Goal: Task Accomplishment & Management: Manage account settings

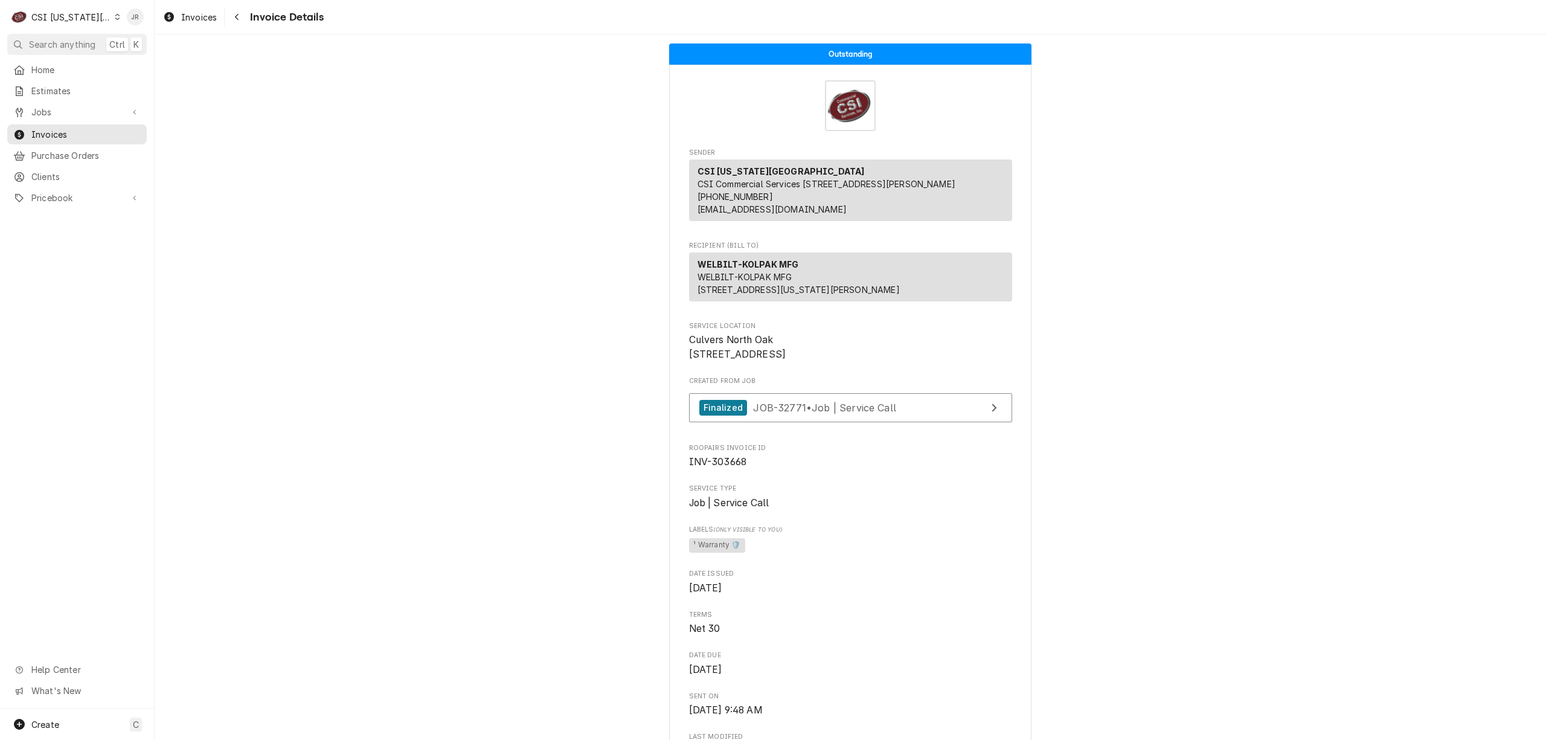
click at [65, 22] on div "CSI Kansas City" at bounding box center [71, 17] width 80 height 13
click at [142, 40] on div "CSI [US_STATE]" at bounding box center [207, 45] width 176 height 13
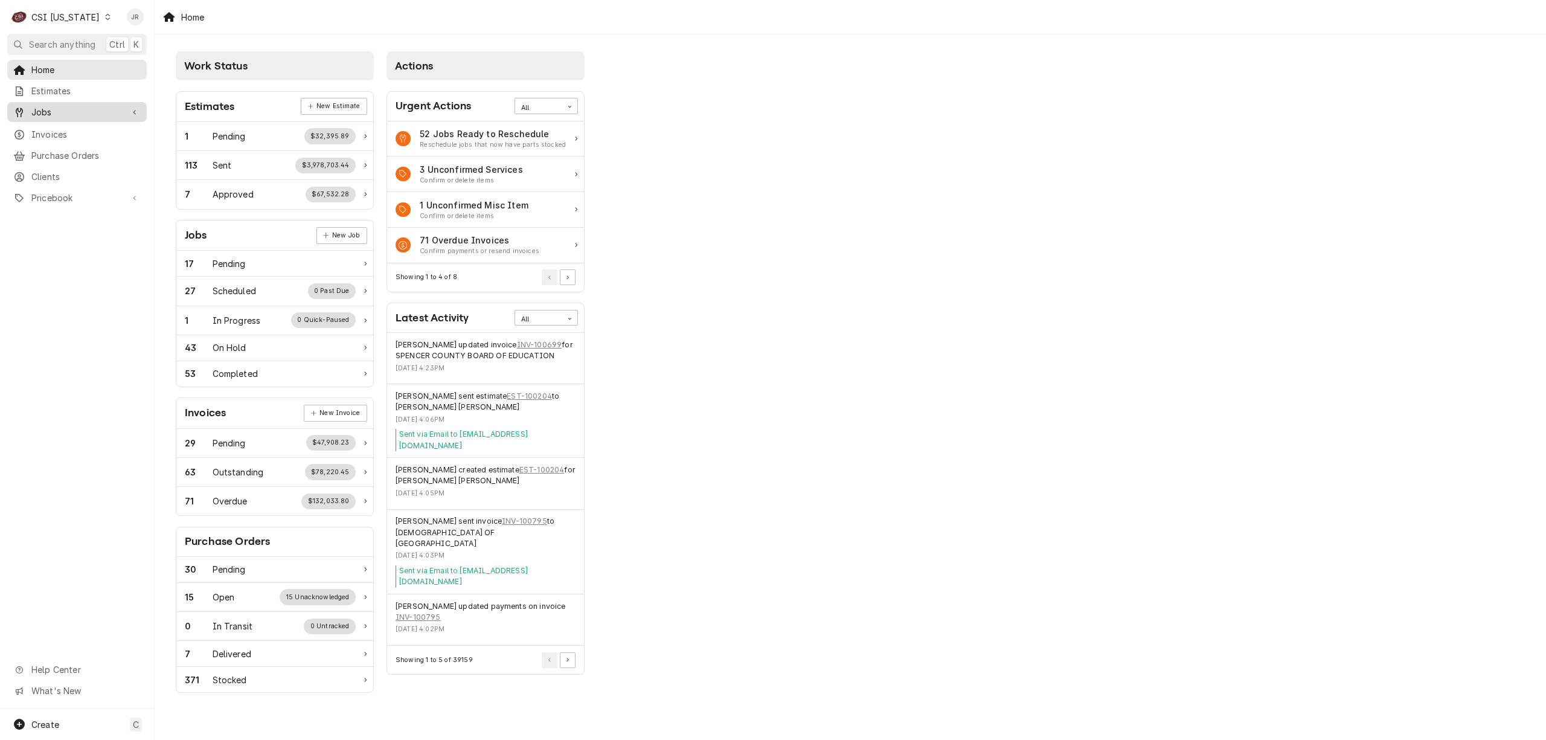
click at [66, 111] on span "Jobs" at bounding box center [76, 112] width 91 height 13
click at [69, 131] on span "Jobs" at bounding box center [85, 133] width 109 height 13
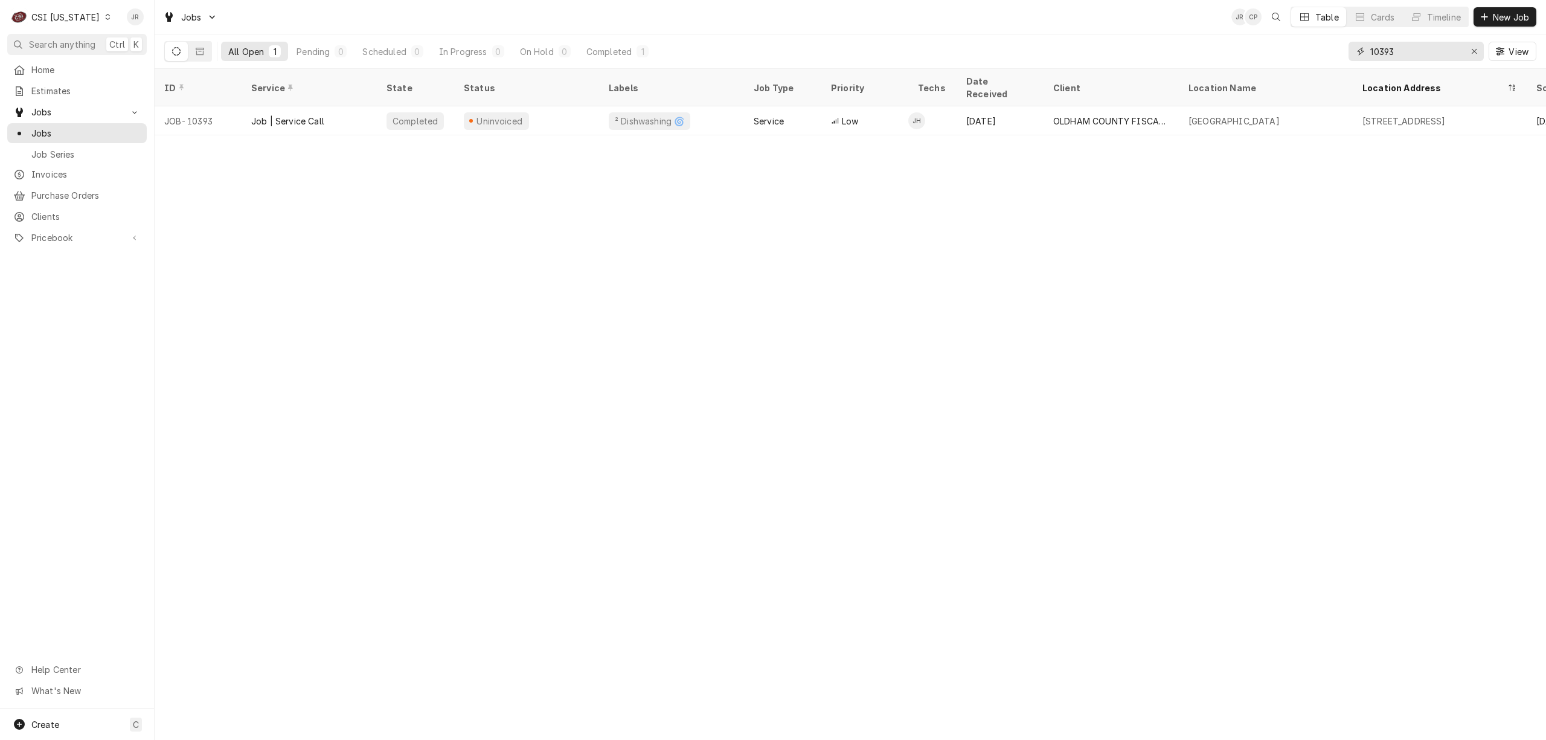
click at [1403, 51] on input "10393" at bounding box center [1415, 51] width 91 height 19
type input "10582"
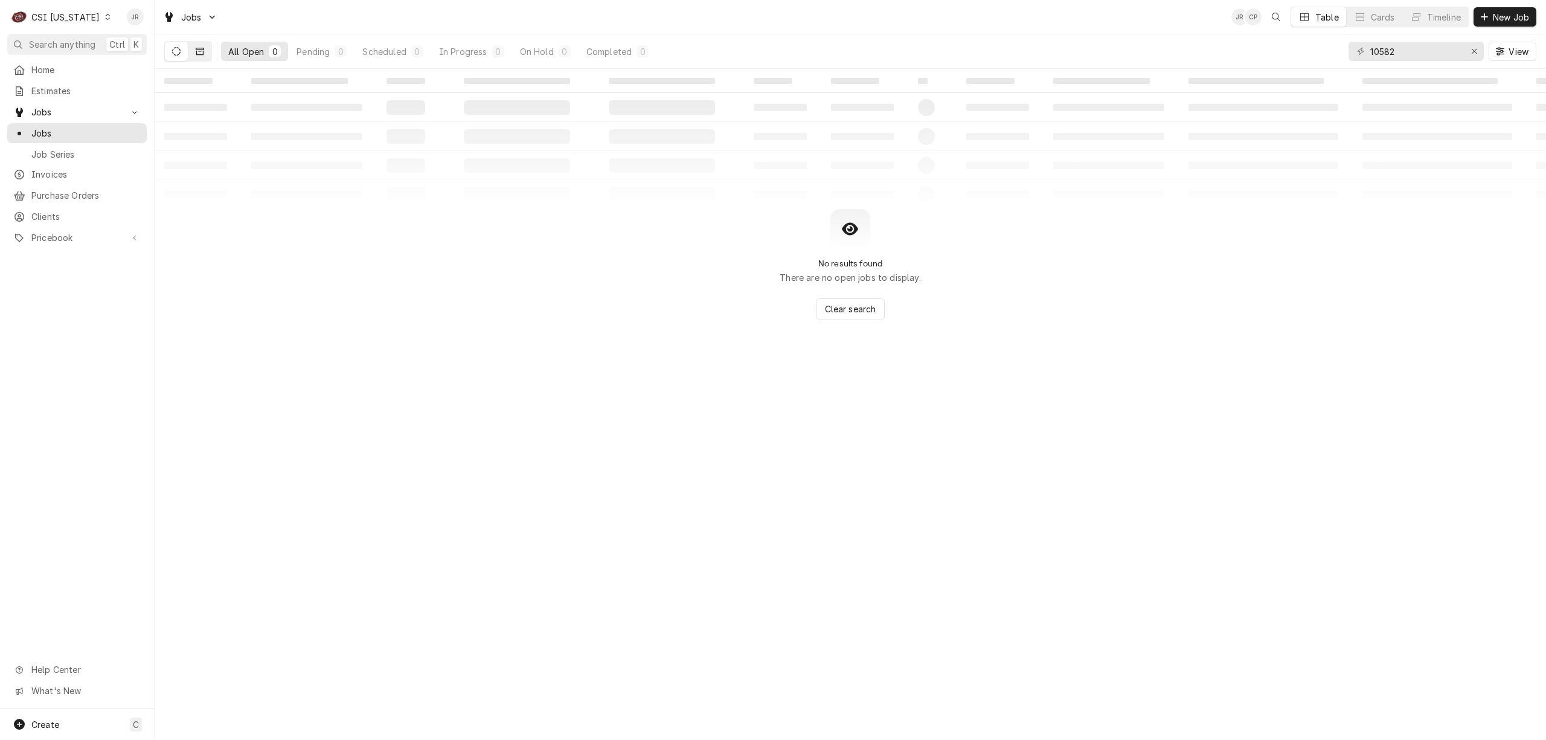
click at [201, 47] on icon "Dynamic Content Wrapper" at bounding box center [200, 51] width 8 height 8
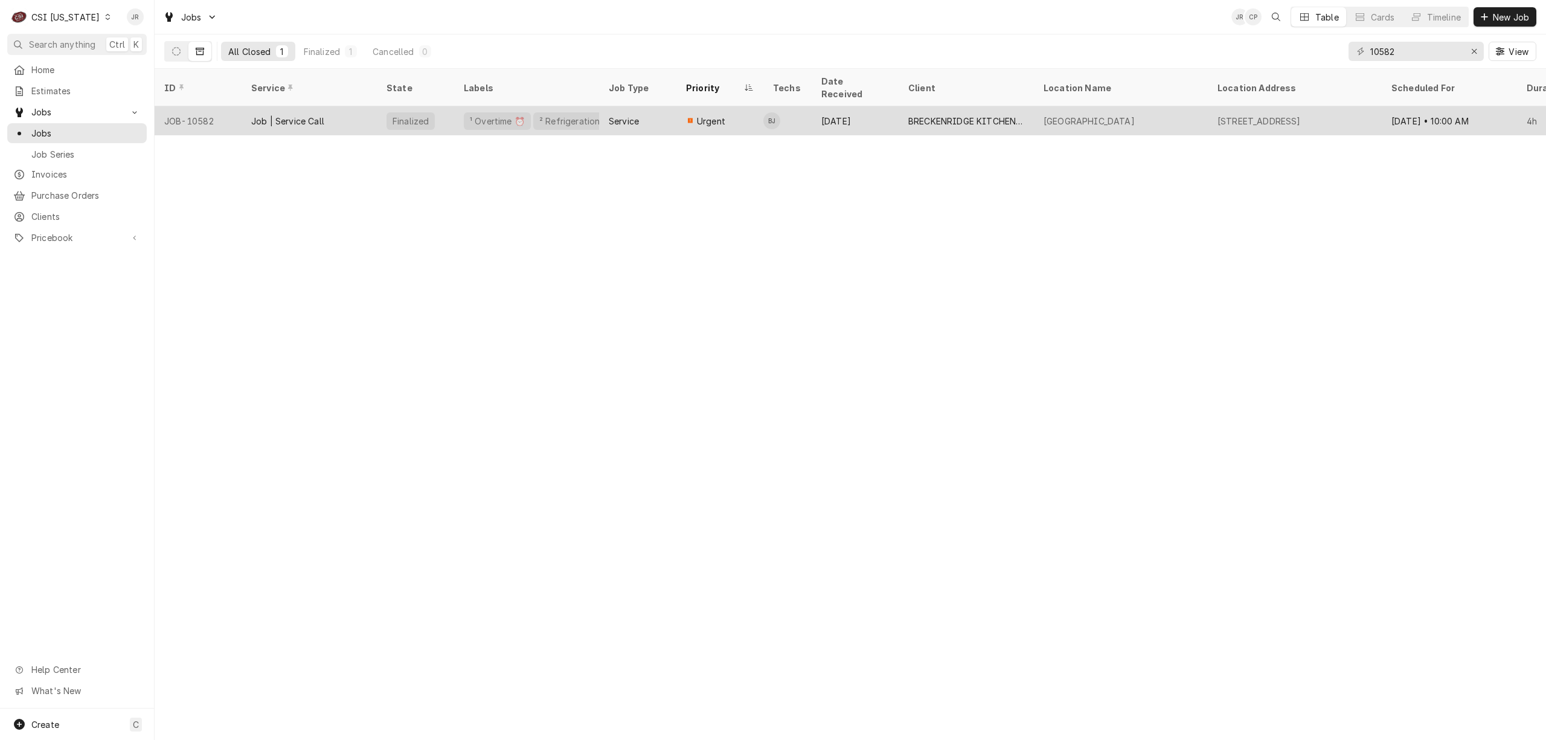
click at [297, 106] on div "Job | Service Call" at bounding box center [309, 120] width 135 height 29
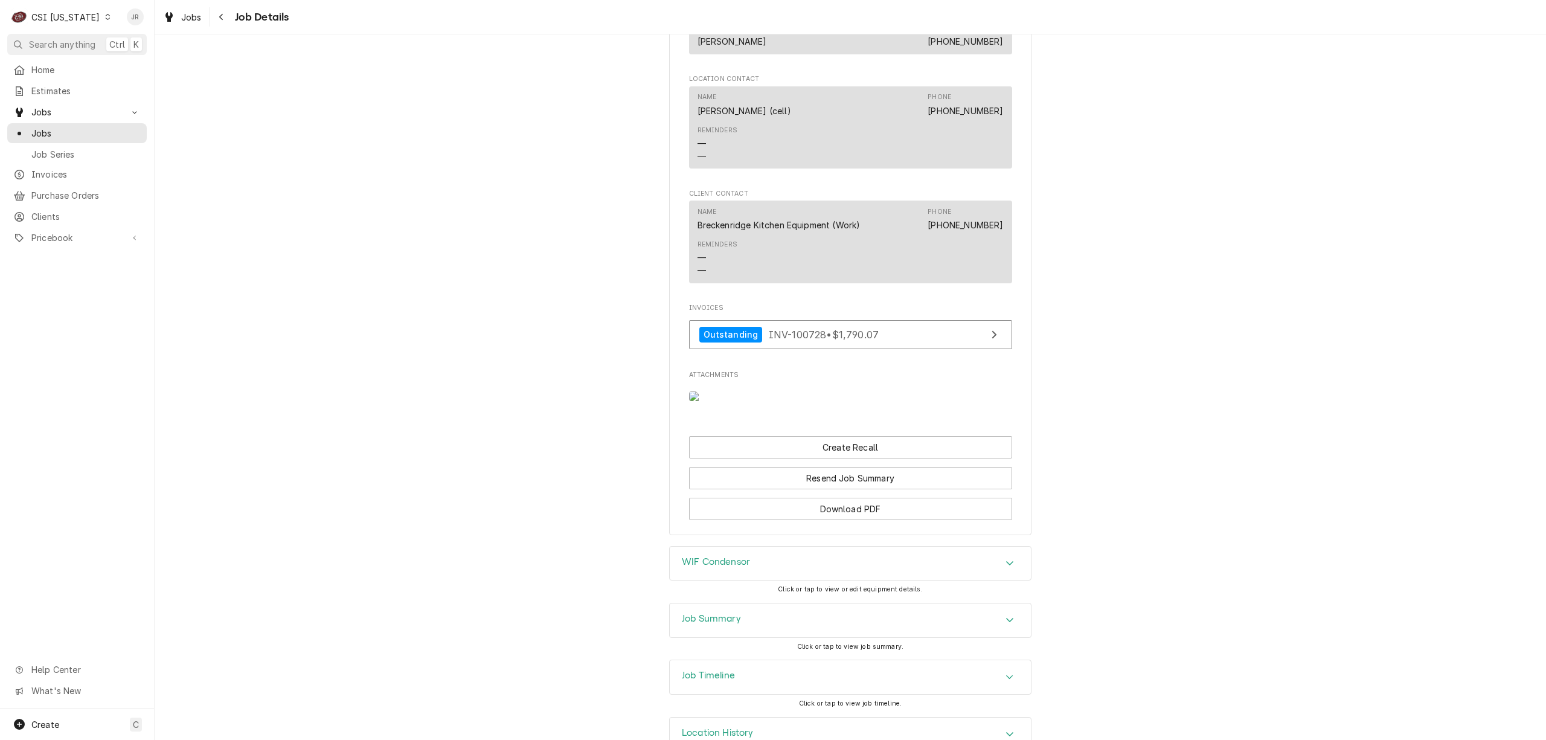
scroll to position [1133, 0]
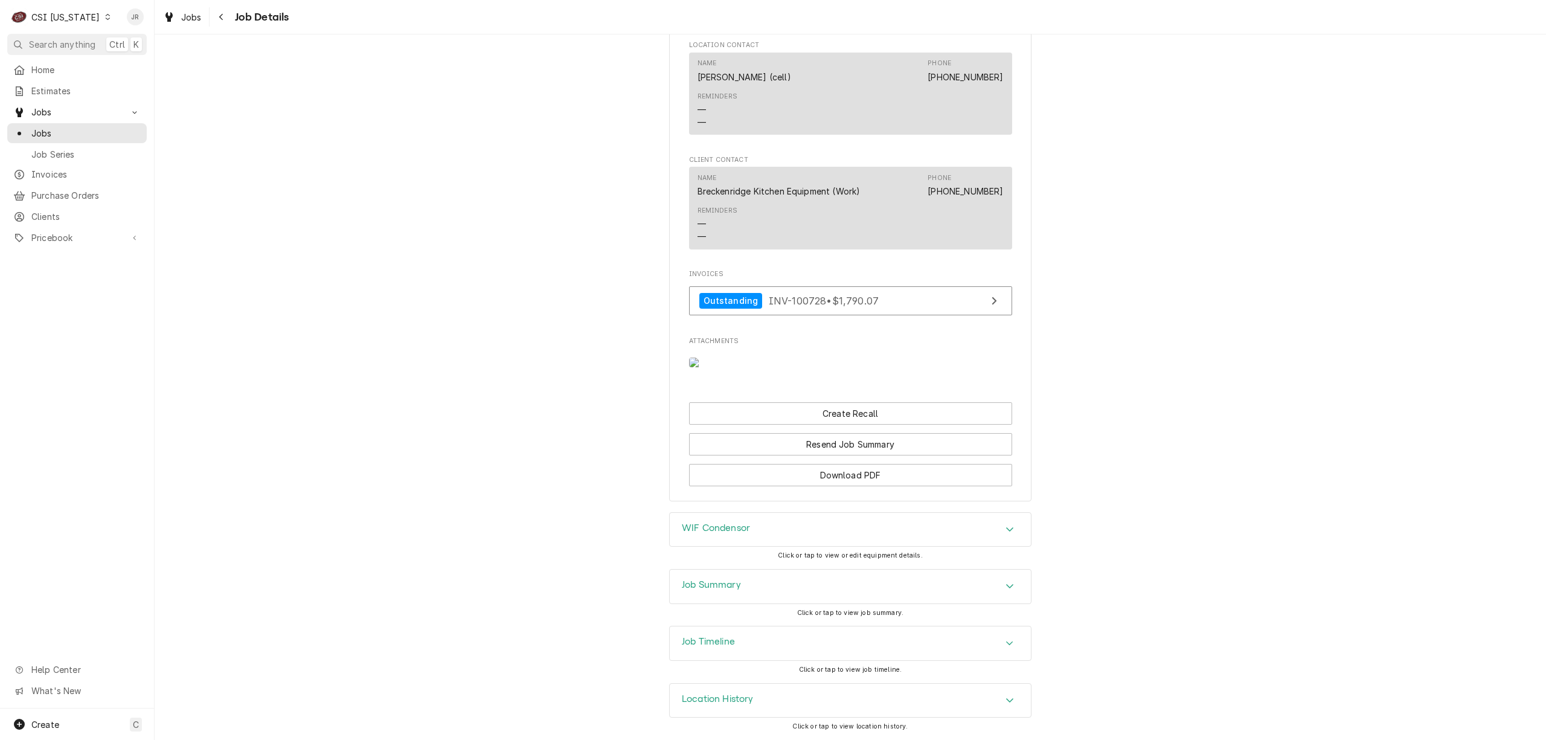
click at [751, 571] on div "Job Summary" at bounding box center [850, 586] width 361 height 34
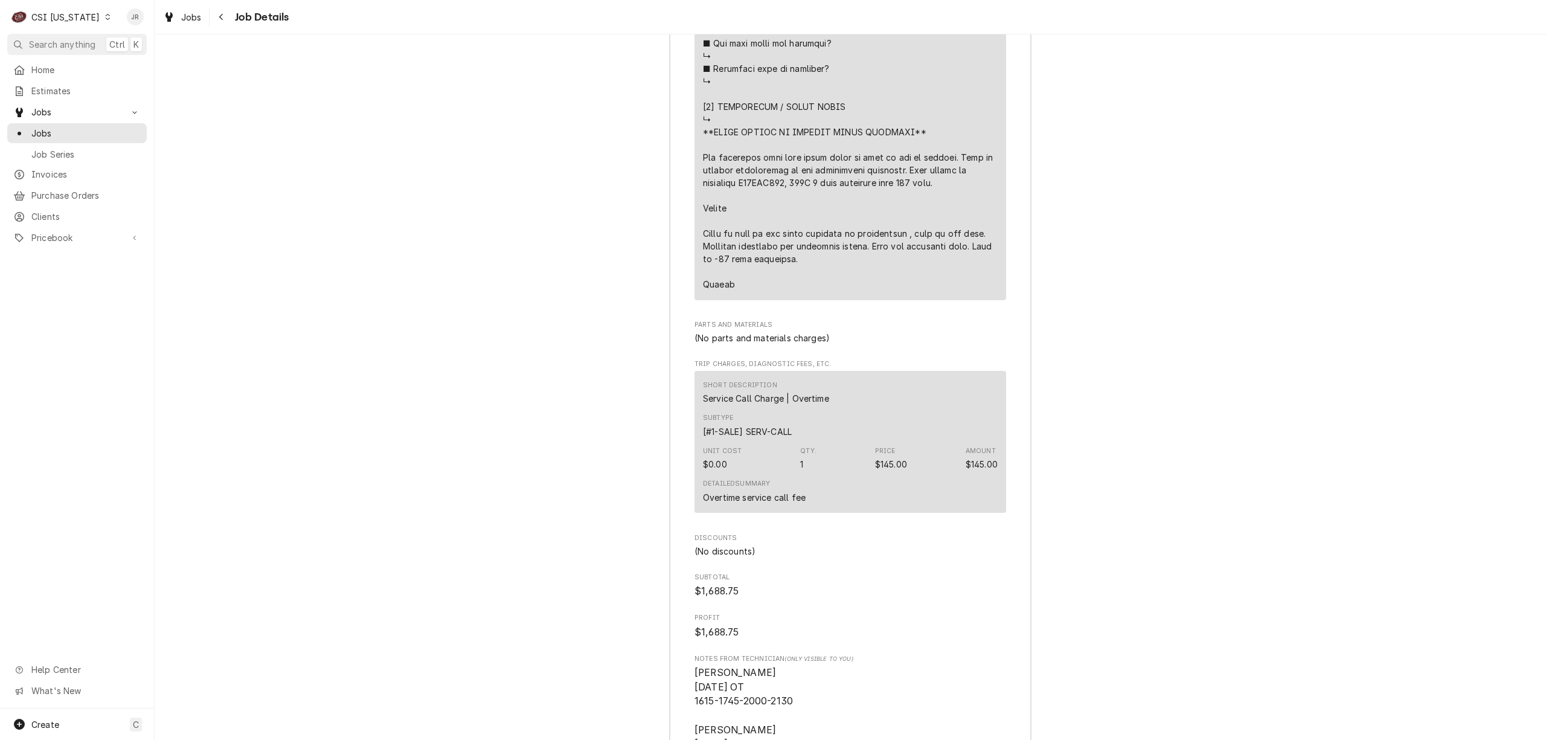
scroll to position [3342, 0]
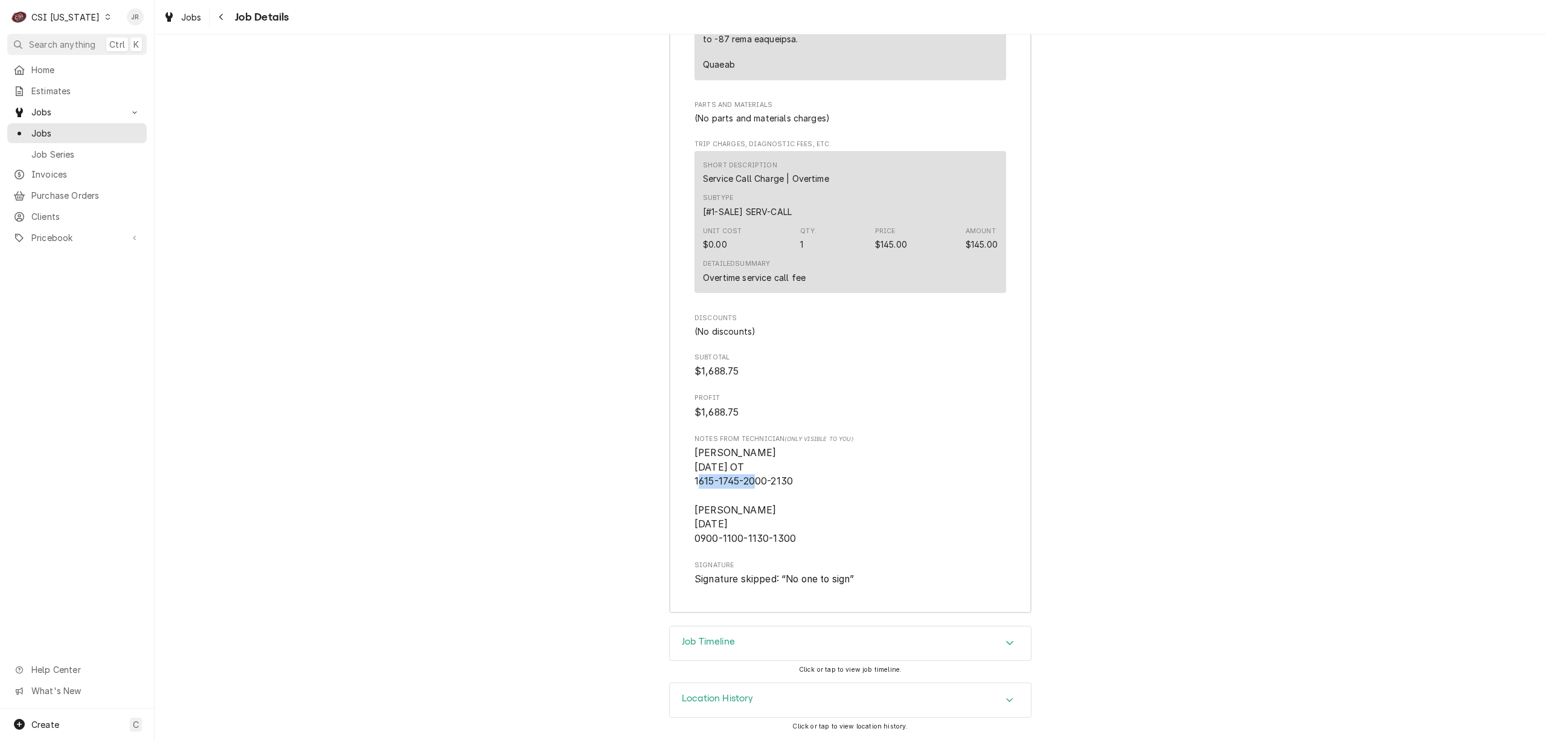
drag, startPoint x: 729, startPoint y: 478, endPoint x: 807, endPoint y: 482, distance: 77.4
click at [807, 482] on span "Bryant 9/5/25 OT 1615-1745-2000-2130 Bryant 9/10/25 0900-1100-1130-1300" at bounding box center [850, 496] width 312 height 100
click at [814, 487] on span "Bryant 9/5/25 OT 1615-1745-2000-2130 Bryant 9/10/25 0900-1100-1130-1300" at bounding box center [850, 496] width 312 height 100
drag, startPoint x: 710, startPoint y: 479, endPoint x: 766, endPoint y: 481, distance: 56.2
click at [766, 481] on span "Bryant 9/5/25 OT 1615-1745-2000-2130 Bryant 9/10/25 0900-1100-1130-1300" at bounding box center [744, 495] width 101 height 97
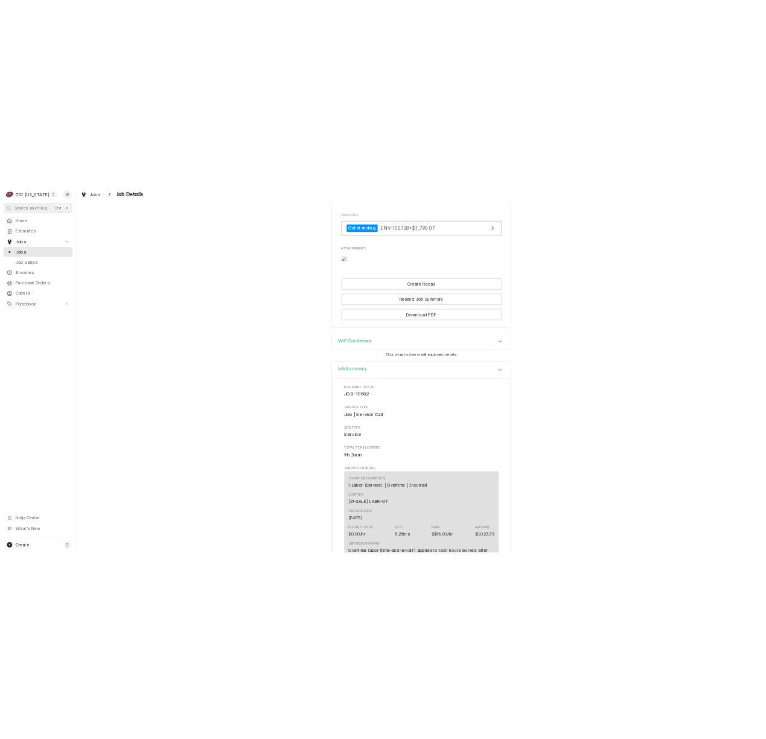
scroll to position [1249, 0]
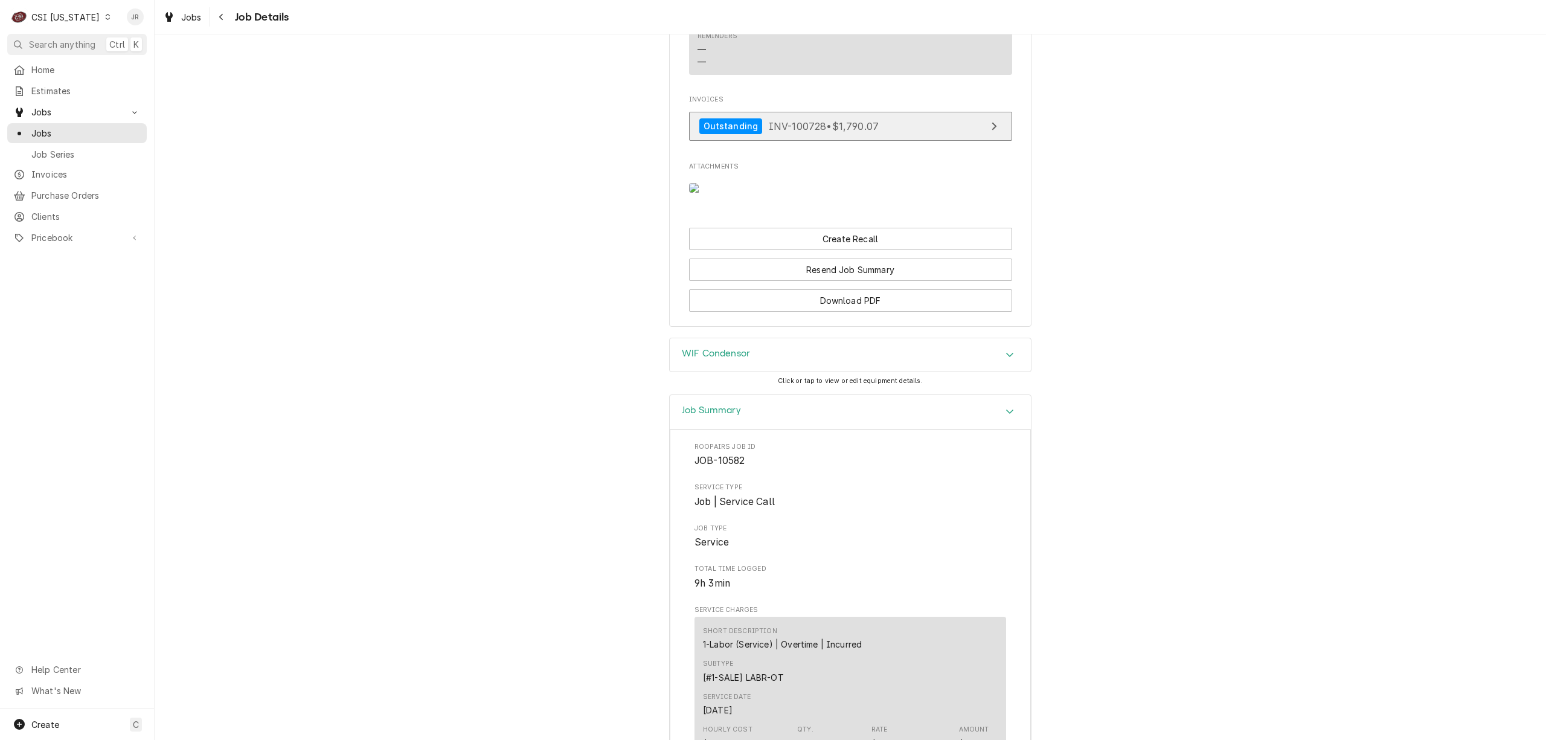
click at [900, 121] on link "Outstanding INV-100728 • $1,790.07" at bounding box center [850, 127] width 323 height 30
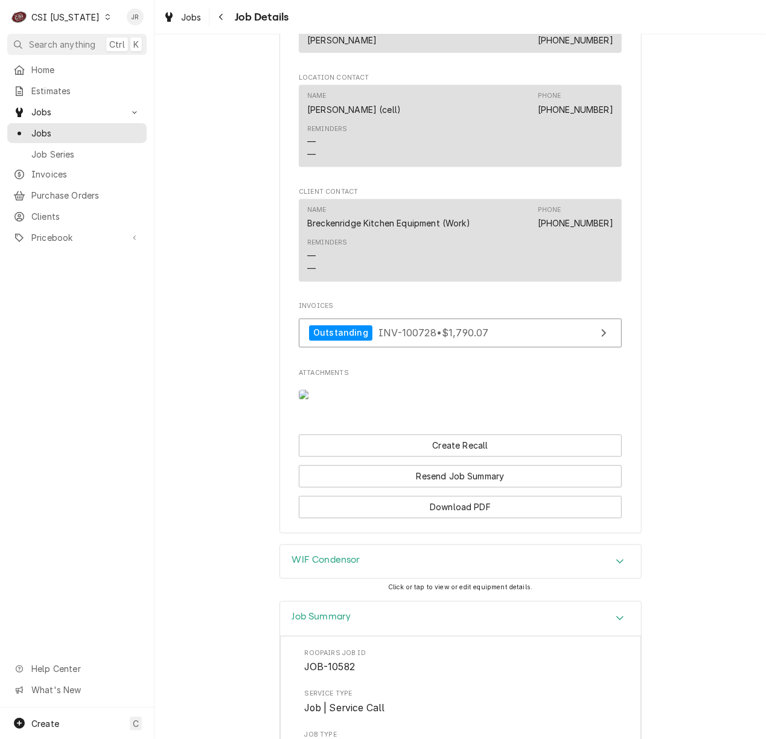
scroll to position [767, 0]
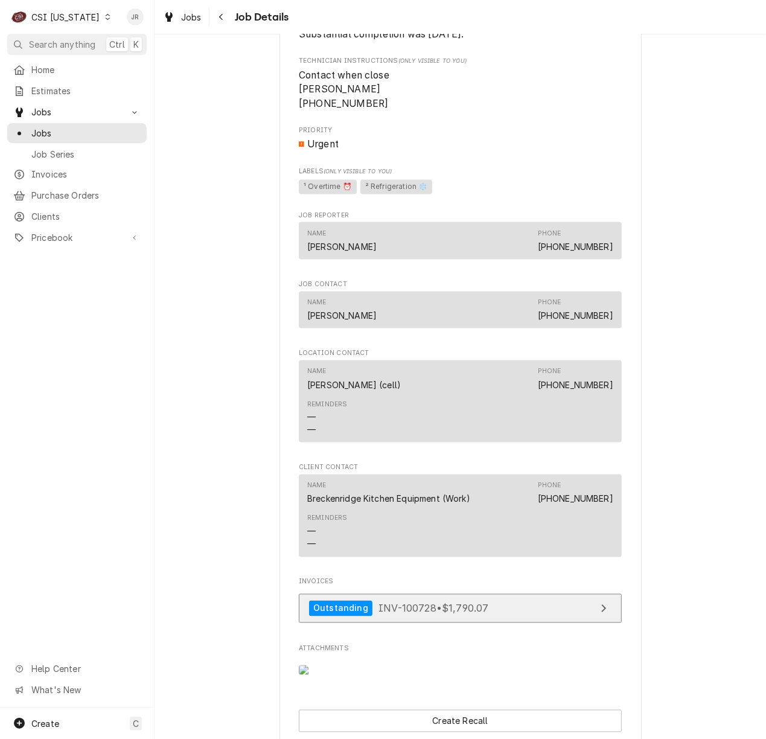
click at [510, 613] on link "Outstanding INV-100728 • $1,790.07" at bounding box center [460, 609] width 323 height 30
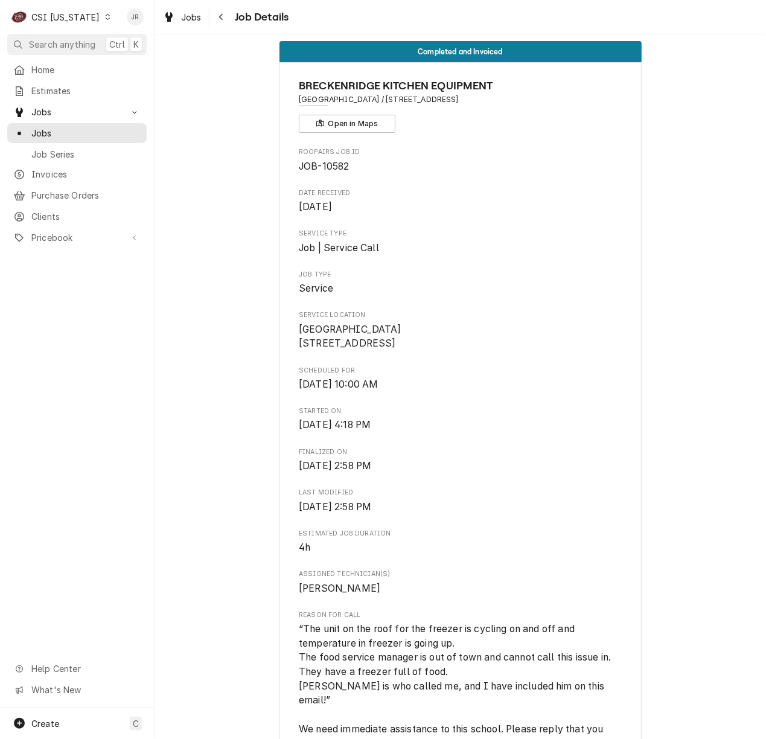
scroll to position [0, 0]
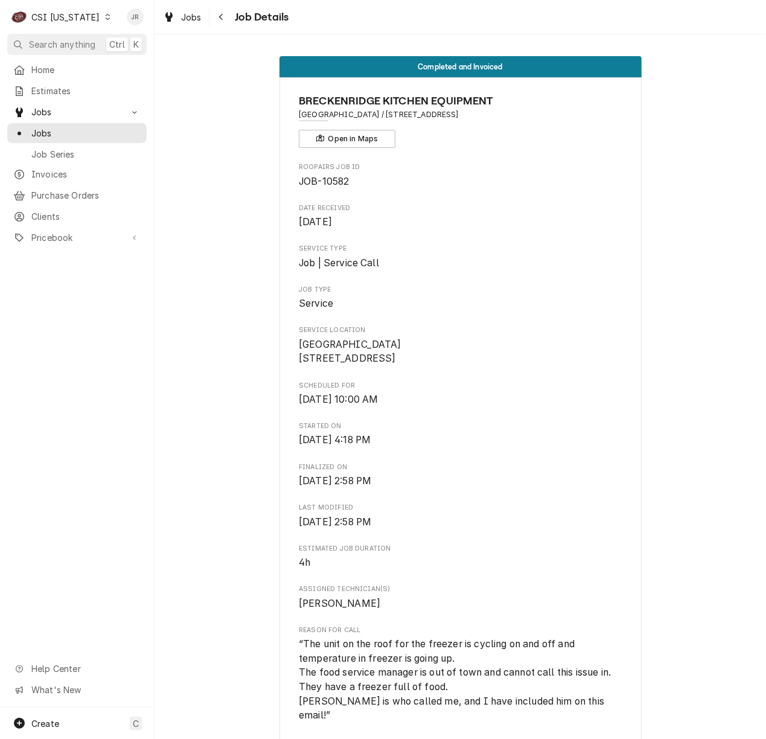
click at [612, 109] on div "BRECKENRIDGE KITCHEN EQUIPMENT Calvary Elementary School / 3345 State Hwy 208, …" at bounding box center [460, 120] width 323 height 55
click at [392, 117] on span "Calvary Elementary School / 3345 State Hwy 208, Lebanon, KY 40033" at bounding box center [460, 114] width 323 height 11
click at [396, 115] on span "Calvary Elementary School / 3345 State Hwy 208, Lebanon, KY 40033" at bounding box center [460, 114] width 323 height 11
drag, startPoint x: 504, startPoint y: 118, endPoint x: 570, endPoint y: 114, distance: 66.6
click at [508, 116] on span "Calvary Elementary School / 3345 State Hwy 208, Lebanon, KY 40033" at bounding box center [460, 114] width 323 height 11
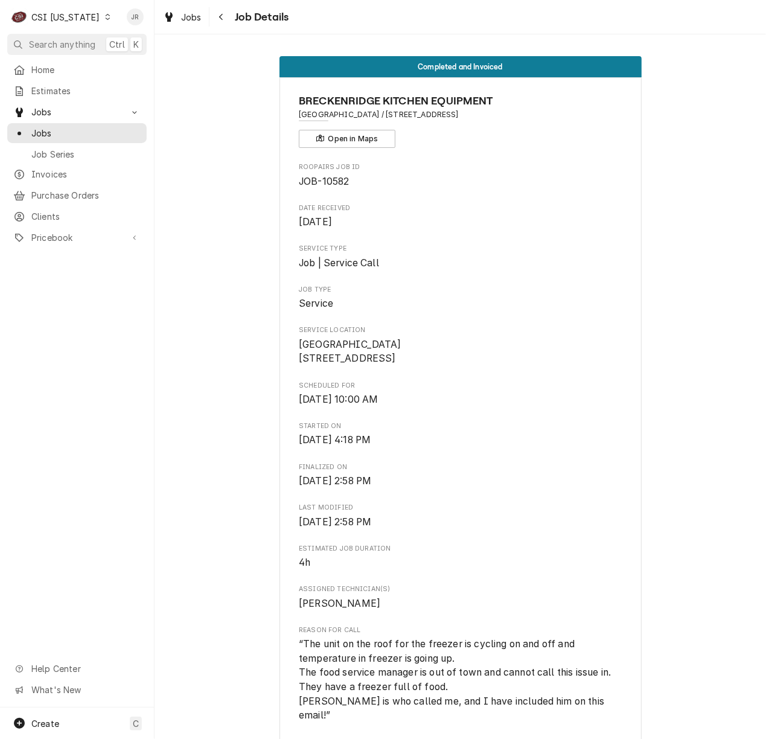
drag, startPoint x: 554, startPoint y: 114, endPoint x: 397, endPoint y: 119, distance: 157.7
click at [397, 119] on span "Calvary Elementary School / 3345 State Hwy 208, Lebanon, KY 40033" at bounding box center [460, 114] width 323 height 11
copy span "3345 State Hwy 208, Lebanon, KY 40033"
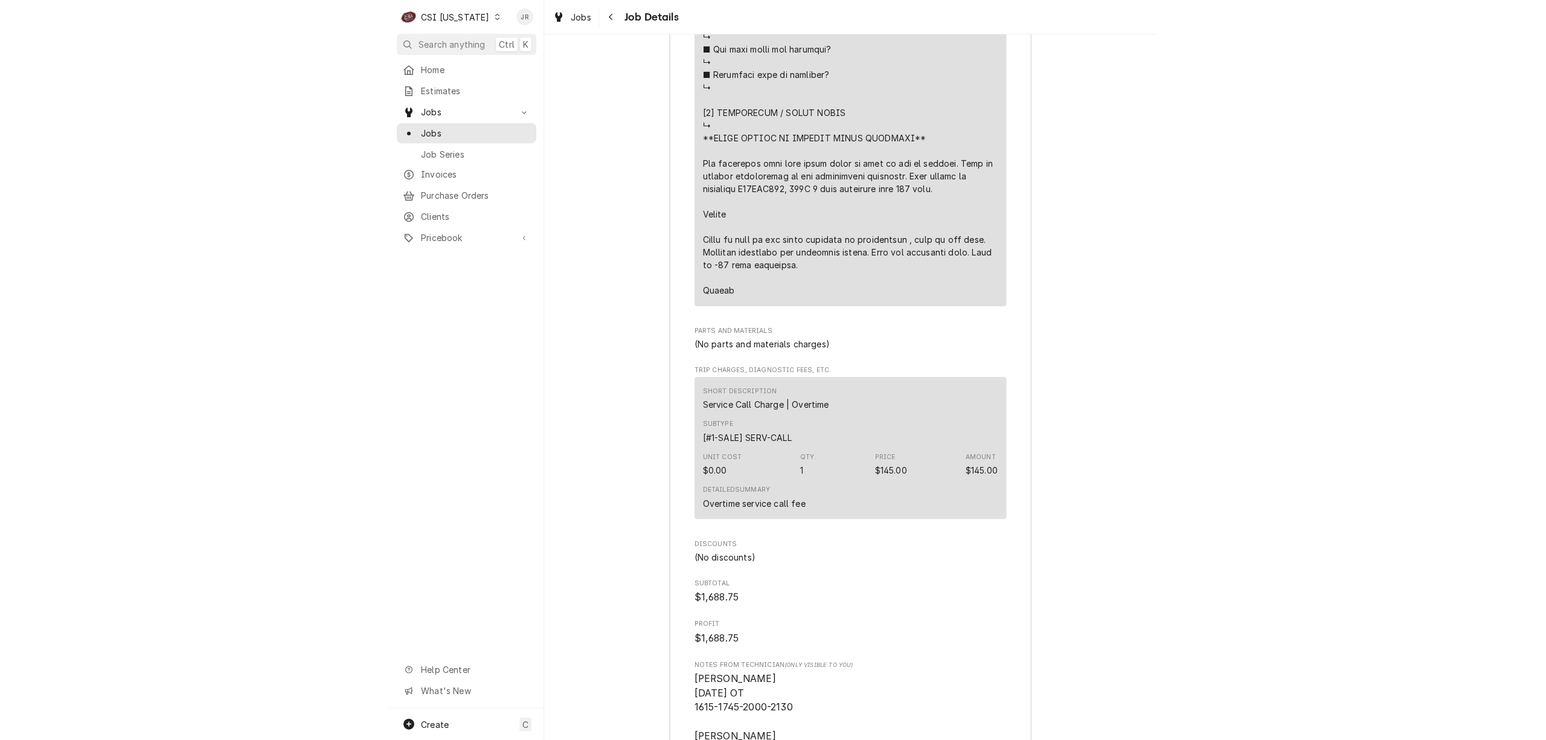
scroll to position [3343, 0]
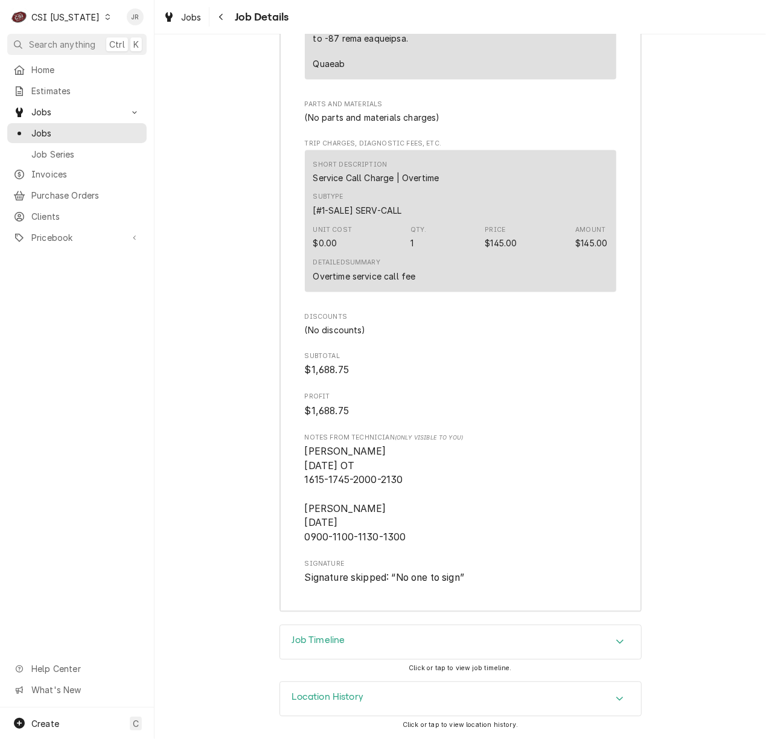
drag, startPoint x: 325, startPoint y: 630, endPoint x: 390, endPoint y: 612, distance: 67.8
click at [325, 630] on div "Job Timeline" at bounding box center [460, 643] width 361 height 34
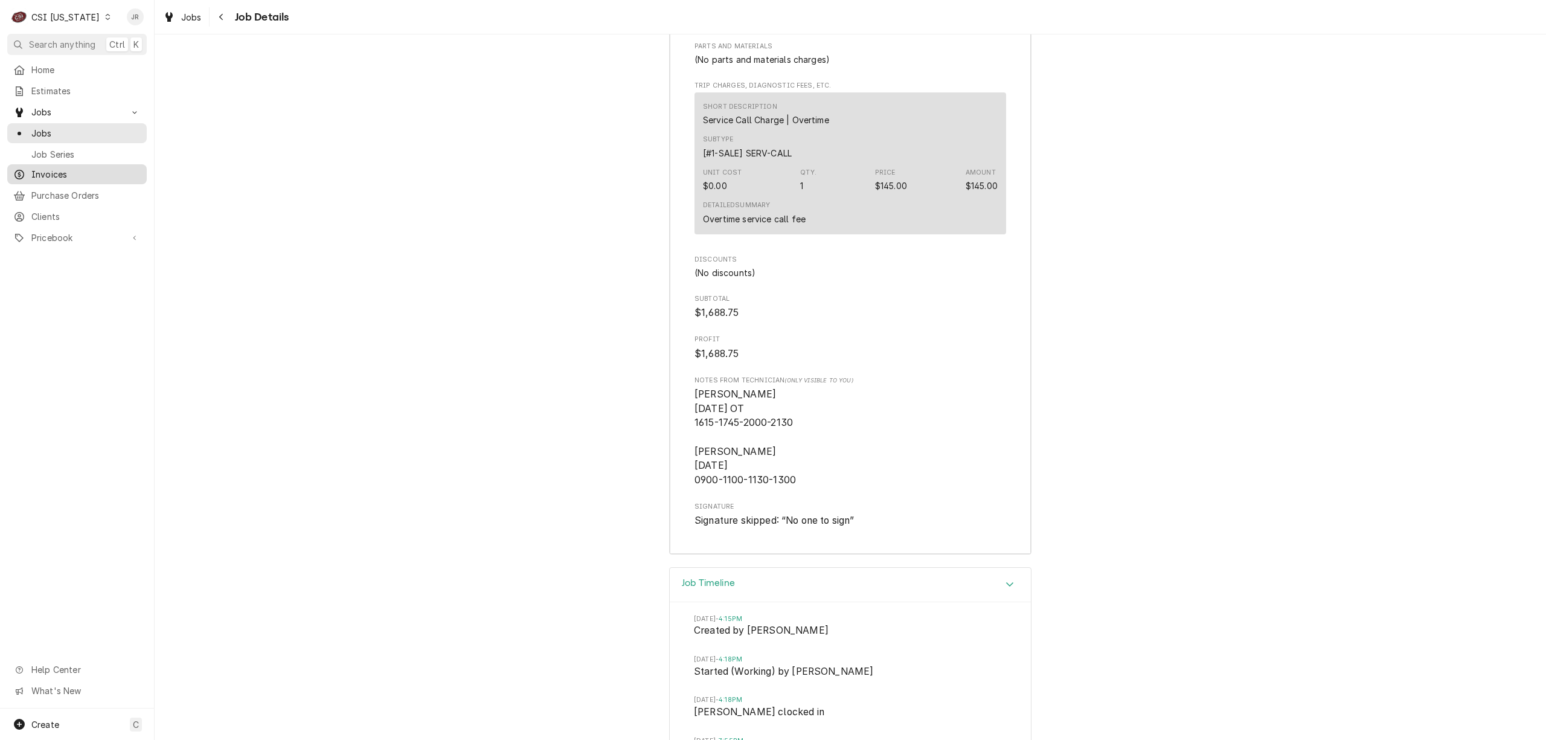
click at [56, 172] on span "Invoices" at bounding box center [85, 174] width 109 height 13
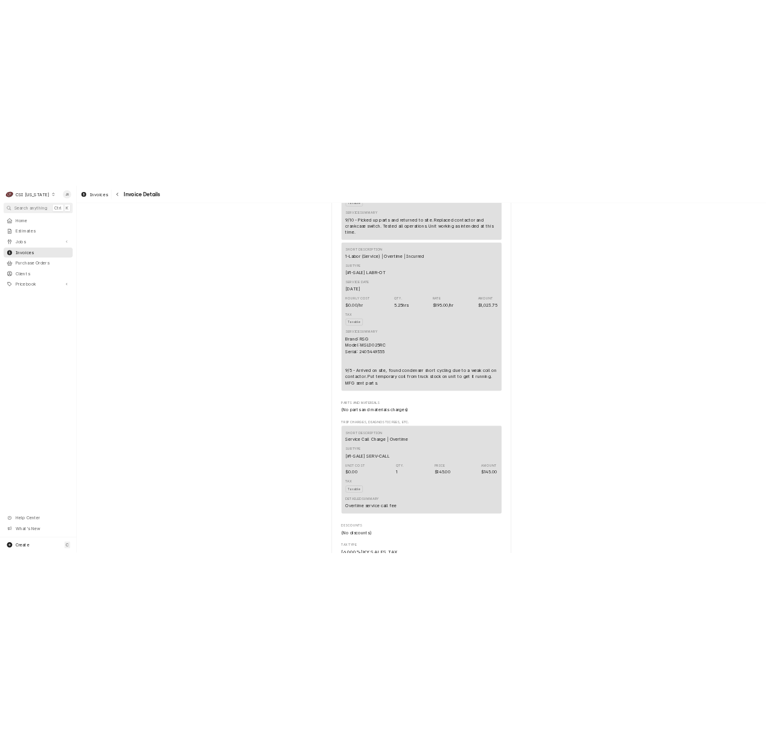
scroll to position [885, 0]
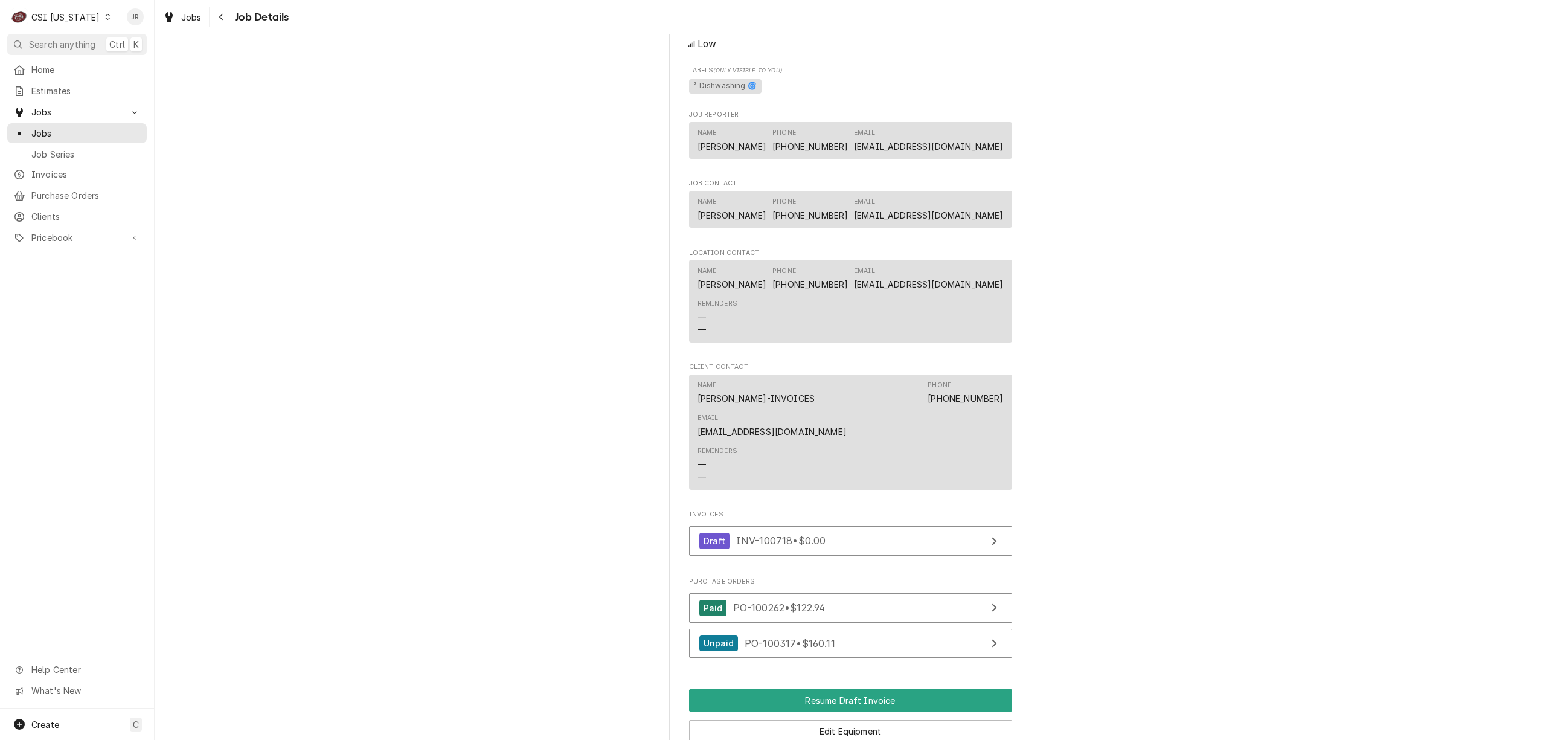
scroll to position [1201, 0]
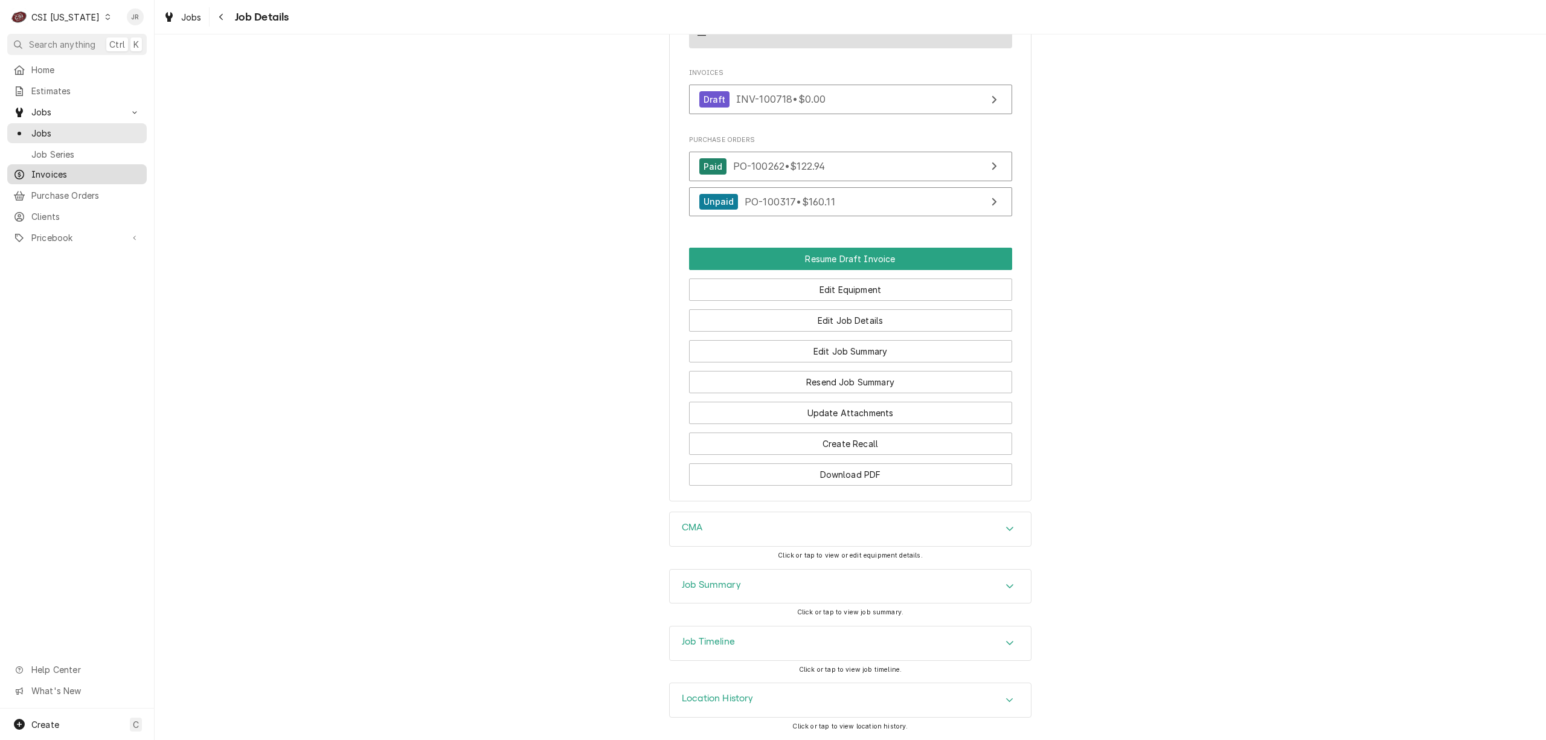
click at [73, 173] on span "Invoices" at bounding box center [85, 174] width 109 height 13
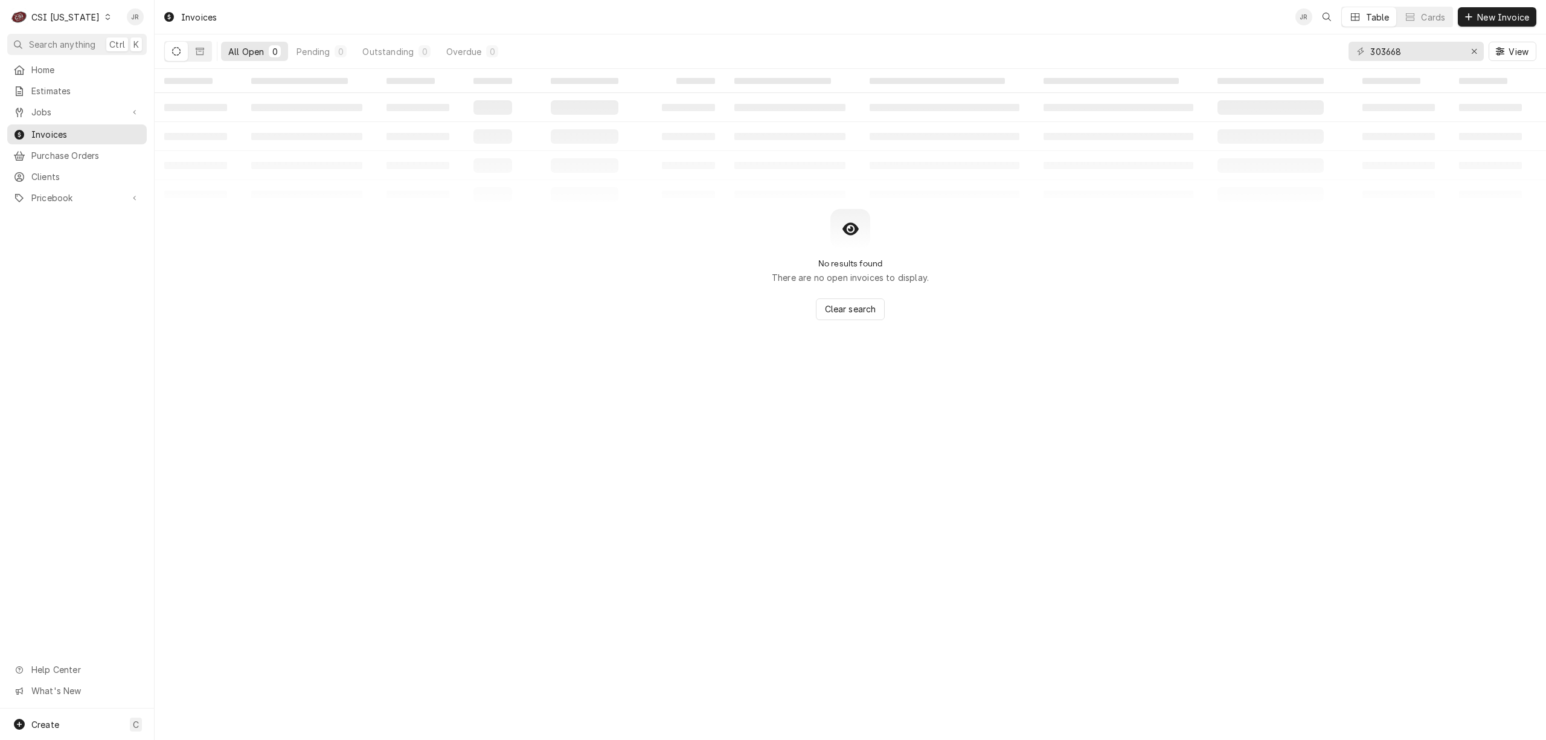
click at [50, 12] on div "CSI [US_STATE]" at bounding box center [65, 17] width 68 height 13
click at [40, 132] on html "C CSI [US_STATE] JR Search anything Ctrl K Home Estimates Jobs Jobs Job Series …" at bounding box center [773, 370] width 1546 height 740
click at [42, 130] on span "Invoices" at bounding box center [85, 134] width 109 height 13
drag, startPoint x: 1412, startPoint y: 60, endPoint x: 1225, endPoint y: 40, distance: 187.7
click at [1225, 40] on div "All Open 0 Pending 0 Outstanding 0 Overdue 0 303668 View" at bounding box center [850, 51] width 1372 height 34
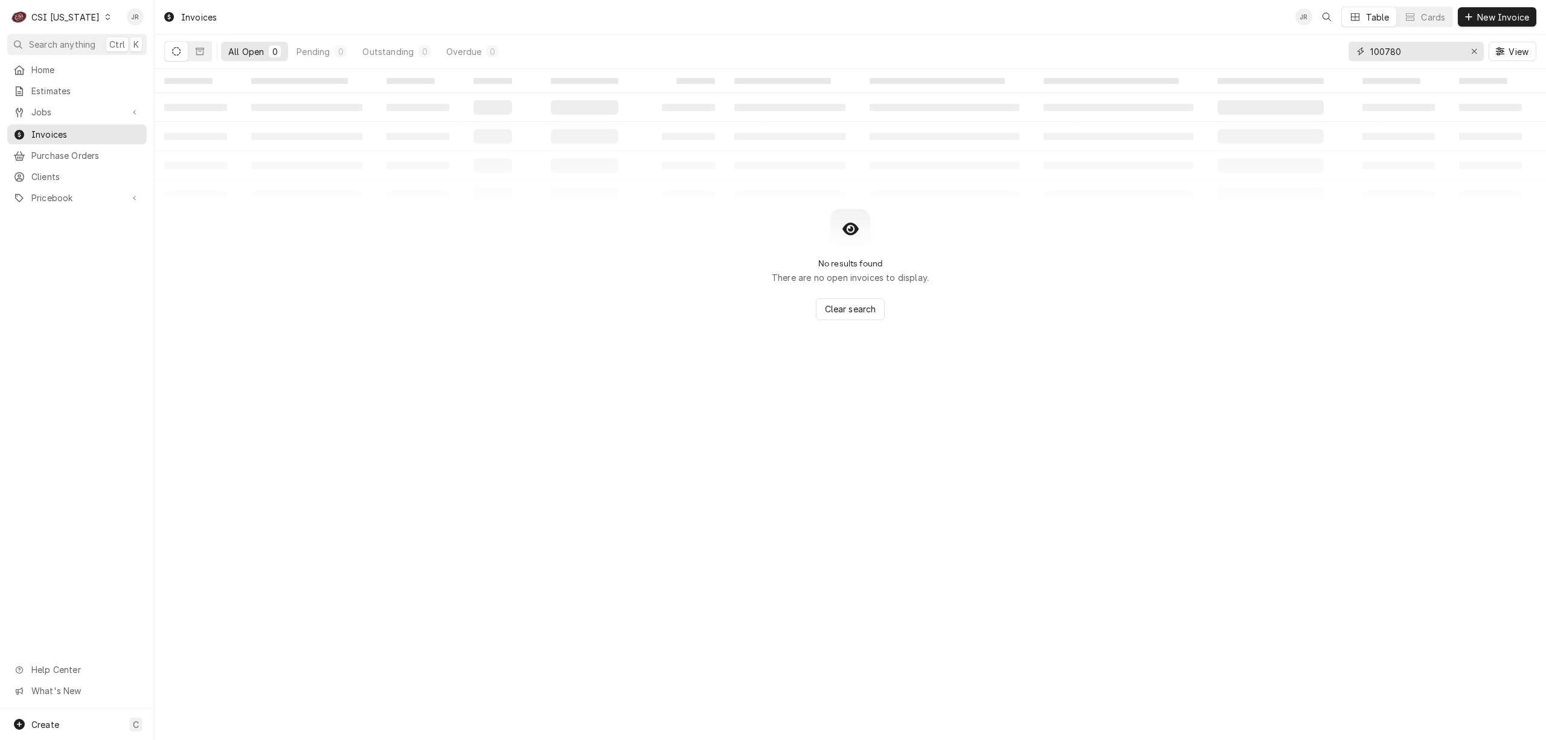
type input "100780"
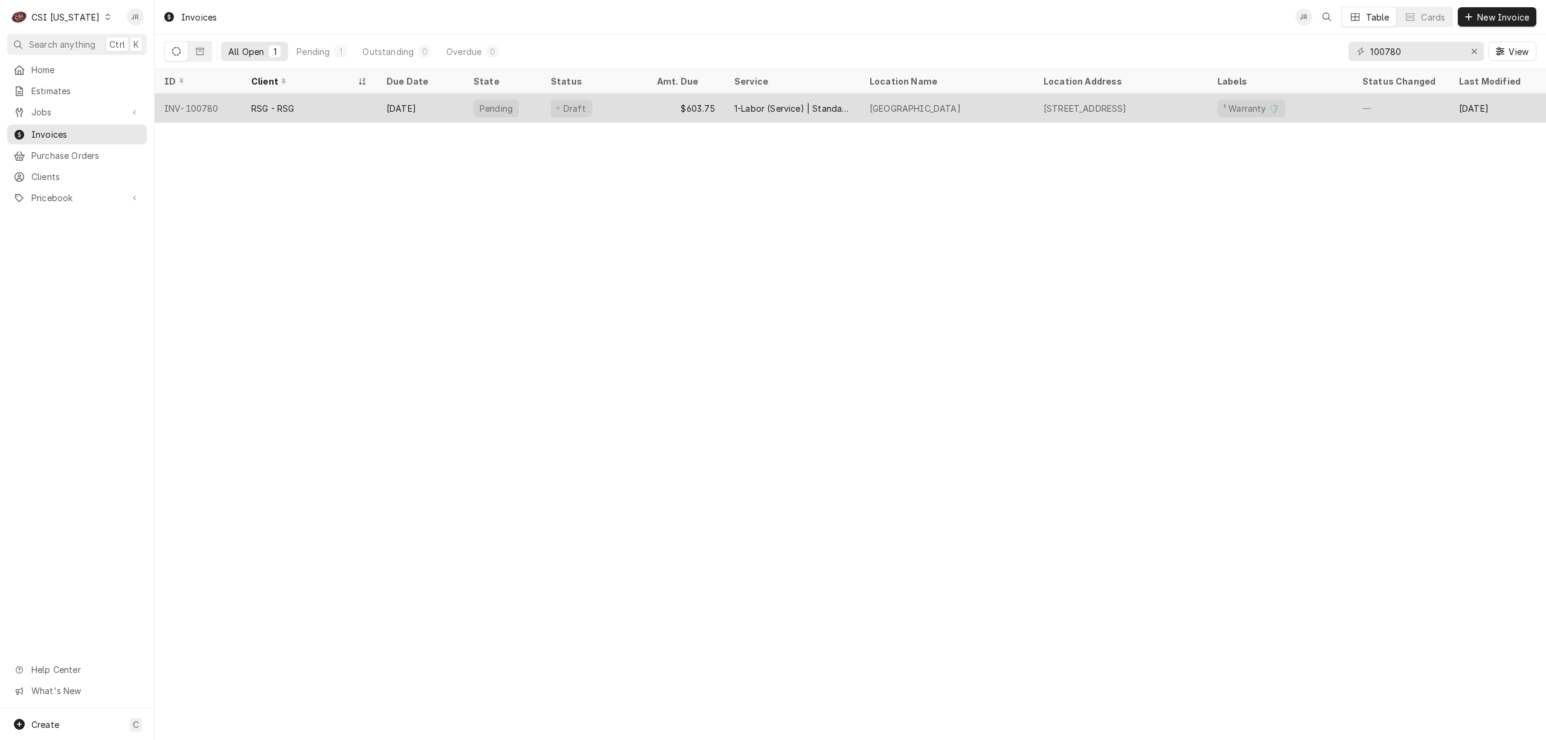
click at [403, 119] on tr "INV-100780 RSG - RSG Oct 30 Pending Draft $603.75 1-Labor (Service) | Standard …" at bounding box center [889, 108] width 1468 height 29
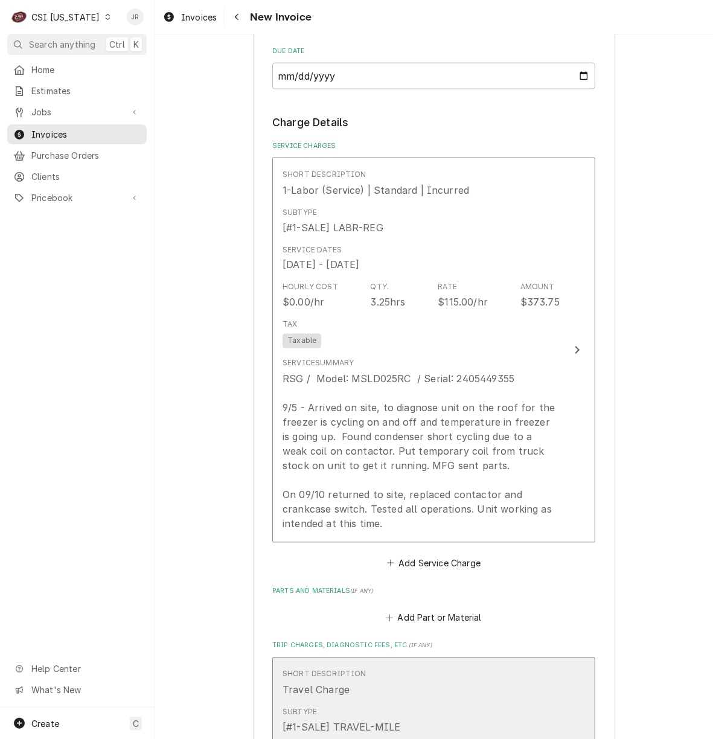
scroll to position [1127, 0]
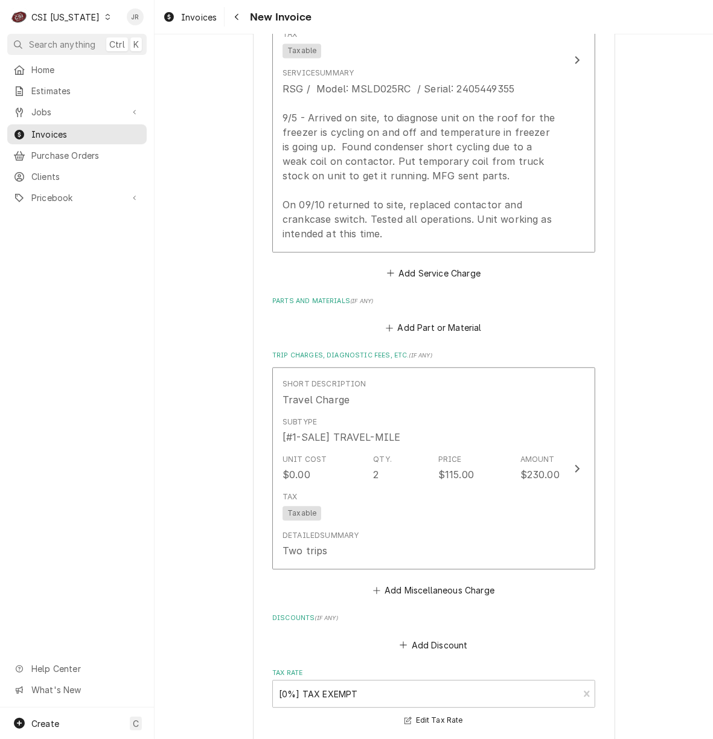
click at [652, 156] on div "Please provide the following information to create your invoice: Client Details…" at bounding box center [434, 37] width 558 height 2234
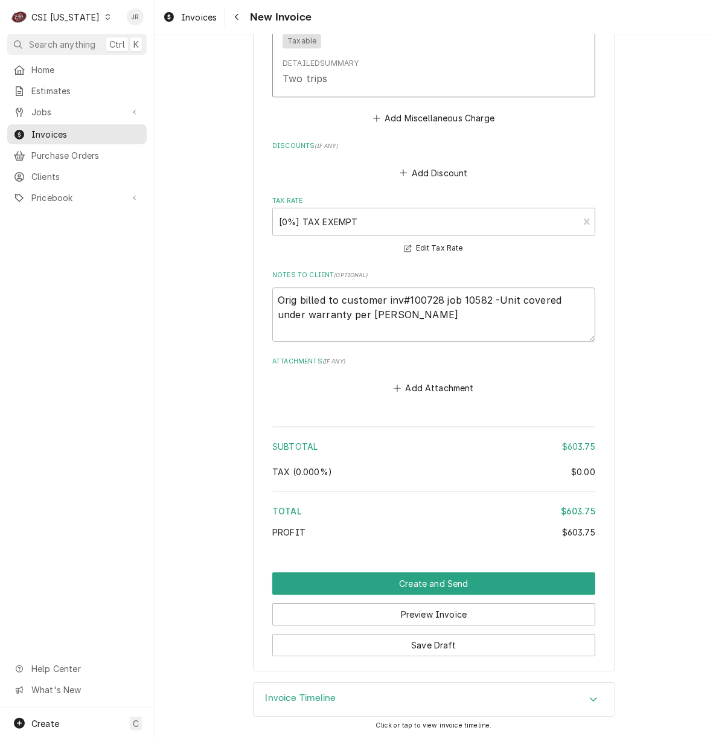
scroll to position [1602, 0]
click at [452, 636] on button "Save Draft" at bounding box center [433, 645] width 323 height 22
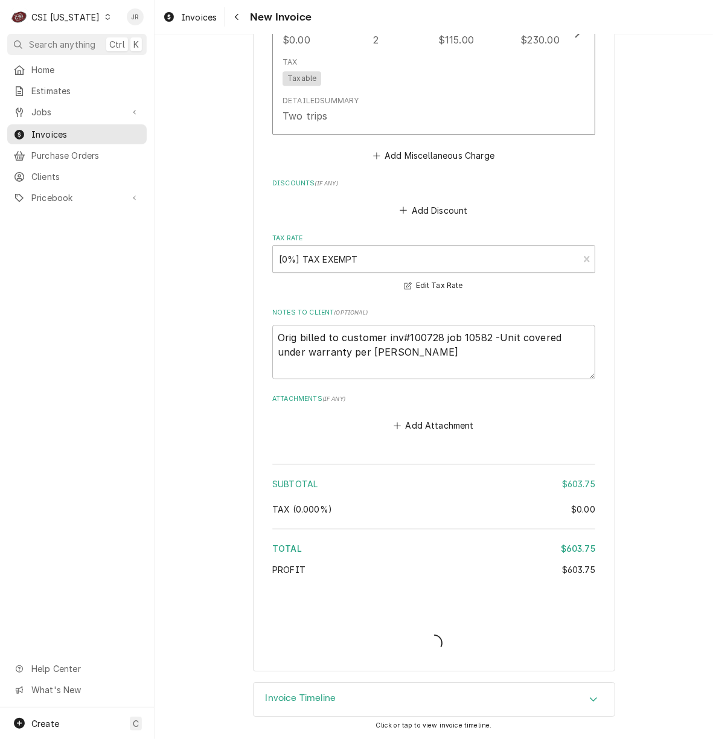
scroll to position [1563, 0]
type textarea "x"
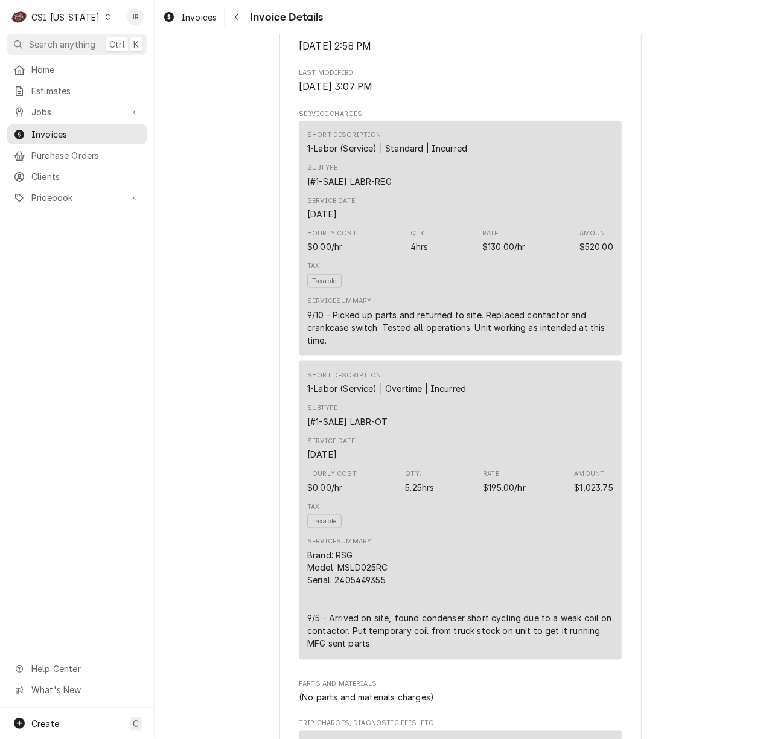
scroll to position [644, 0]
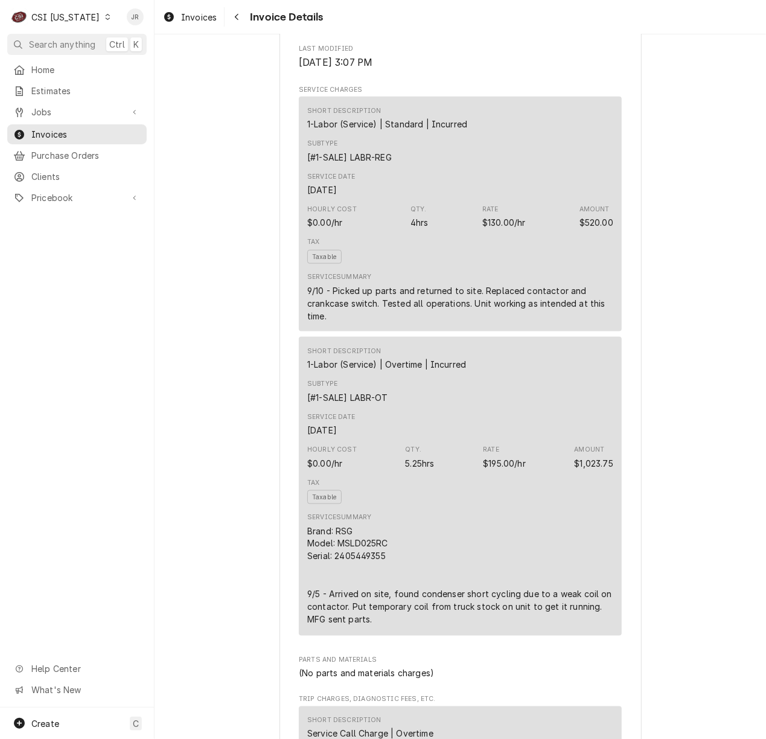
click at [659, 167] on div "Outstanding Sender CSI Kentucky CSI Commercial Services Inc11360 Bluegrass Park…" at bounding box center [461, 687] width 612 height 2593
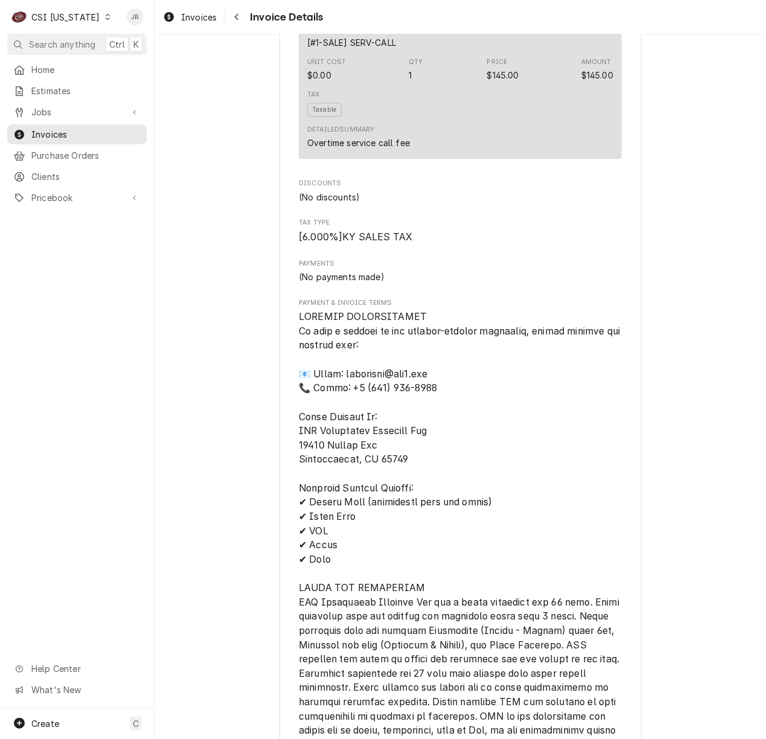
scroll to position [1986, 0]
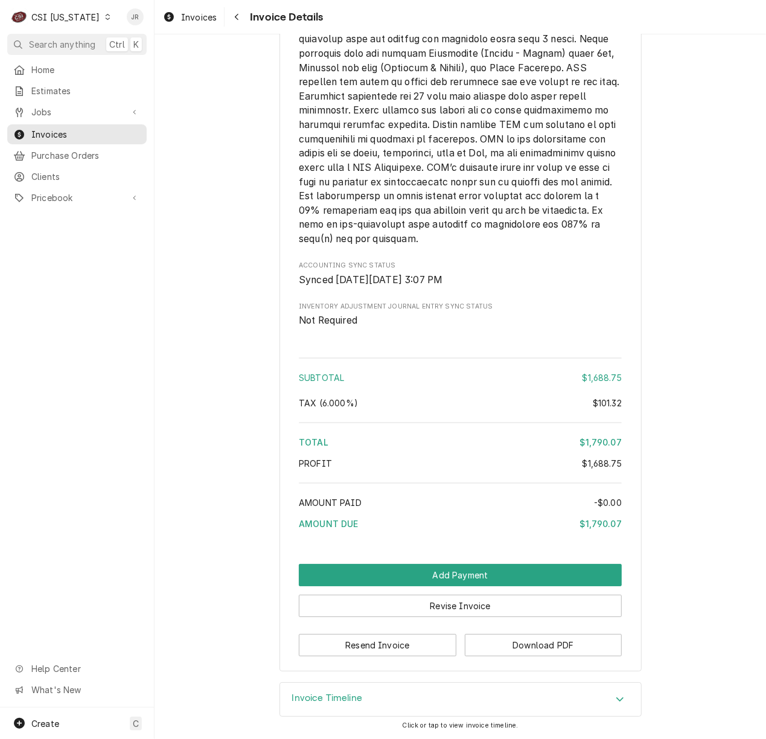
drag, startPoint x: 303, startPoint y: 689, endPoint x: 702, endPoint y: 575, distance: 414.5
click at [305, 690] on div "Invoice Timeline" at bounding box center [460, 700] width 361 height 34
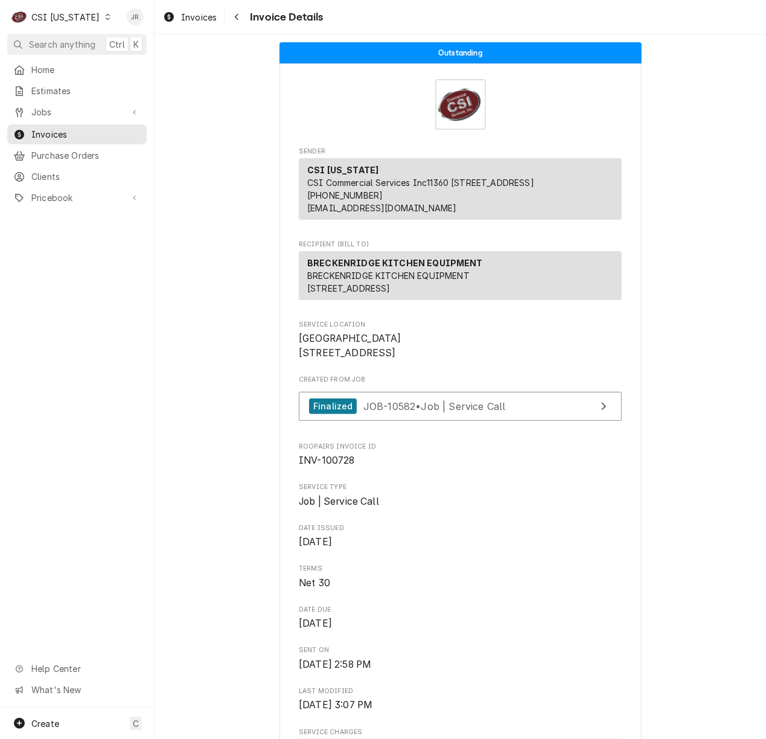
scroll to position [0, 0]
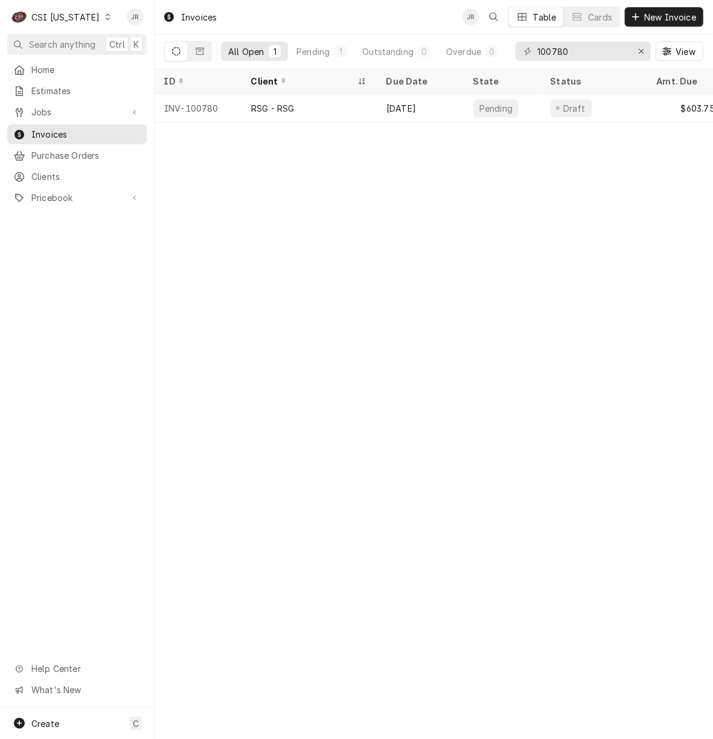
click at [252, 242] on div "Invoices JR Table Cards New Invoice All Open 1 Pending 1 Outstanding 0 Overdue …" at bounding box center [434, 369] width 558 height 739
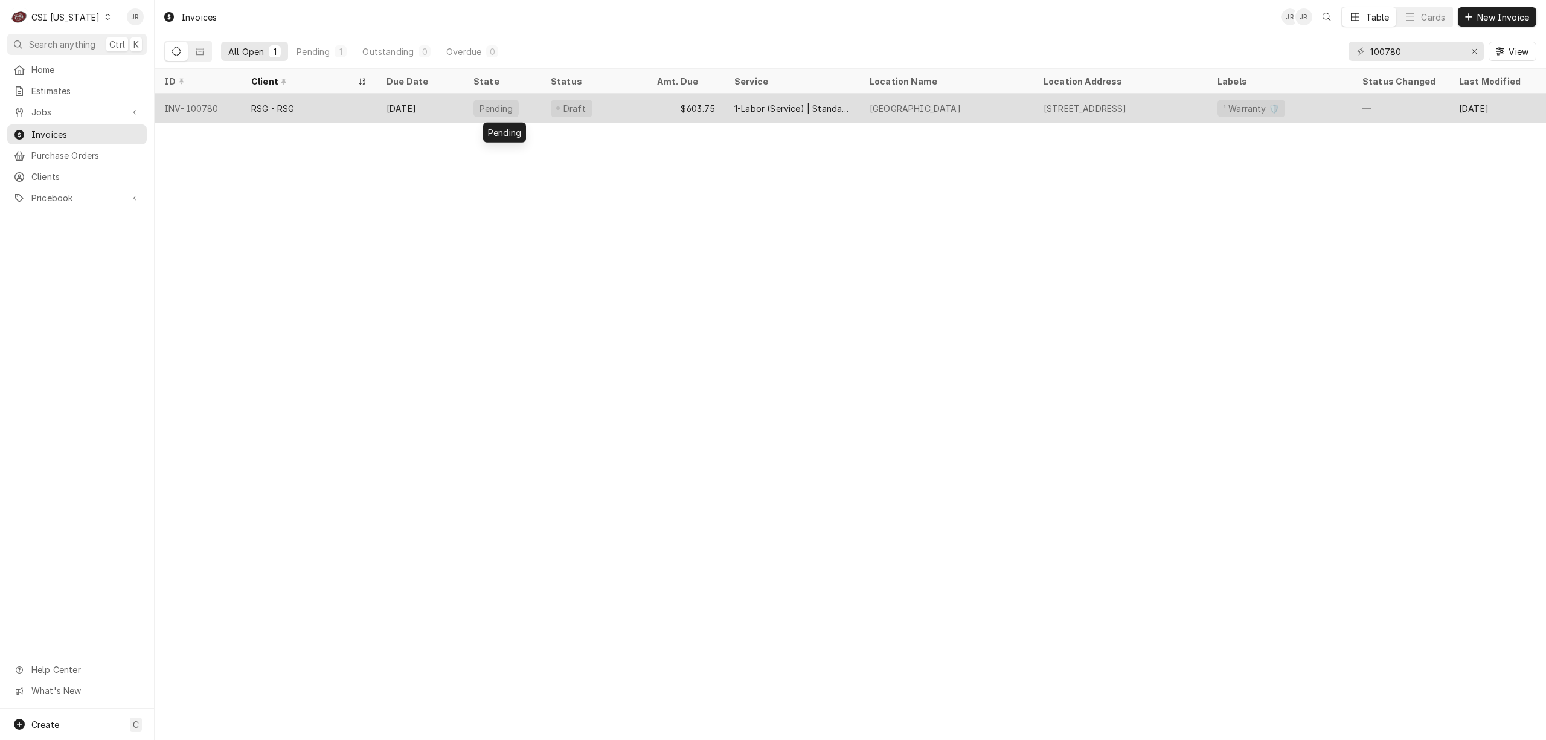
click at [465, 109] on div "Pending" at bounding box center [502, 108] width 77 height 29
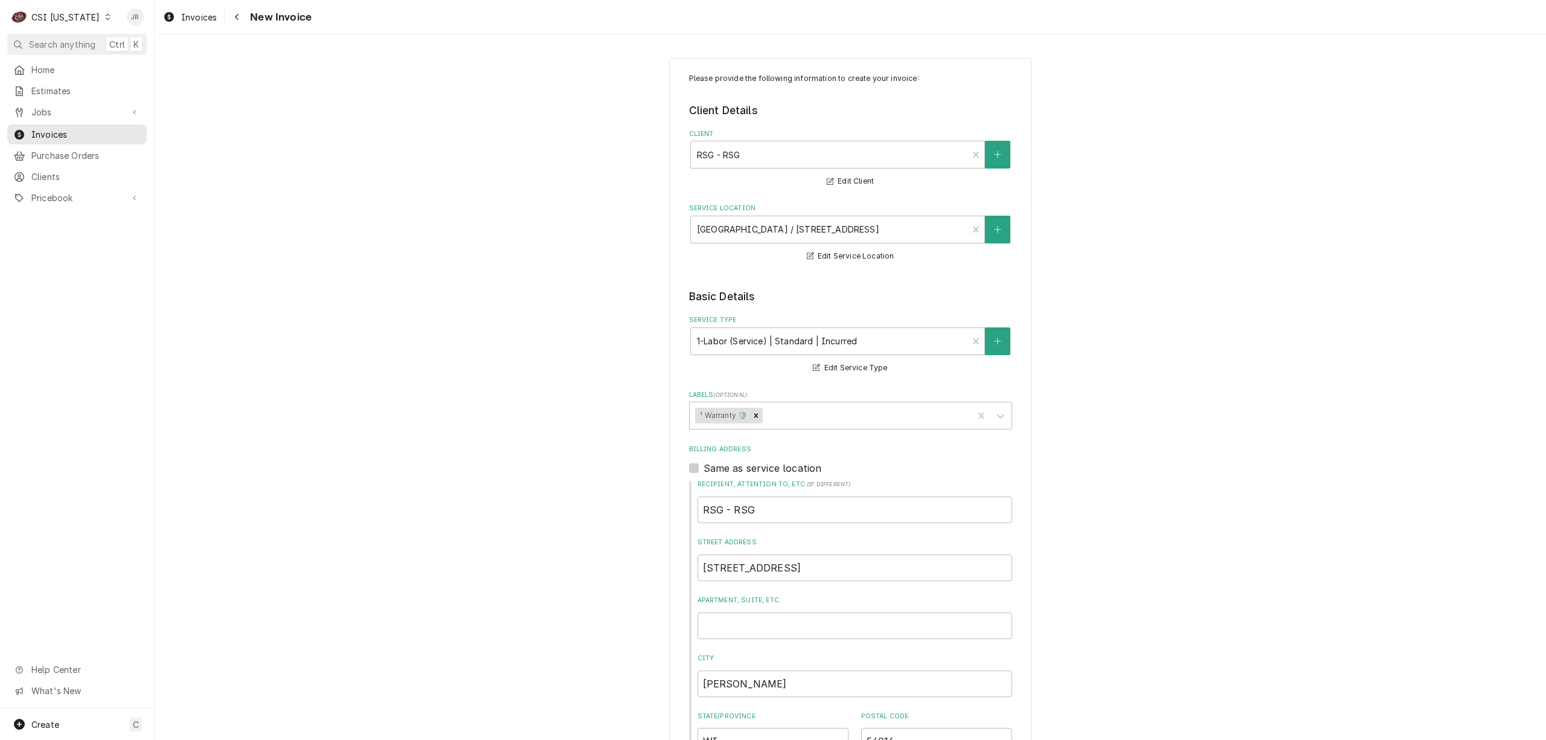
click at [45, 17] on div "CSI [US_STATE]" at bounding box center [65, 17] width 68 height 13
click at [158, 22] on div "CSI Kansas City" at bounding box center [188, 24] width 159 height 13
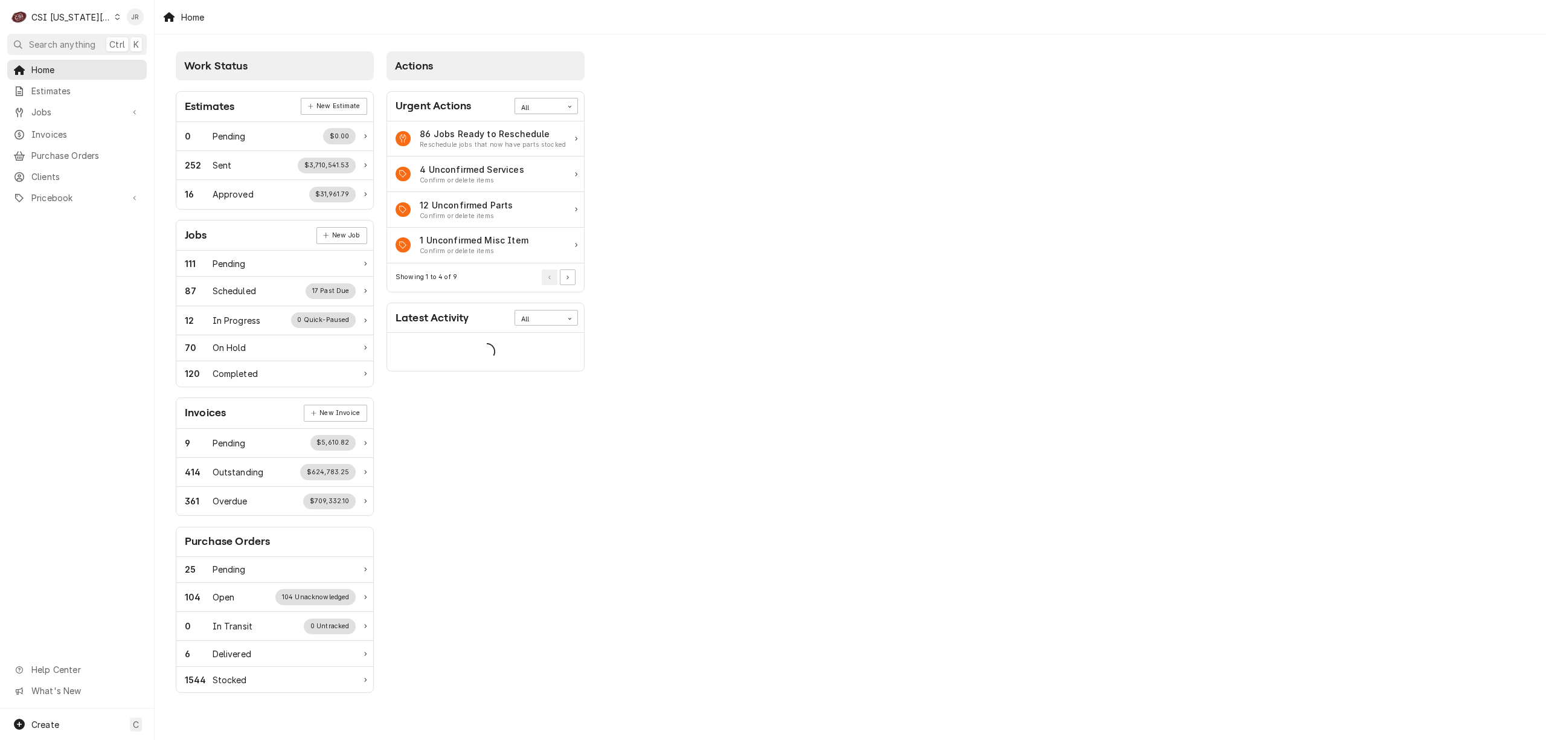
click at [36, 140] on div "Home Estimates Jobs Jobs Job Series Invoices Purchase Orders Clients Pricebook …" at bounding box center [77, 134] width 154 height 149
click at [37, 128] on span "Invoices" at bounding box center [85, 134] width 109 height 13
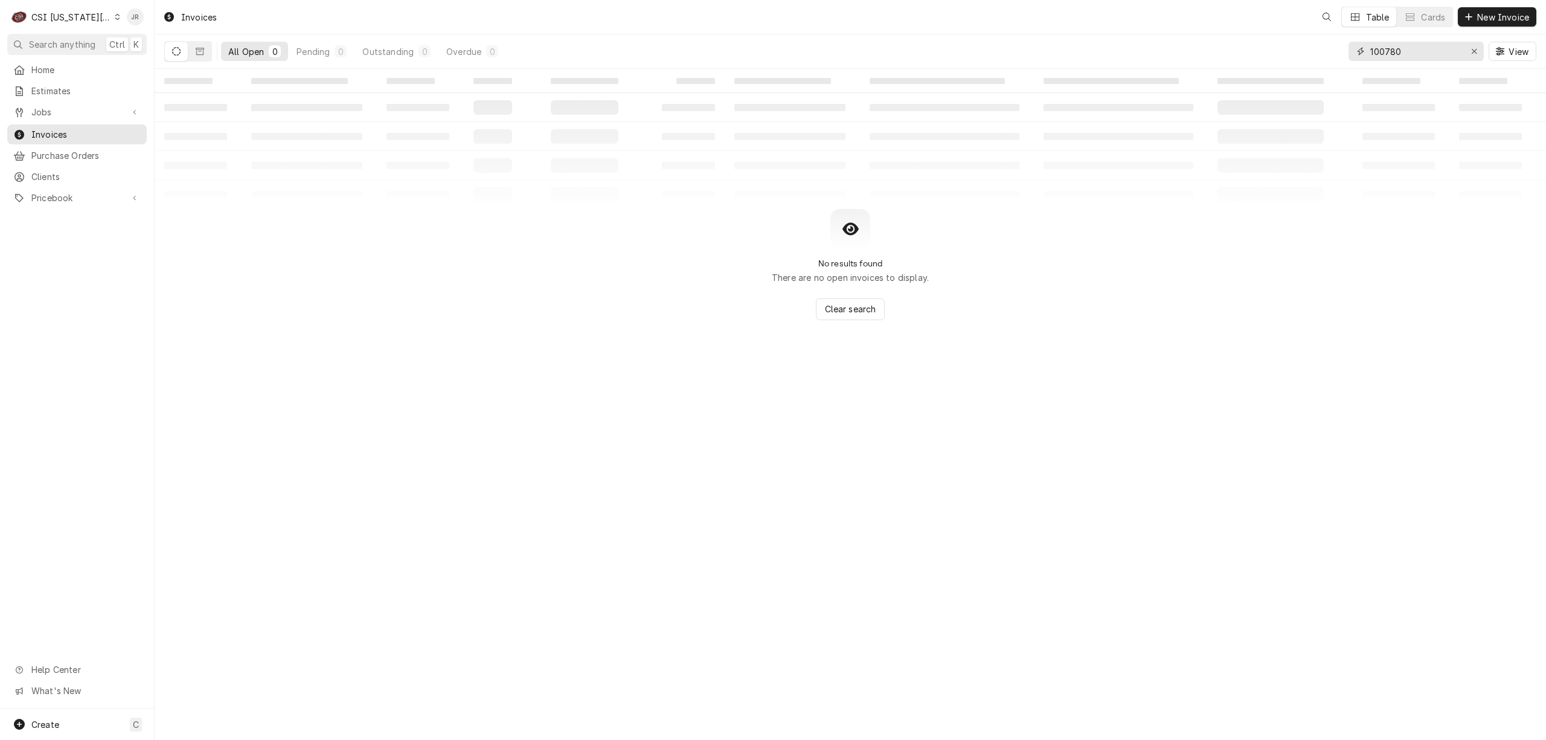
click at [1409, 54] on input "100780" at bounding box center [1415, 51] width 91 height 19
paste input "30372"
type input "303720"
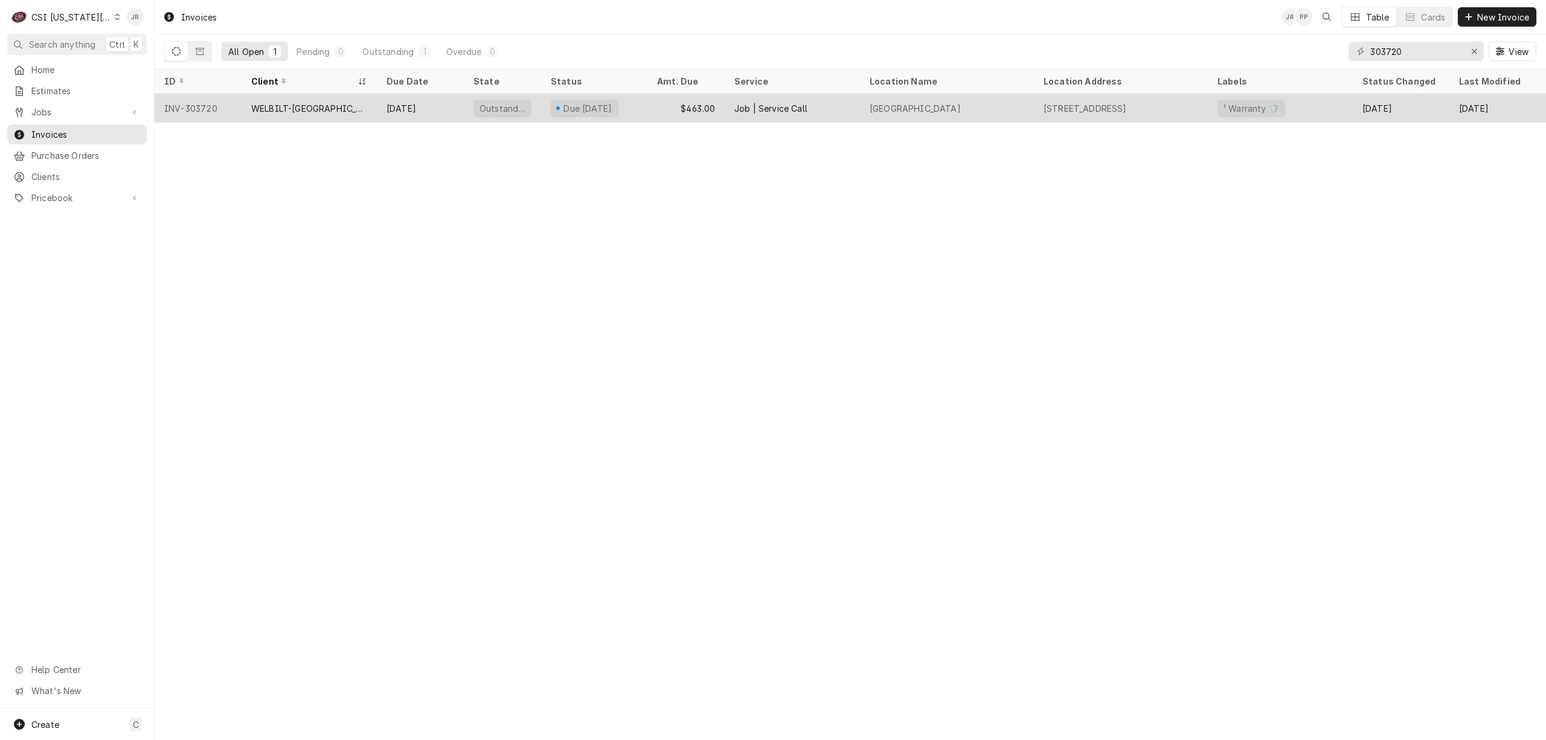
click at [435, 106] on div "[DATE]" at bounding box center [420, 108] width 87 height 29
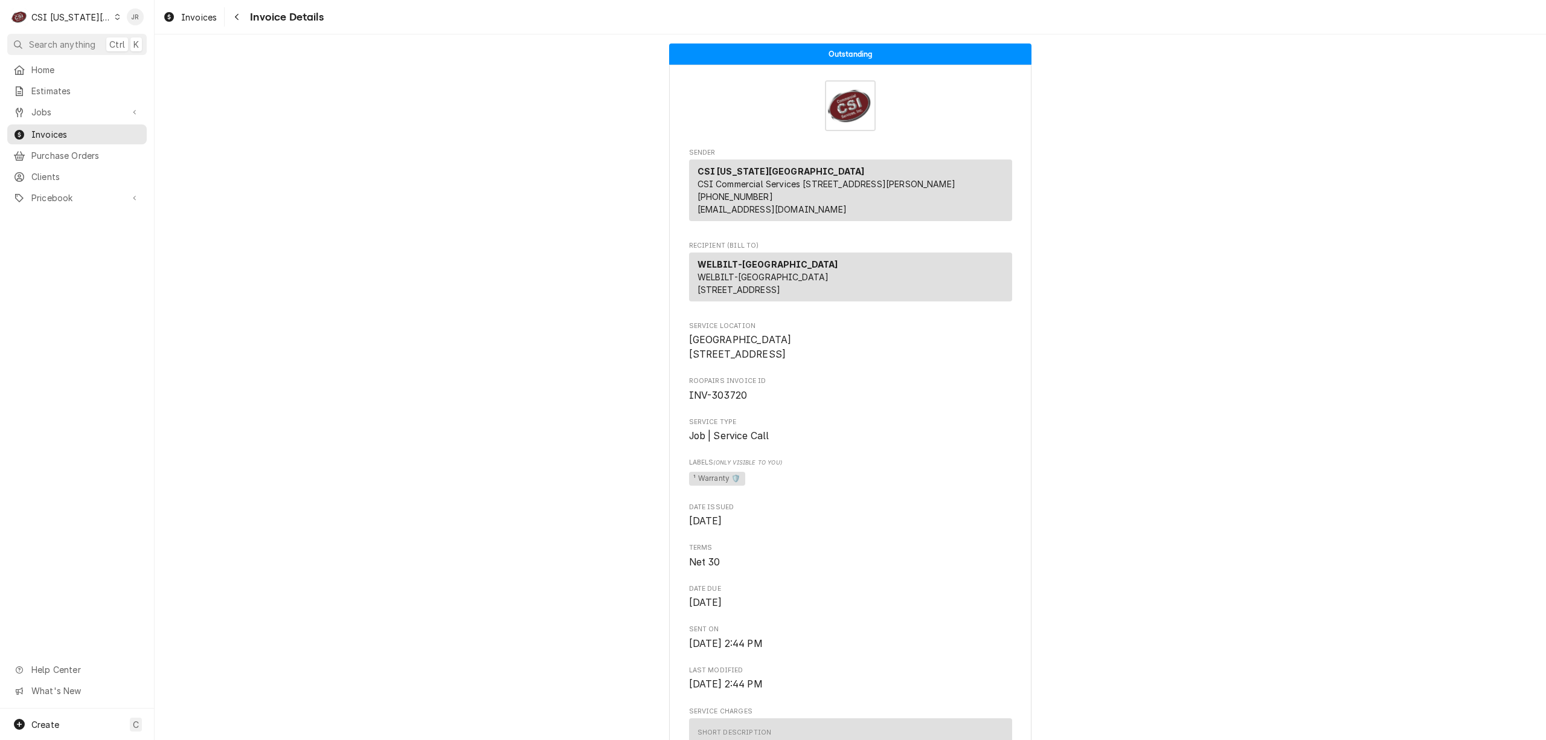
drag, startPoint x: 680, startPoint y: 384, endPoint x: 784, endPoint y: 396, distance: 104.5
copy span "[STREET_ADDRESS]"
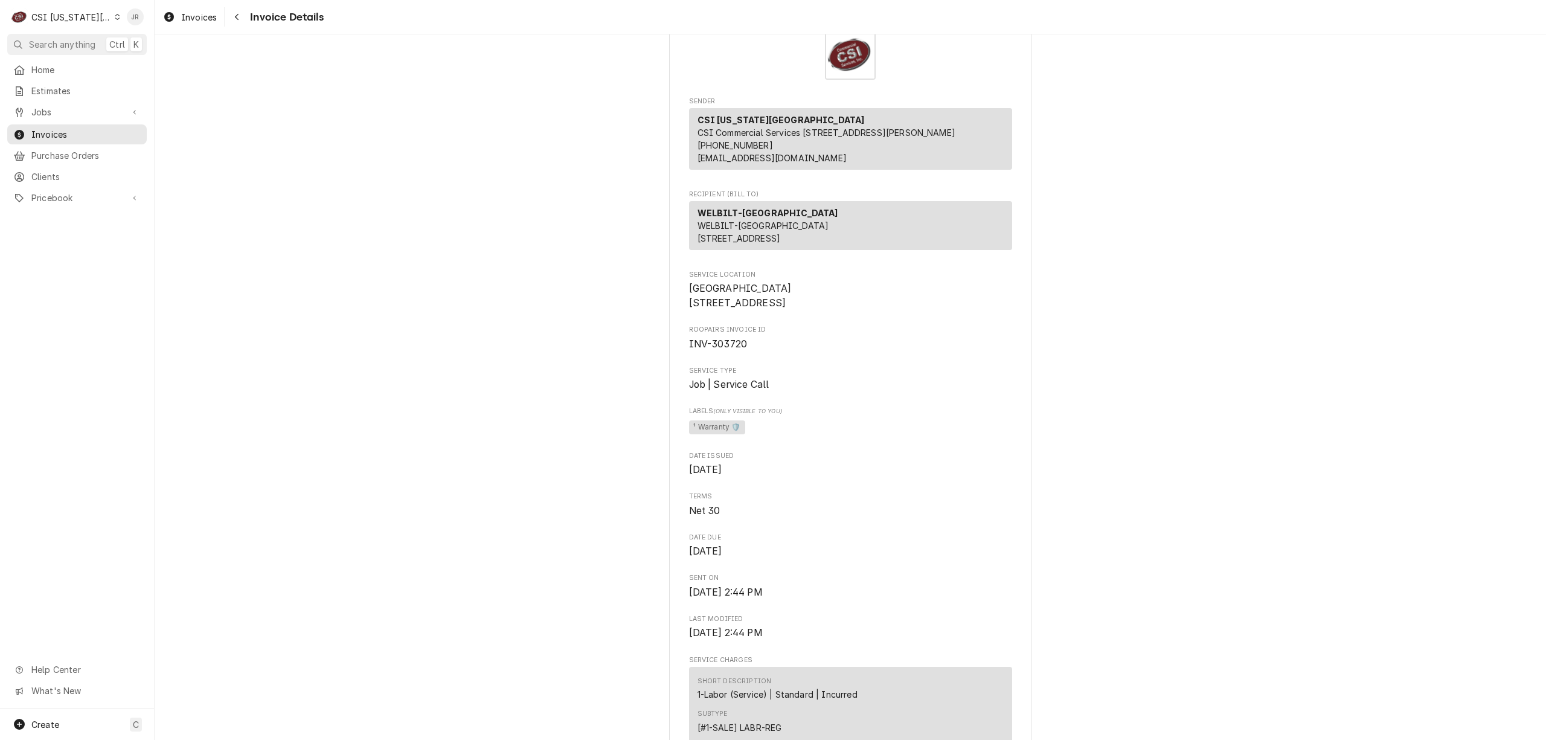
scroll to position [80, 0]
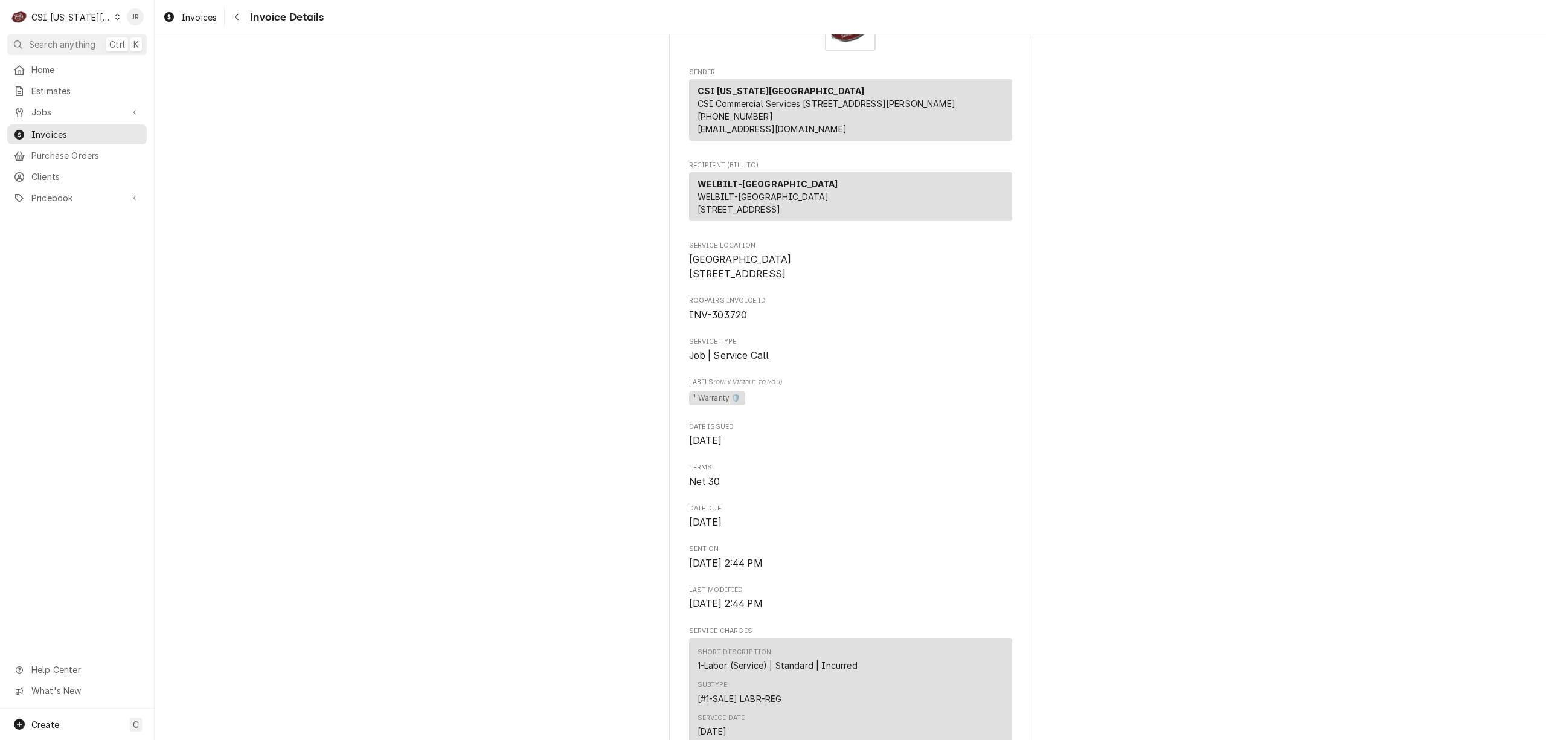
copy span "[STREET_ADDRESS]"
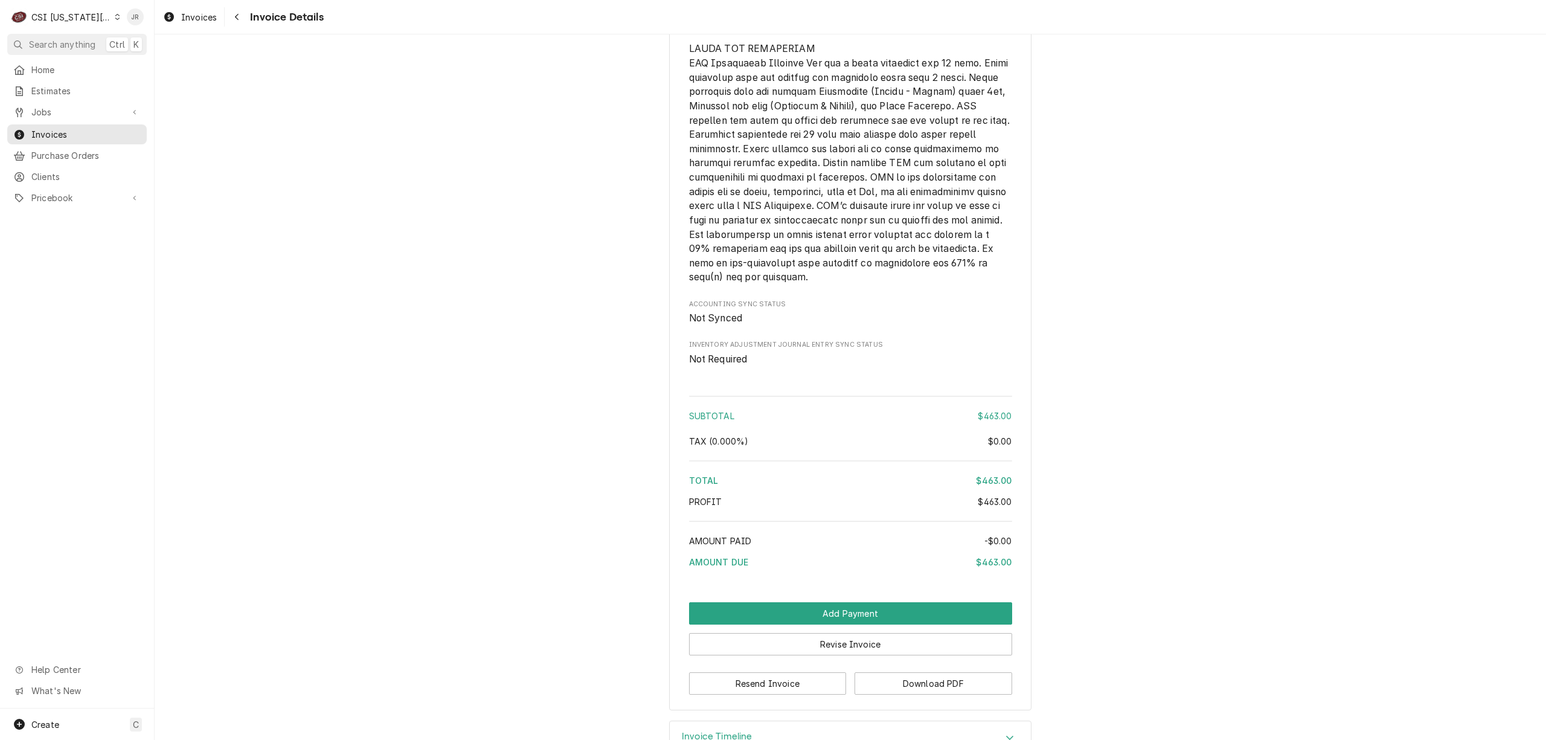
scroll to position [2069, 0]
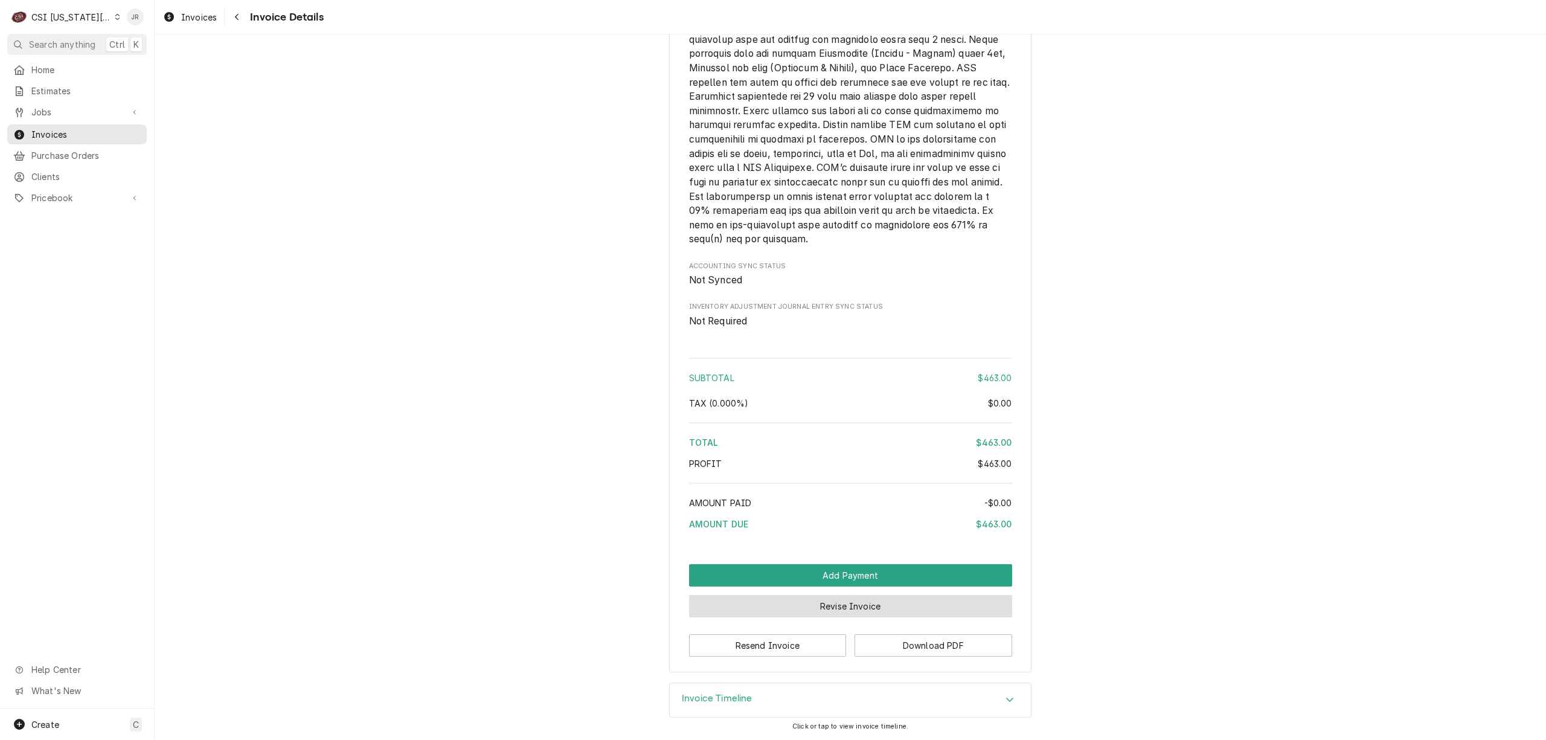
click at [822, 599] on button "Revise Invoice" at bounding box center [850, 606] width 323 height 22
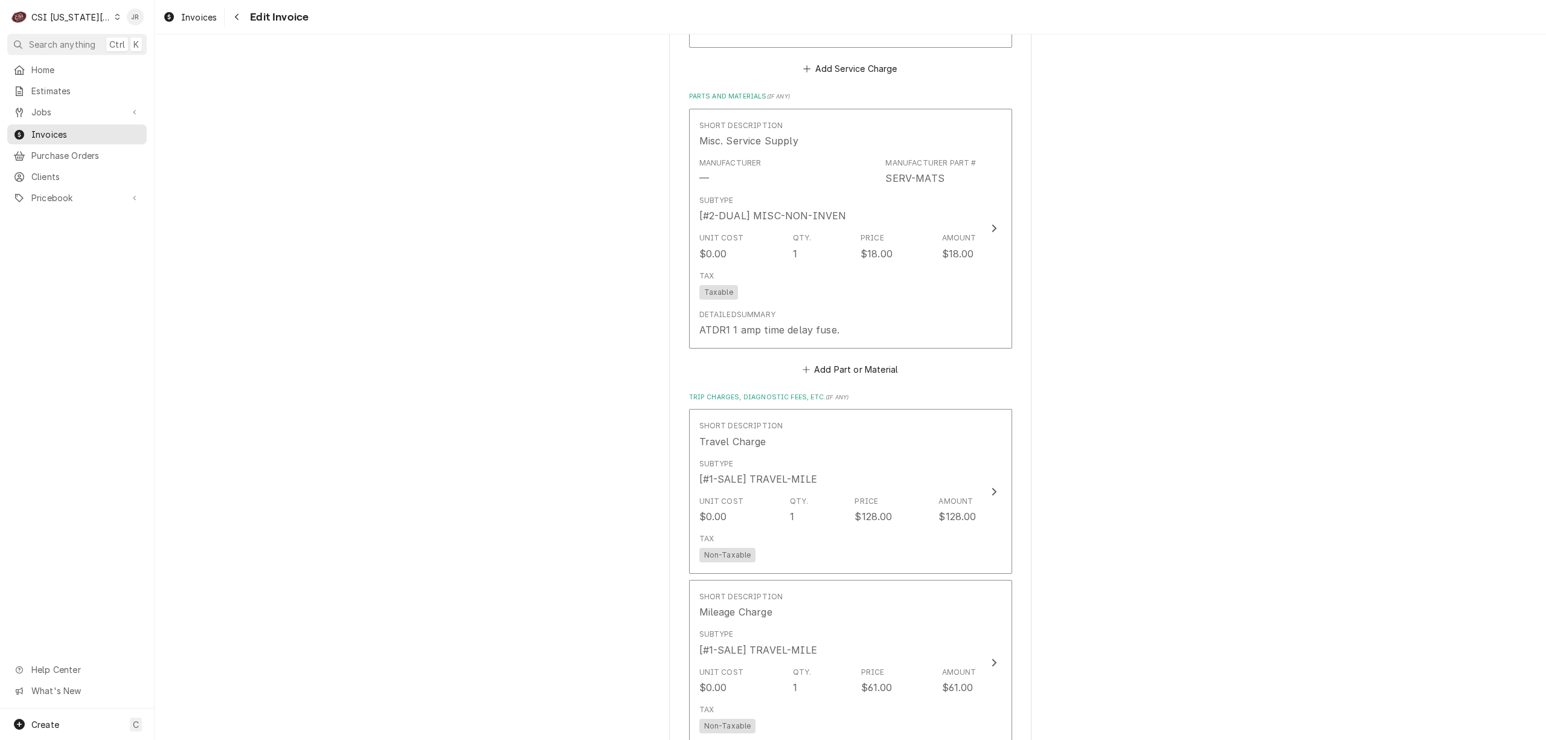
scroll to position [1851, 0]
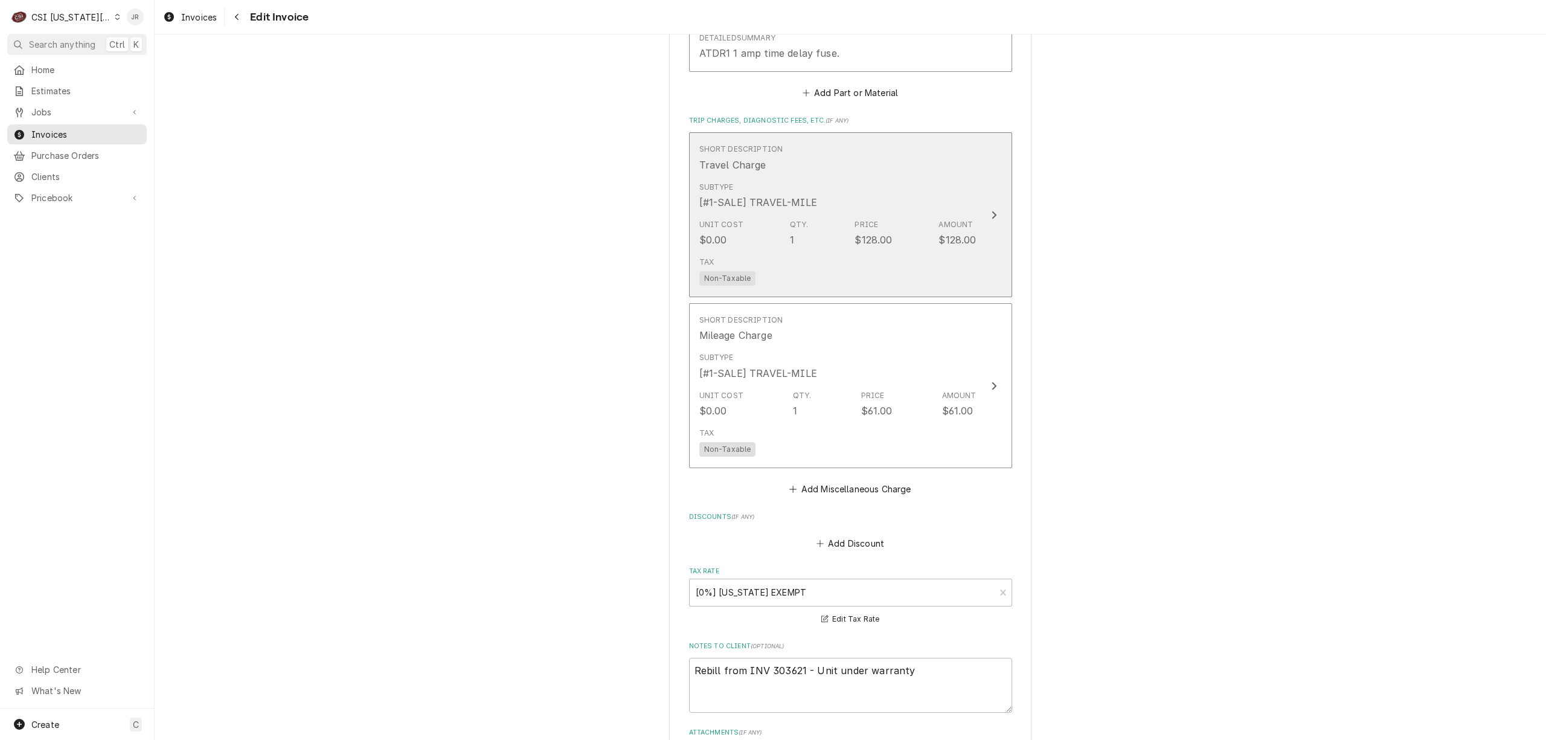
click at [877, 242] on div "$128.00" at bounding box center [872, 239] width 37 height 14
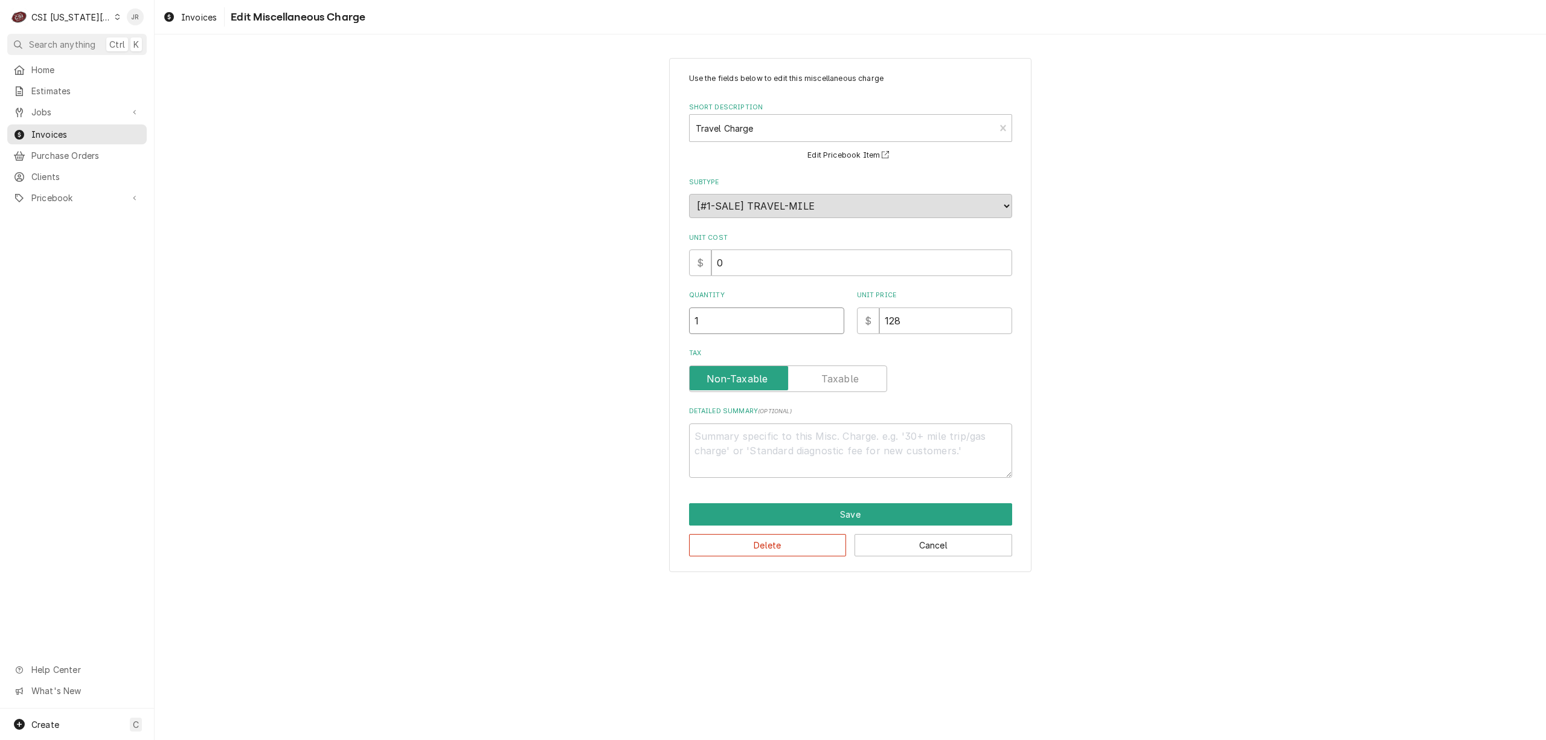
drag, startPoint x: 752, startPoint y: 330, endPoint x: 499, endPoint y: 252, distance: 264.5
click at [499, 252] on div "Use the fields below to edit this miscellaneous charge Short Description Travel…" at bounding box center [850, 314] width 1391 height 535
type textarea "x"
type input "2"
click at [918, 517] on button "Save" at bounding box center [850, 514] width 323 height 22
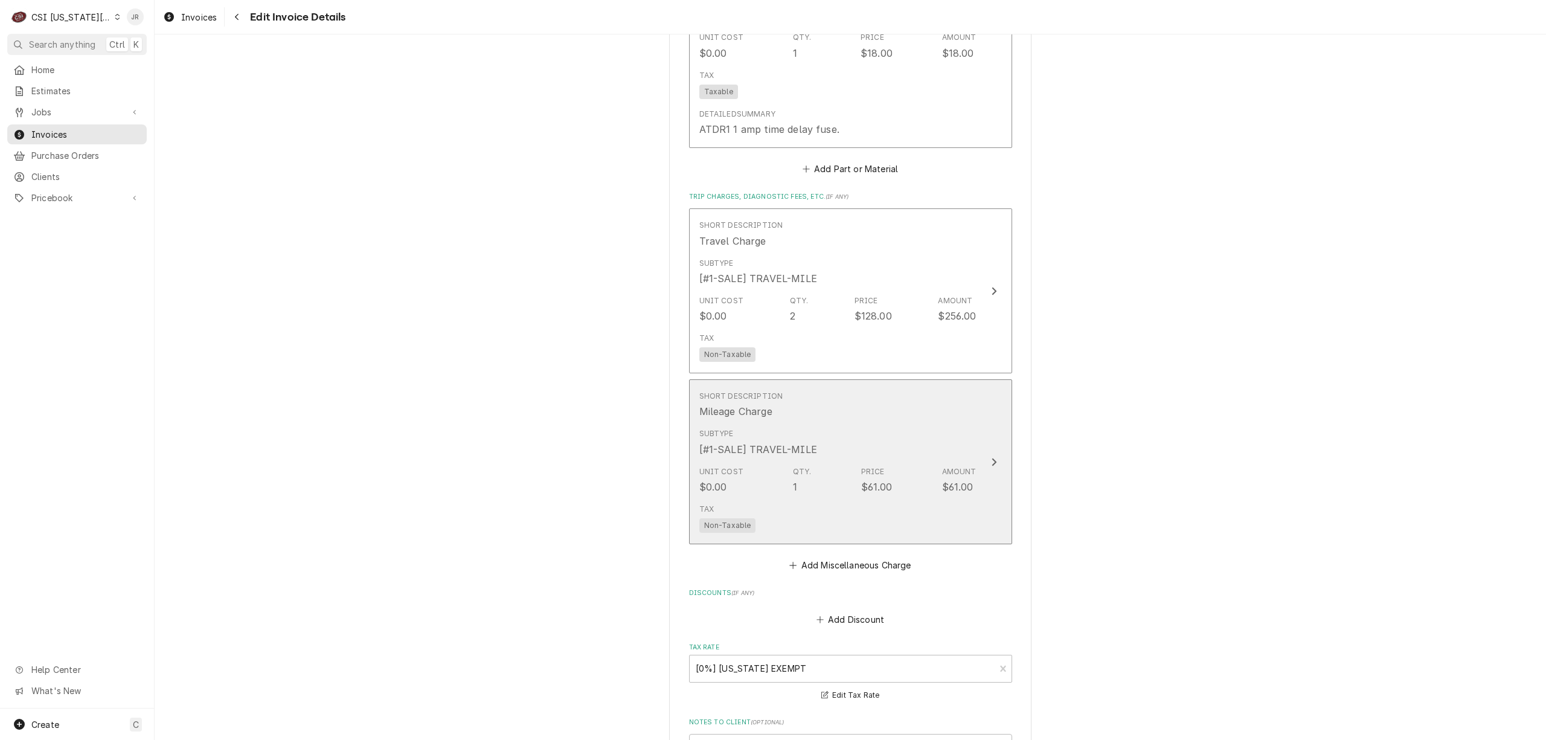
scroll to position [1765, 0]
click at [947, 459] on div "Subtype [#1-SALE] TRAVEL-MILE" at bounding box center [837, 451] width 277 height 37
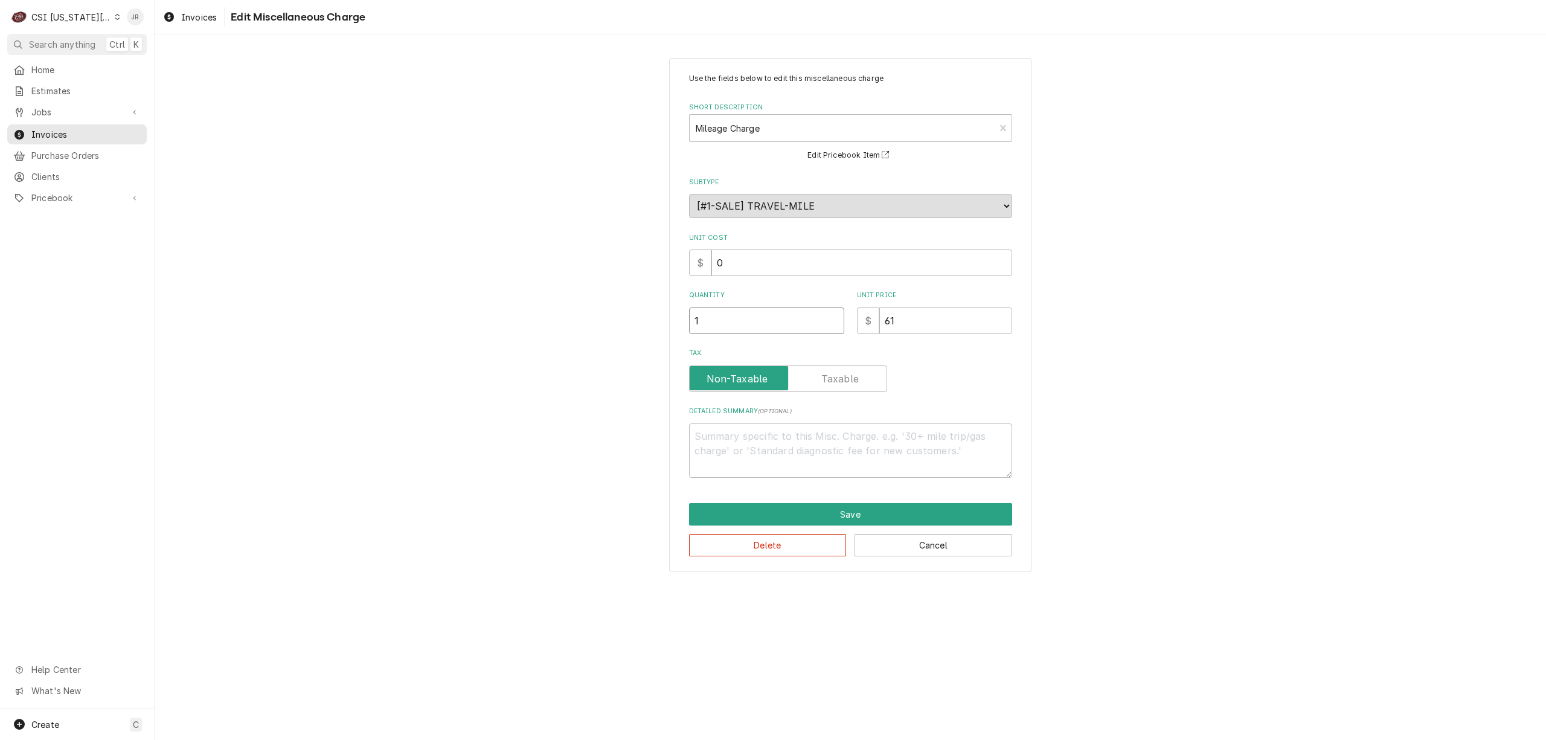
drag, startPoint x: 619, startPoint y: 301, endPoint x: 448, endPoint y: 238, distance: 182.0
click at [448, 238] on div "Use the fields below to edit this miscellaneous charge Short Description Mileag…" at bounding box center [850, 314] width 1391 height 535
type textarea "x"
type input "6"
type textarea "x"
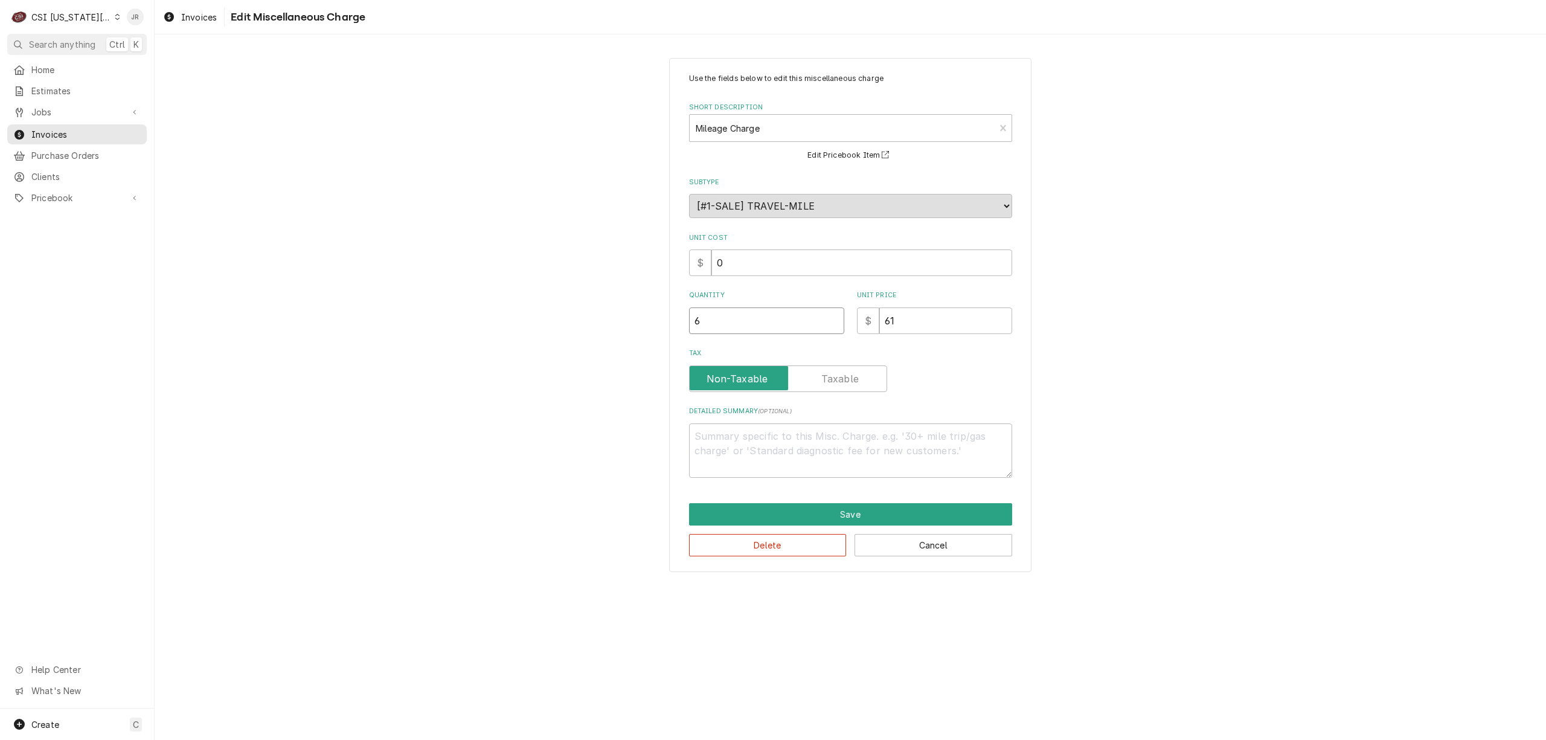
type input "65"
type textarea "x"
type input "652"
type textarea "x"
type input "65"
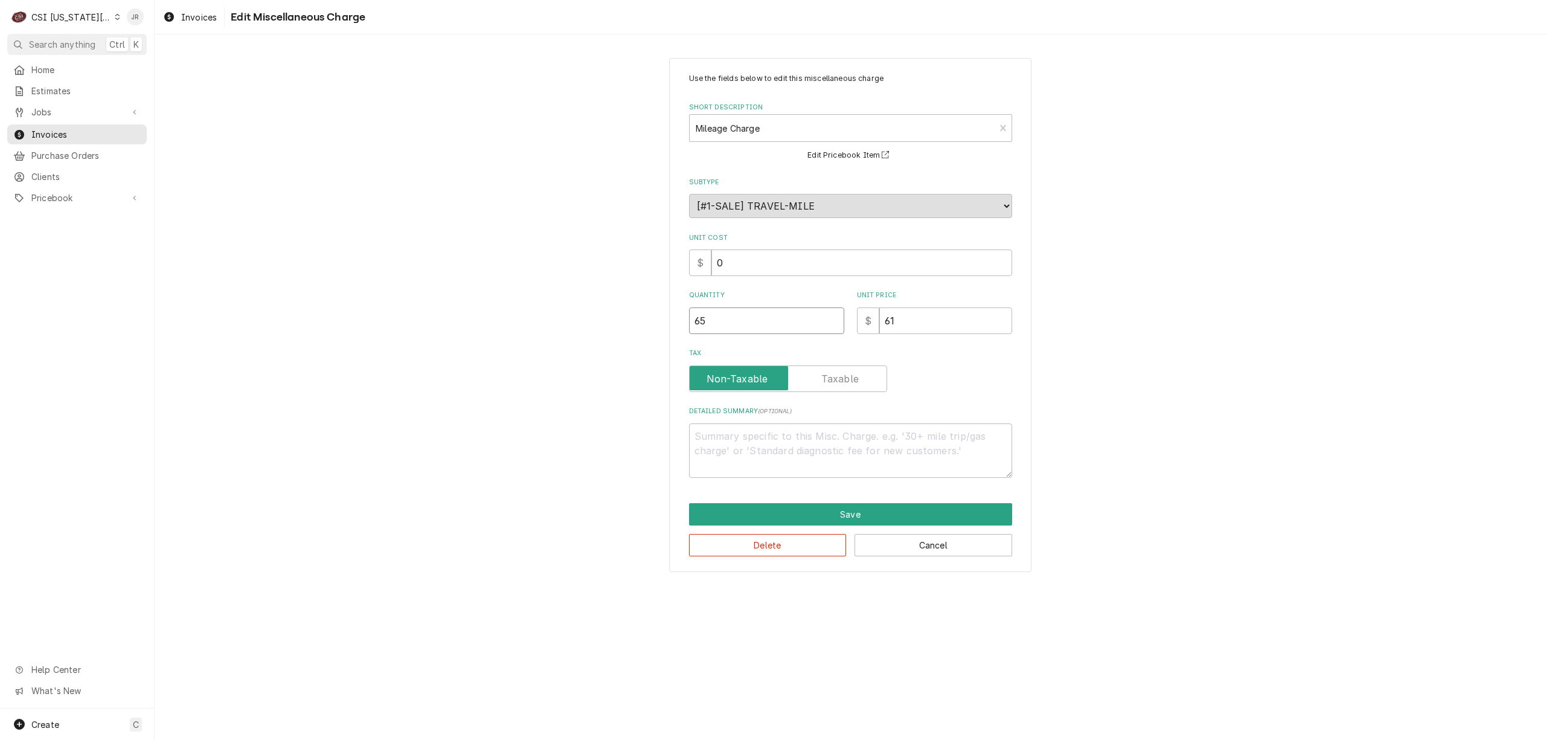
type textarea "x"
type input "6"
type textarea "x"
type input "62"
type textarea "x"
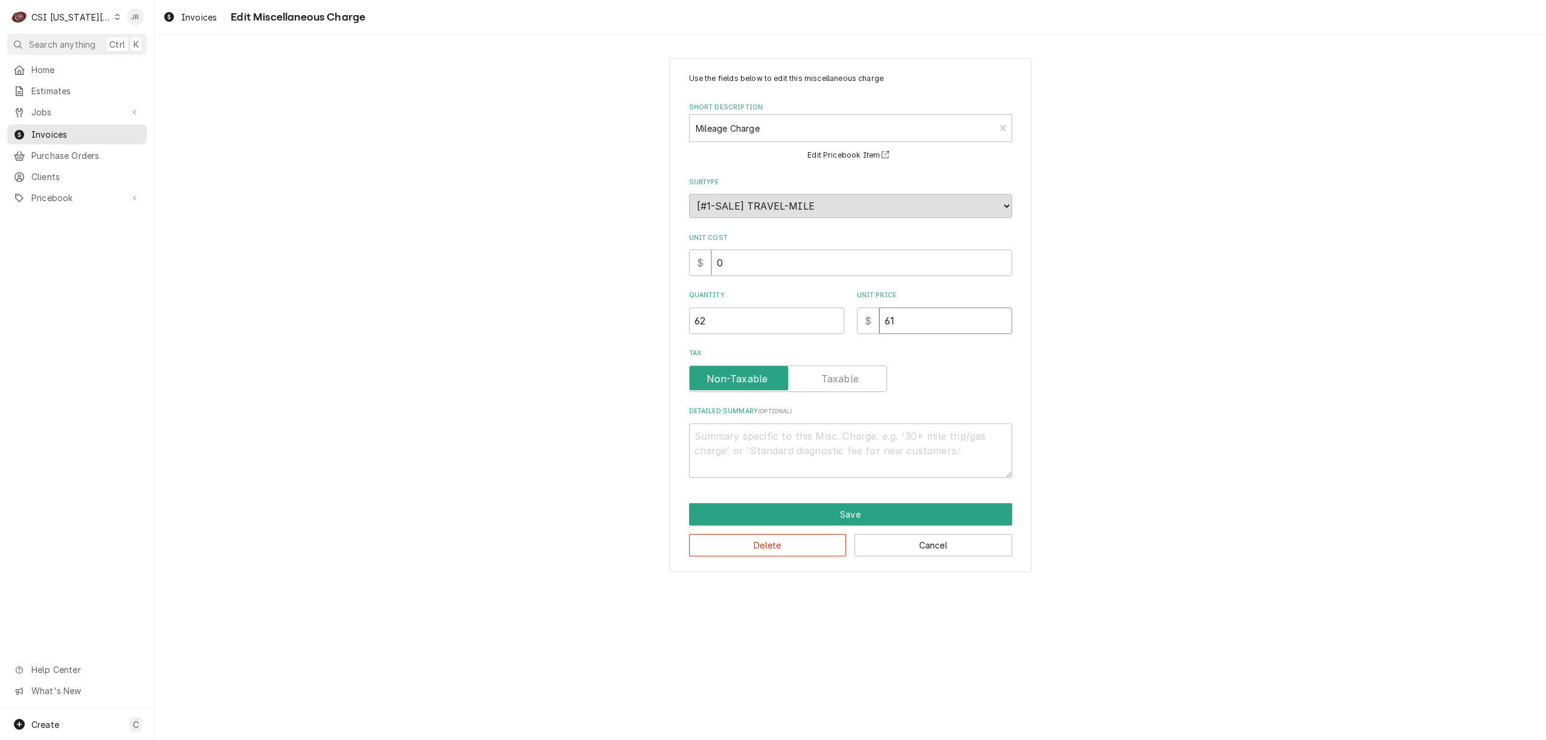
type input "1"
type textarea "x"
type input "1.2"
type textarea "x"
type input "1.28"
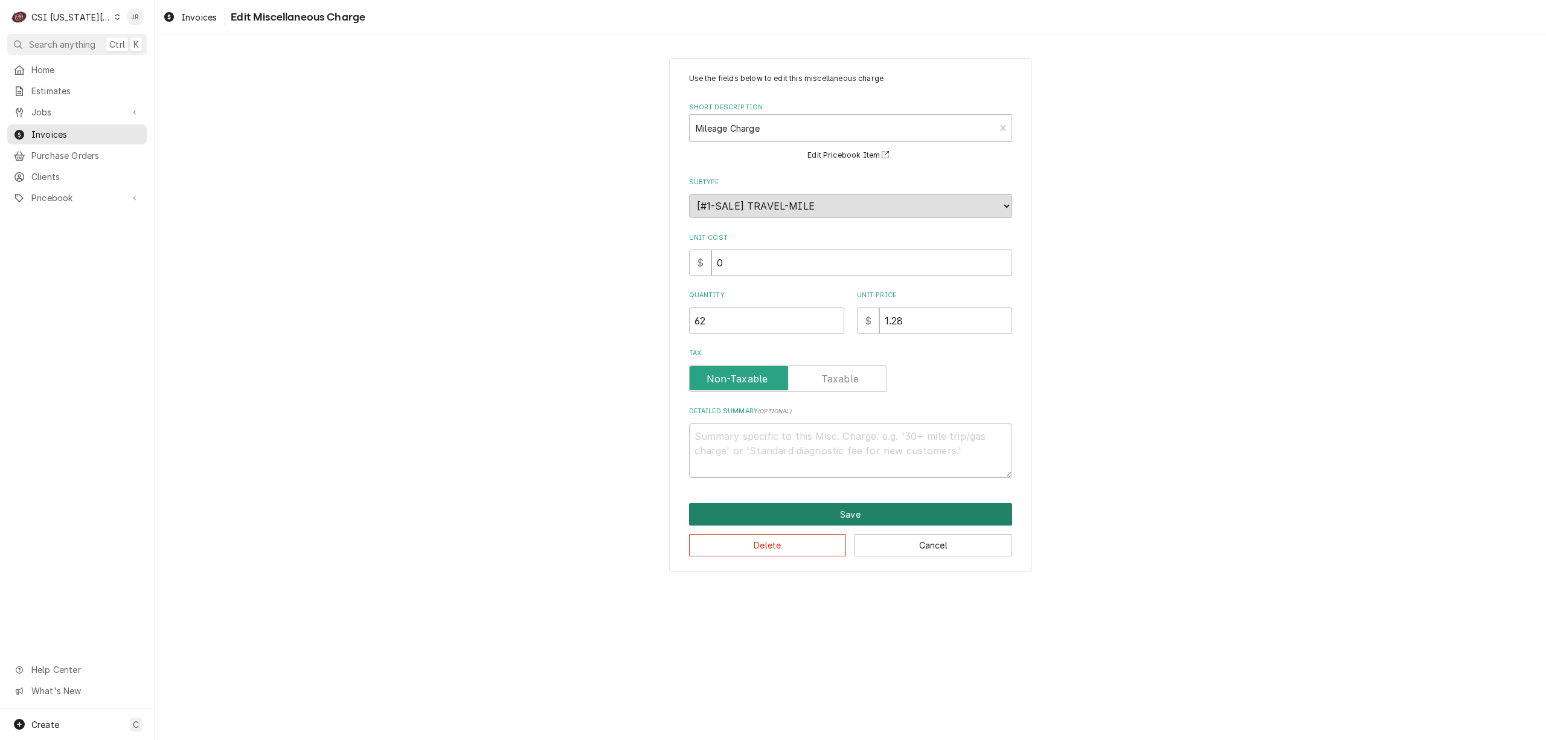
click at [827, 510] on button "Save" at bounding box center [850, 514] width 323 height 22
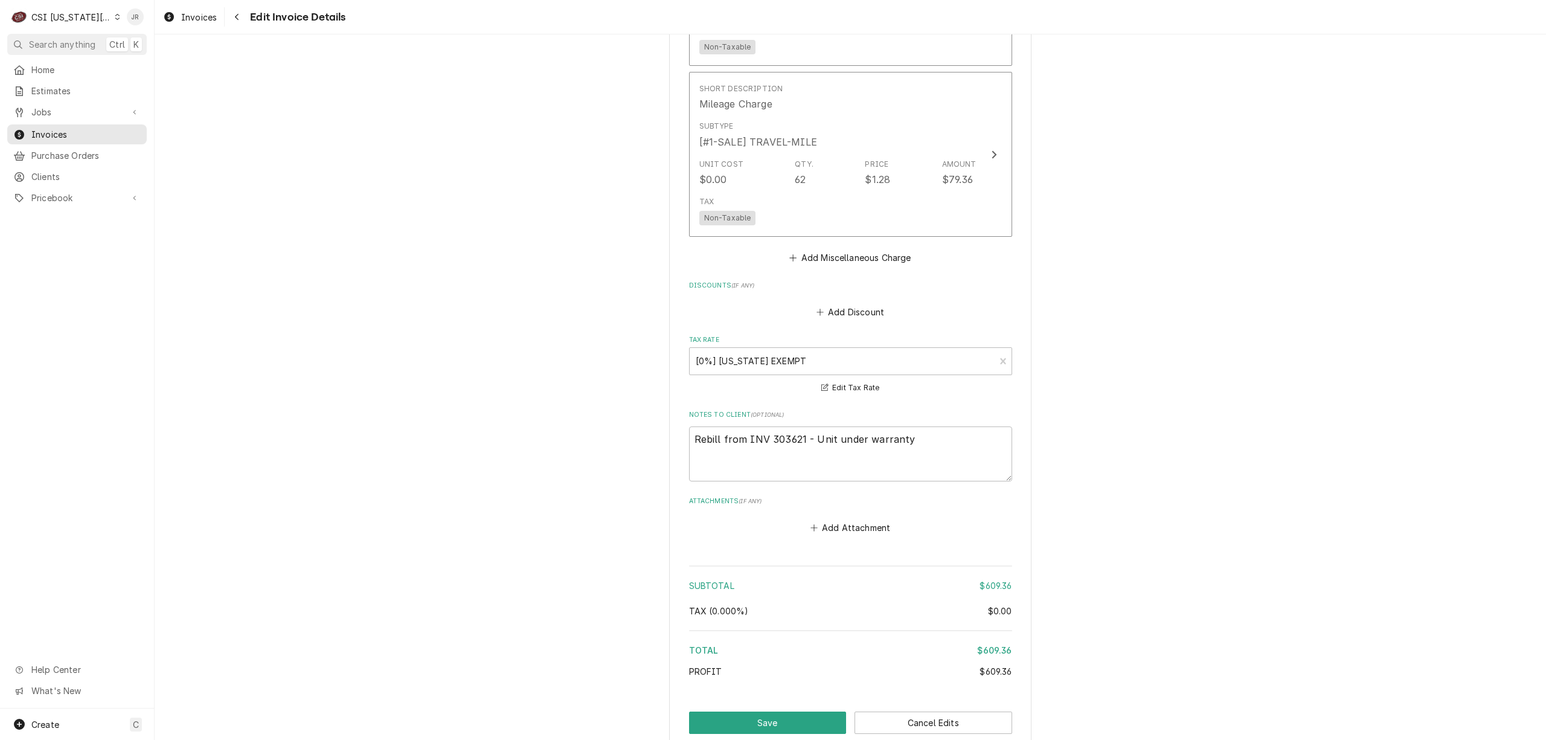
scroll to position [2161, 0]
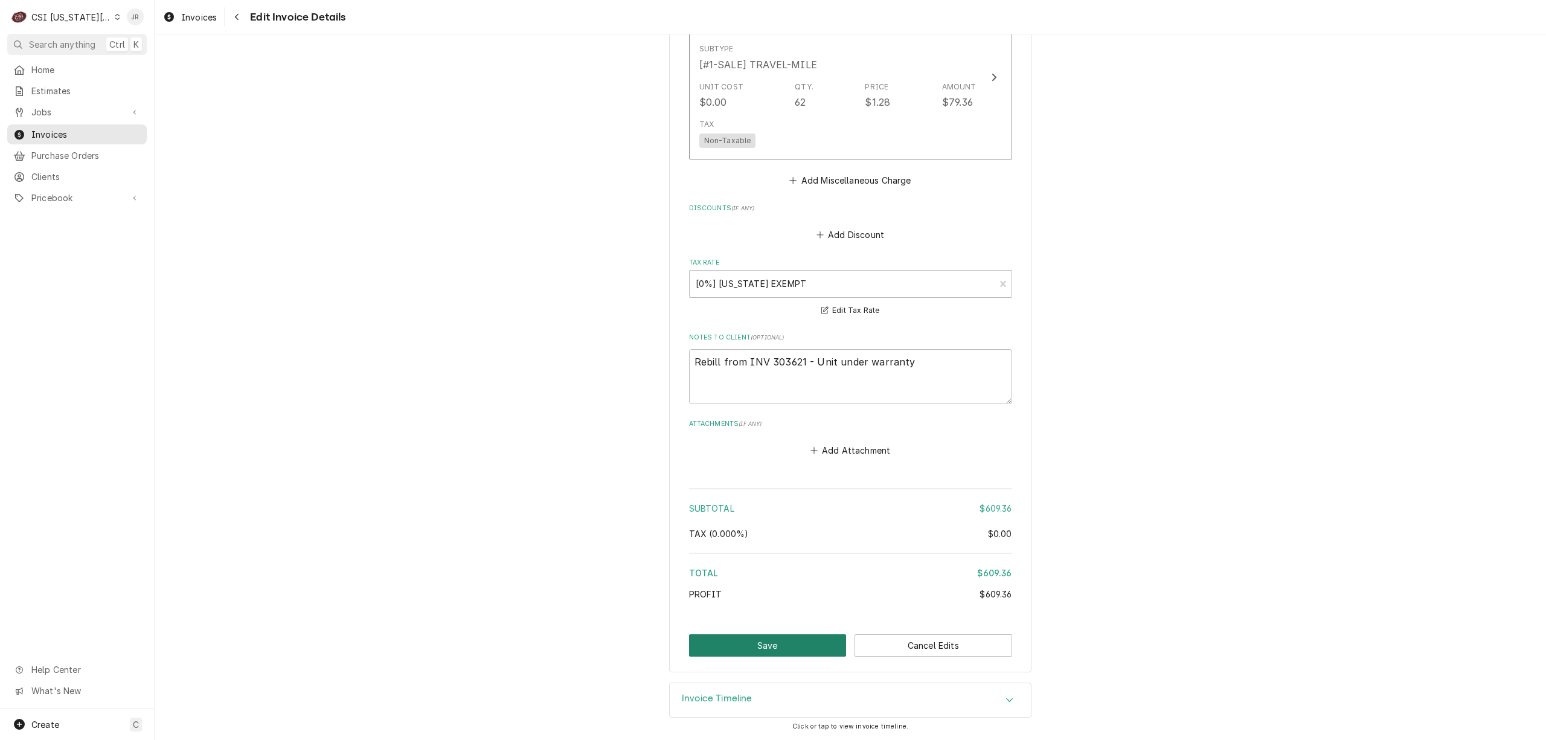
click at [721, 653] on button "Save" at bounding box center [768, 645] width 158 height 22
type textarea "x"
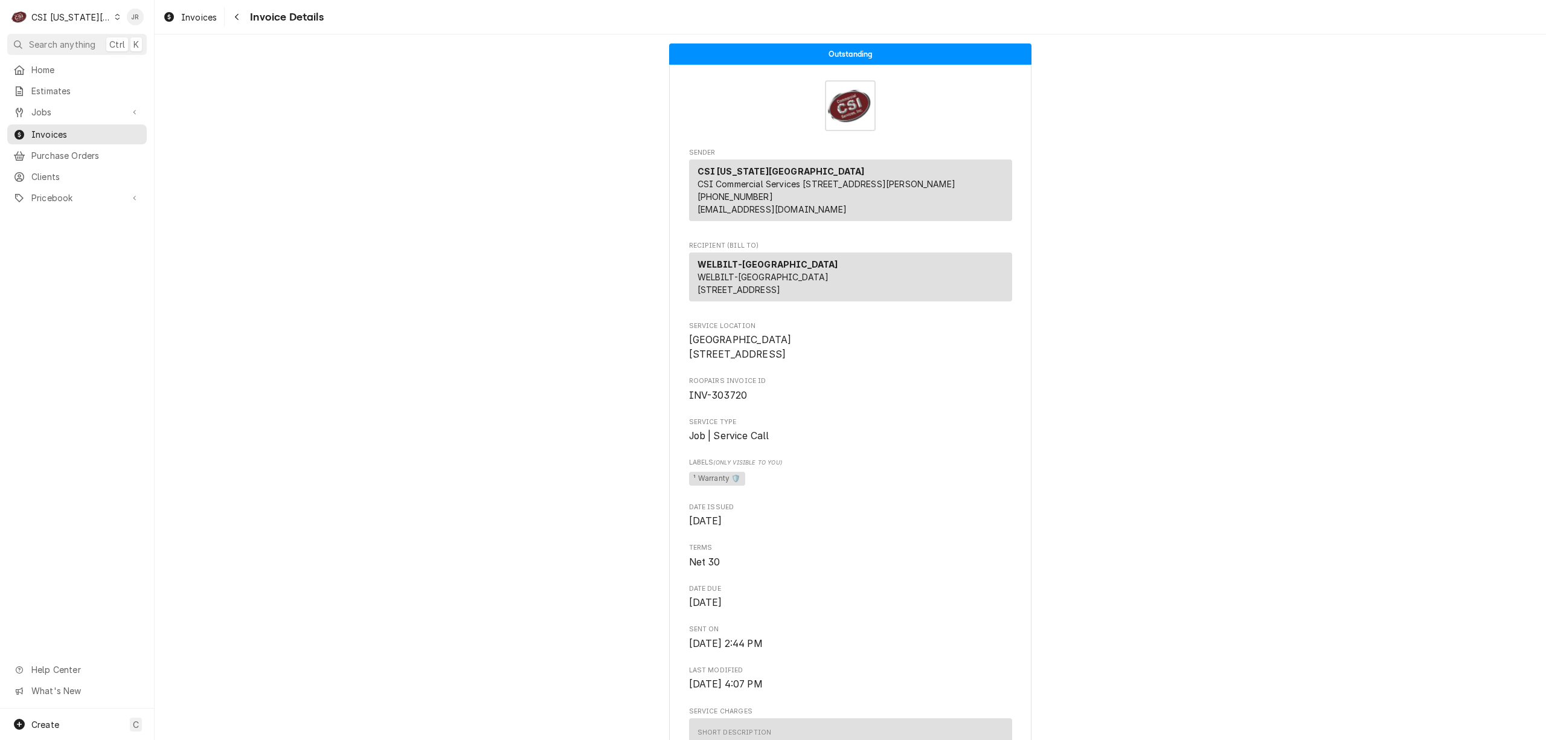
click at [734, 401] on span "INV-303720" at bounding box center [718, 394] width 59 height 11
copy span "303720"
click at [718, 401] on span "INV-303720" at bounding box center [718, 394] width 59 height 11
click at [720, 401] on span "INV-303720" at bounding box center [718, 394] width 59 height 11
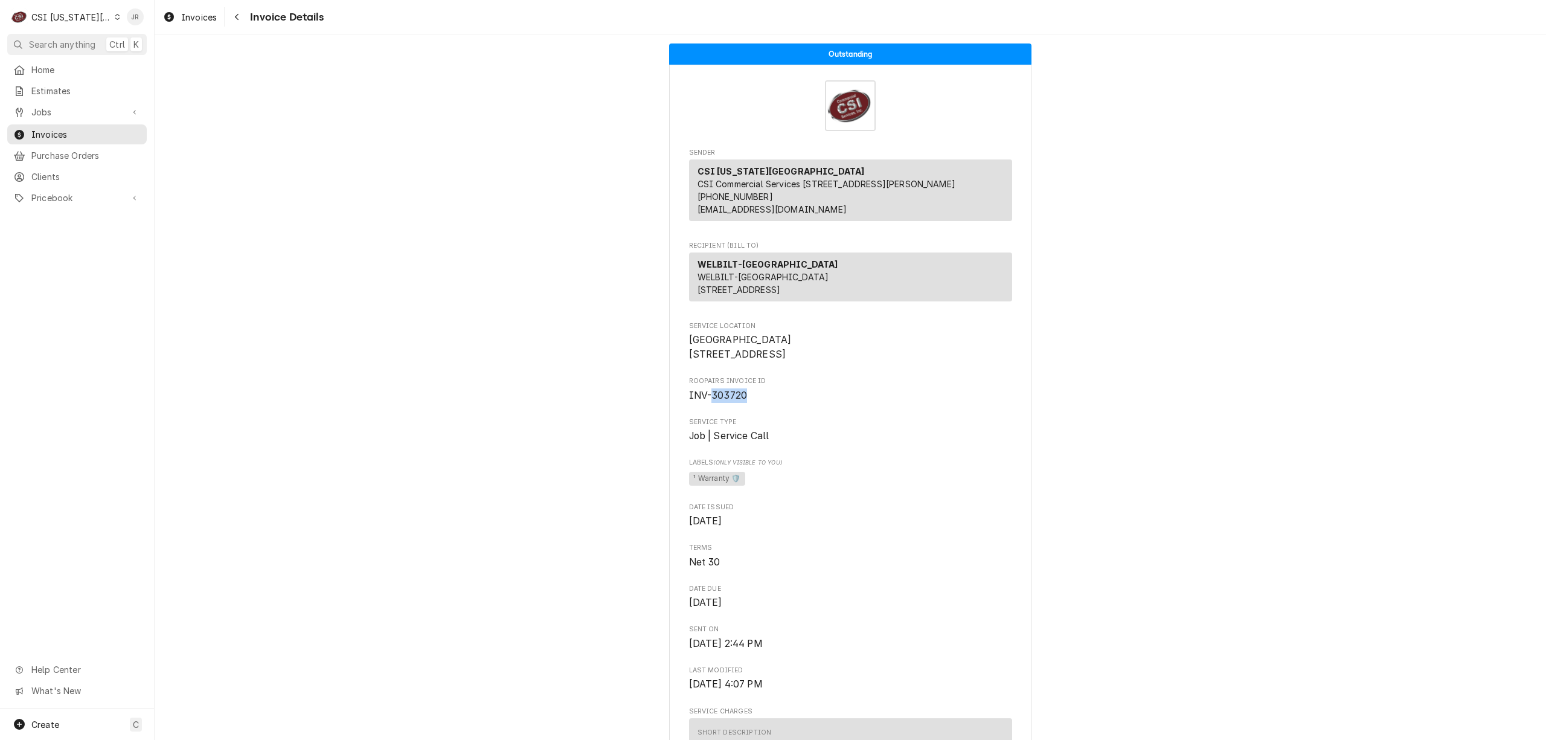
copy span "303720"
click at [30, 133] on div "Invoices" at bounding box center [76, 134] width 127 height 13
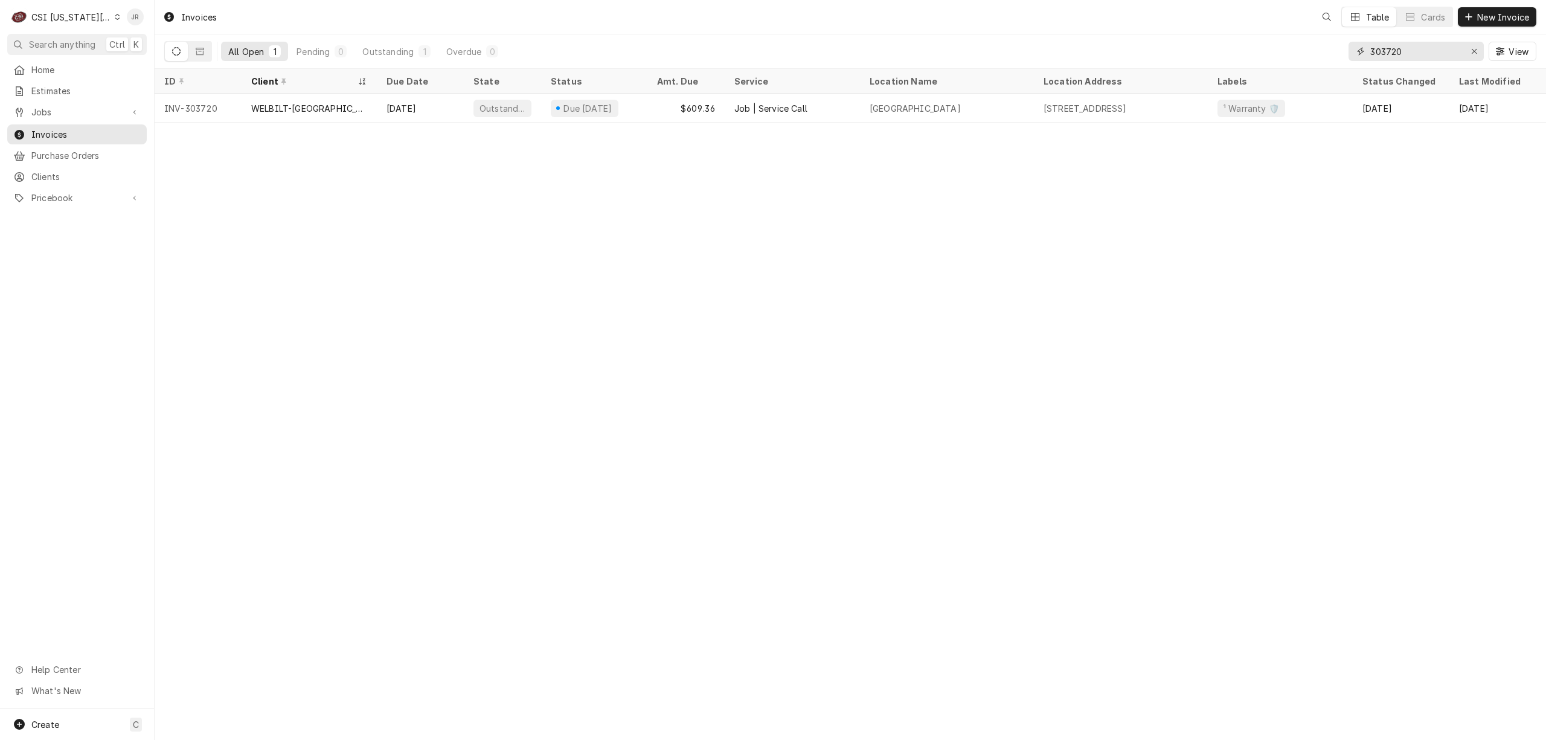
click at [1412, 56] on input "303720" at bounding box center [1415, 51] width 91 height 19
click at [1406, 46] on input "303721" at bounding box center [1415, 51] width 91 height 19
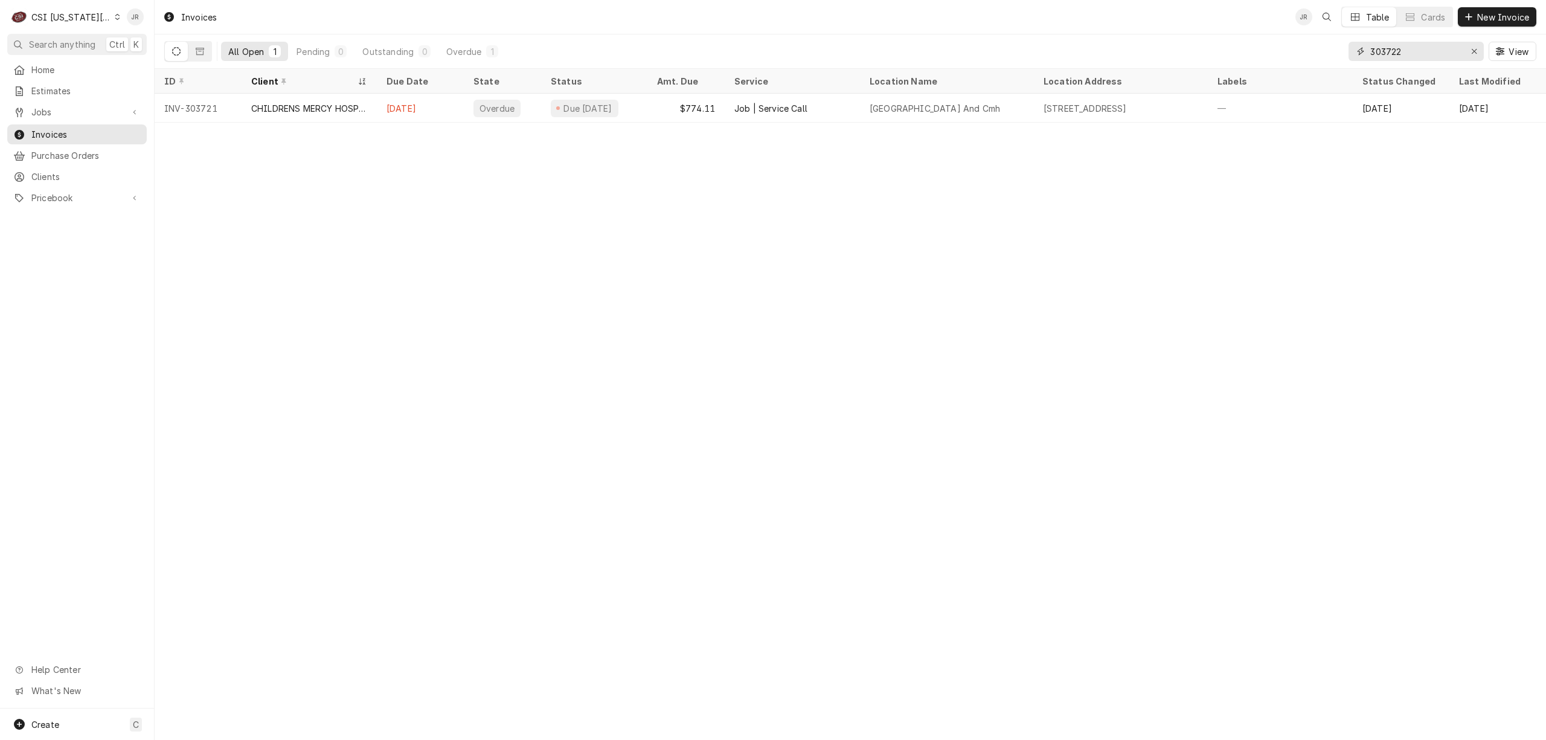
type input "303722"
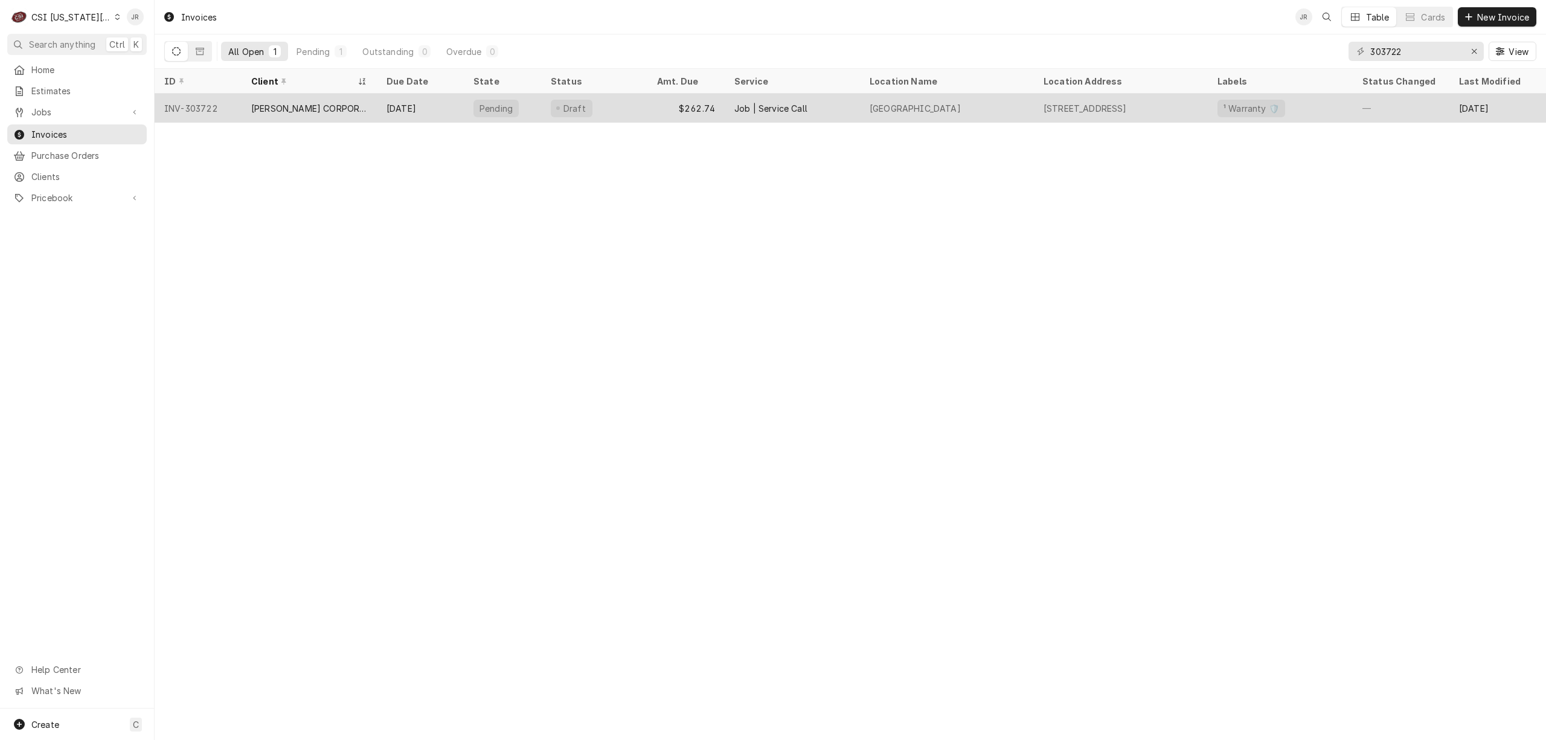
click at [626, 114] on div "Draft" at bounding box center [594, 108] width 106 height 29
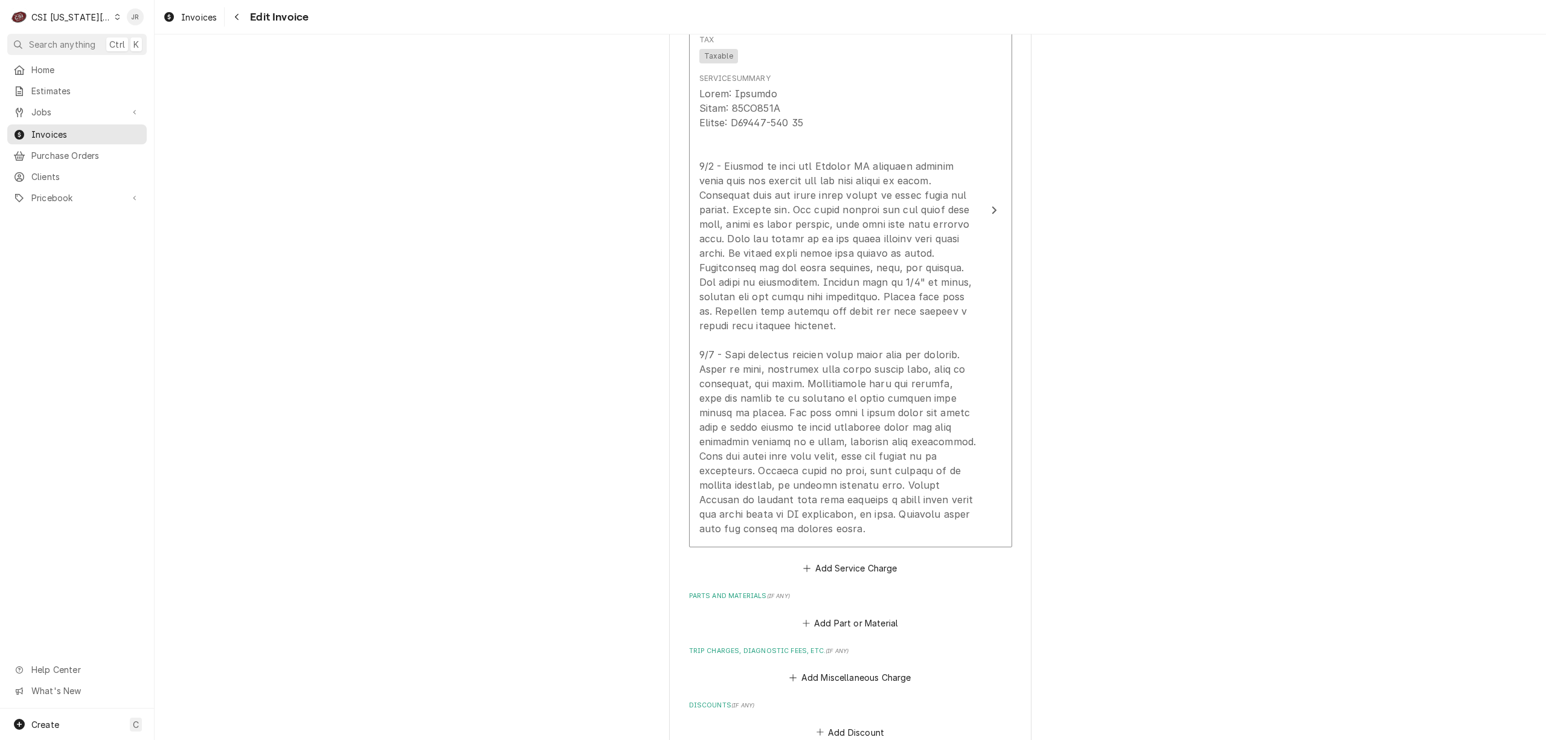
scroll to position [2334, 0]
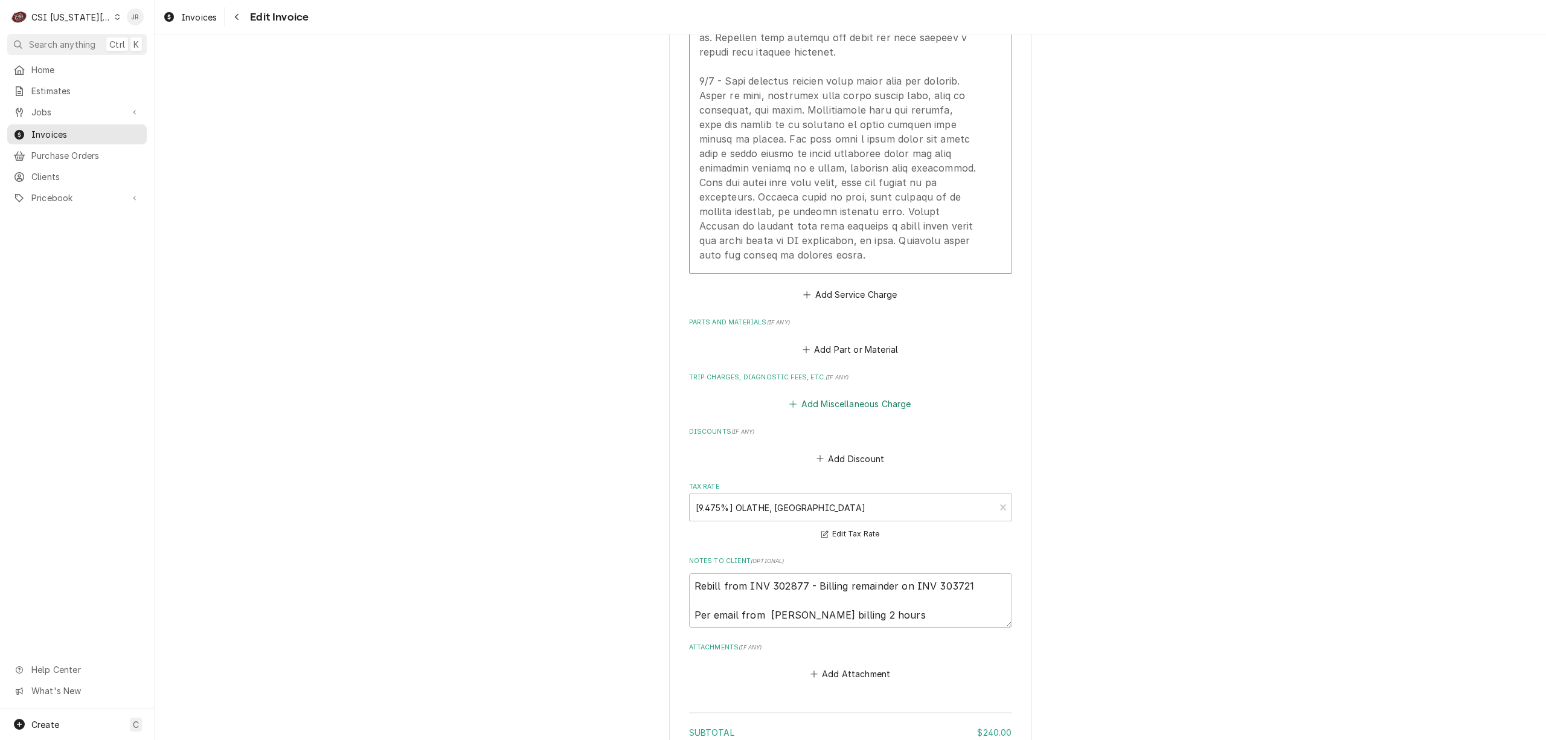
click at [839, 395] on button "Add Miscellaneous Charge" at bounding box center [850, 403] width 126 height 17
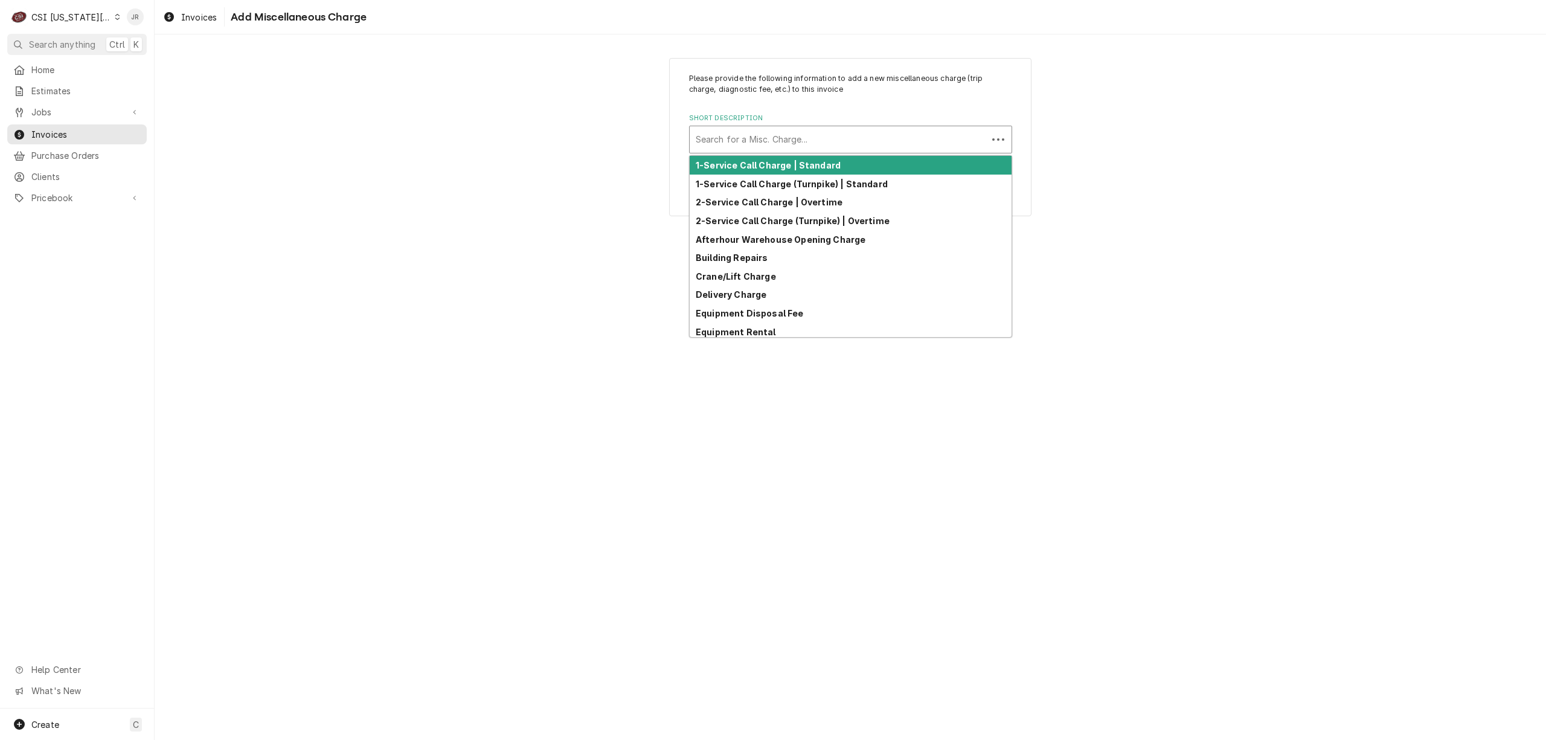
click at [784, 136] on div "Short Description" at bounding box center [839, 140] width 286 height 22
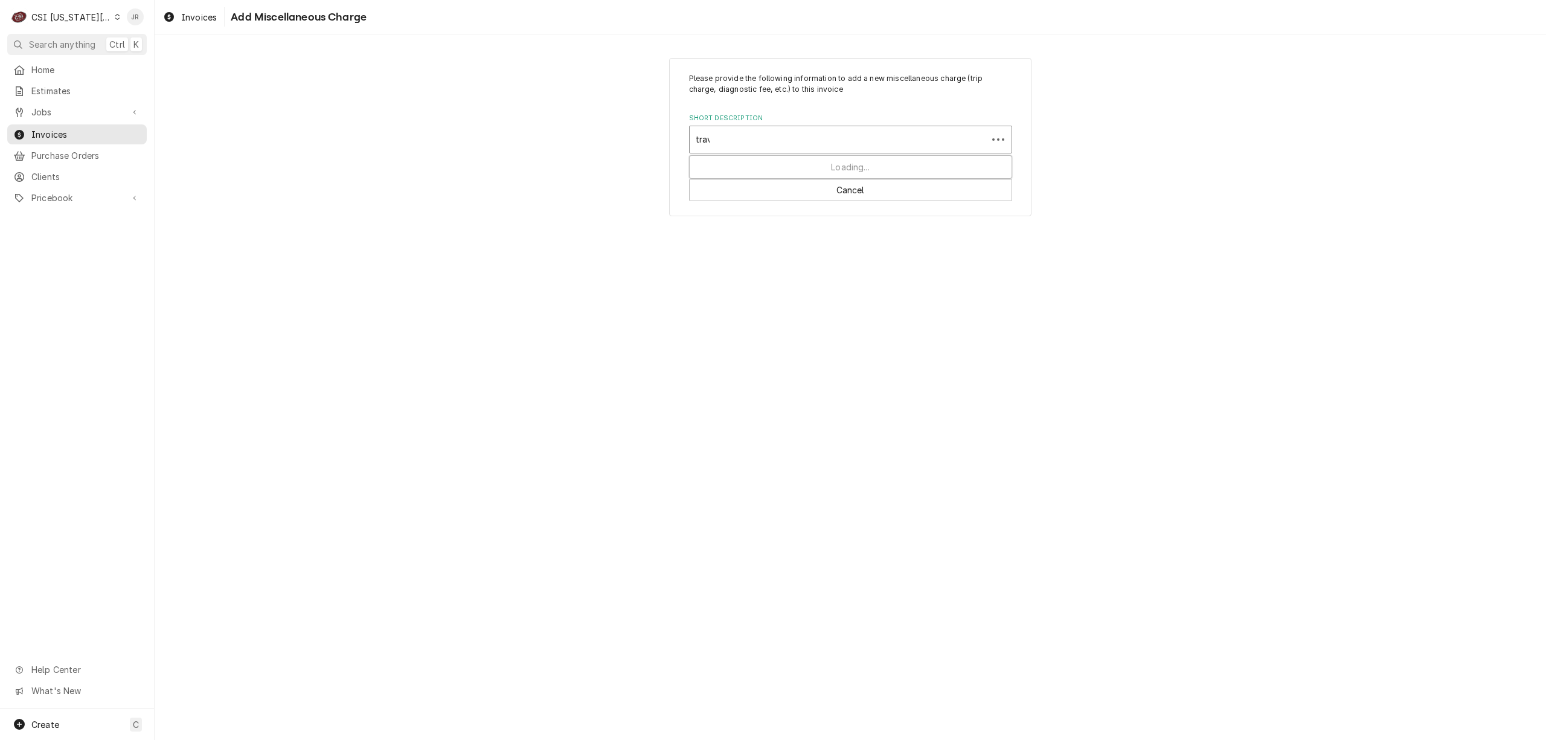
type input "trave"
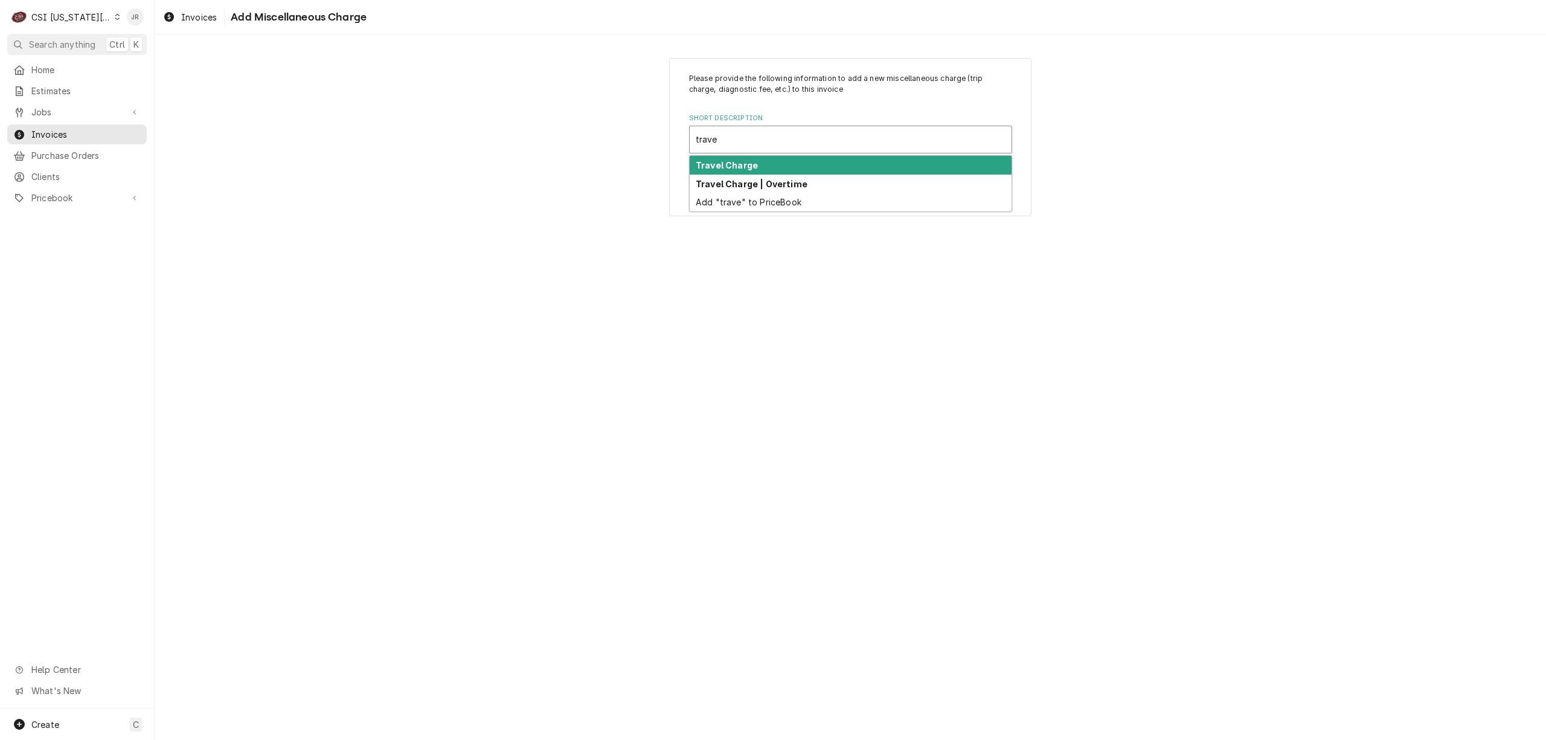
click at [773, 172] on div "Travel Charge" at bounding box center [851, 165] width 322 height 19
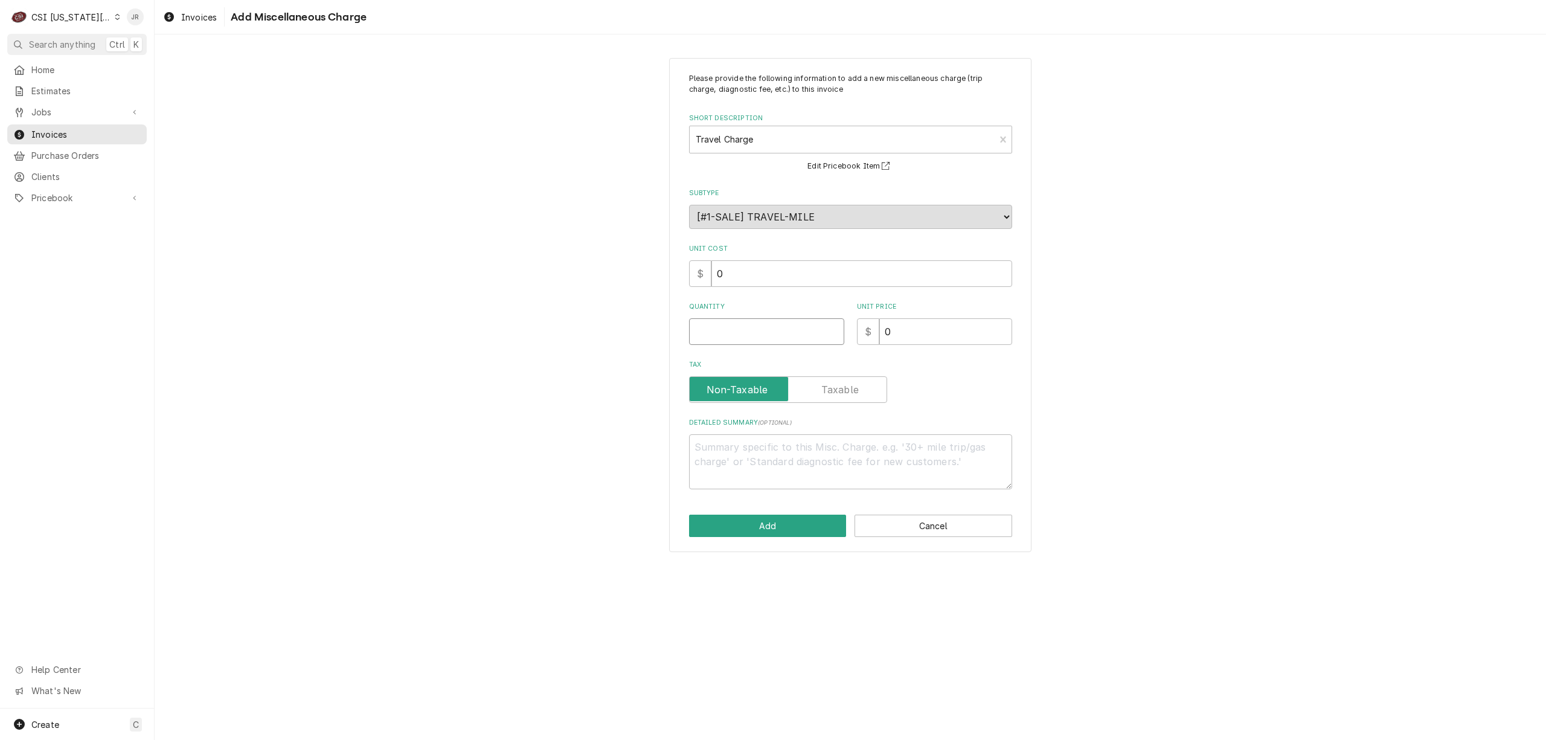
click at [784, 322] on input "Quantity" at bounding box center [766, 331] width 155 height 27
type textarea "x"
type input "1"
click at [896, 337] on input "0" at bounding box center [945, 331] width 133 height 27
drag, startPoint x: 902, startPoint y: 331, endPoint x: 819, endPoint y: 313, distance: 84.8
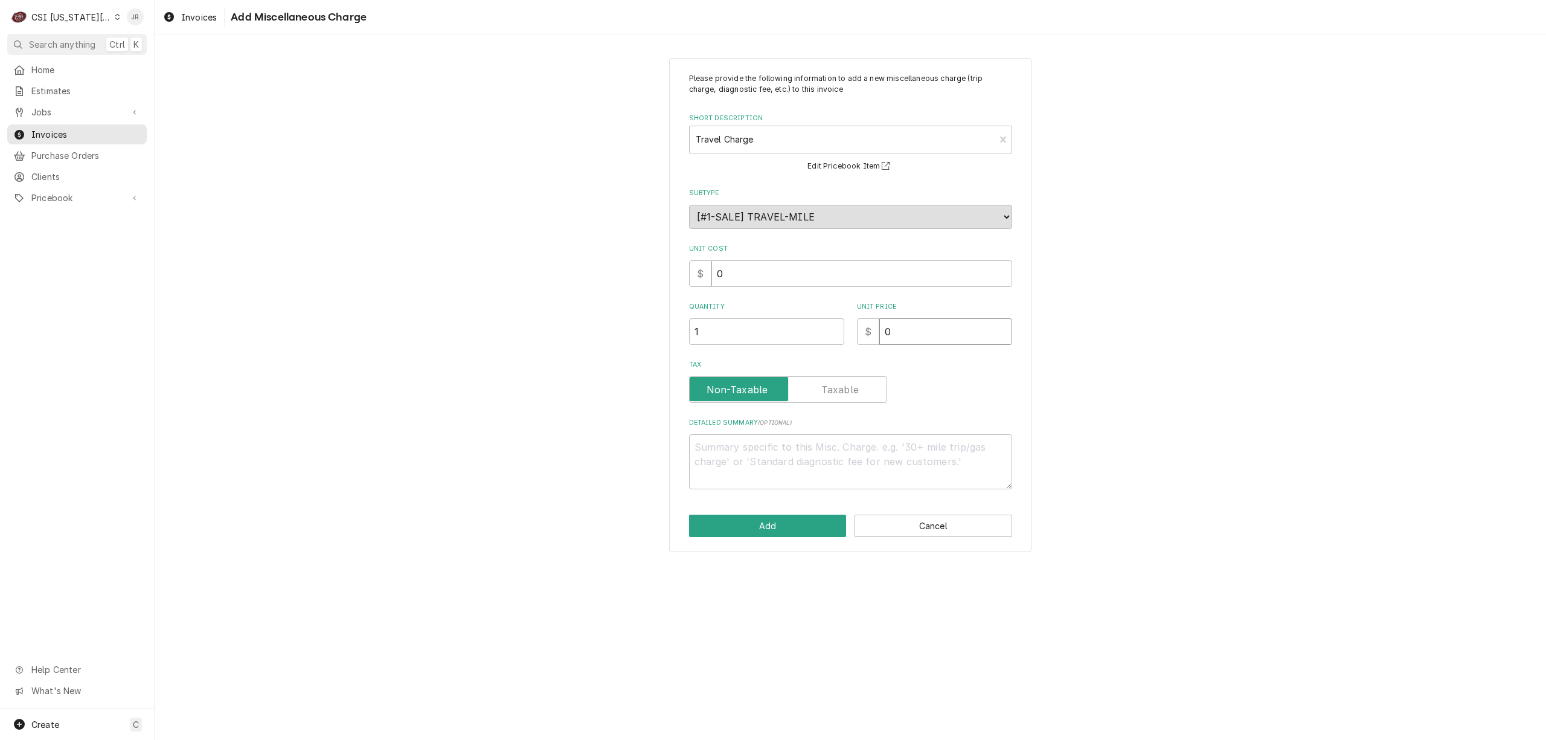
click at [818, 312] on div "Quantity 1 Unit Price $ 0" at bounding box center [850, 323] width 323 height 43
type textarea "x"
type input "1"
type textarea "x"
type input "12"
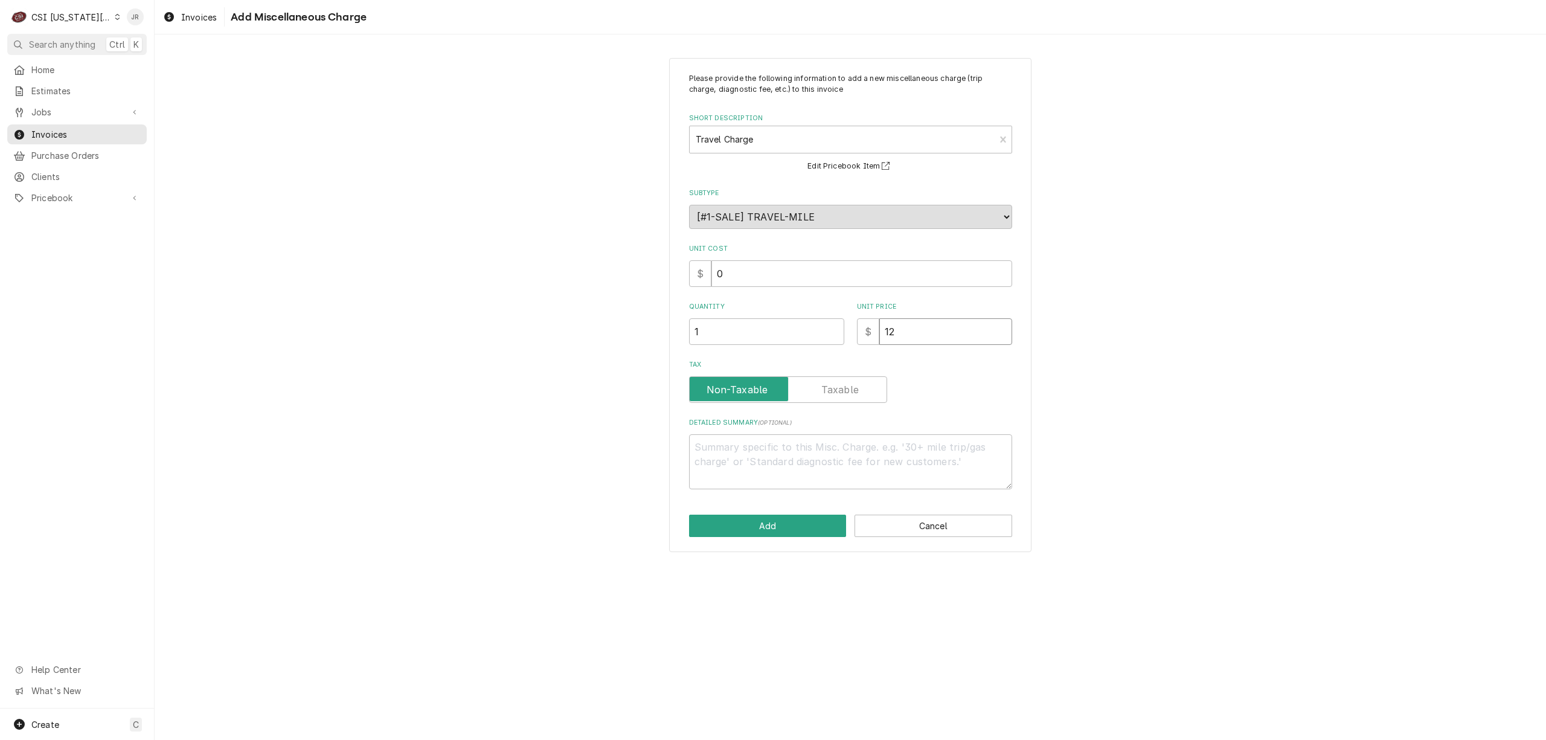
type textarea "x"
type input "120"
click at [803, 520] on button "Add" at bounding box center [768, 525] width 158 height 22
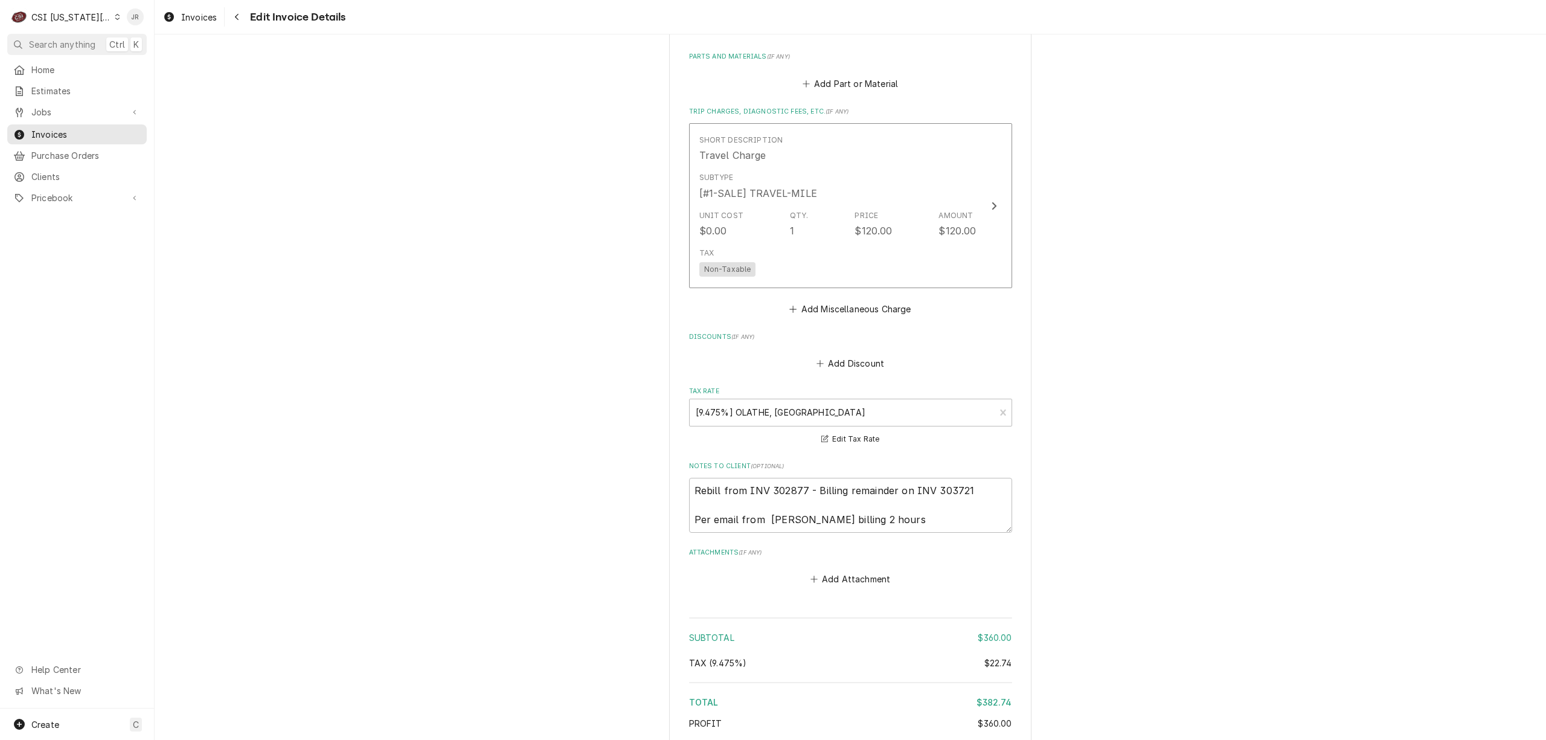
scroll to position [2701, 0]
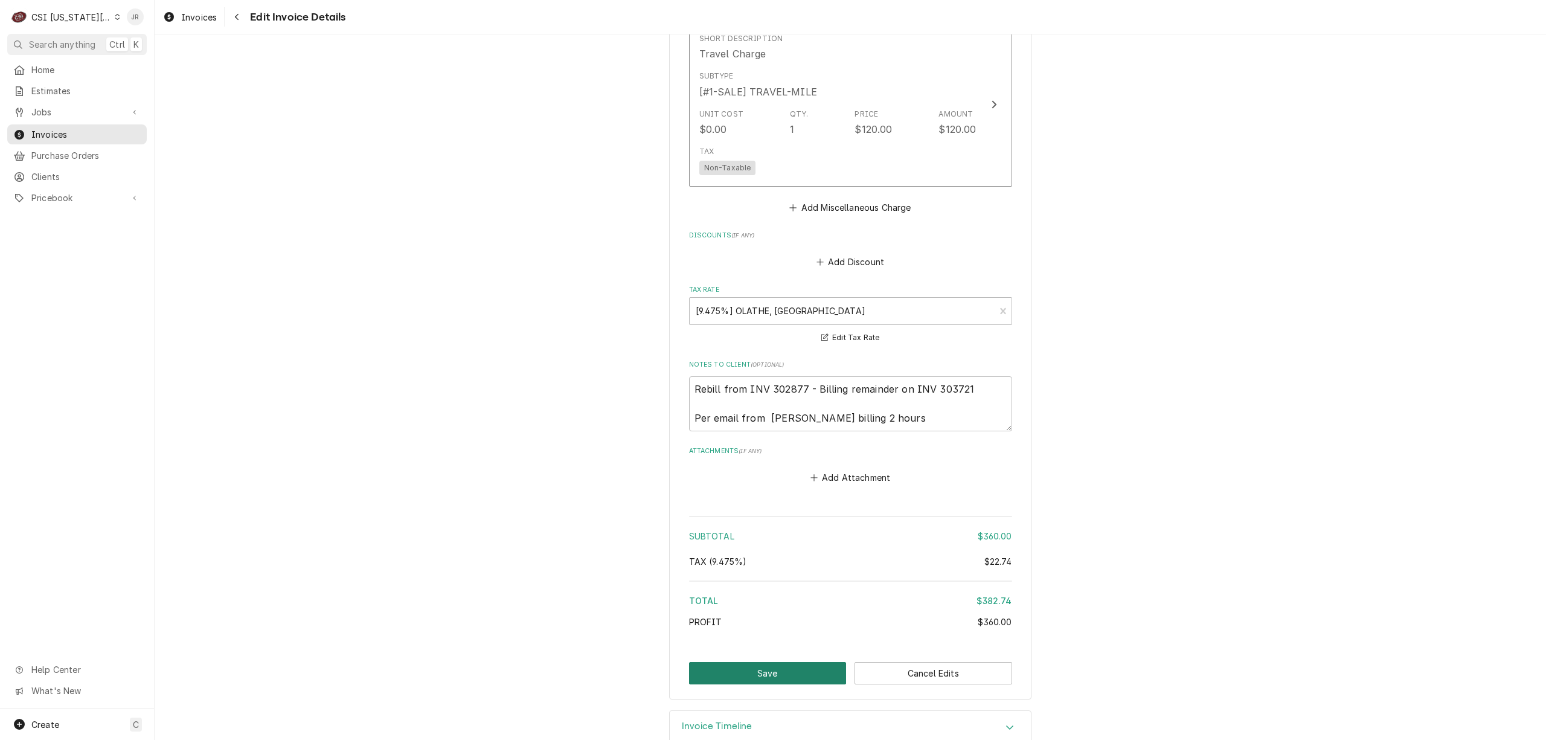
drag, startPoint x: 773, startPoint y: 645, endPoint x: 772, endPoint y: 638, distance: 6.9
click at [772, 662] on button "Save" at bounding box center [768, 673] width 158 height 22
type textarea "x"
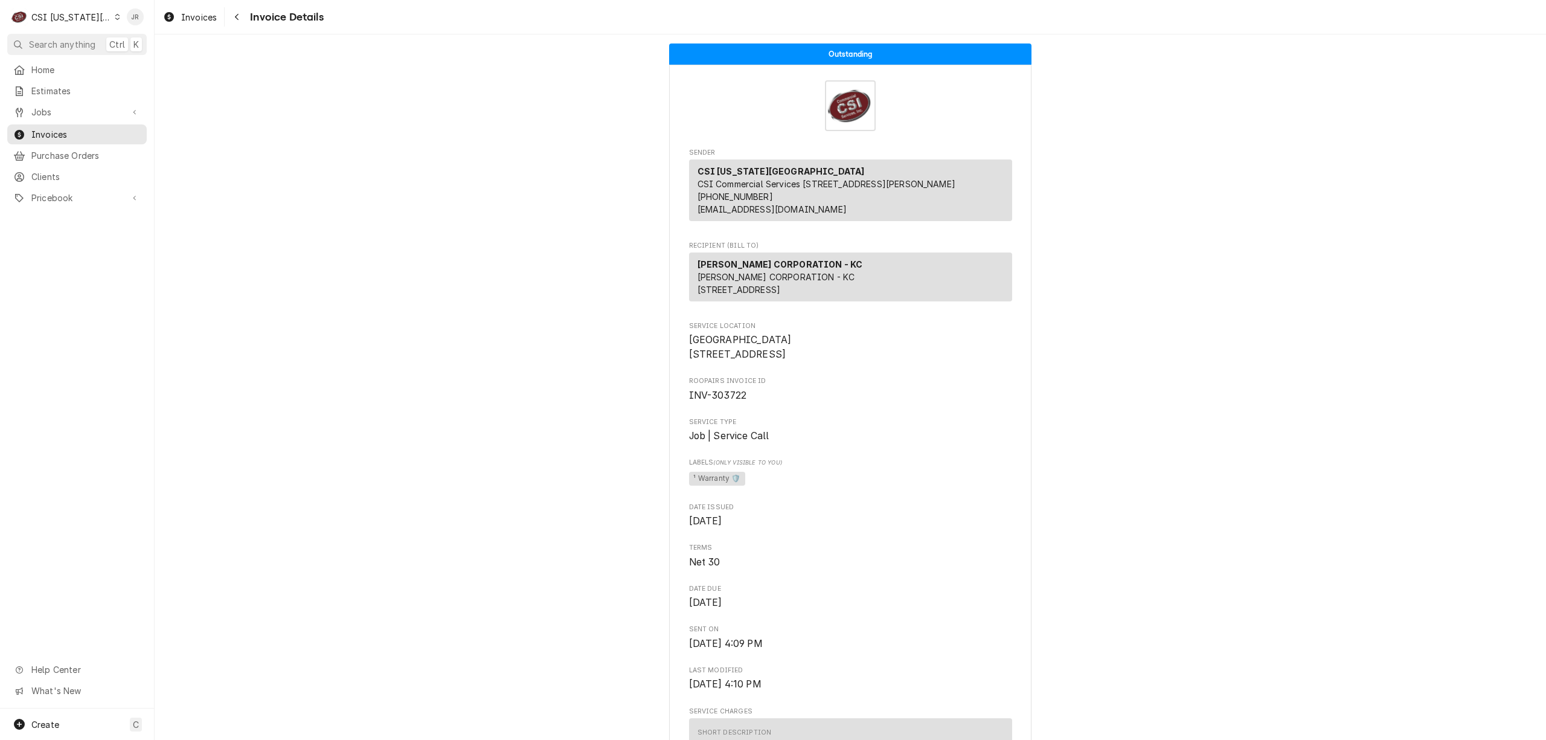
click at [716, 401] on span "INV-303722" at bounding box center [718, 394] width 58 height 11
copy span "303722"
click at [100, 11] on div "C CSI [US_STATE] City" at bounding box center [65, 17] width 117 height 24
click at [145, 50] on div "CSI Kentucky" at bounding box center [207, 45] width 176 height 13
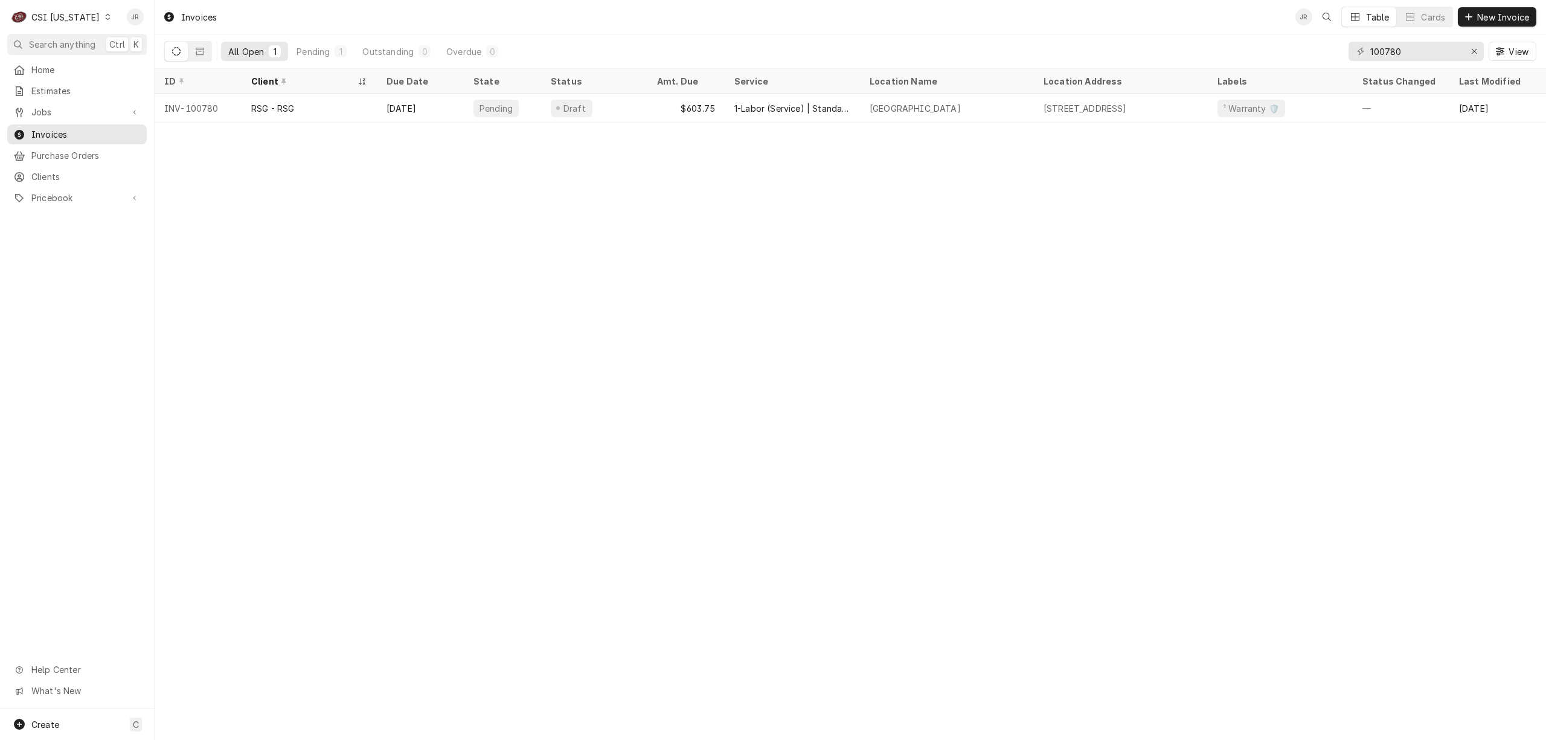
click at [59, 8] on div "C CSI [US_STATE]" at bounding box center [61, 17] width 108 height 24
click at [153, 21] on div "CSI [US_STATE][GEOGRAPHIC_DATA]" at bounding box center [188, 24] width 159 height 13
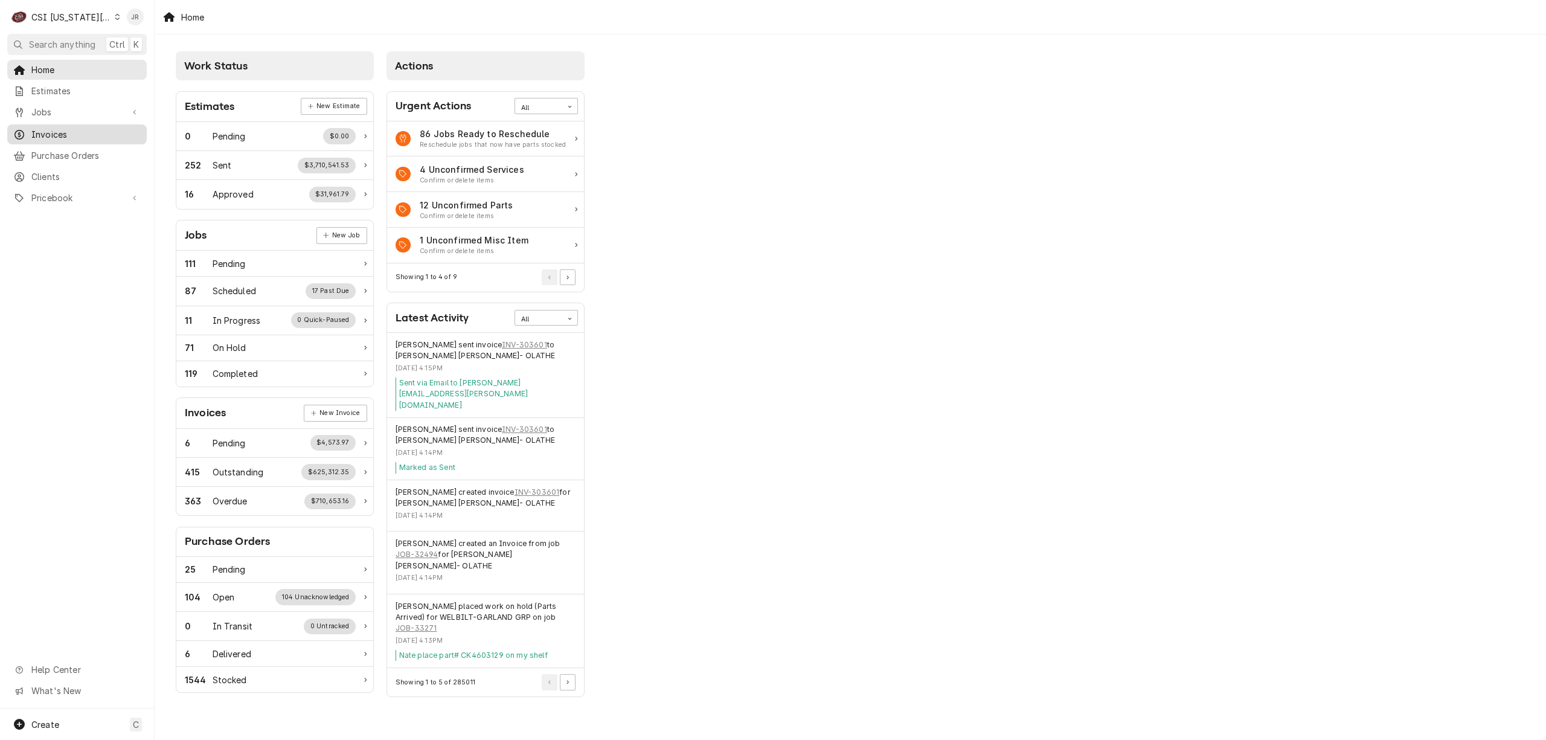
click at [63, 129] on span "Invoices" at bounding box center [85, 134] width 109 height 13
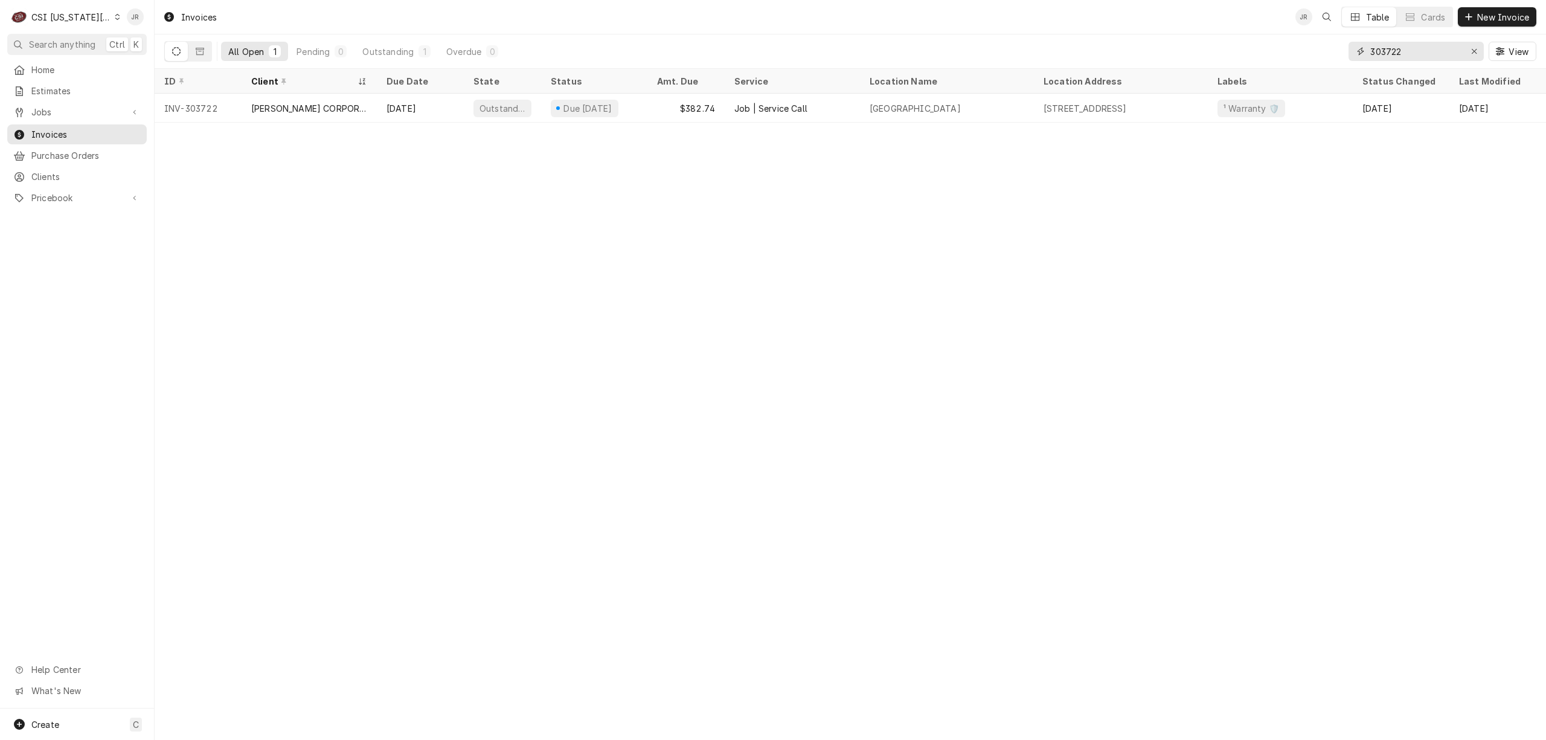
click at [1433, 53] on input "303722" at bounding box center [1415, 51] width 91 height 19
paste input "2877"
type input "302877"
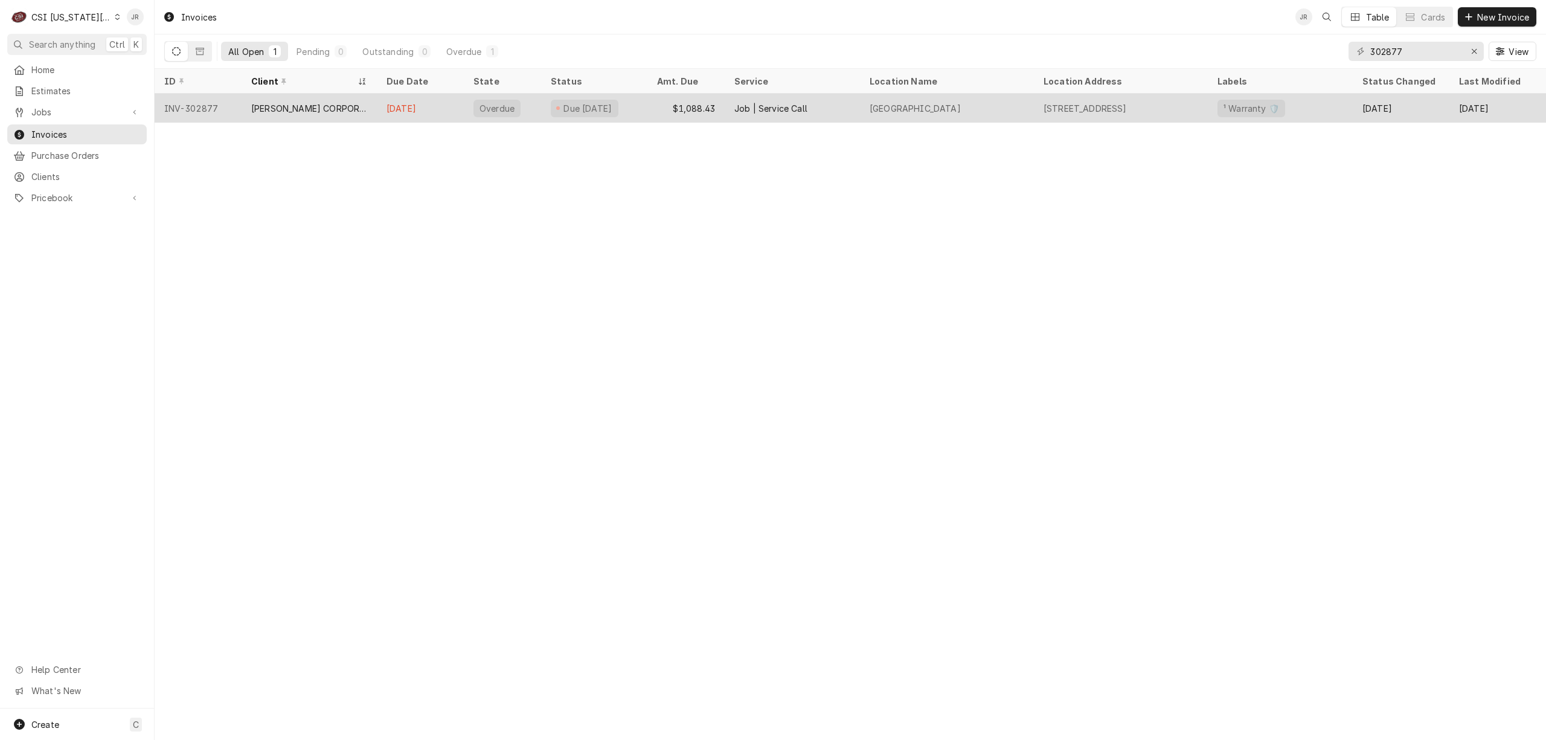
click at [297, 102] on div "[PERSON_NAME] CORPORATION - KC" at bounding box center [309, 108] width 116 height 13
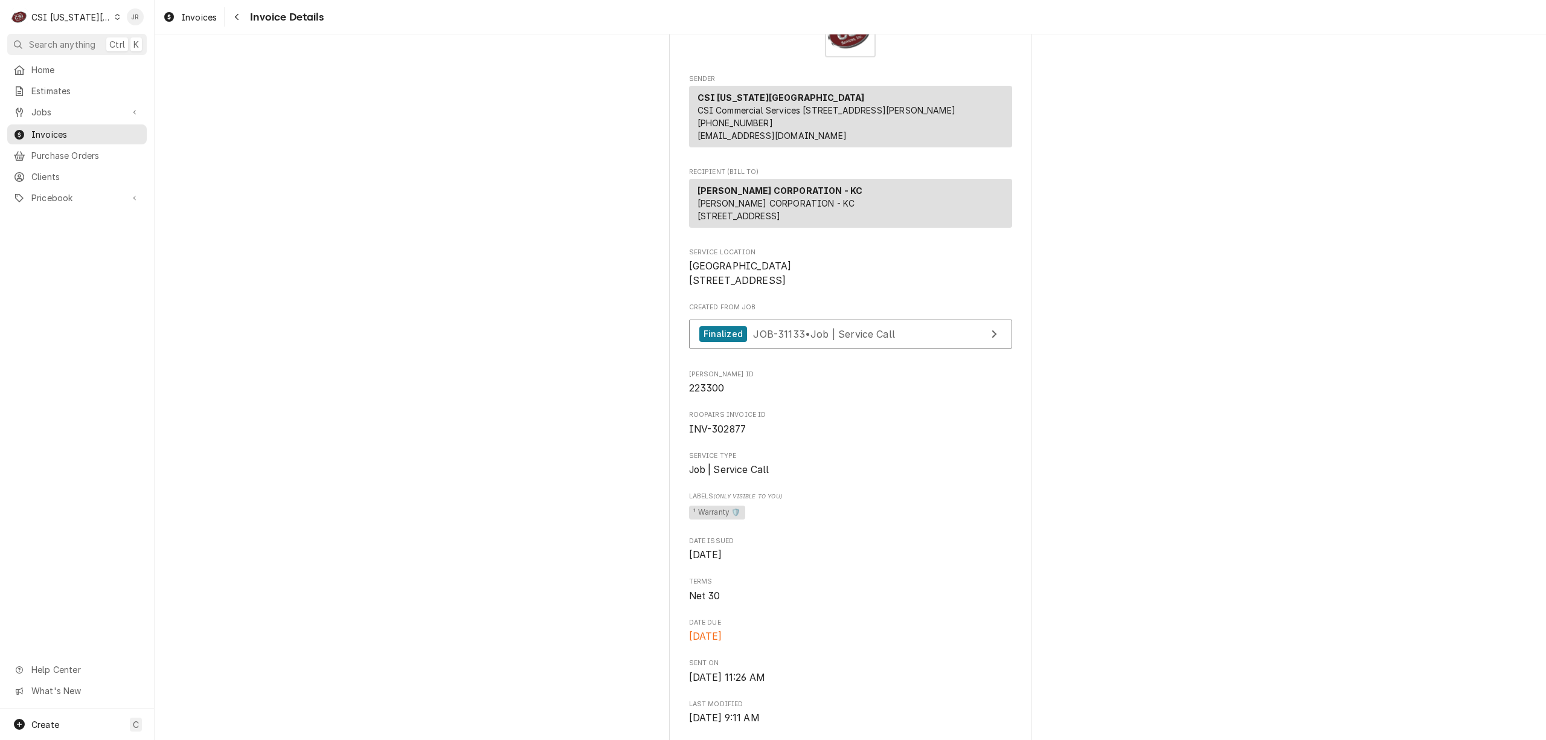
scroll to position [322, 0]
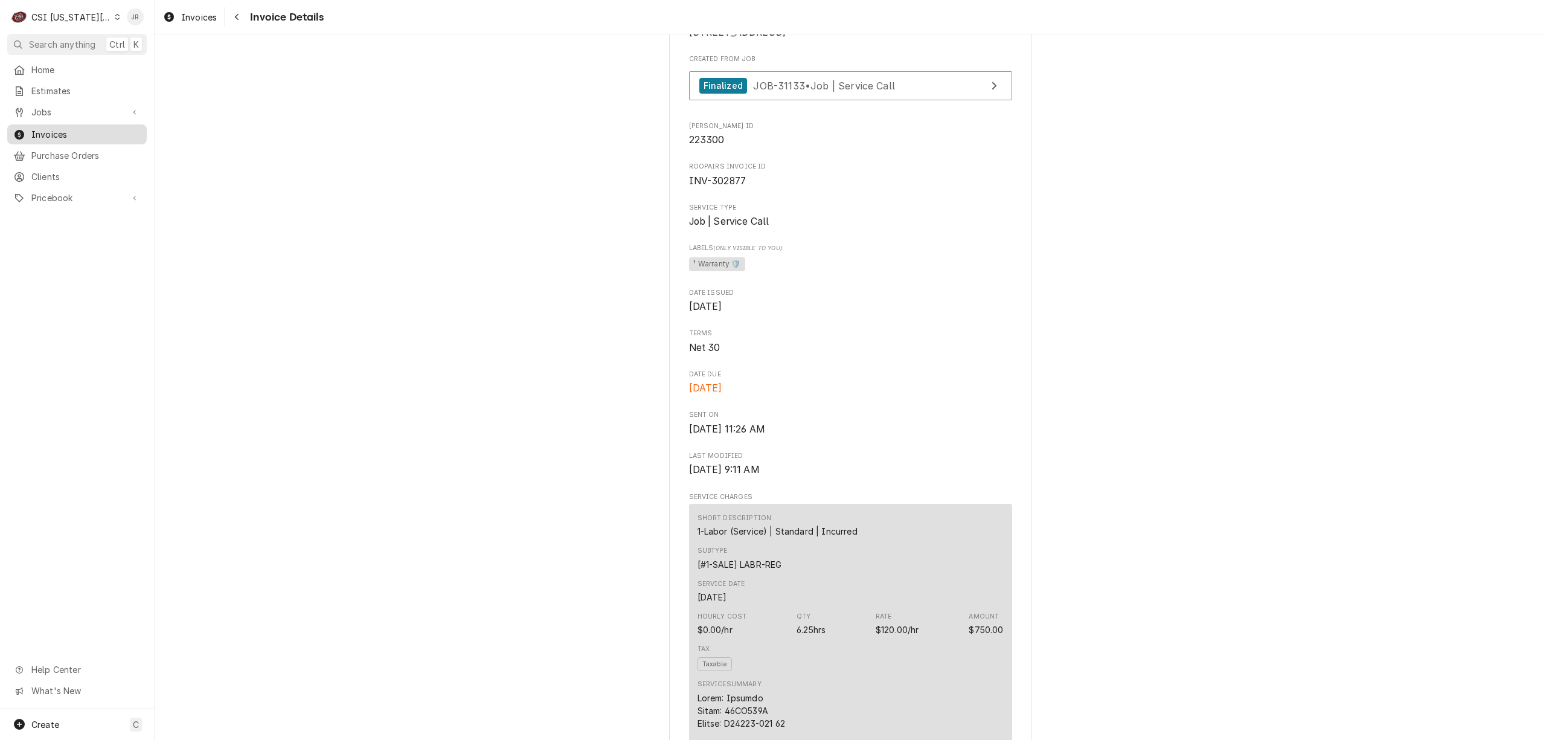
click at [32, 129] on span "Invoices" at bounding box center [85, 134] width 109 height 13
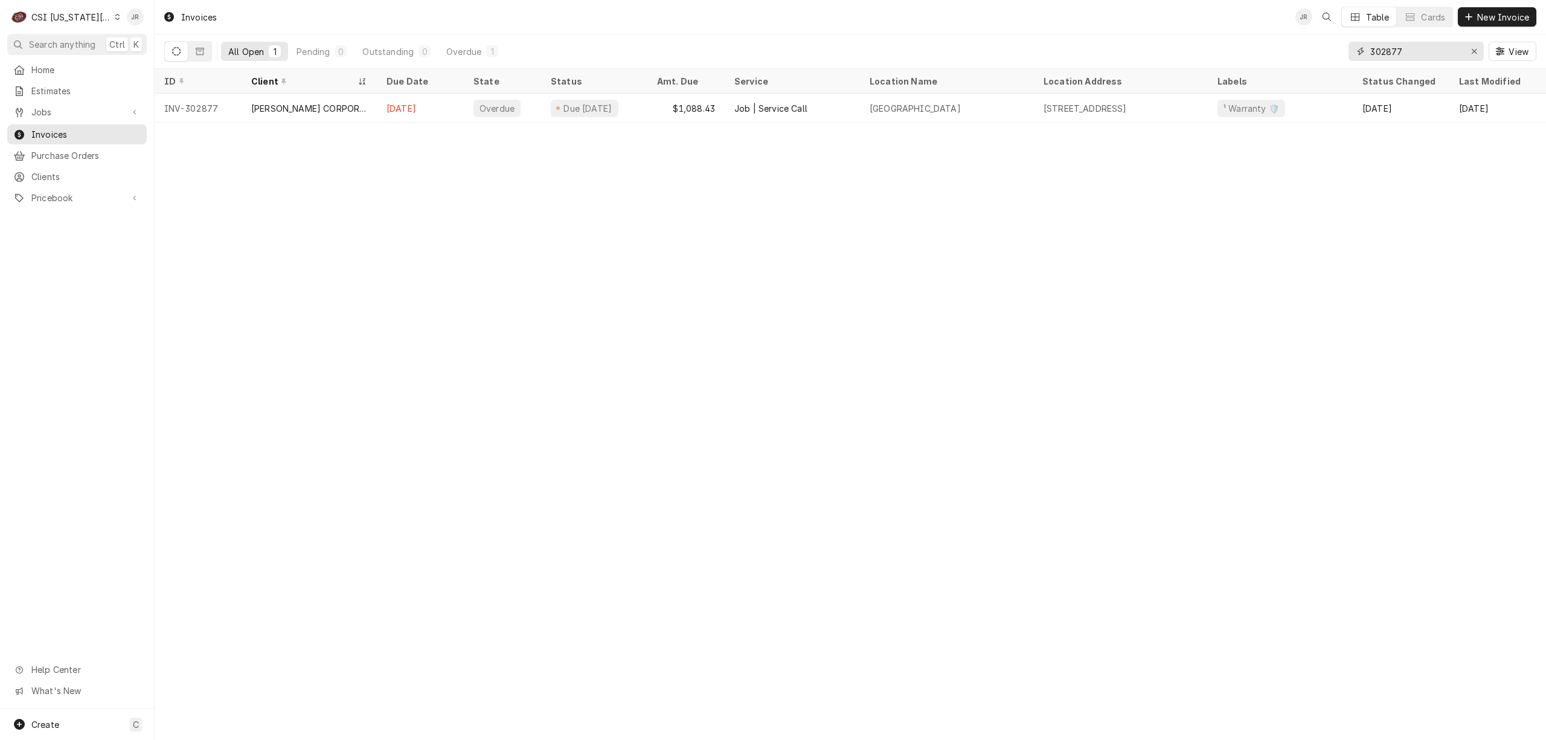
click at [1425, 52] on input "302877" at bounding box center [1415, 51] width 91 height 19
paste input "3721"
click at [1425, 52] on input "303721" at bounding box center [1415, 51] width 91 height 19
type input "303722"
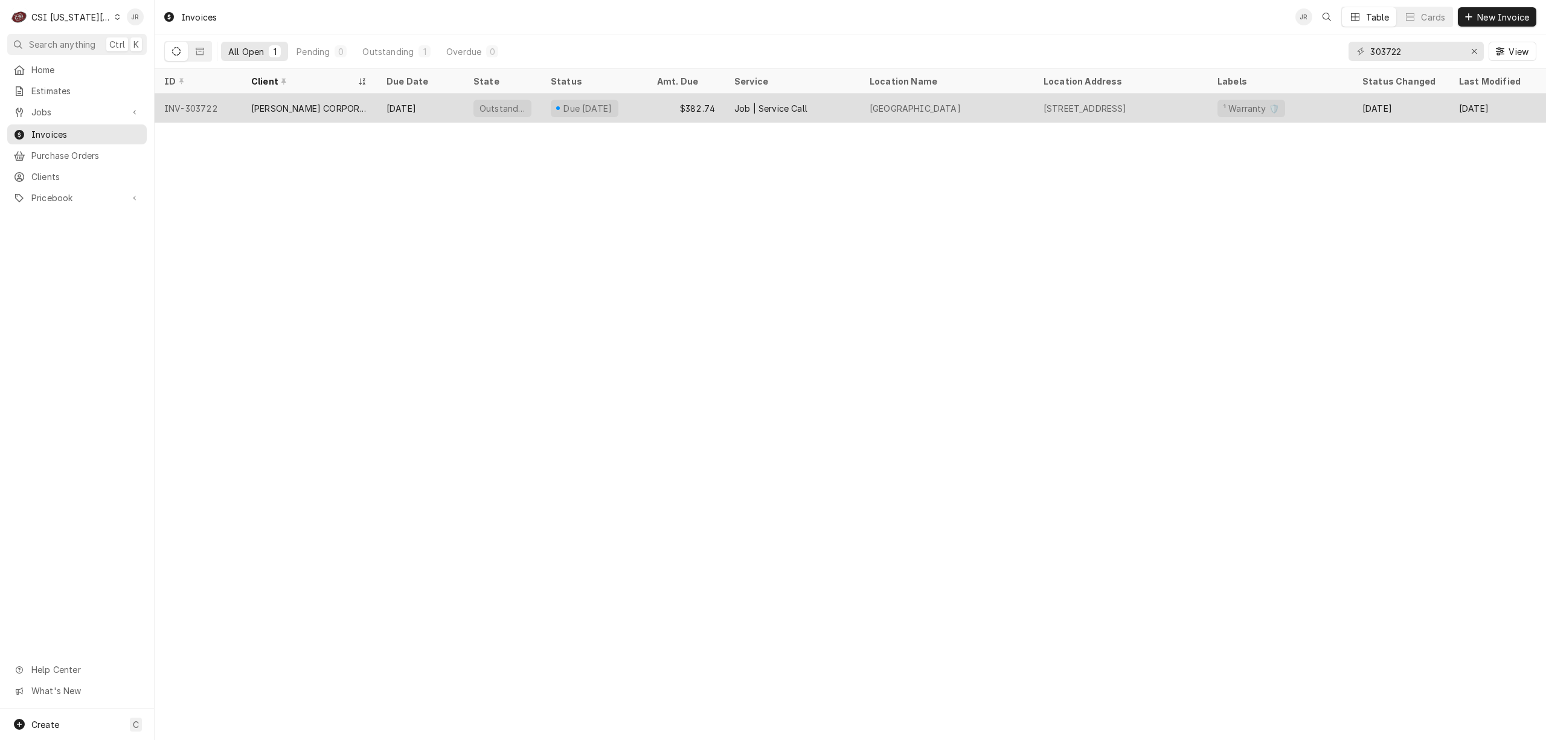
click at [365, 114] on div "[PERSON_NAME] CORPORATION - KC" at bounding box center [309, 108] width 135 height 29
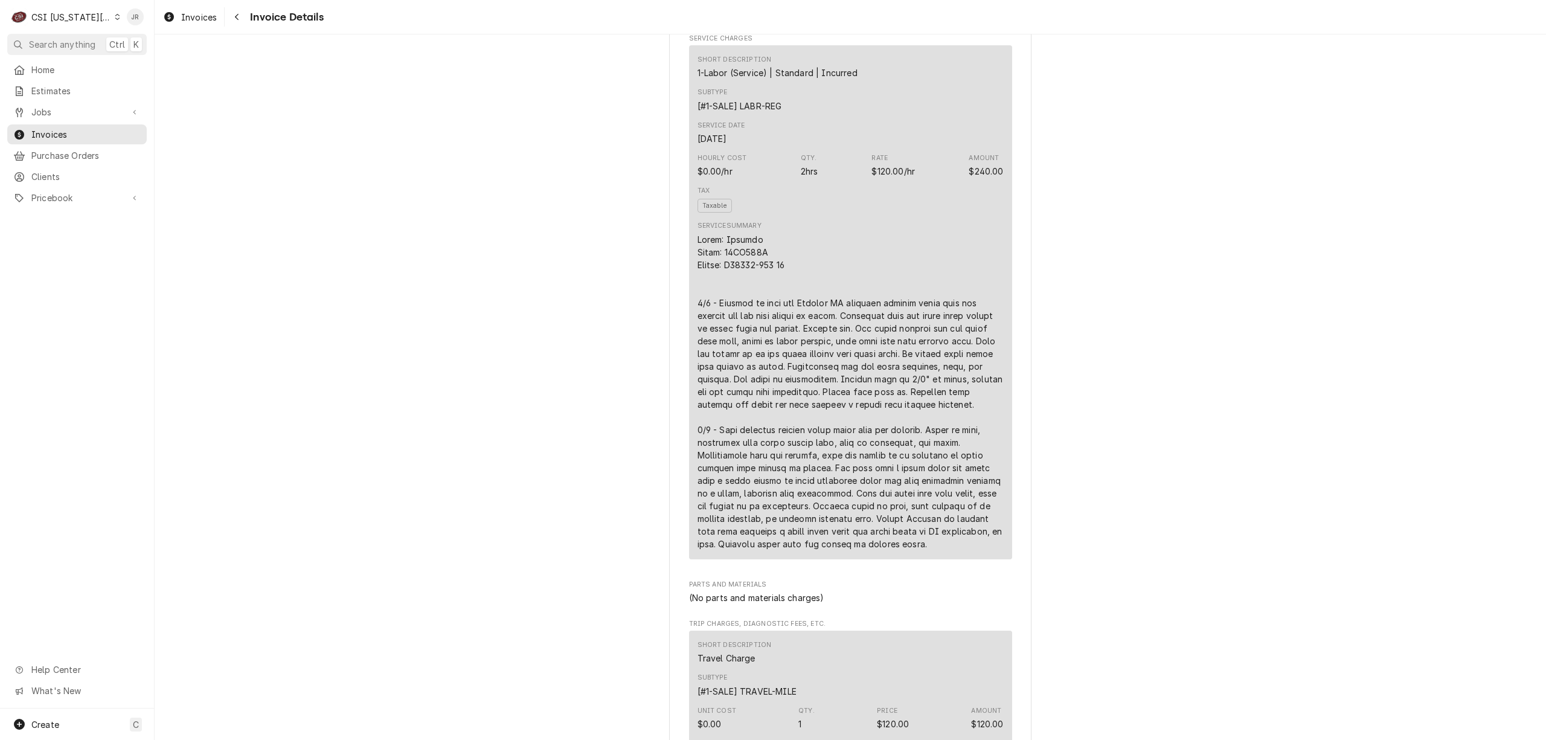
scroll to position [805, 0]
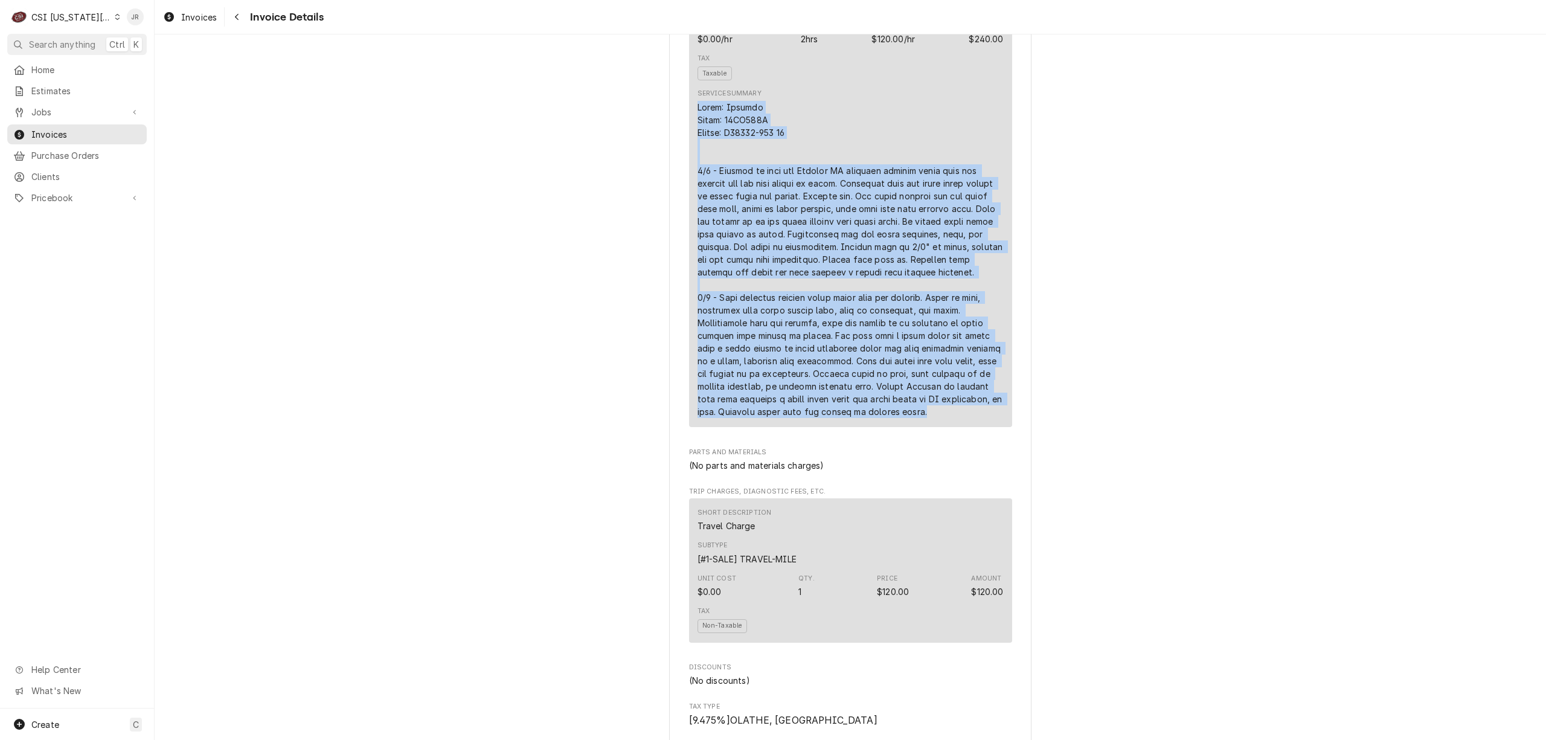
drag, startPoint x: 853, startPoint y: 450, endPoint x: 703, endPoint y: 150, distance: 335.4
click at [689, 147] on div "Short Description 1-Labor (Service) | Standard | Incurred Subtype [#1-SALE] LAB…" at bounding box center [850, 170] width 323 height 514
copy div "Brand: [PERSON_NAME] Model: 12CI425A Serial: R45672-134 24 7/3 - Arrived on sit…"
click at [1131, 385] on div "Outstanding Sender CSI [US_STATE] City CSI Commercial Services [STREET_ADDRESS]…" at bounding box center [850, 521] width 1391 height 2582
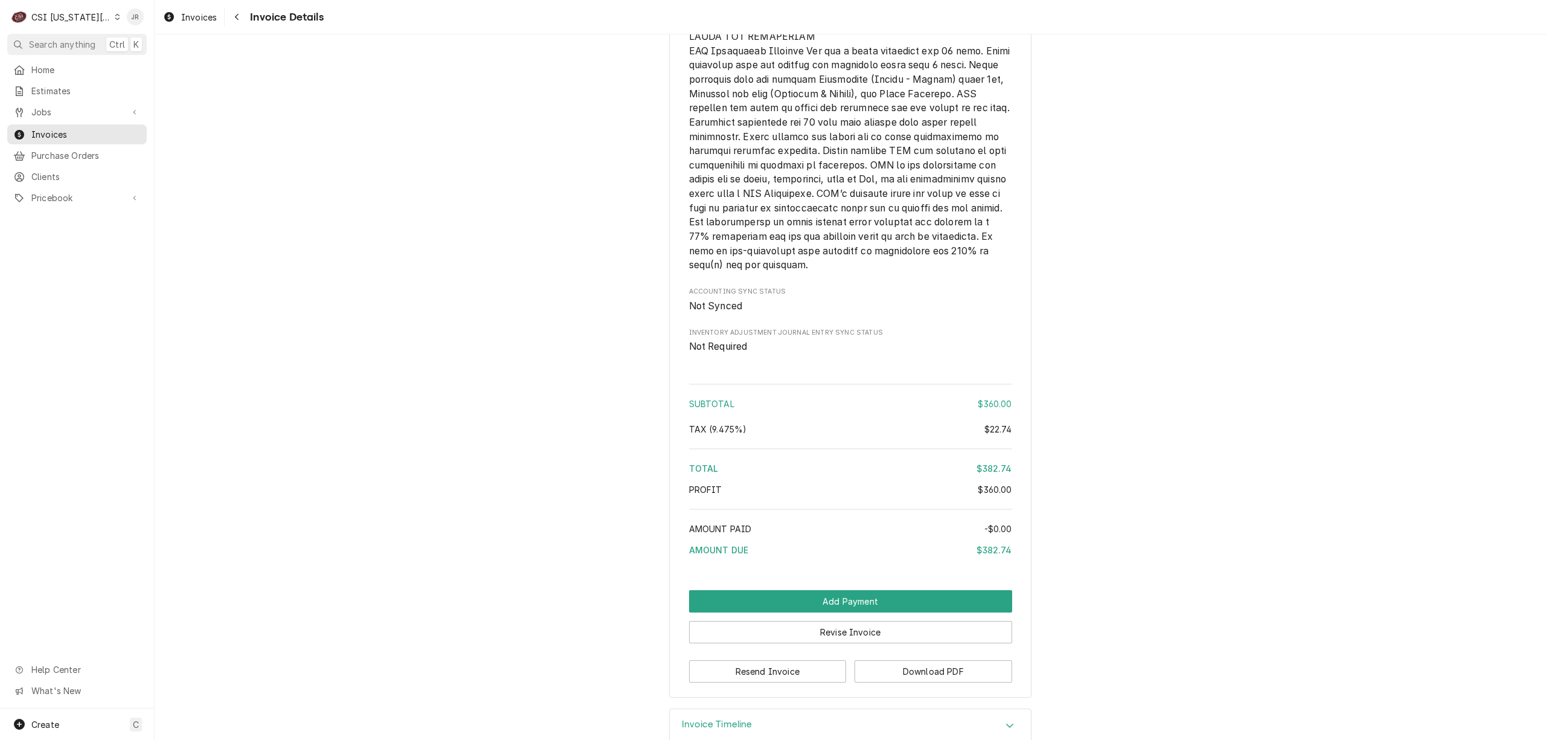
scroll to position [1974, 0]
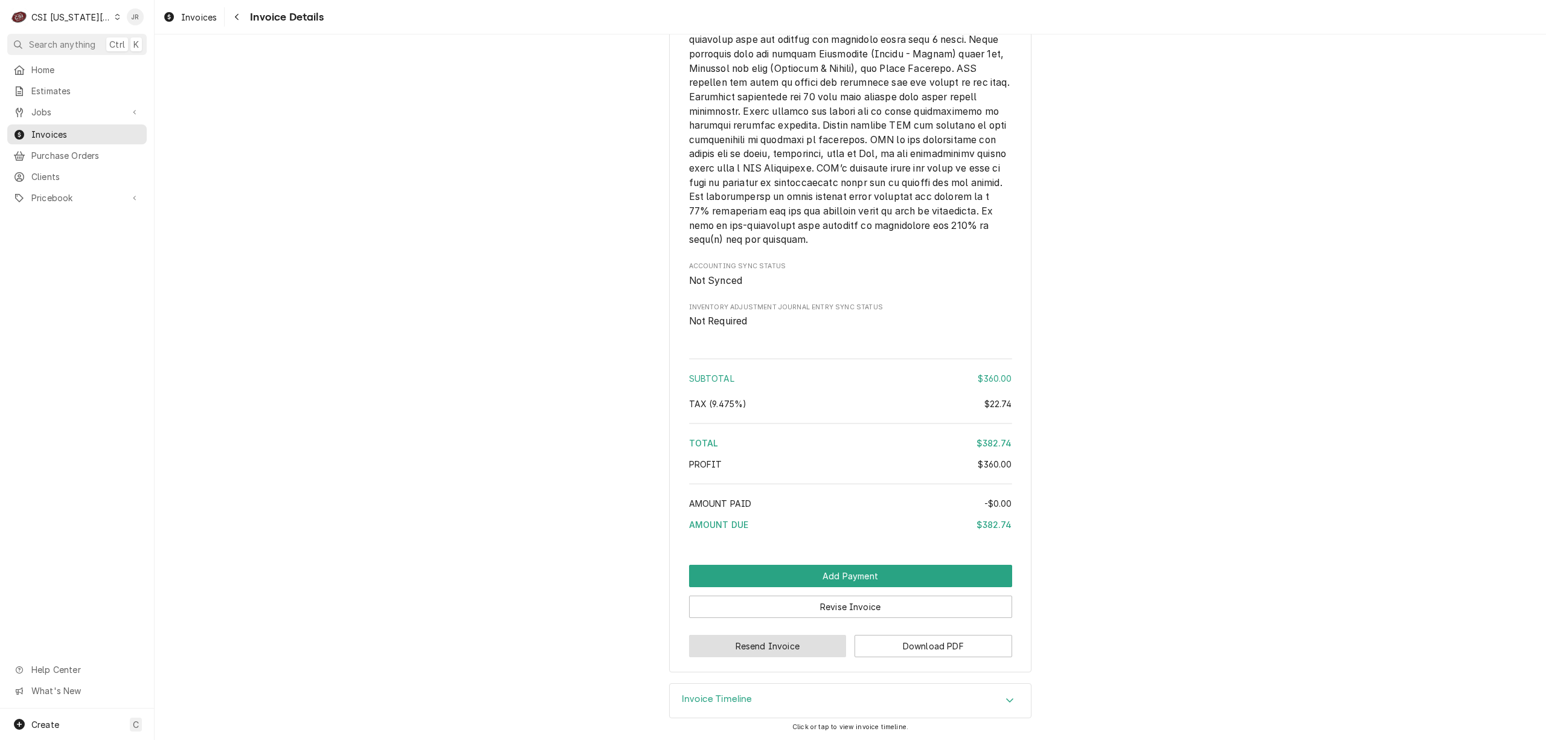
drag, startPoint x: 769, startPoint y: 645, endPoint x: 782, endPoint y: 642, distance: 13.5
click at [782, 642] on button "Resend Invoice" at bounding box center [768, 646] width 158 height 22
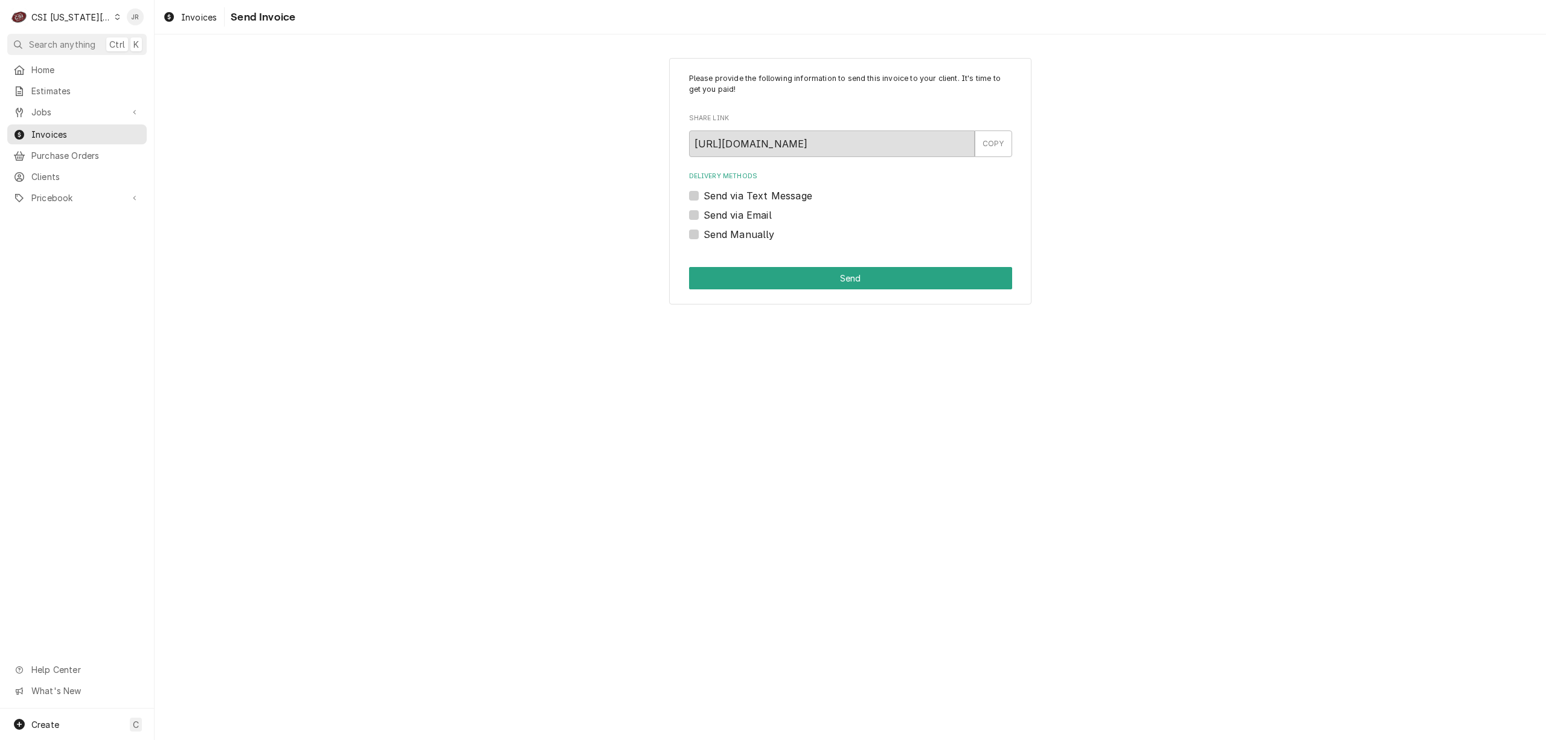
click at [703, 237] on label "Send Manually" at bounding box center [738, 234] width 71 height 14
click at [703, 237] on input "Send Manually" at bounding box center [864, 240] width 323 height 27
checkbox input "true"
click at [817, 271] on button "Send" at bounding box center [850, 278] width 323 height 22
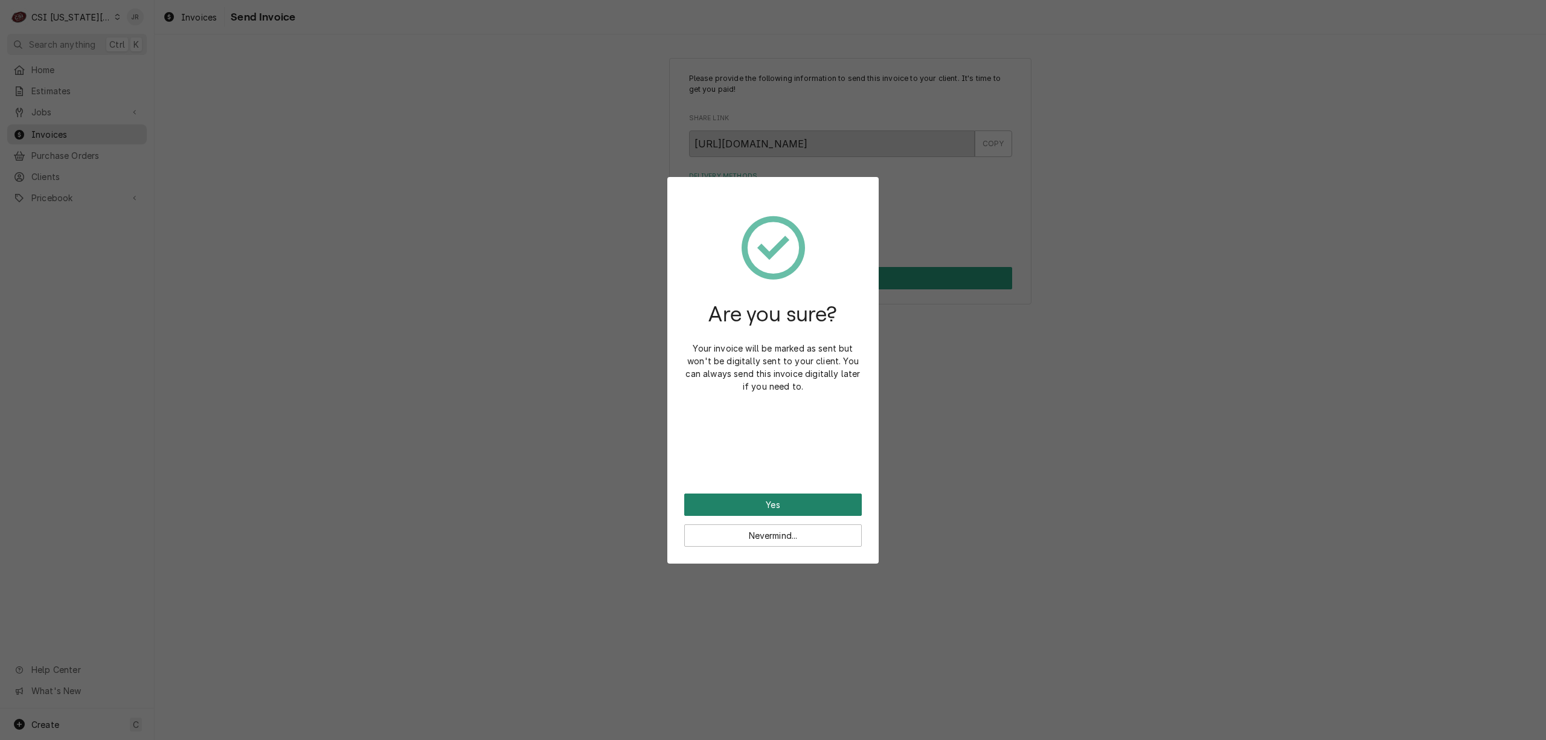
click at [827, 498] on button "Yes" at bounding box center [773, 504] width 178 height 22
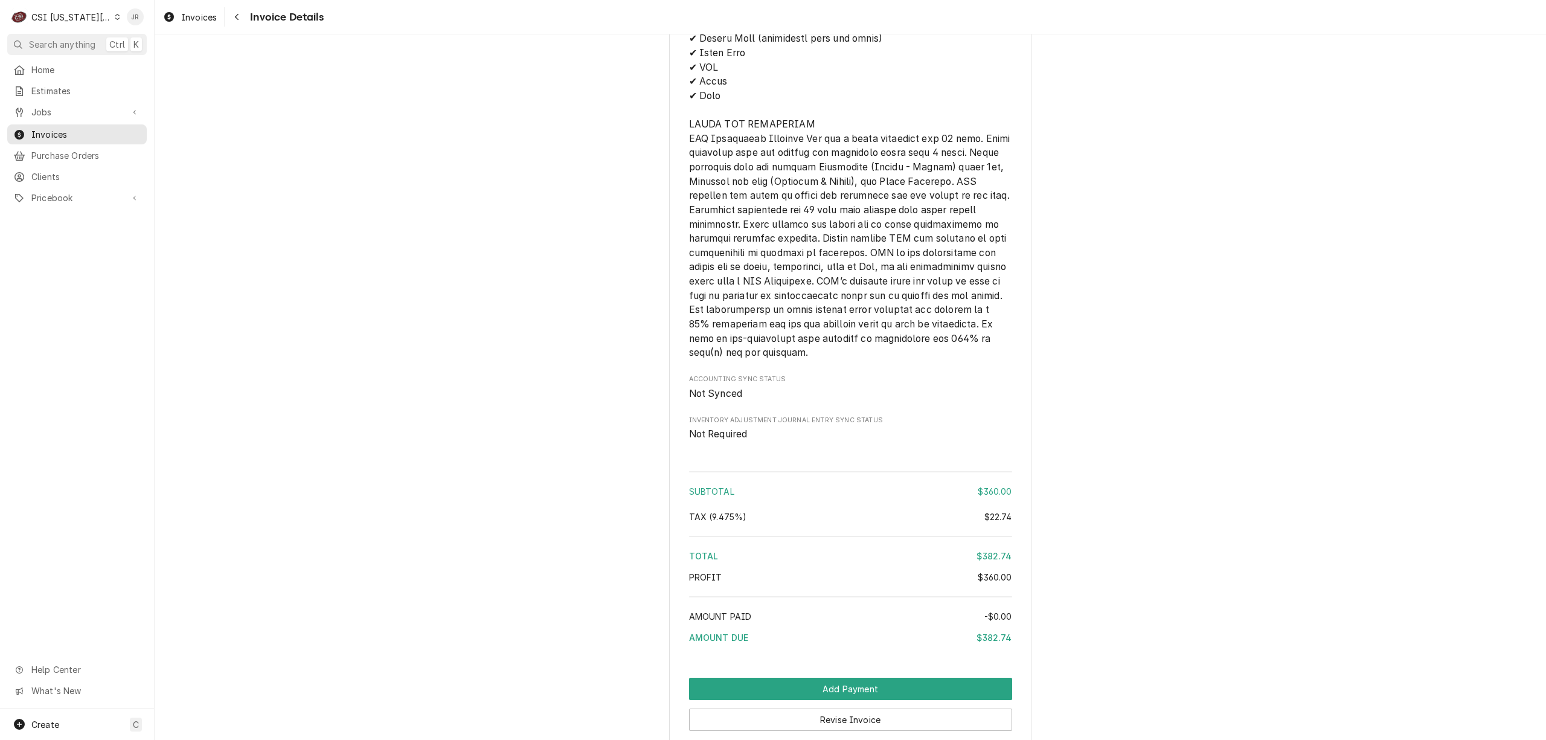
scroll to position [1974, 0]
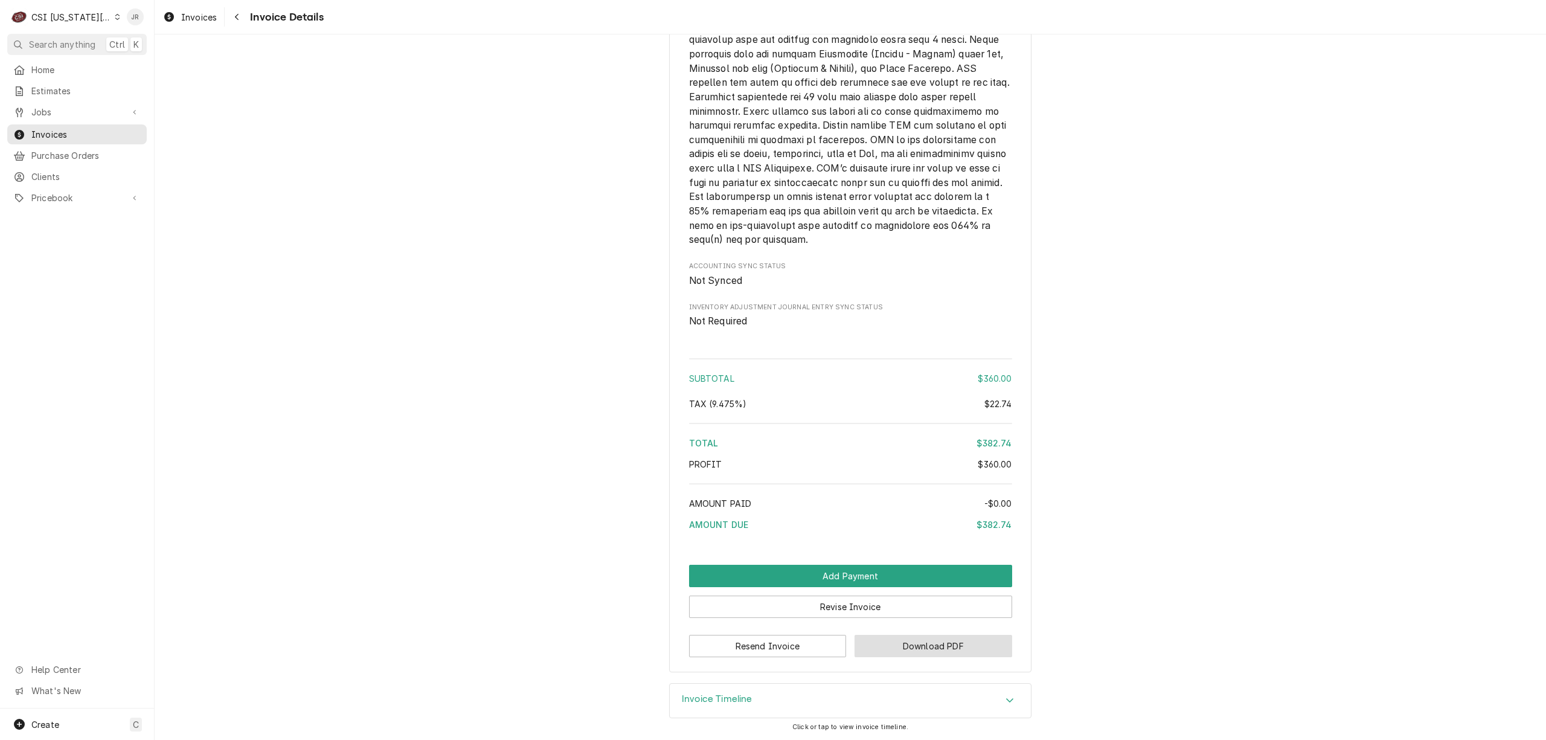
click at [945, 645] on button "Download PDF" at bounding box center [933, 646] width 158 height 22
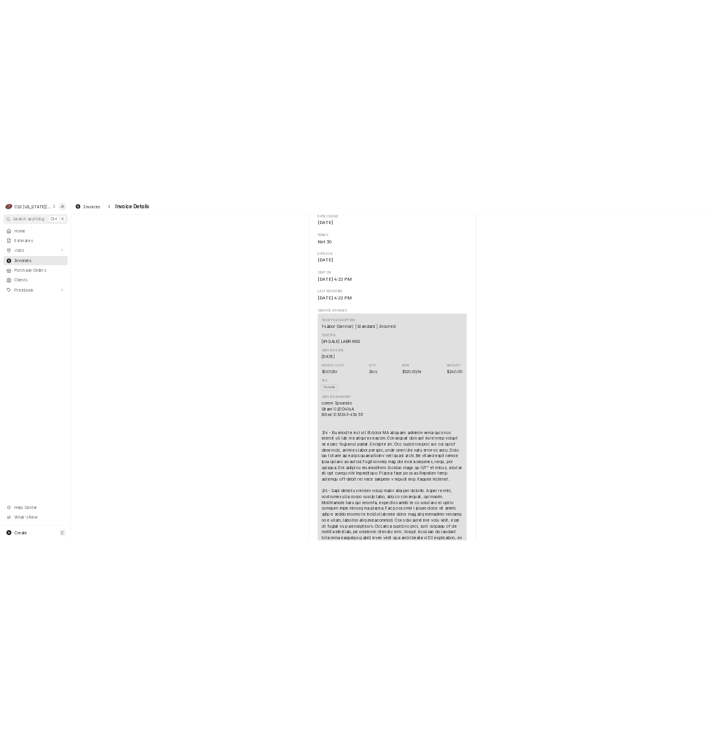
scroll to position [322, 0]
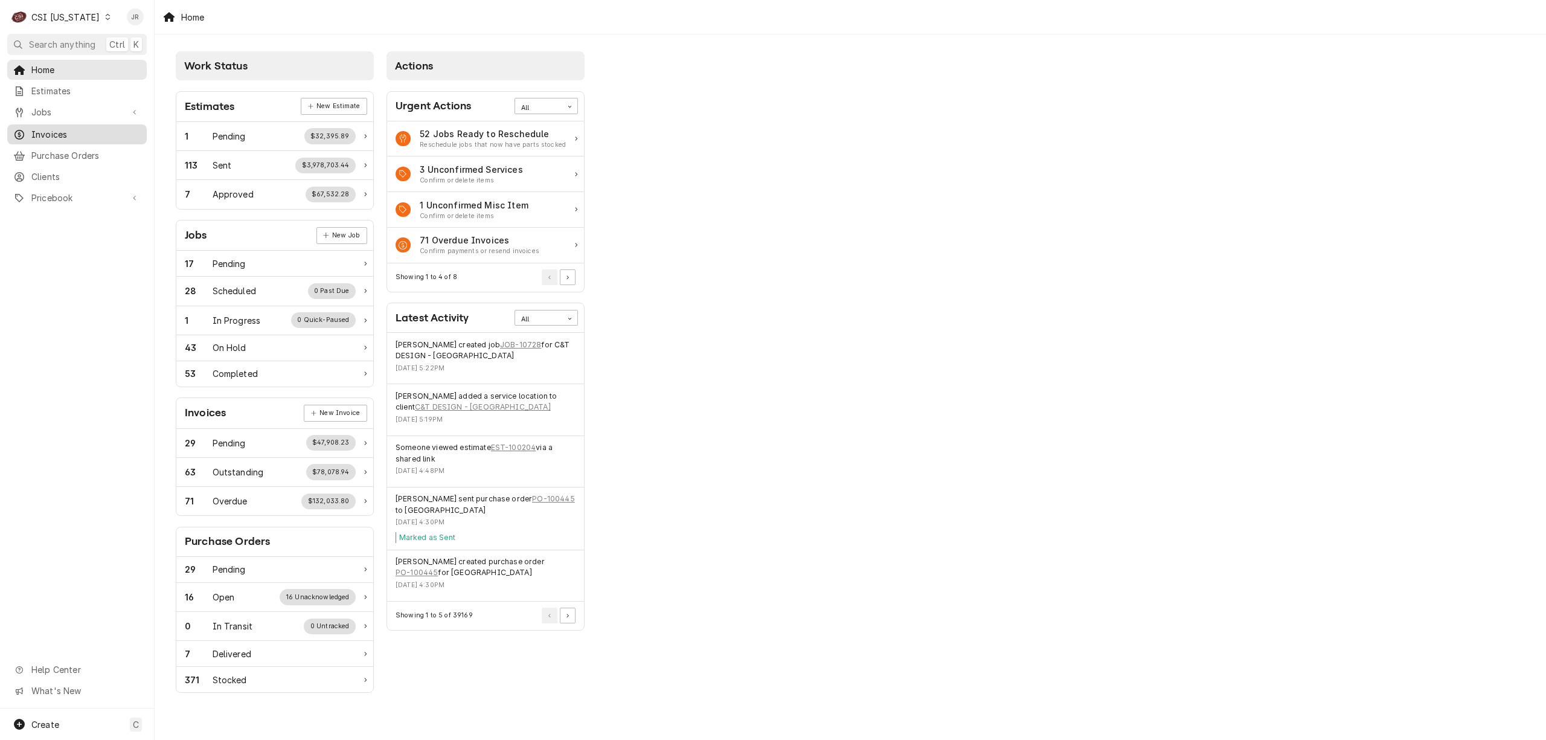
click at [64, 129] on span "Invoices" at bounding box center [85, 134] width 109 height 13
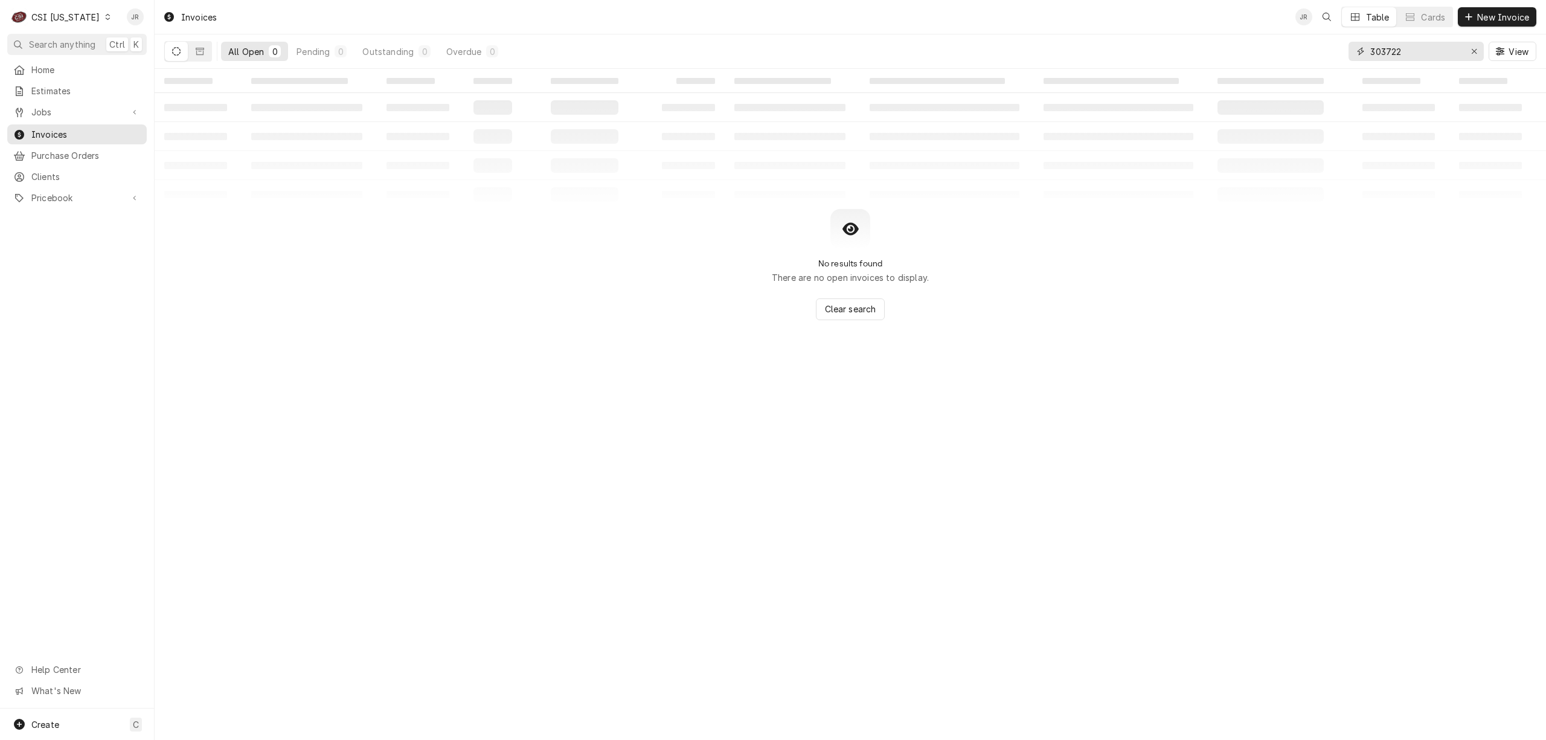
click at [1403, 44] on input "303722" at bounding box center [1415, 51] width 91 height 19
click at [1403, 43] on input "303722" at bounding box center [1415, 51] width 91 height 19
paste input "100656"
type input "100656"
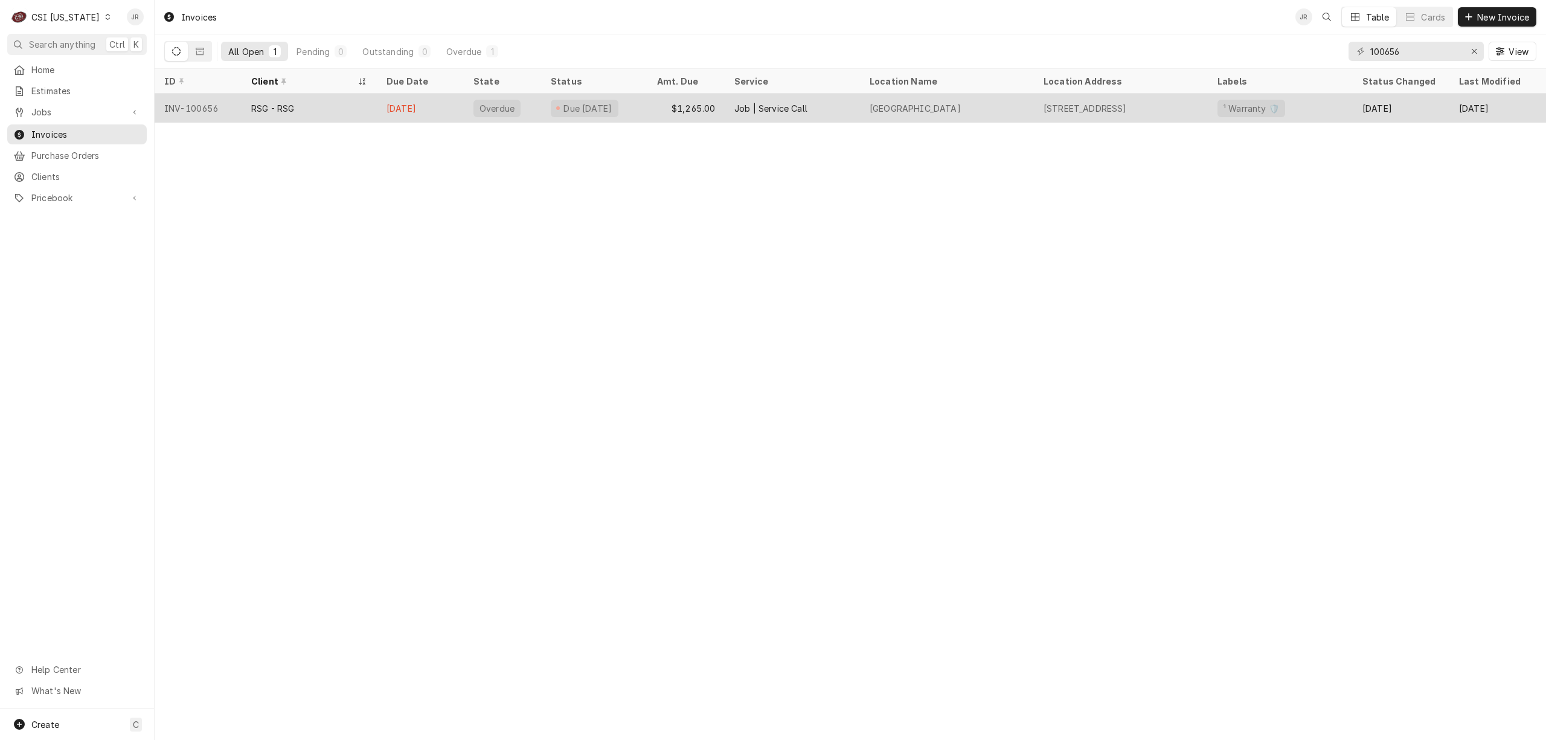
click at [383, 109] on div "[DATE]" at bounding box center [420, 108] width 87 height 29
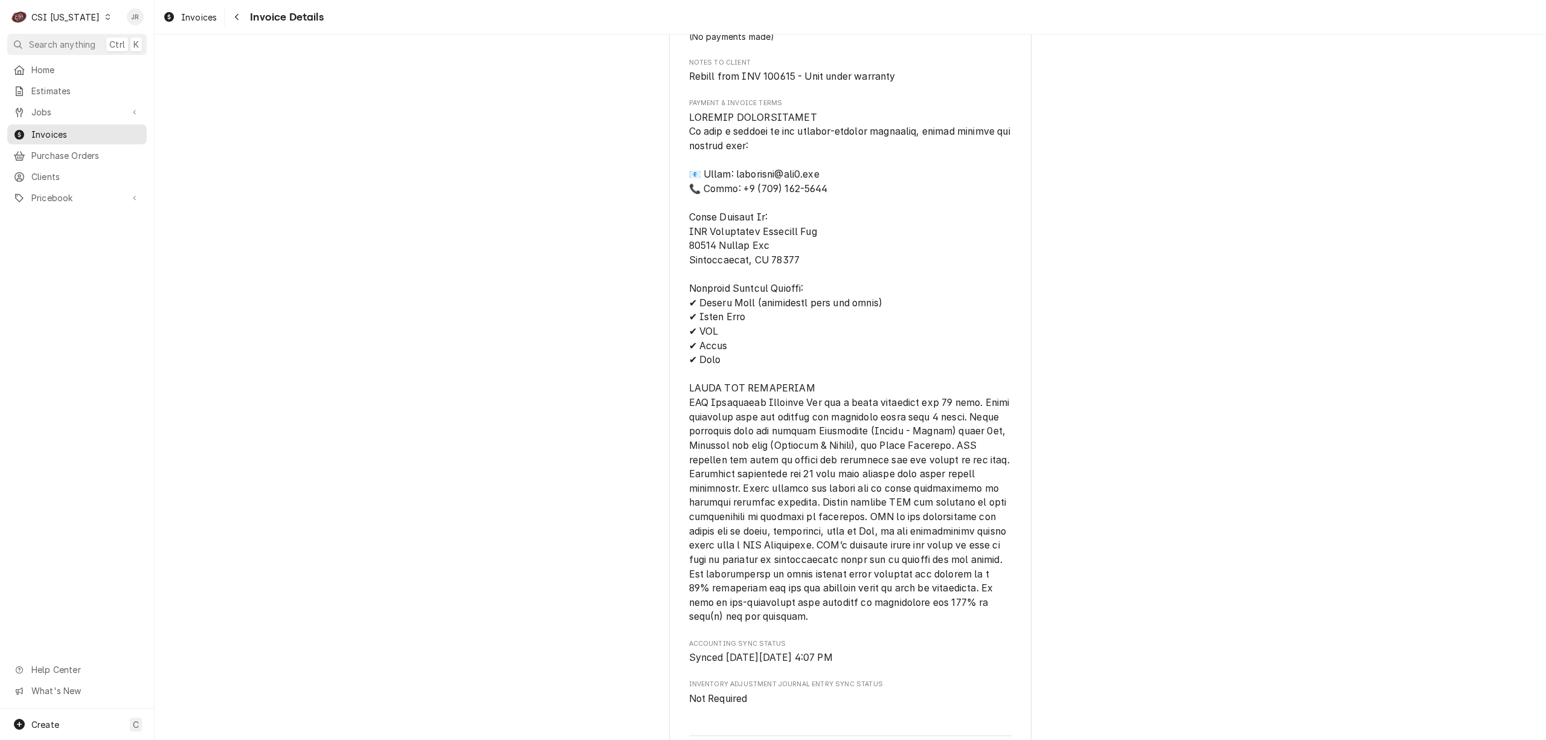
scroll to position [1288, 0]
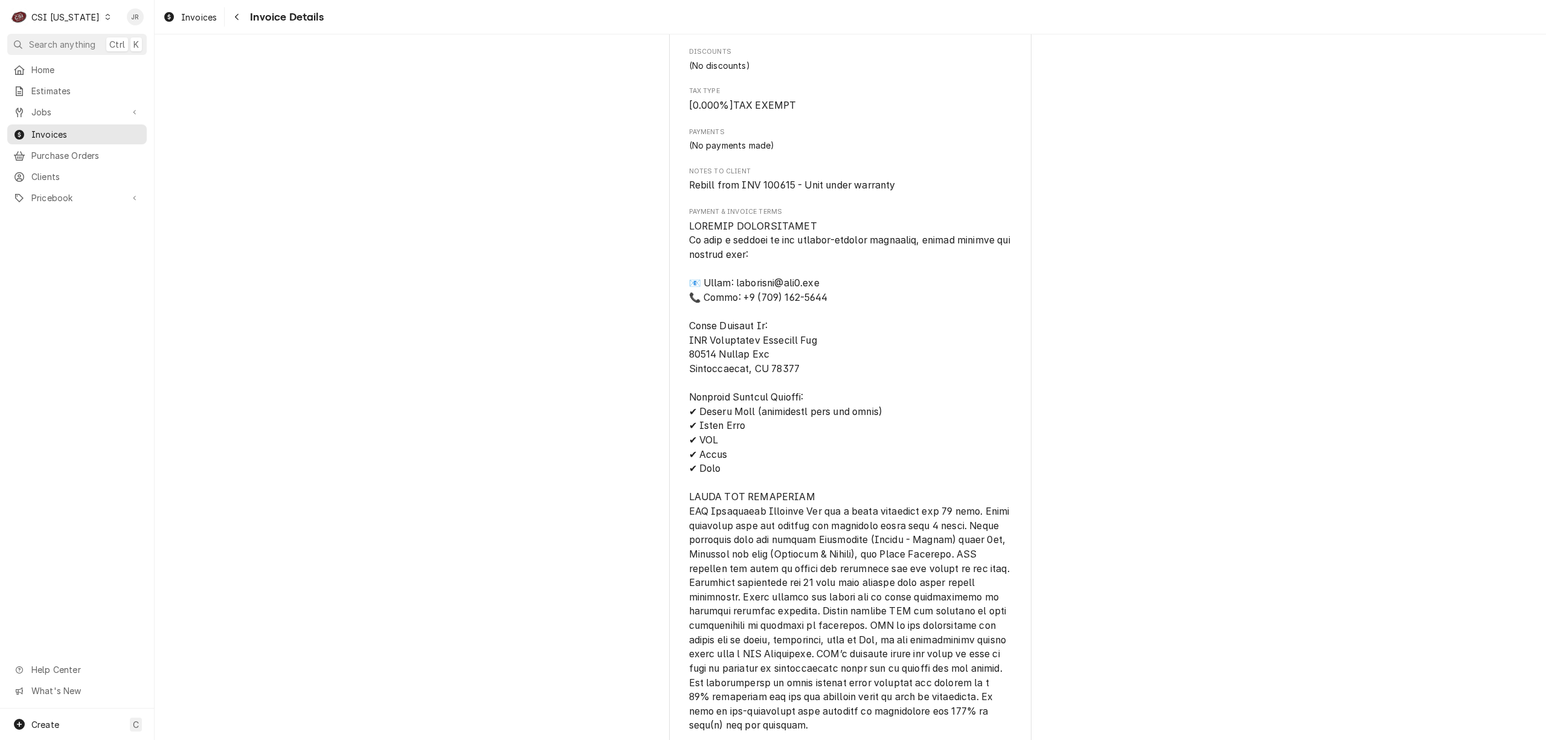
click at [774, 191] on span "Rebill from INV 100615 - Unit under warranty" at bounding box center [792, 184] width 206 height 11
copy span "100615"
click at [769, 191] on span "Rebill from INV 100615 - Unit under warranty" at bounding box center [792, 184] width 206 height 11
click at [770, 191] on span "Rebill from INV 100615 - Unit under warranty" at bounding box center [792, 184] width 206 height 11
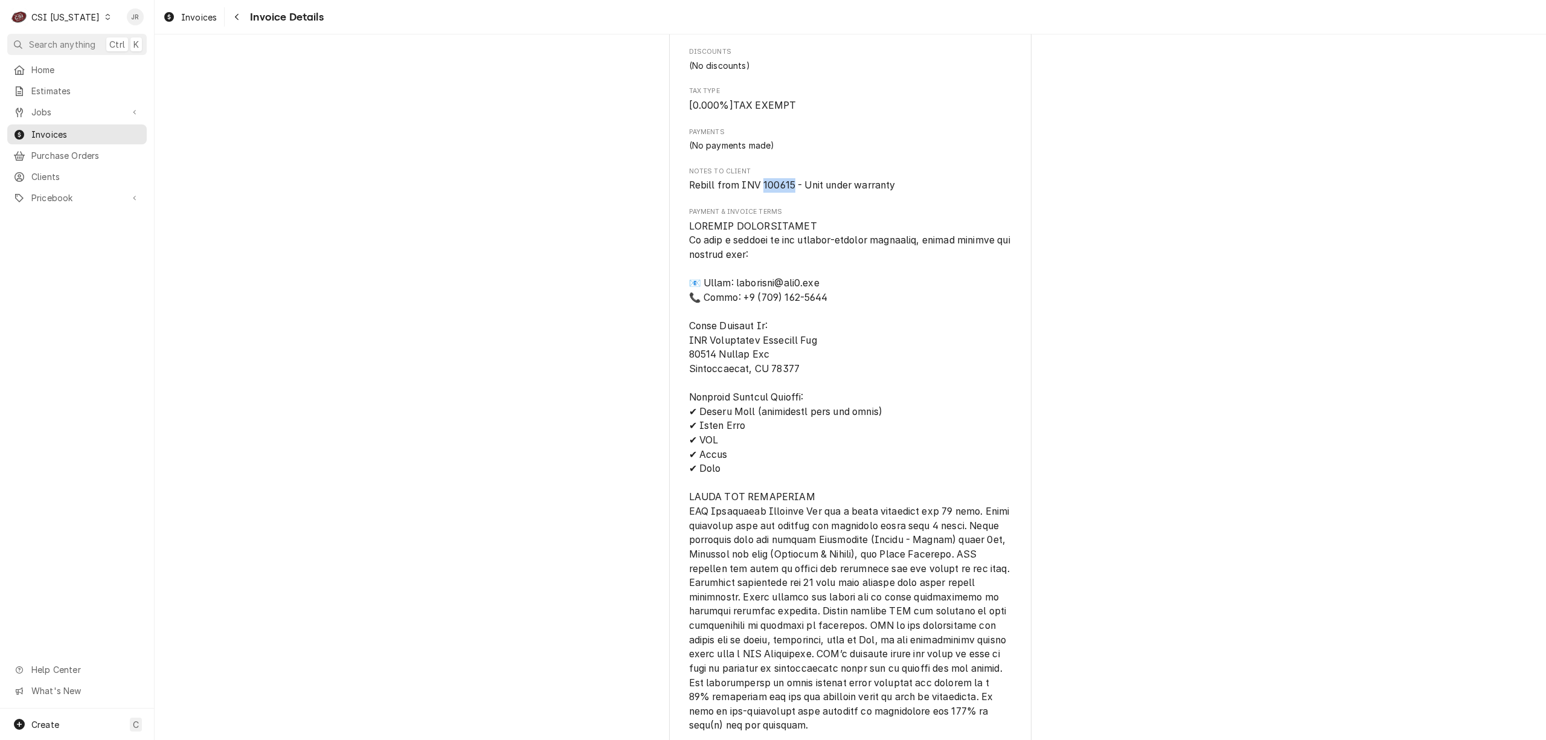
copy span "100615"
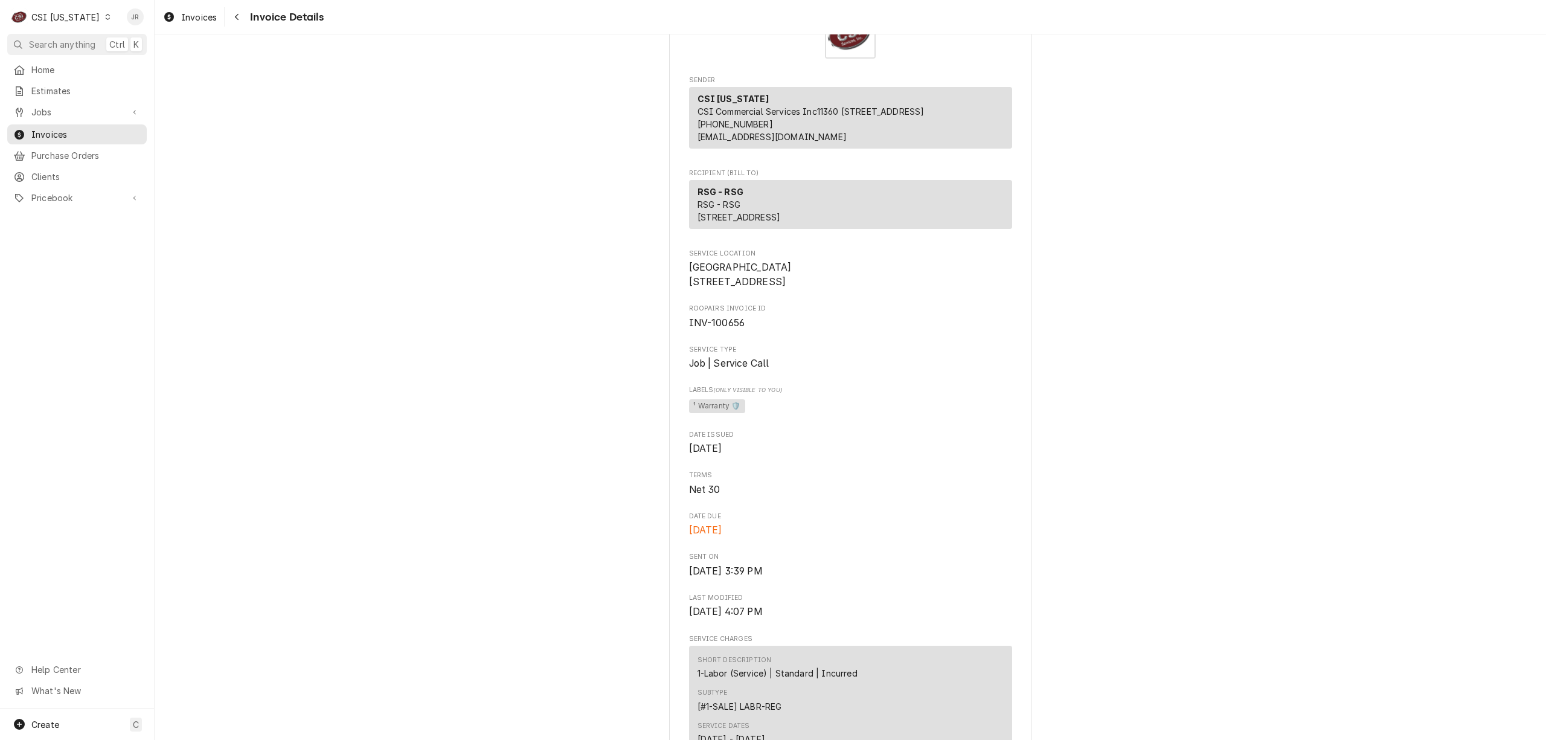
scroll to position [0, 0]
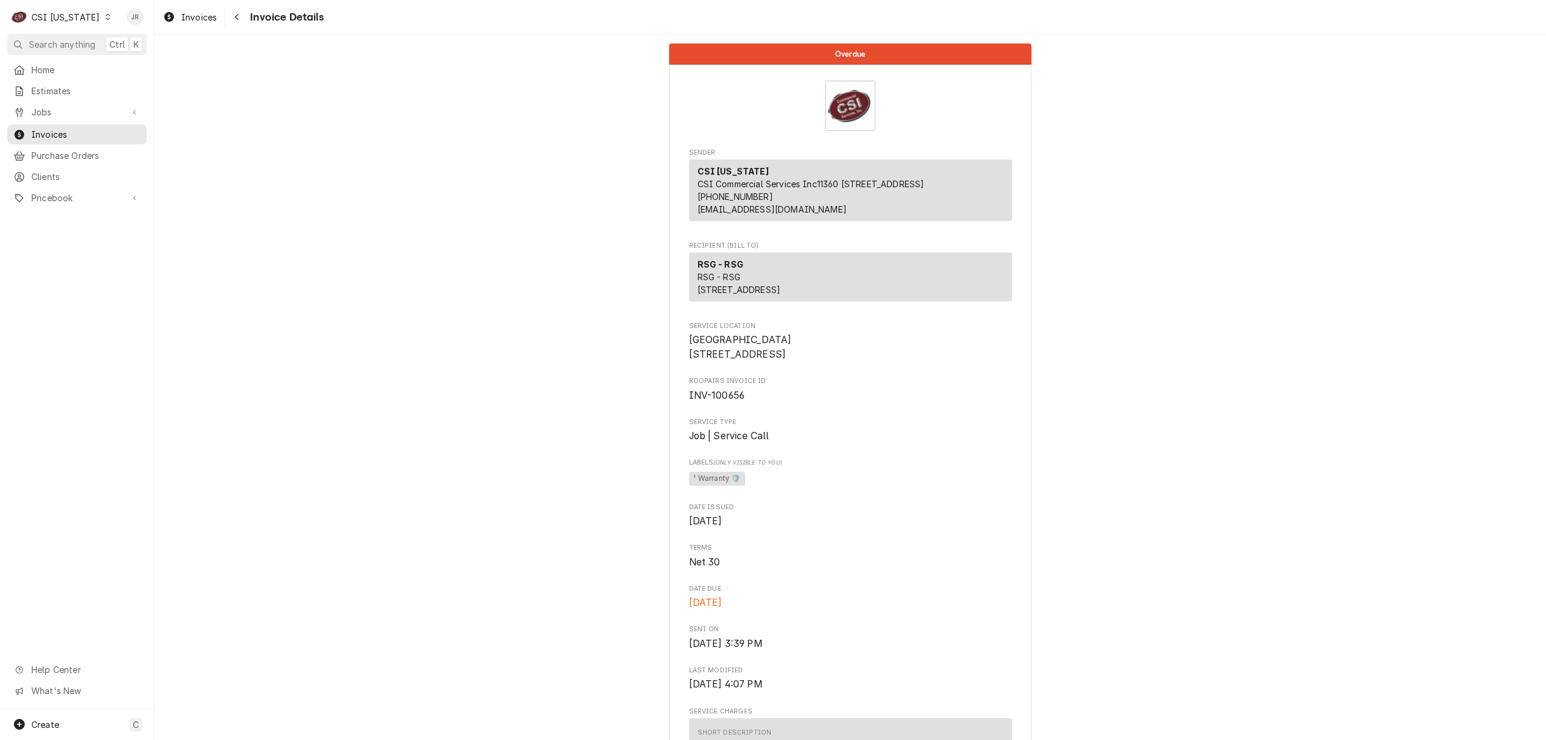
click at [62, 14] on div "CSI [US_STATE]" at bounding box center [65, 17] width 68 height 13
click at [162, 60] on div "CSI St. [PERSON_NAME]" at bounding box center [188, 66] width 159 height 13
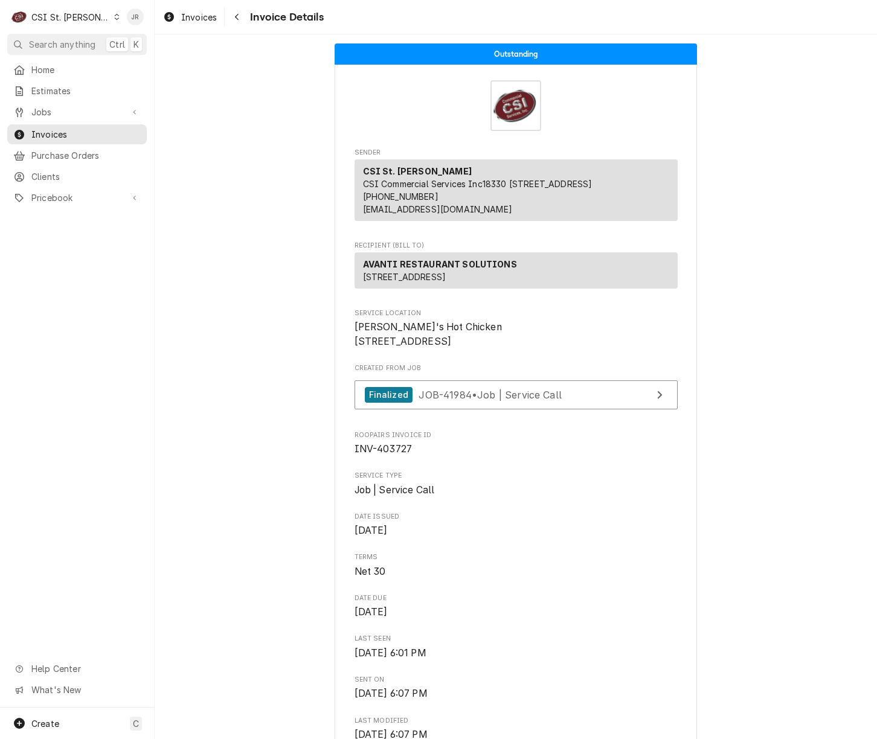
click at [66, 7] on div "C CSI St. [PERSON_NAME]" at bounding box center [65, 17] width 117 height 24
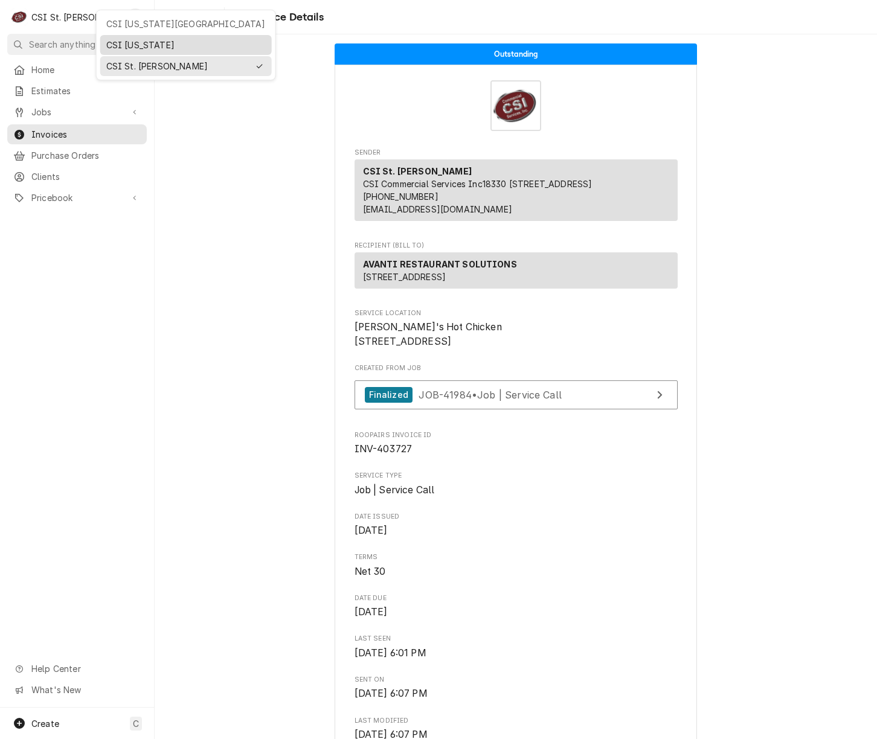
click at [153, 47] on div "CSI [US_STATE]" at bounding box center [185, 45] width 159 height 13
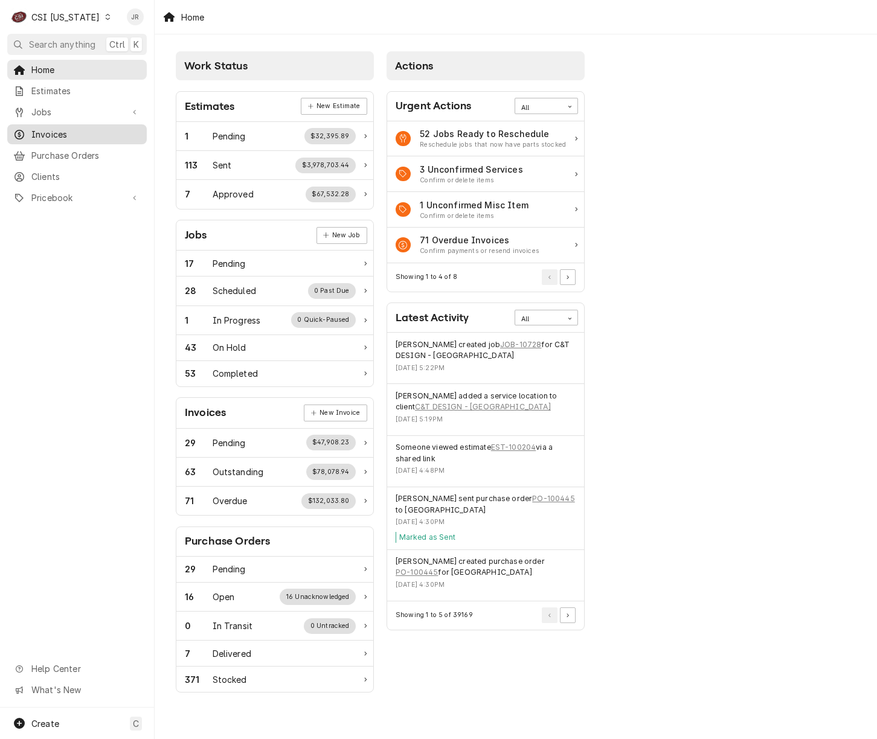
click at [43, 132] on span "Invoices" at bounding box center [85, 134] width 109 height 13
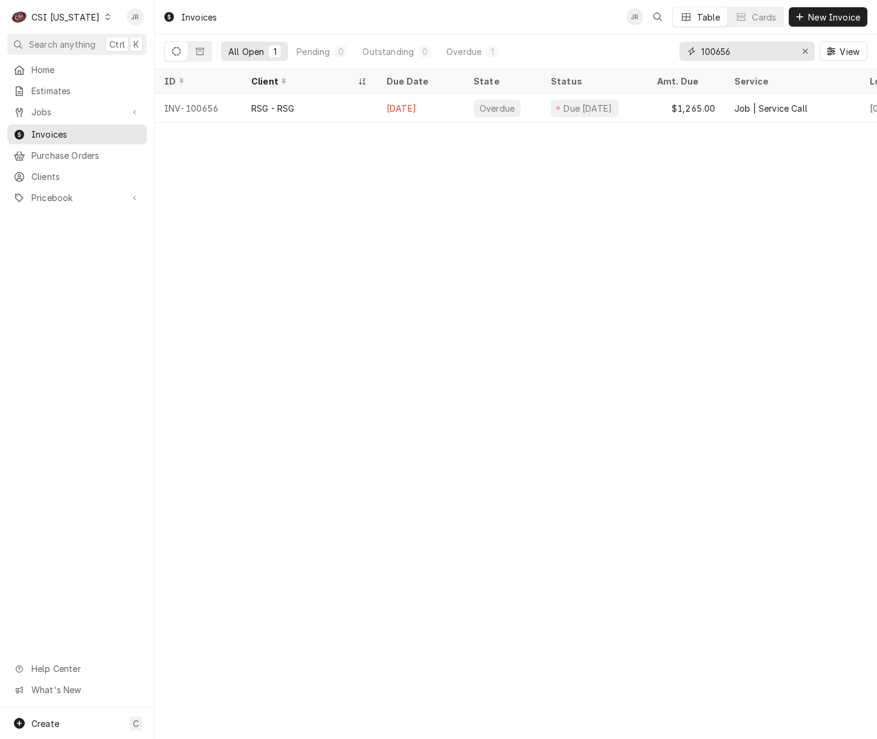
click at [744, 51] on input "100656" at bounding box center [746, 51] width 91 height 19
paste input "15"
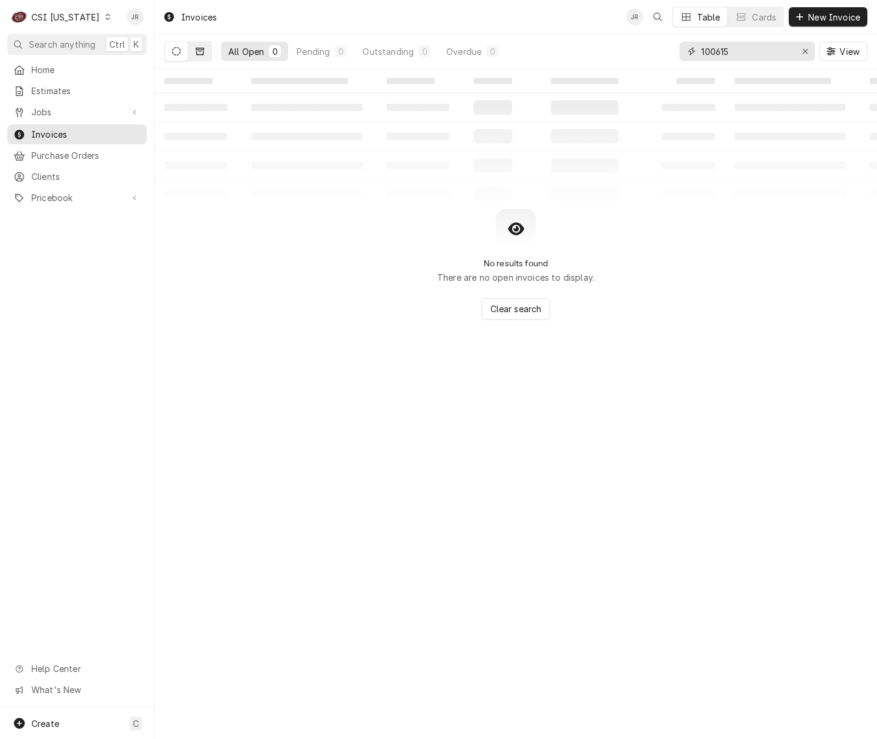
type input "100615"
click at [206, 56] on button "Dynamic Content Wrapper" at bounding box center [199, 51] width 23 height 19
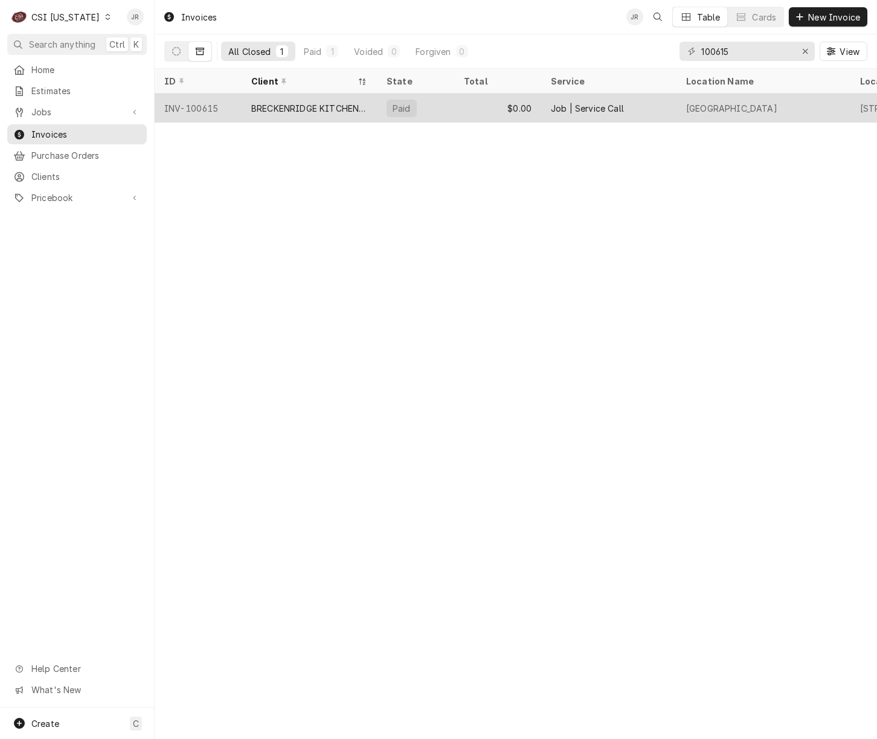
click at [418, 94] on div "Paid" at bounding box center [415, 108] width 77 height 29
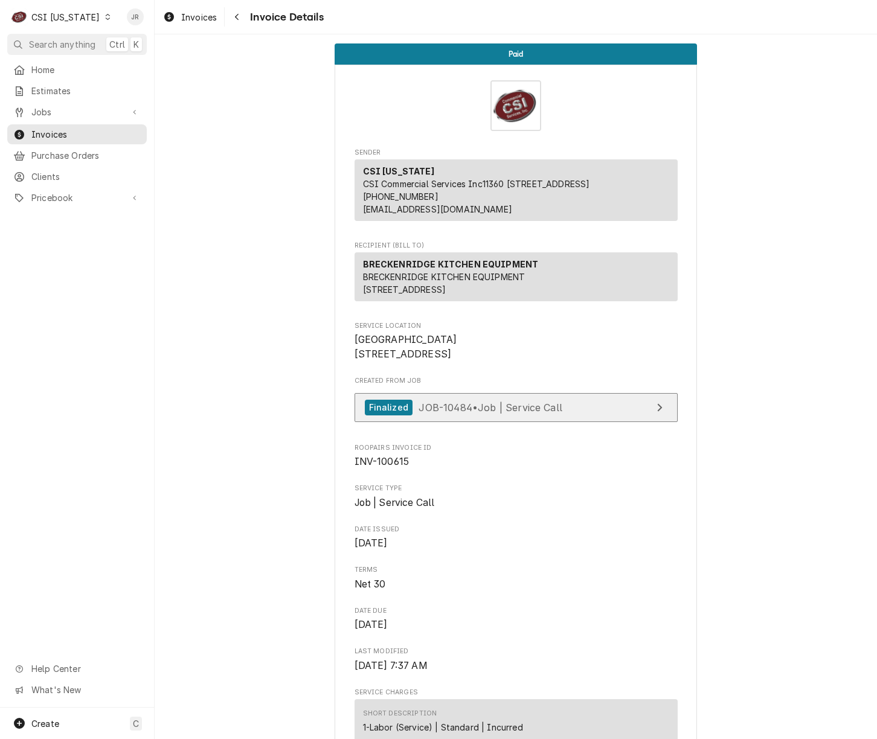
click at [619, 423] on link "Finalized JOB-10484 • Job | Service Call" at bounding box center [515, 408] width 323 height 30
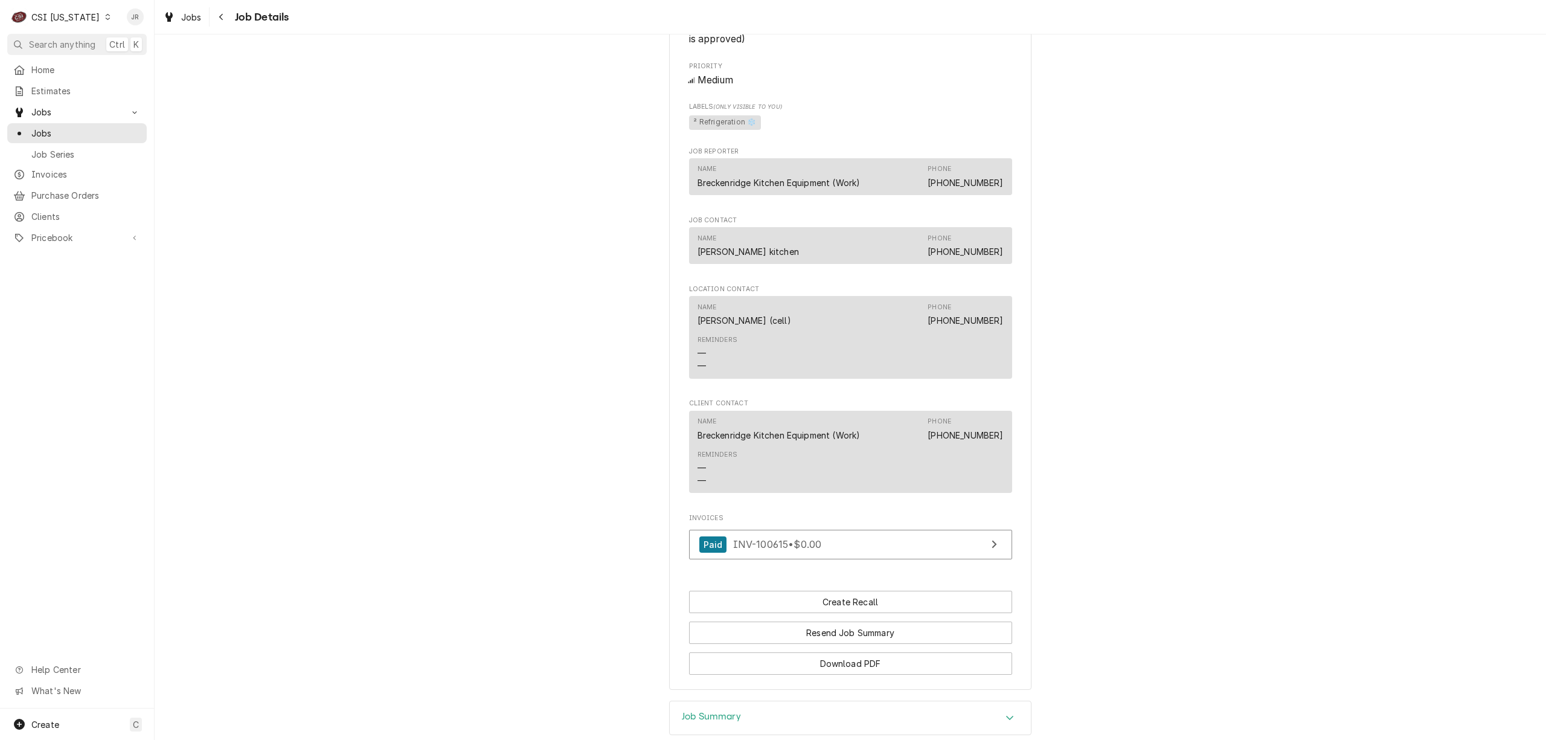
scroll to position [923, 0]
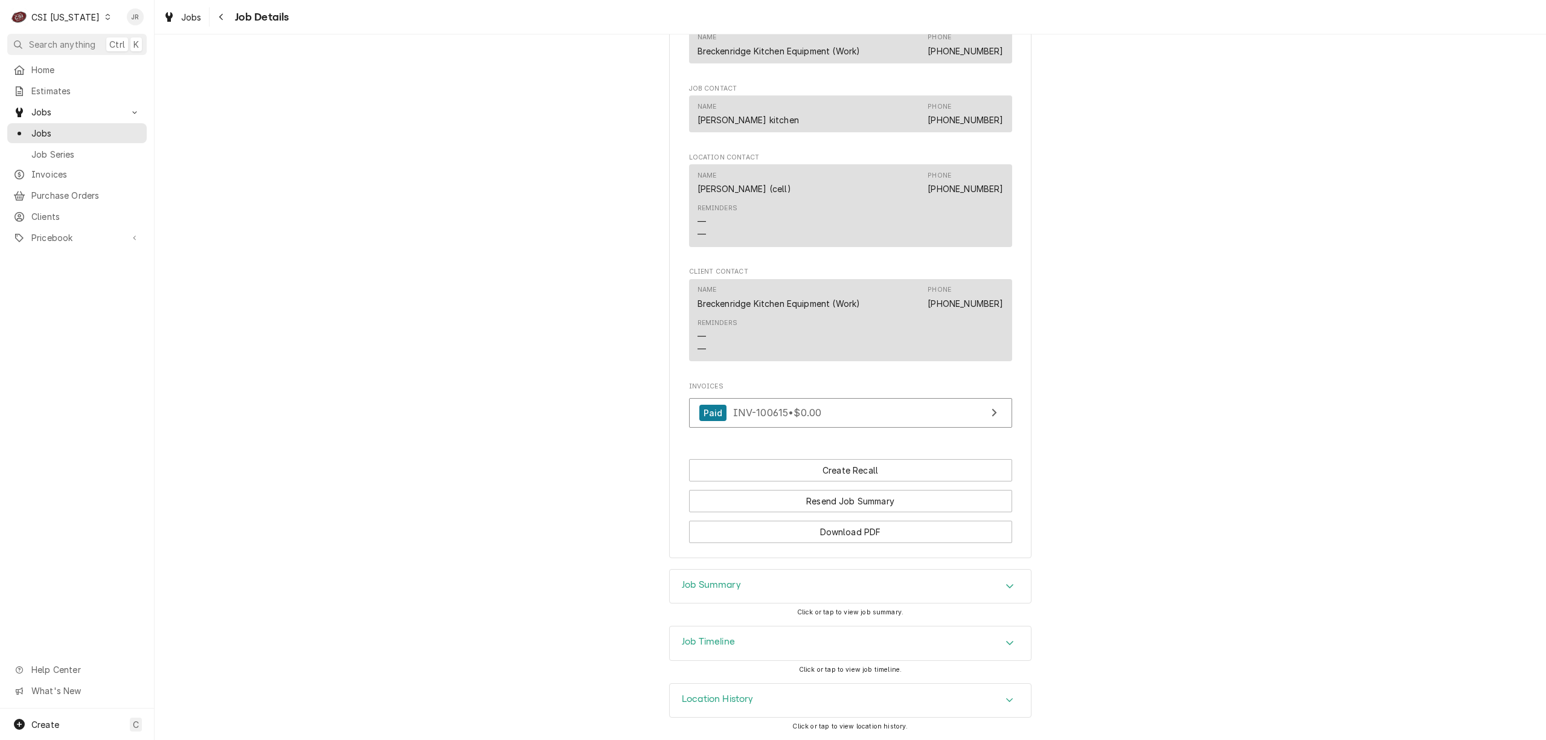
drag, startPoint x: 845, startPoint y: 554, endPoint x: 851, endPoint y: 560, distance: 8.1
click at [739, 583] on div "Job Summary" at bounding box center [850, 586] width 361 height 34
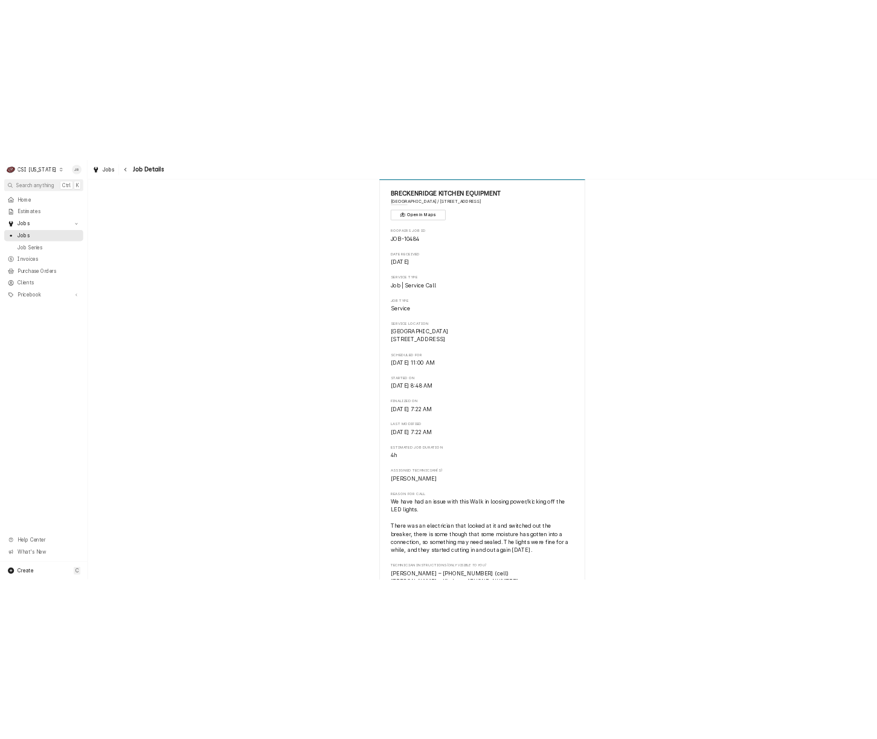
scroll to position [0, 0]
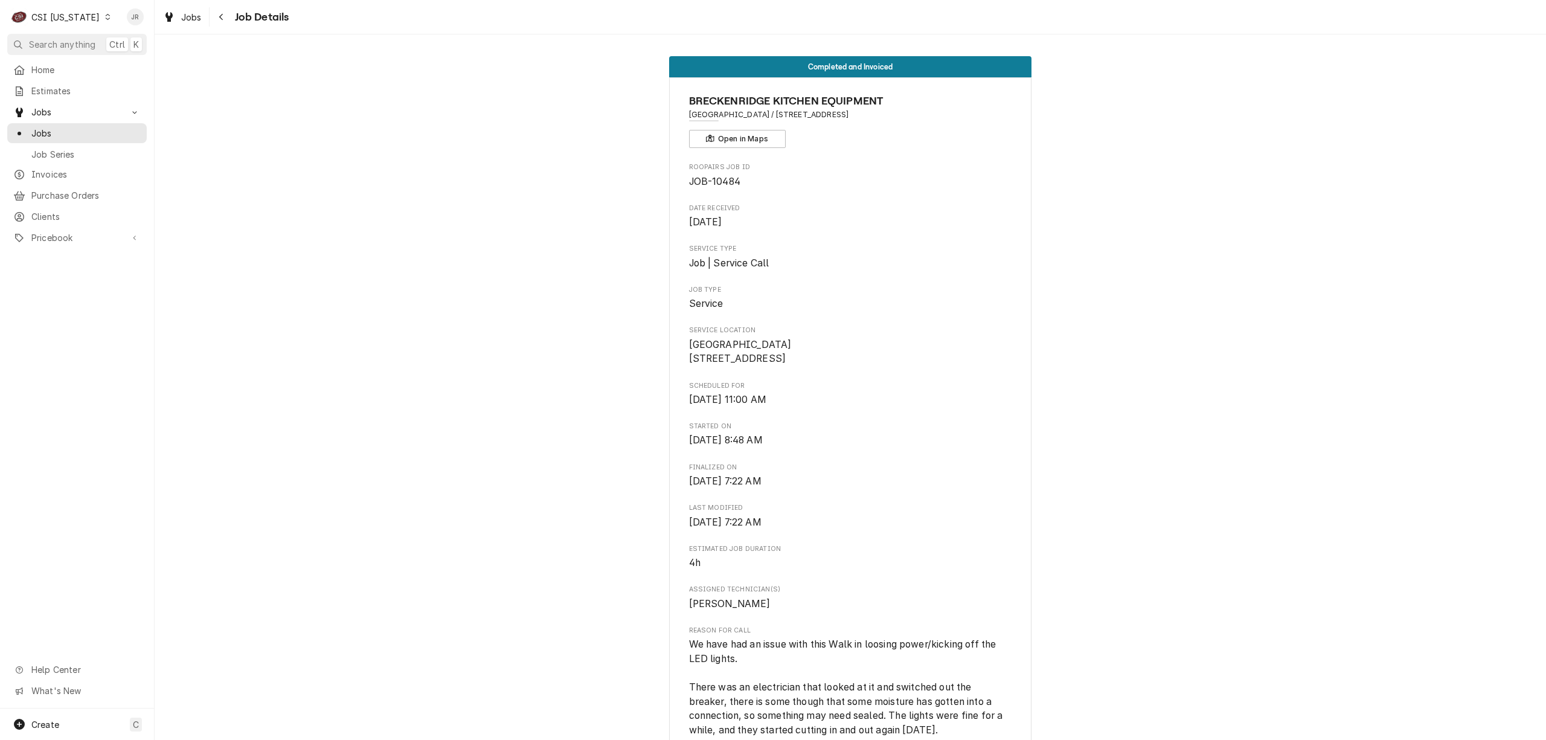
click at [715, 182] on span "JOB-10484" at bounding box center [714, 181] width 51 height 11
copy span "10484"
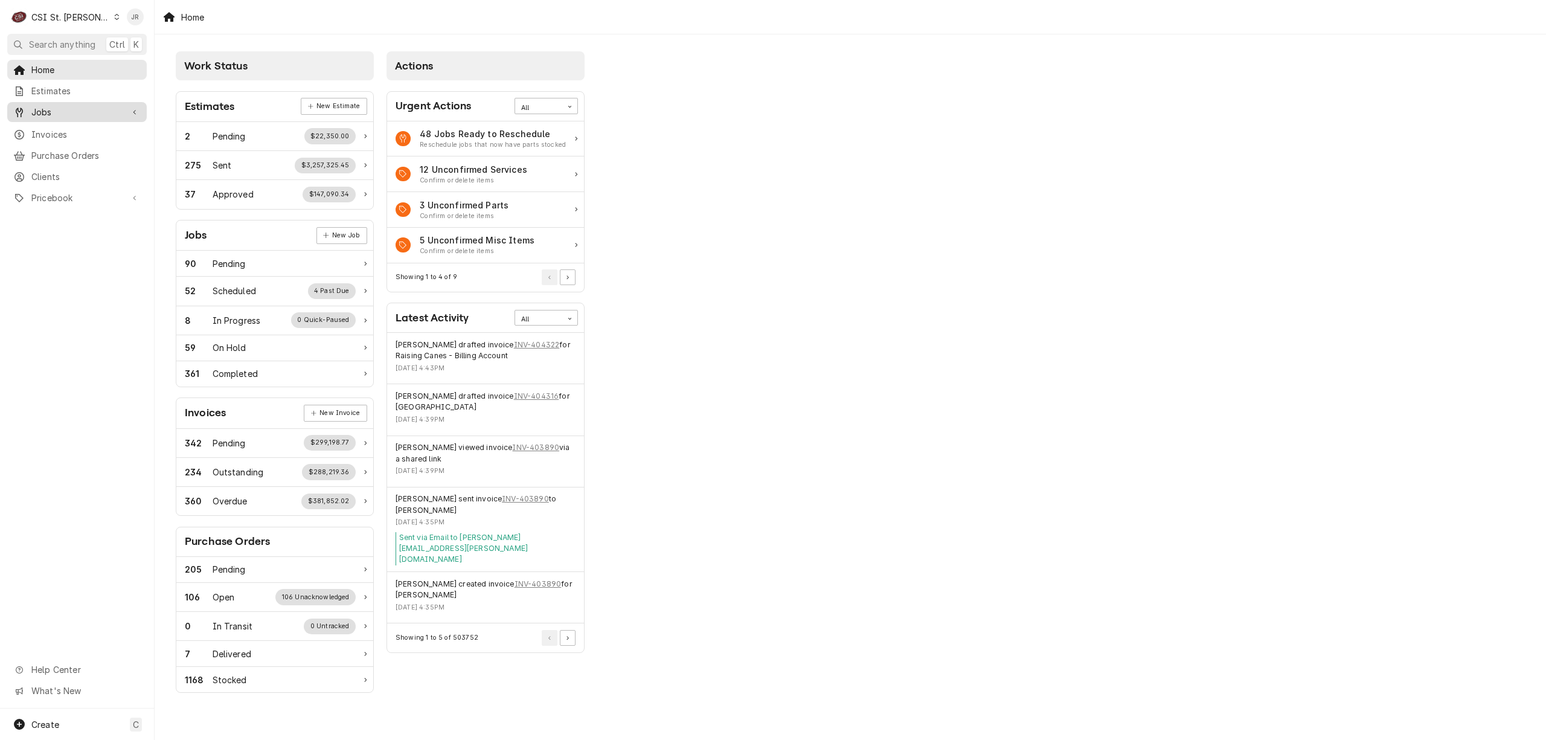
click at [52, 106] on span "Jobs" at bounding box center [76, 112] width 91 height 13
click at [53, 127] on span "Jobs" at bounding box center [85, 133] width 109 height 13
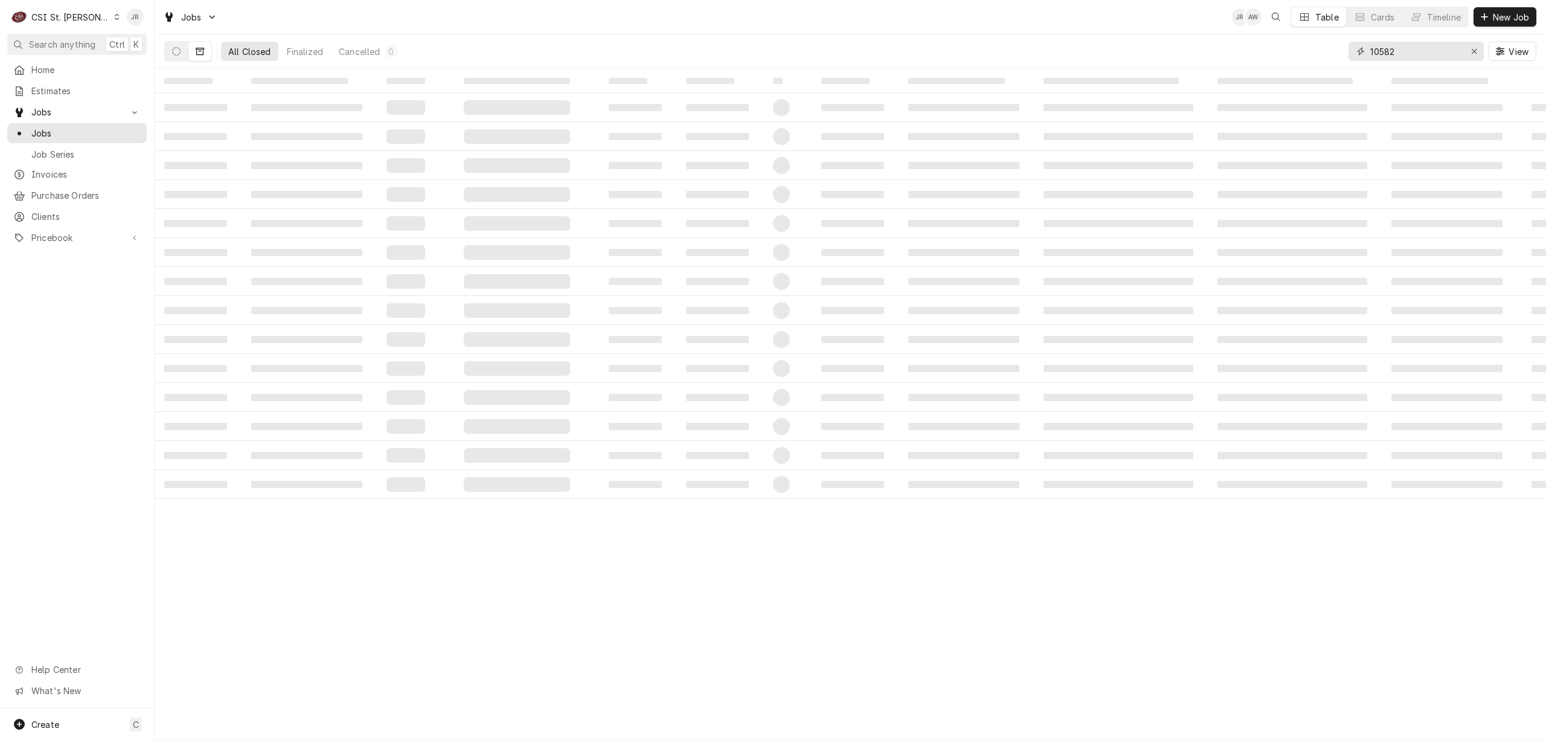
click at [1402, 54] on input "10582" at bounding box center [1415, 51] width 91 height 19
paste input "42520"
type input "42520"
click at [178, 50] on icon "Dynamic Content Wrapper" at bounding box center [176, 51] width 8 height 8
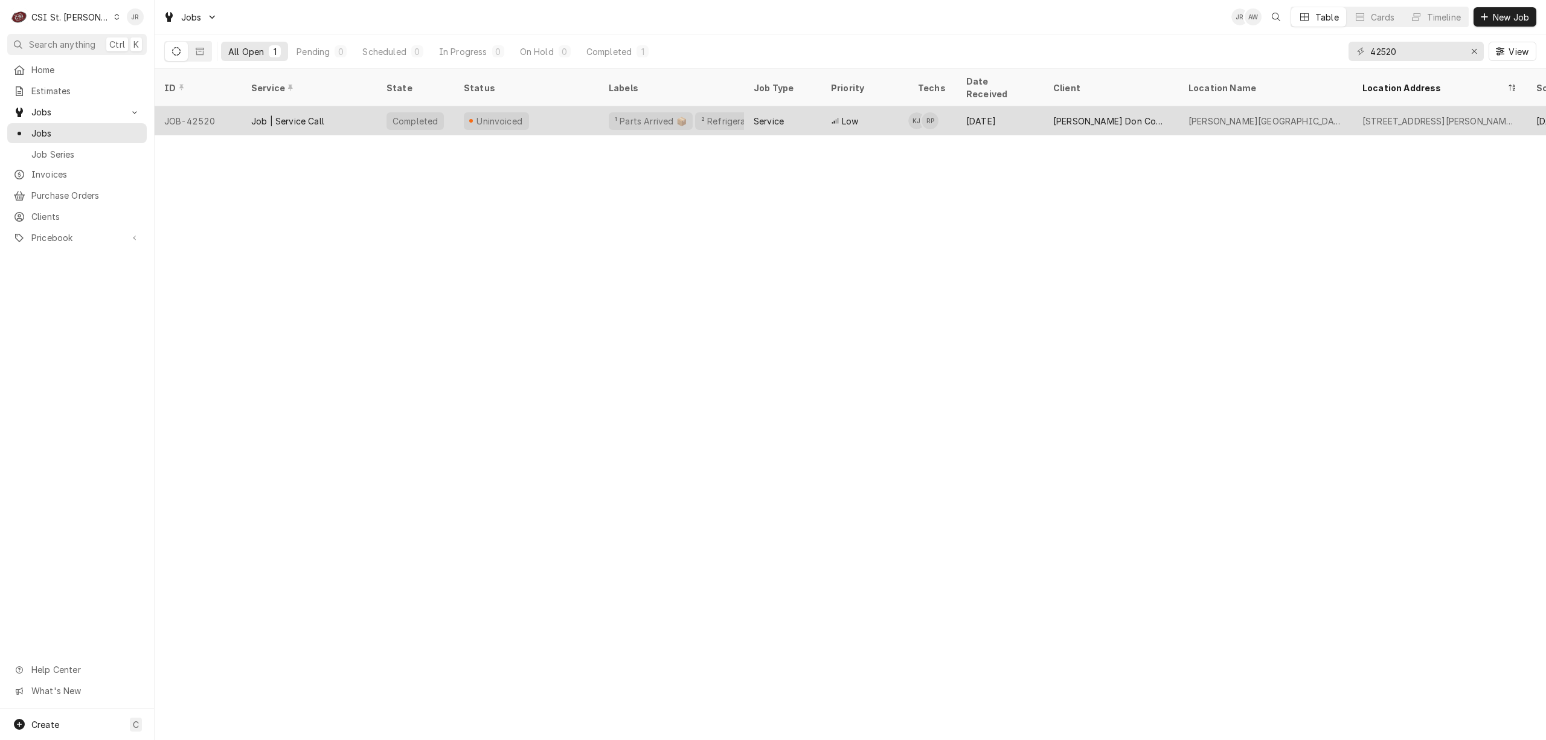
click at [322, 114] on div "Job | Service Call" at bounding box center [309, 120] width 135 height 29
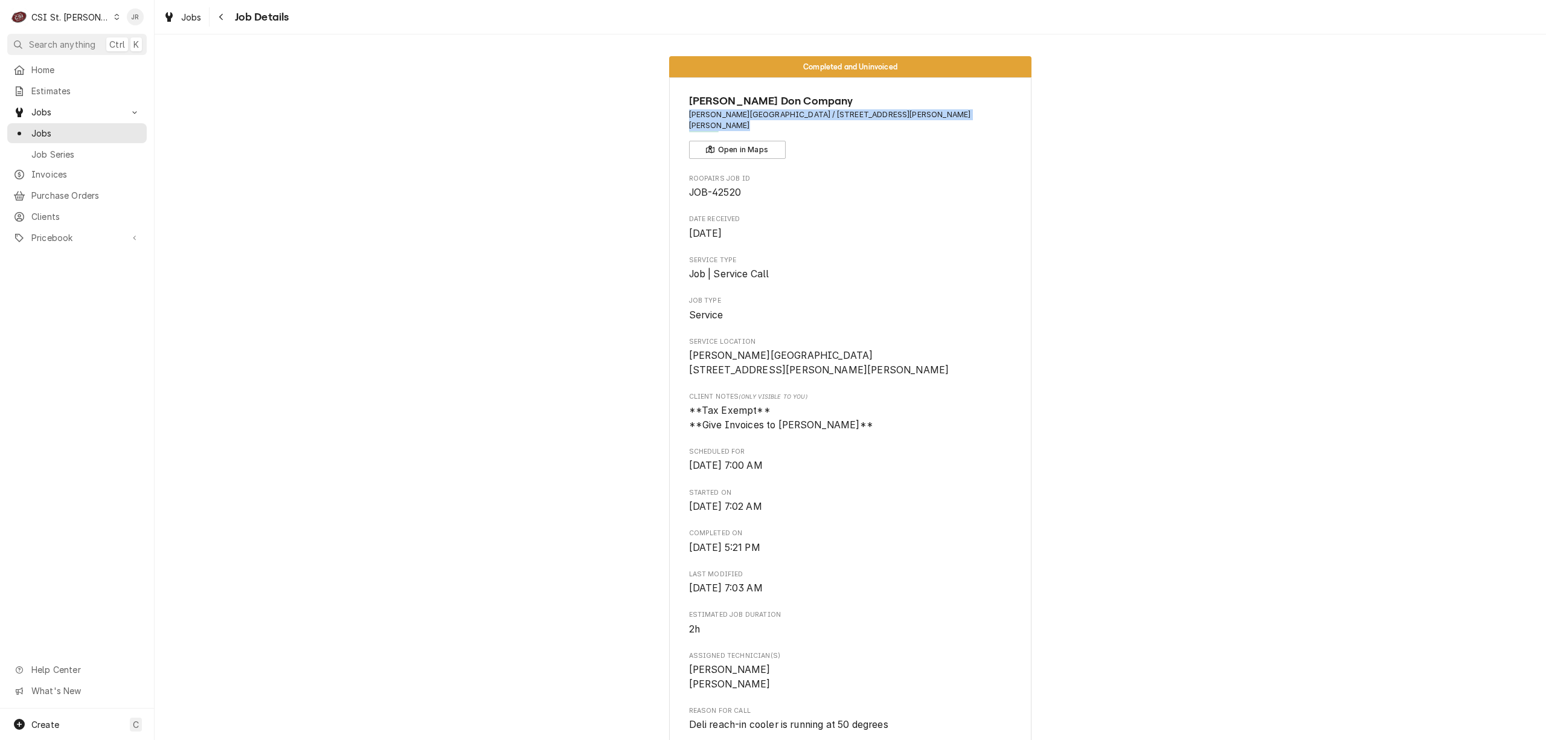
drag, startPoint x: 677, startPoint y: 114, endPoint x: 987, endPoint y: 117, distance: 309.1
copy span "Francis Howell North High School / 2549 Hackmann Road, St Charles, MO 63303"
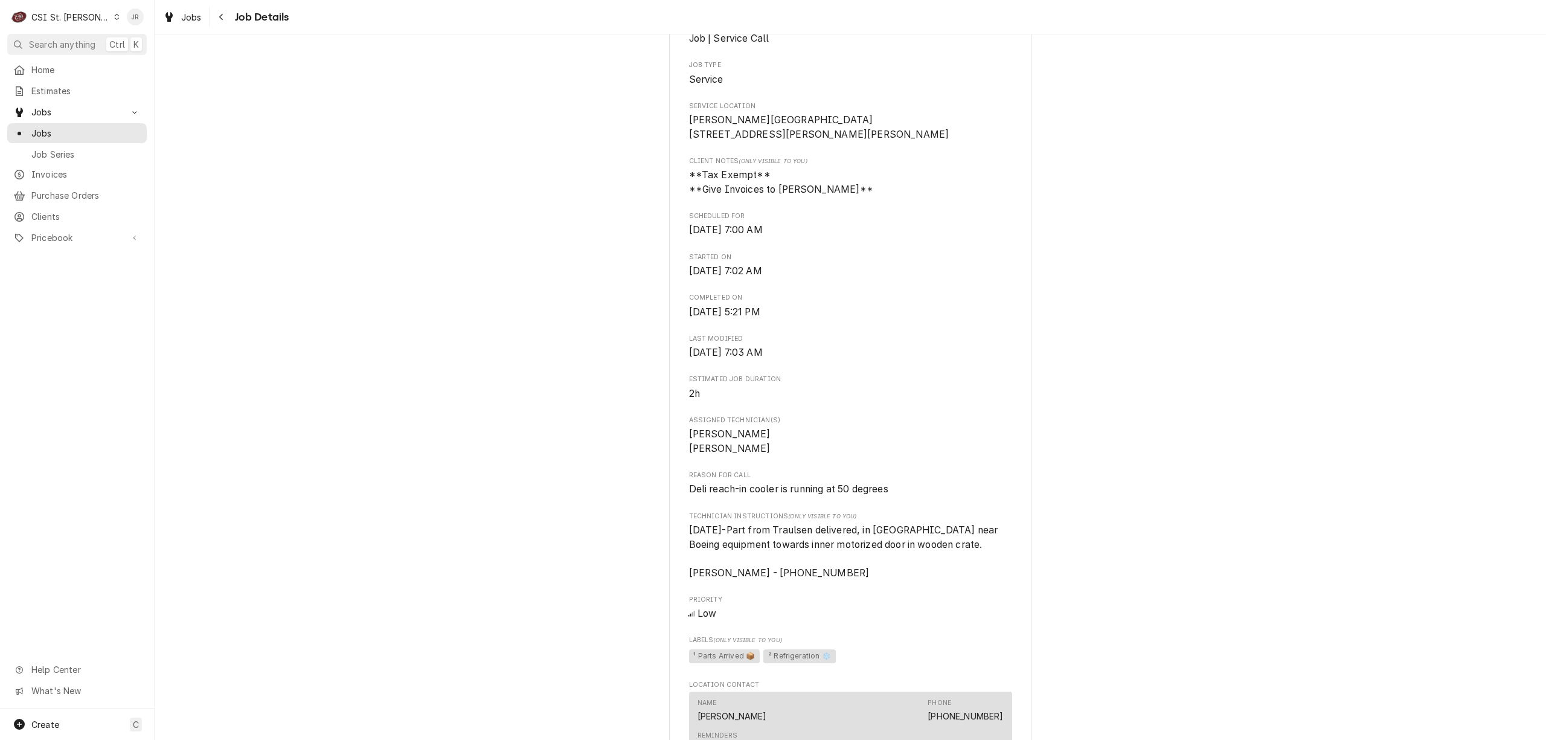
scroll to position [483, 0]
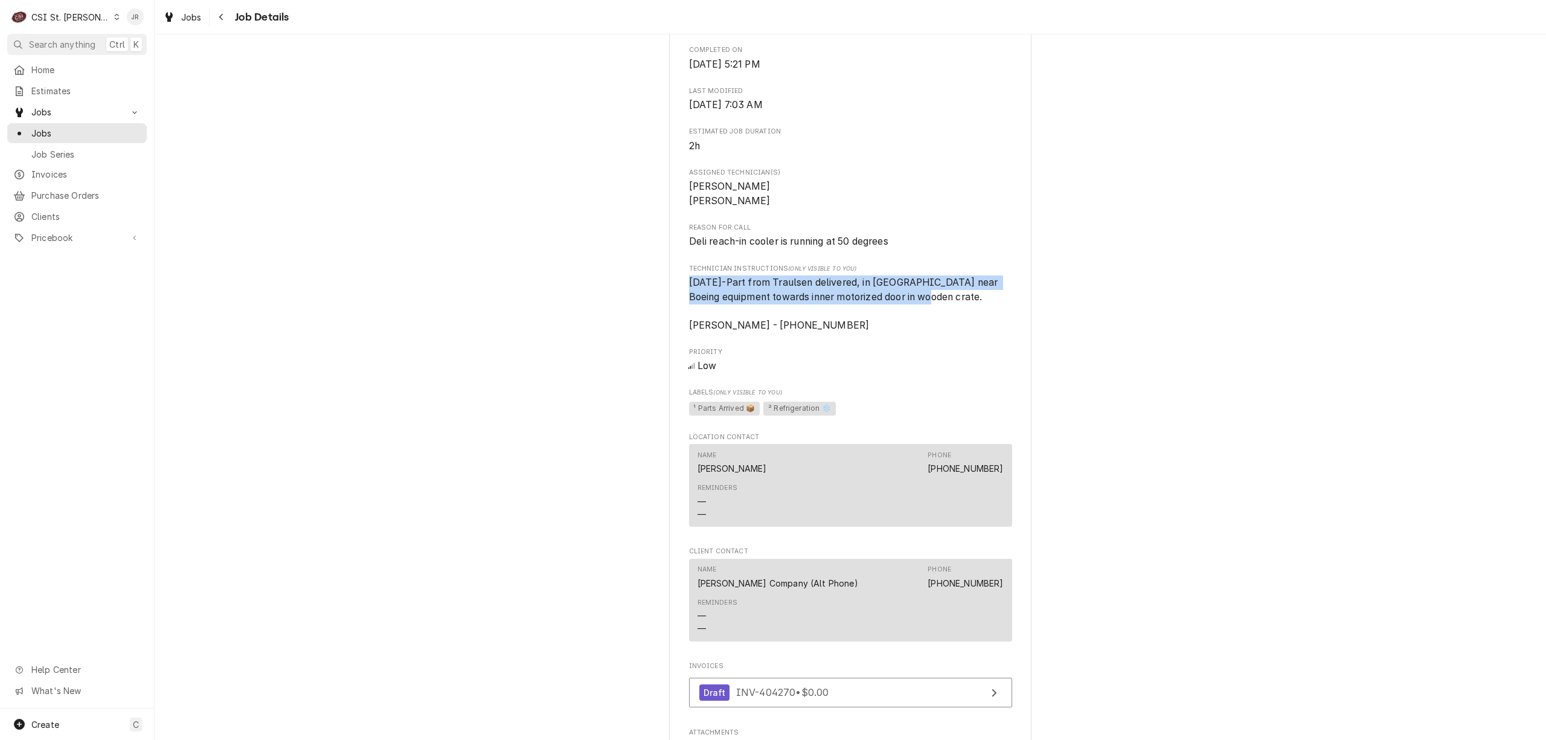
drag, startPoint x: 940, startPoint y: 306, endPoint x: 674, endPoint y: 281, distance: 266.8
click at [674, 281] on div "Edward Don Company Francis Howell North High School / 2549 Hackmann Road, St Ch…" at bounding box center [850, 367] width 362 height 1546
copy span "9/25/25-Part from Traulsen delivered, in Hangar near Boeing equipment towards i…"
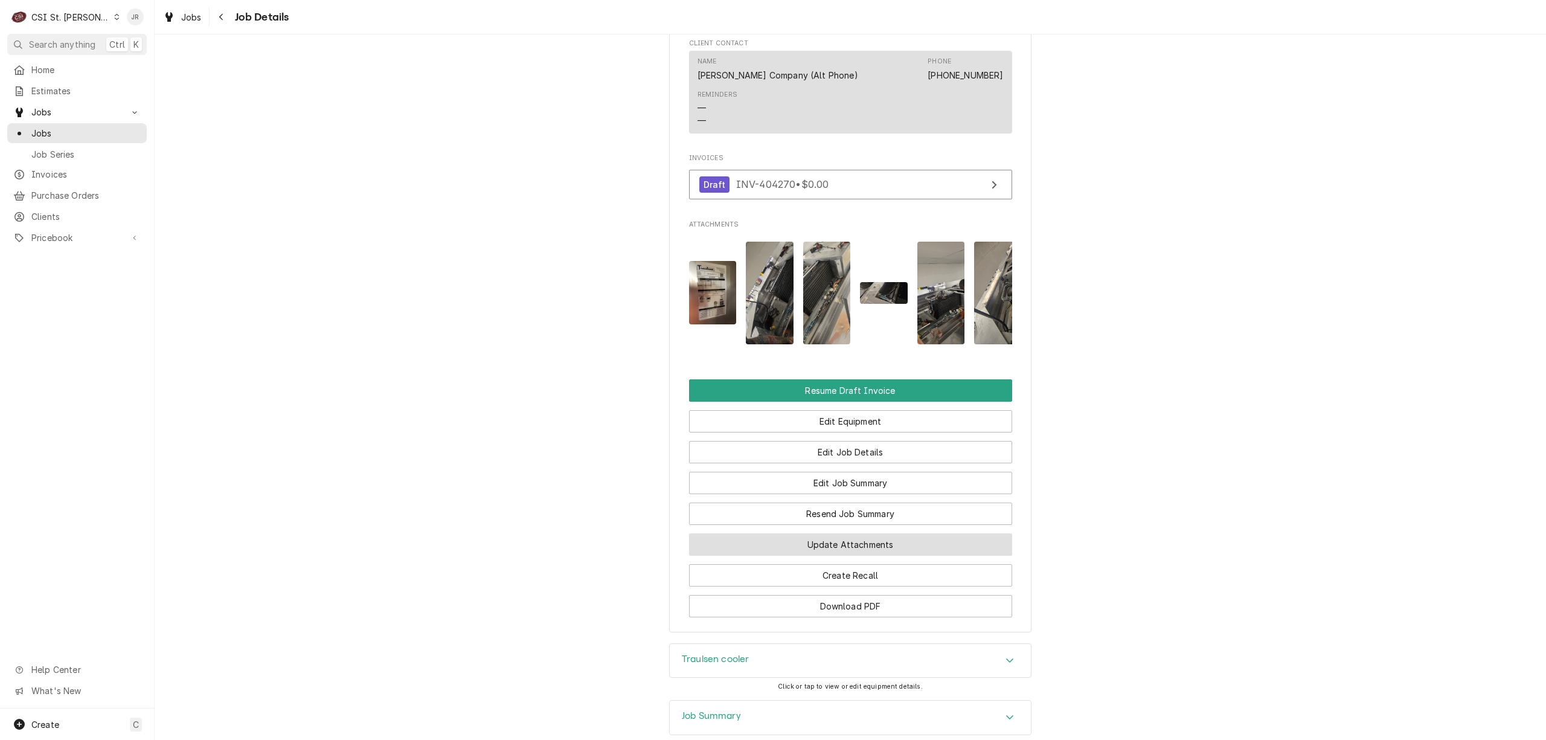
scroll to position [1143, 0]
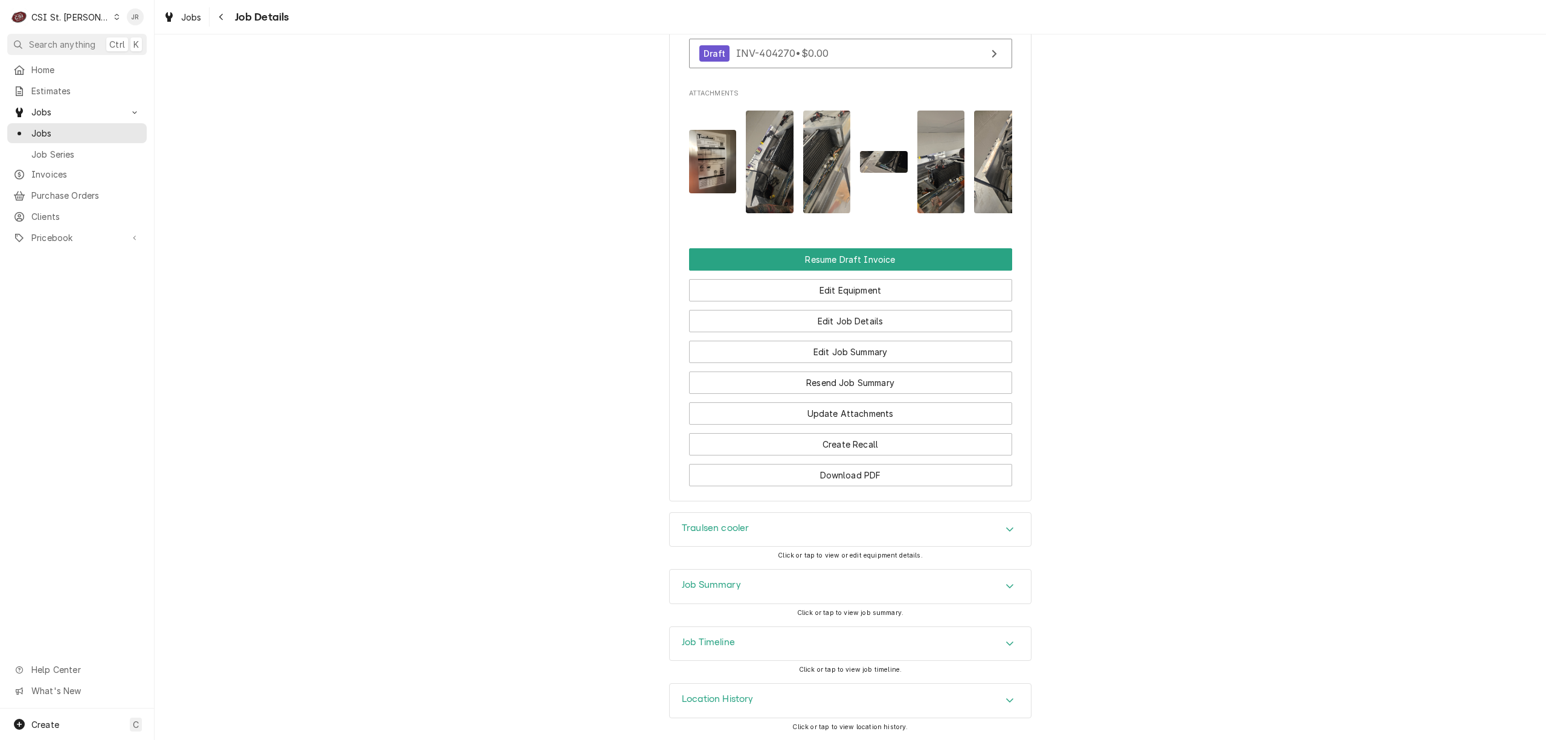
drag, startPoint x: 704, startPoint y: 585, endPoint x: 1086, endPoint y: 522, distance: 386.8
click at [704, 584] on h3 "Job Summary" at bounding box center [711, 584] width 59 height 11
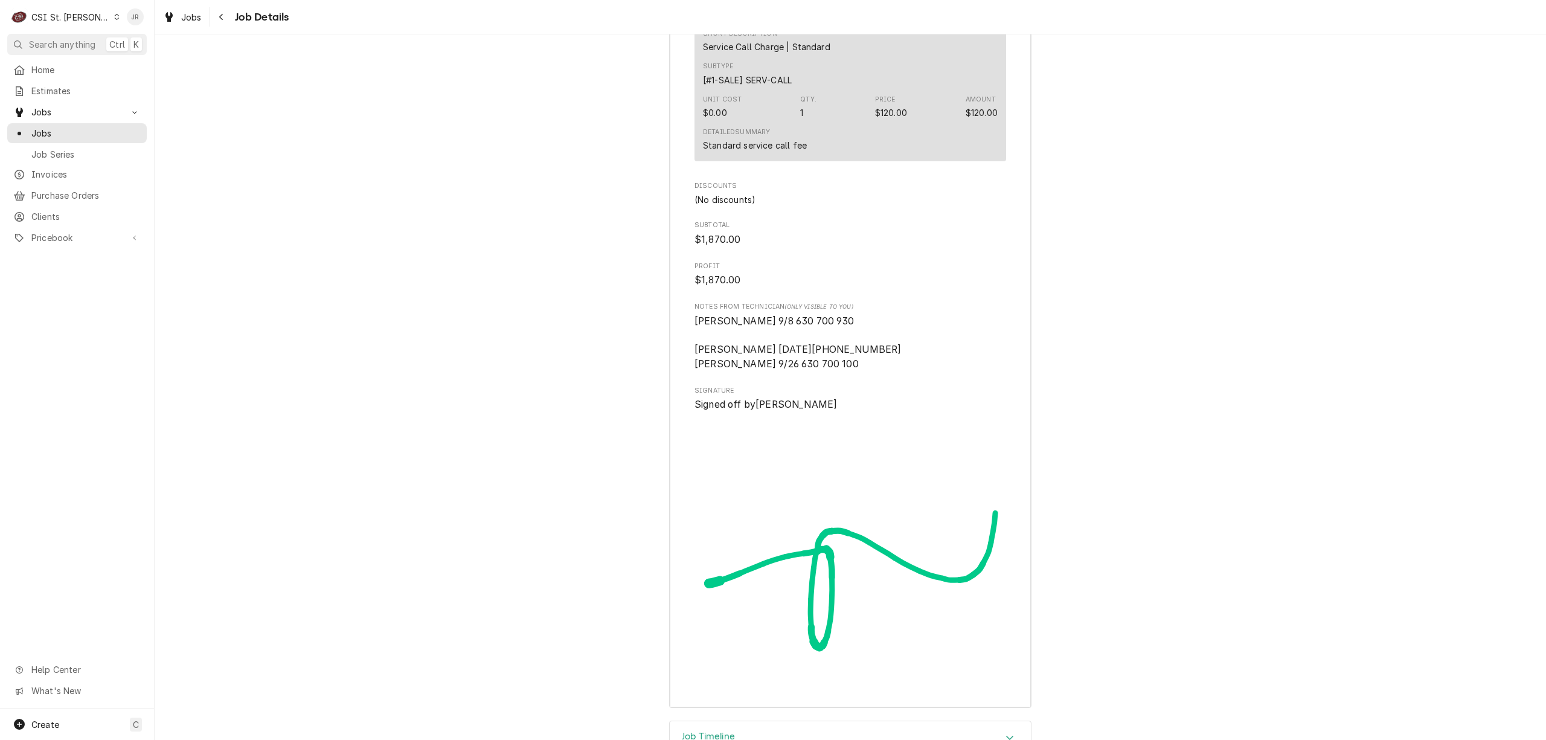
scroll to position [3348, 0]
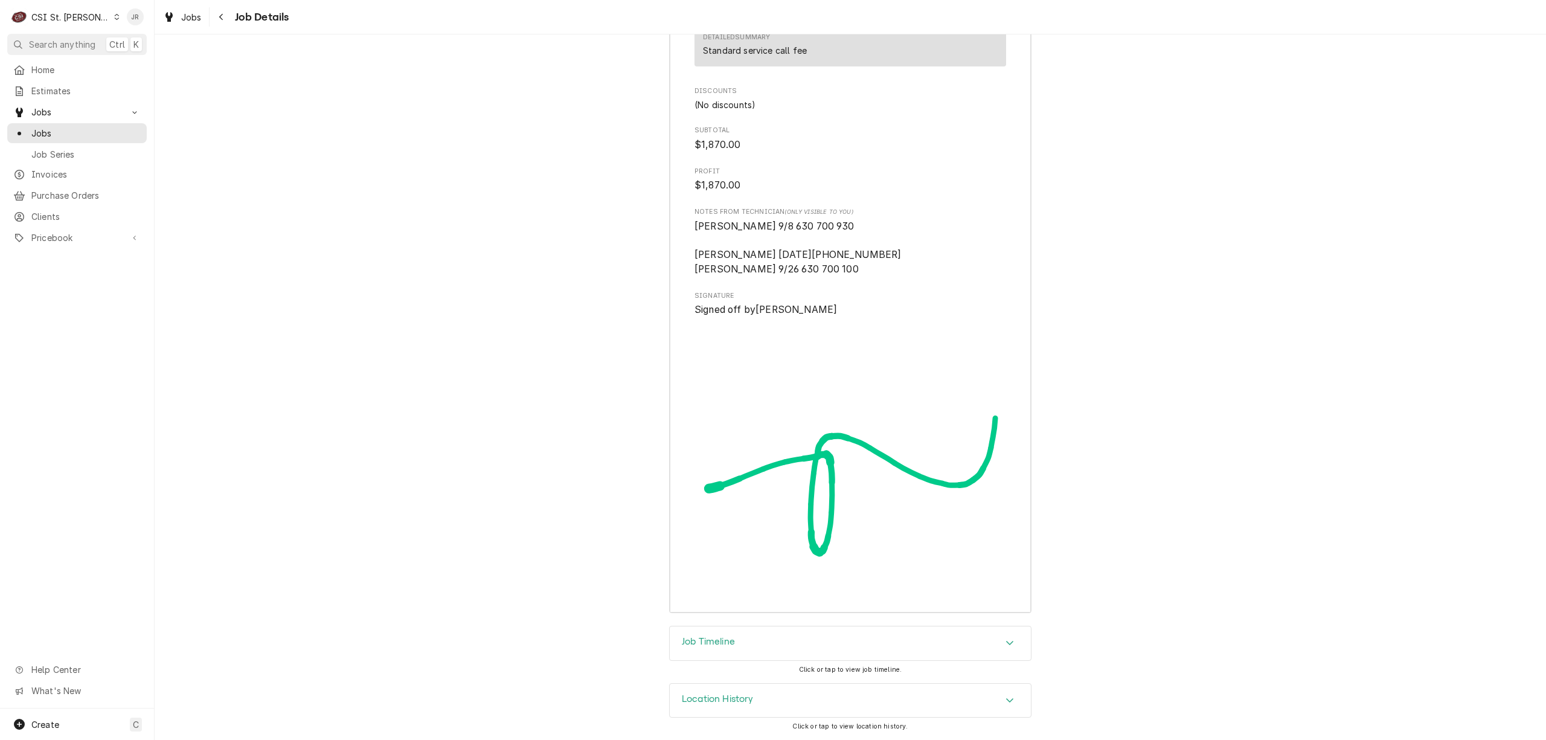
click at [732, 636] on div "Job Timeline" at bounding box center [850, 643] width 361 height 34
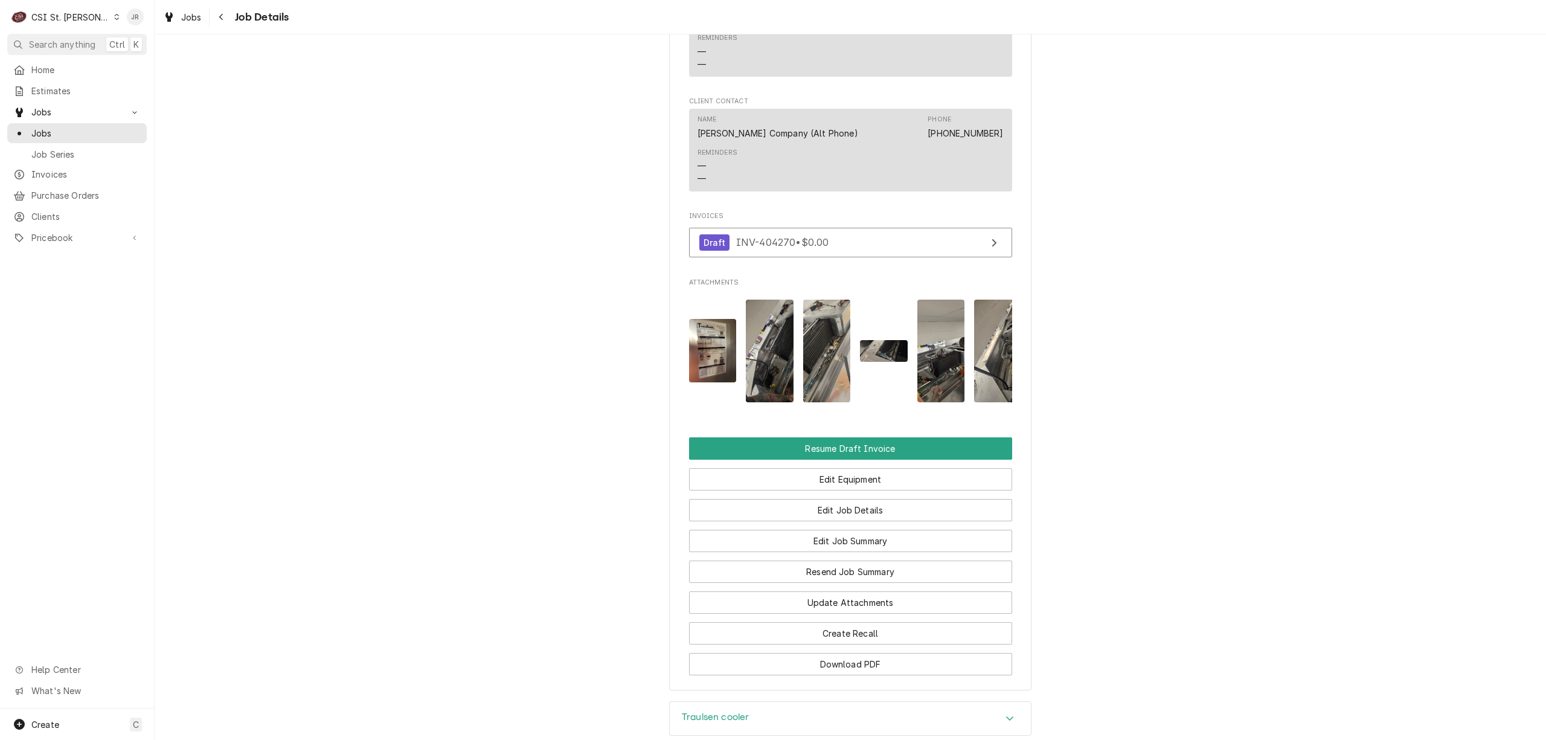
scroll to position [530, 0]
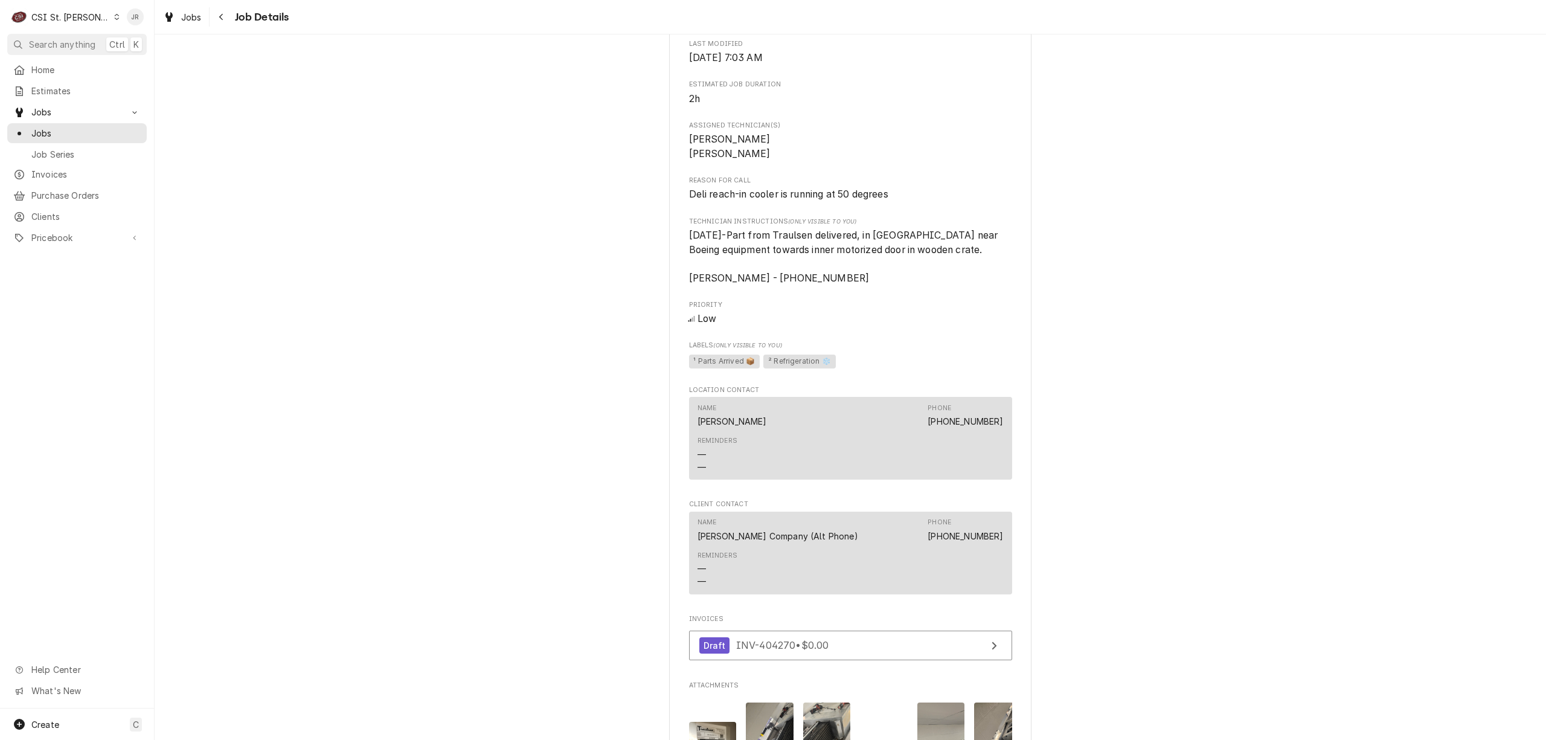
click at [1025, 185] on div "Edward Don Company Francis Howell North High School / 2549 Hackmann Road, St Ch…" at bounding box center [850, 320] width 362 height 1546
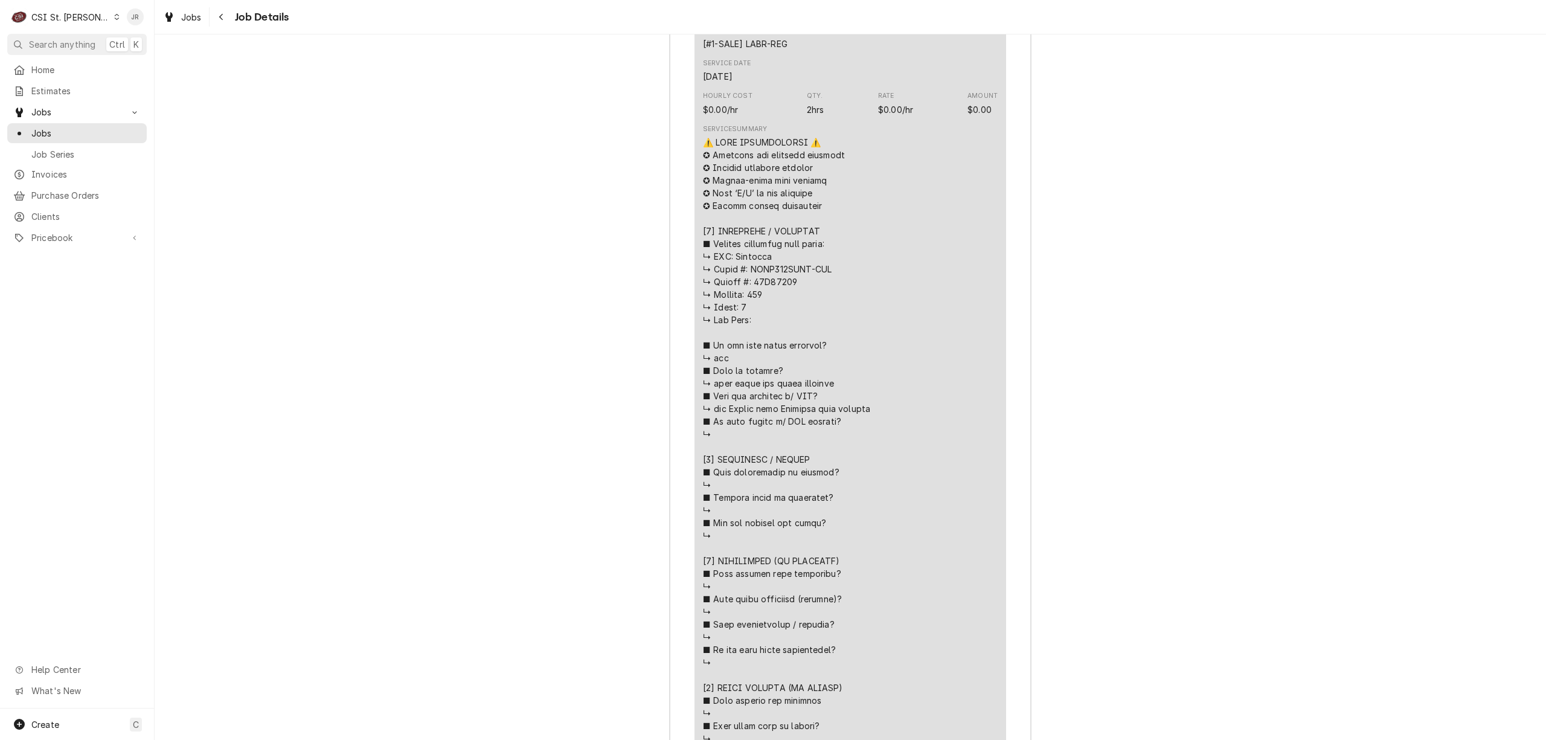
scroll to position [2015, 0]
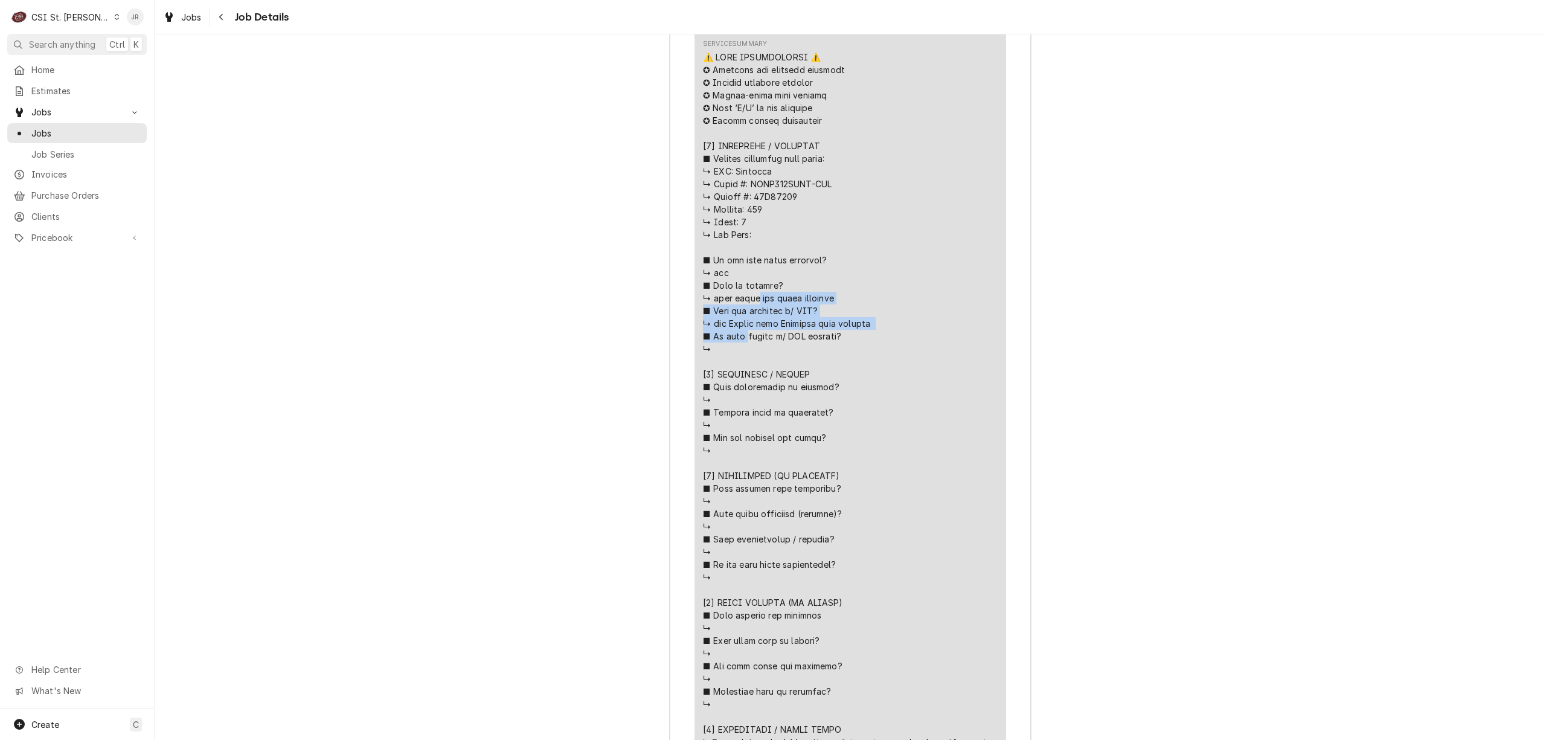
drag, startPoint x: 821, startPoint y: 226, endPoint x: 703, endPoint y: 193, distance: 122.2
click at [703, 193] on div "Line Item" at bounding box center [850, 495] width 295 height 888
copy div "and labor warranty ■ 𝗛𝗮𝘃𝗲 𝘆𝗼𝘂 𝘃𝗲𝗿𝗶𝗳𝗶𝗲𝗱 𝘄/ 𝗠𝗙𝗚? ↳ yes Quincy with Traulsen tech …"
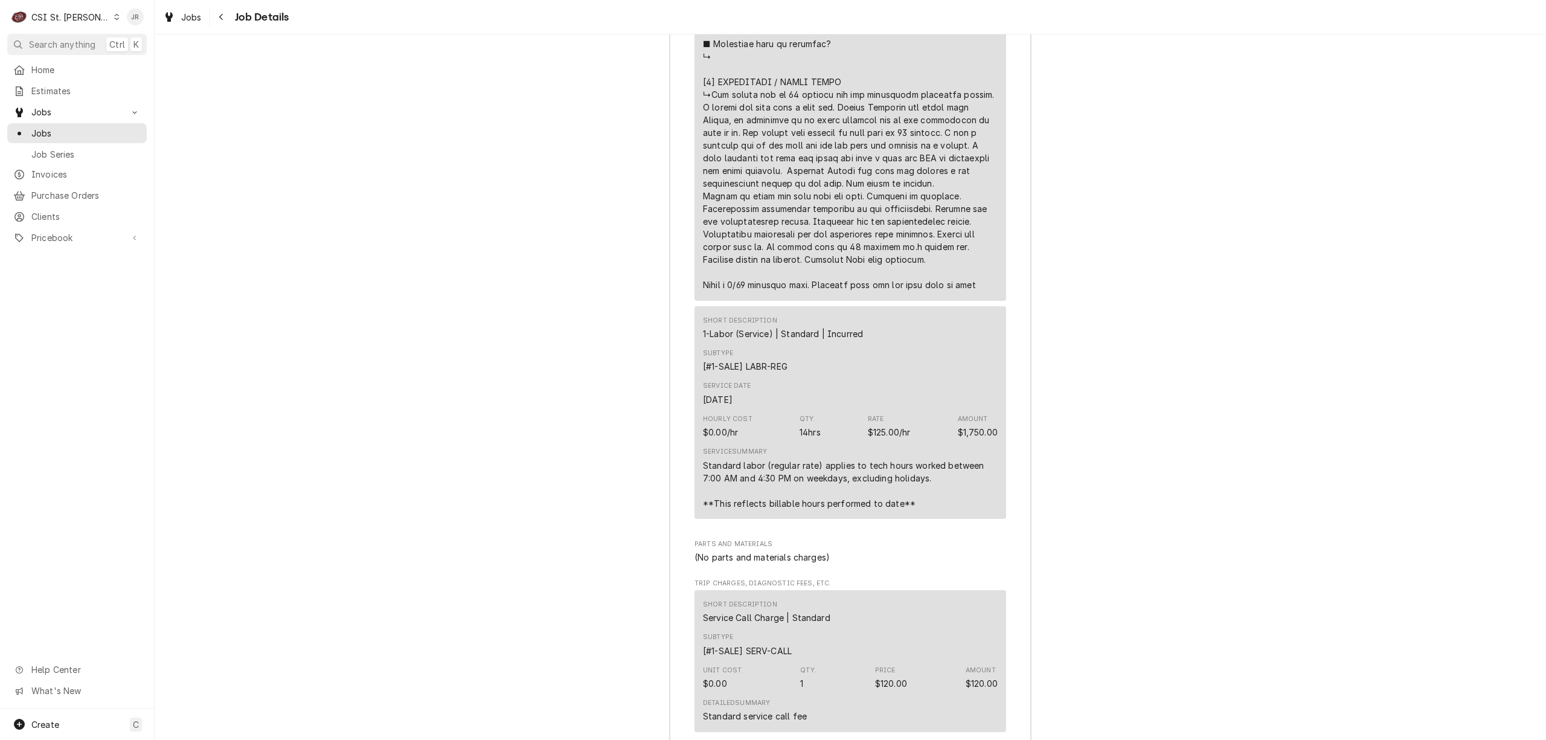
scroll to position [2659, 0]
click at [41, 129] on span "Jobs" at bounding box center [85, 133] width 109 height 13
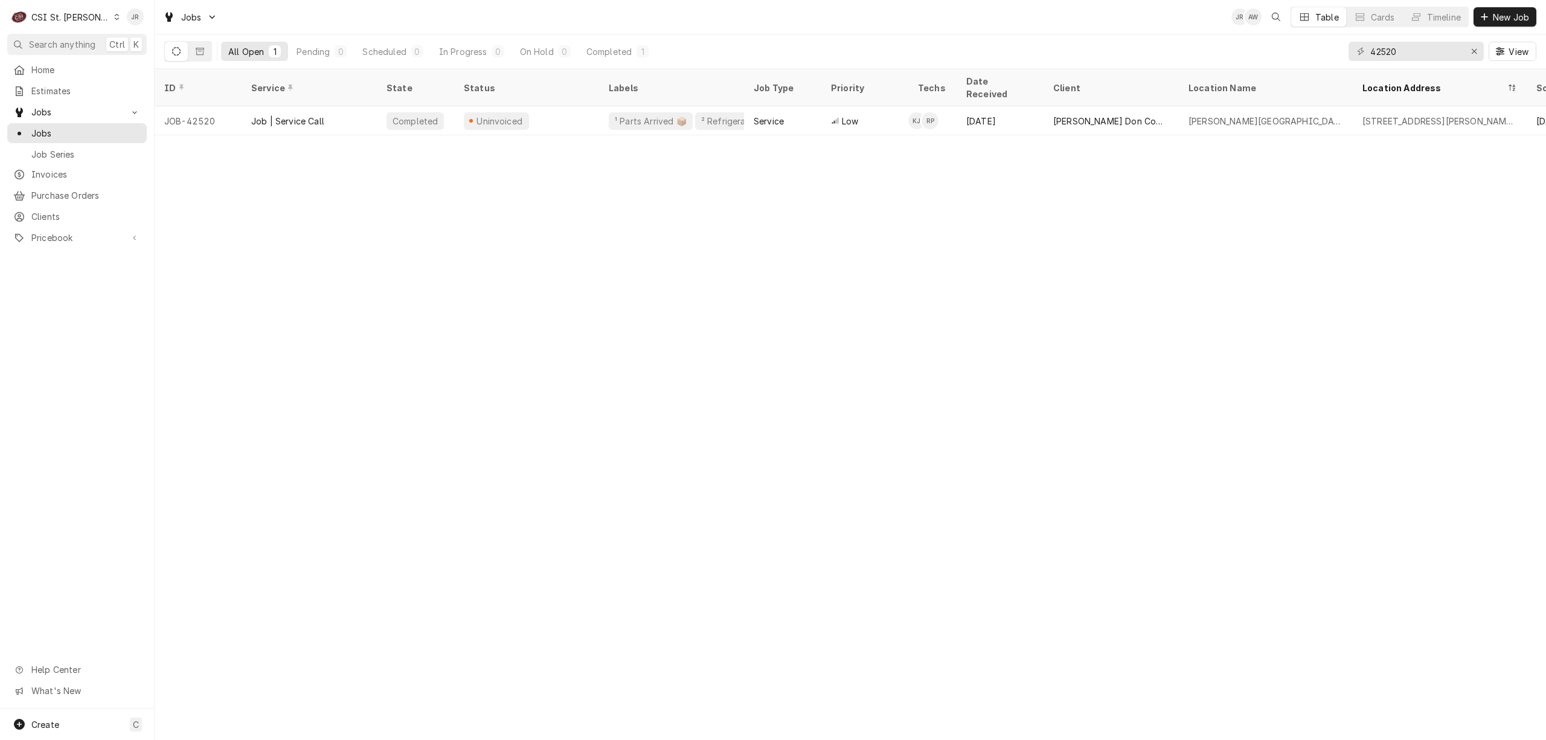
drag, startPoint x: 68, startPoint y: 5, endPoint x: 70, endPoint y: 12, distance: 6.9
click at [70, 12] on div "C CSI St. Louis" at bounding box center [65, 17] width 117 height 24
click at [163, 46] on div "CSI [US_STATE]" at bounding box center [185, 45] width 159 height 13
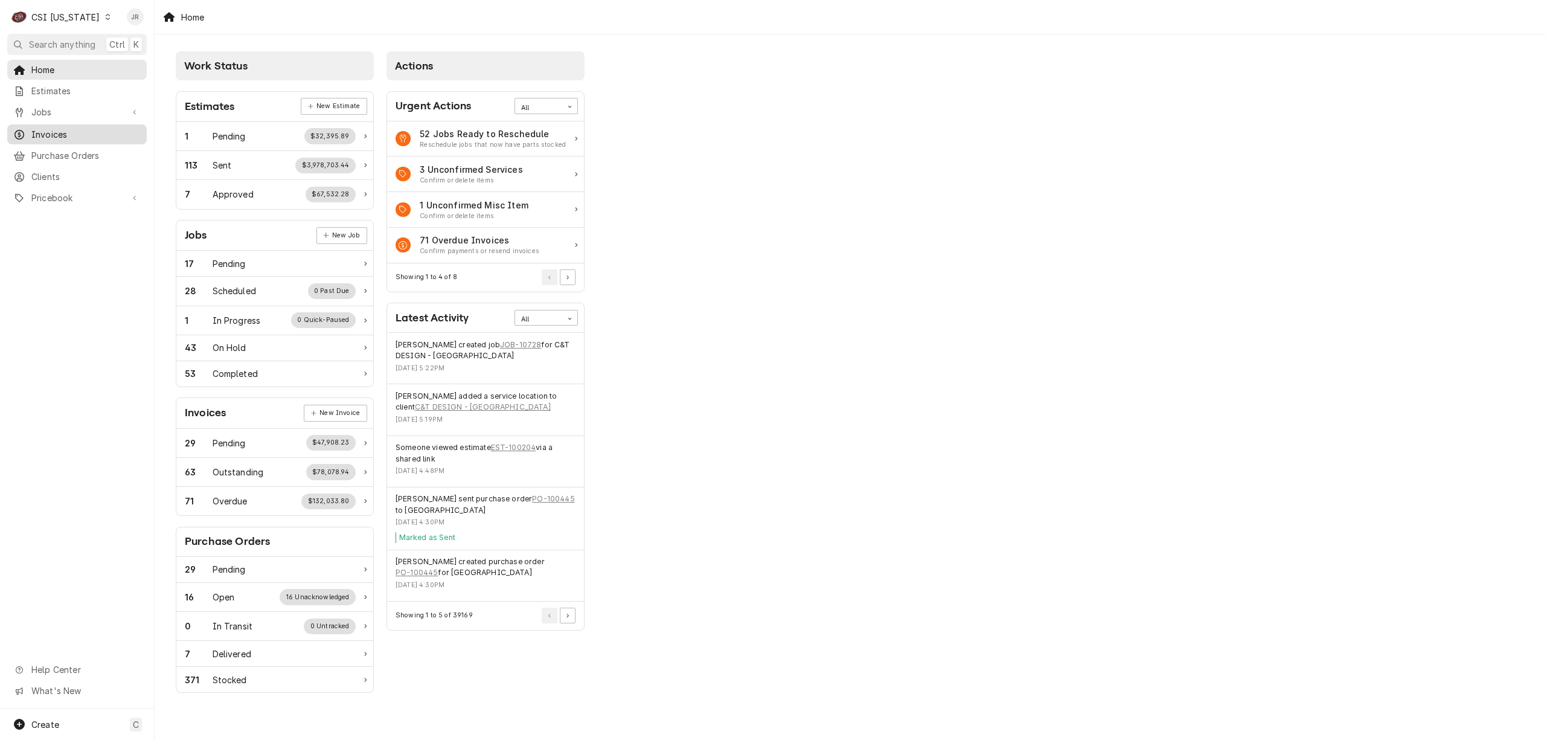
click at [52, 133] on span "Invoices" at bounding box center [85, 134] width 109 height 13
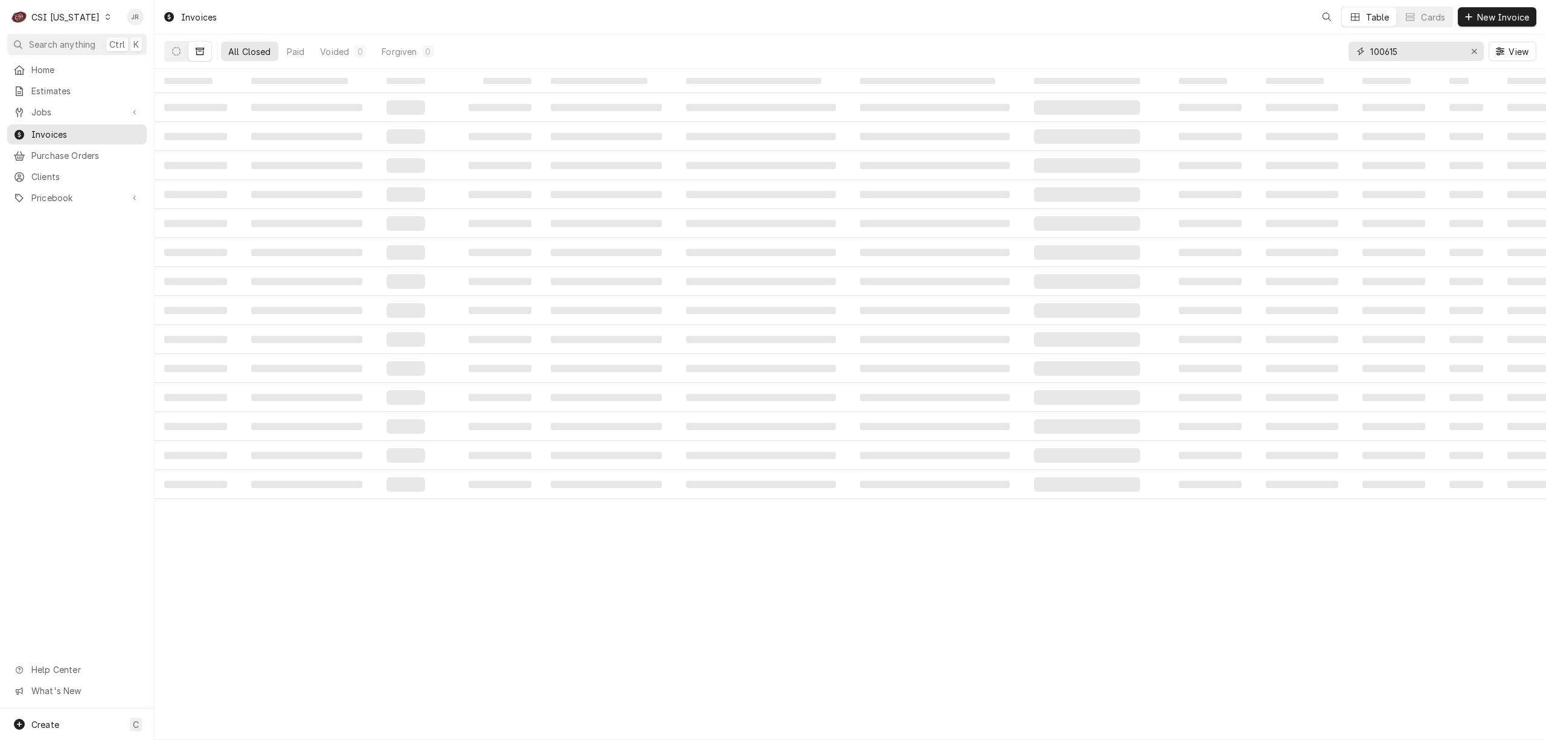
click at [1412, 45] on input "100615" at bounding box center [1415, 51] width 91 height 19
type input "100115"
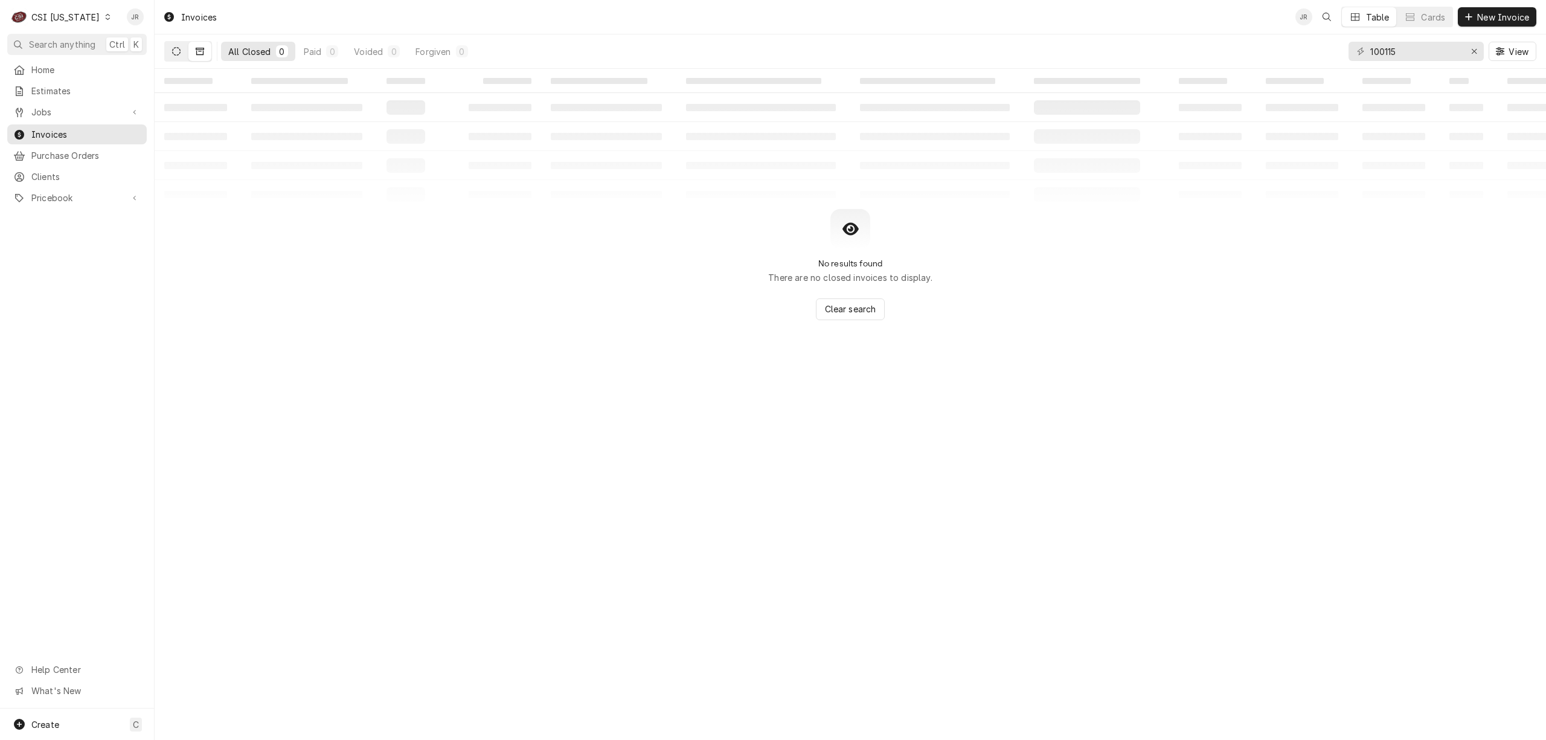
click at [177, 46] on button "Dynamic Content Wrapper" at bounding box center [176, 51] width 23 height 19
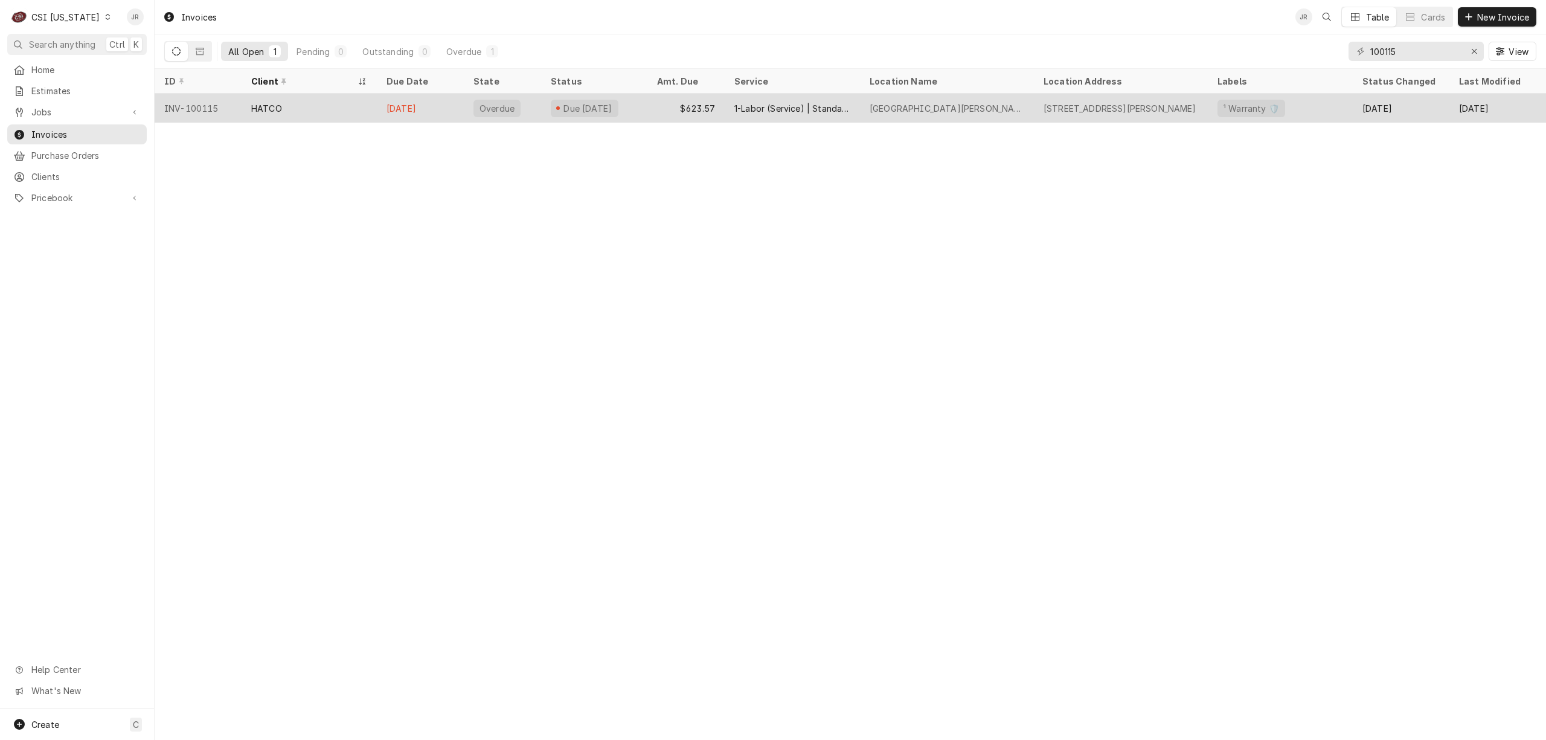
click at [687, 109] on div "$623.57" at bounding box center [685, 108] width 77 height 29
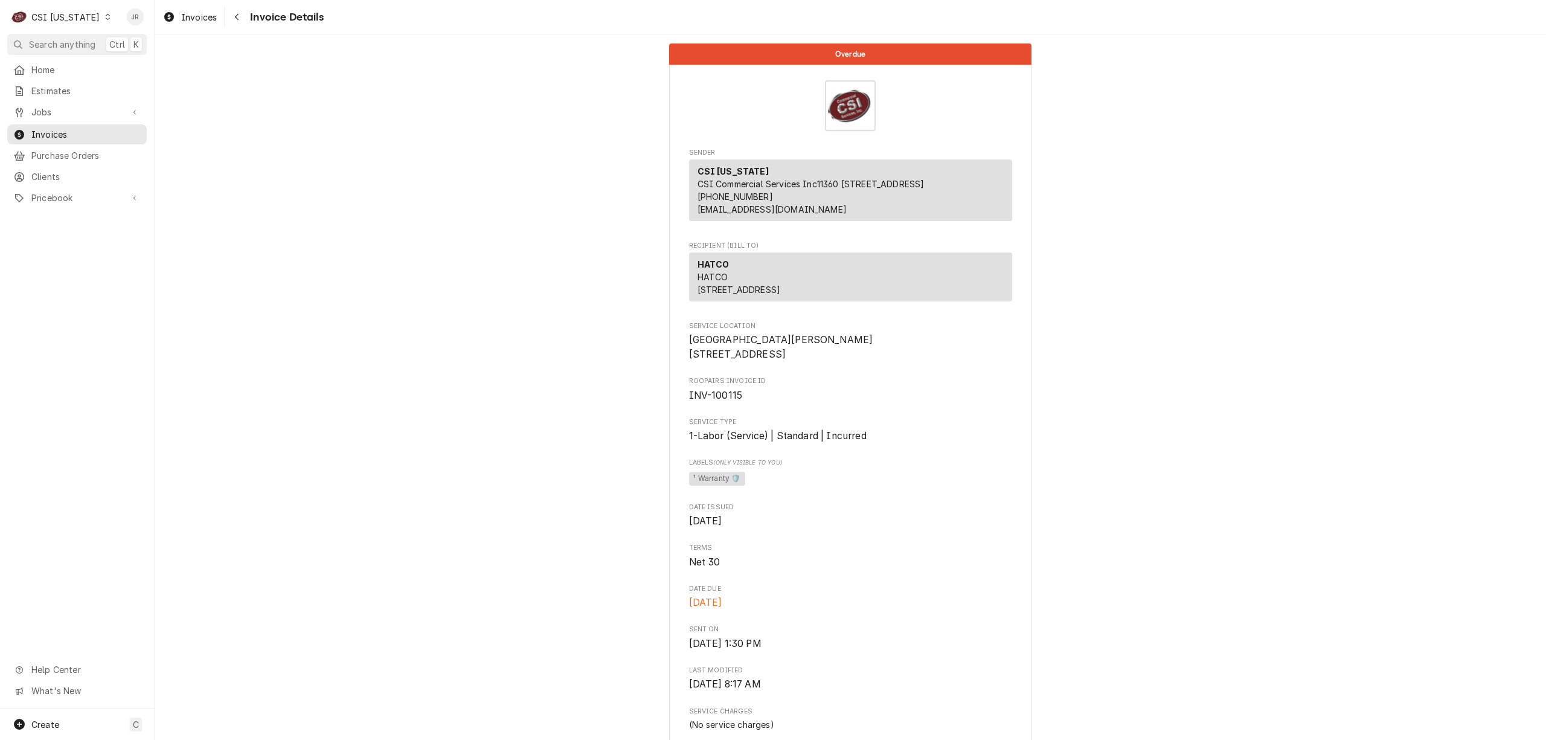
click at [728, 401] on span "INV-100115" at bounding box center [716, 394] width 54 height 11
copy span "100115"
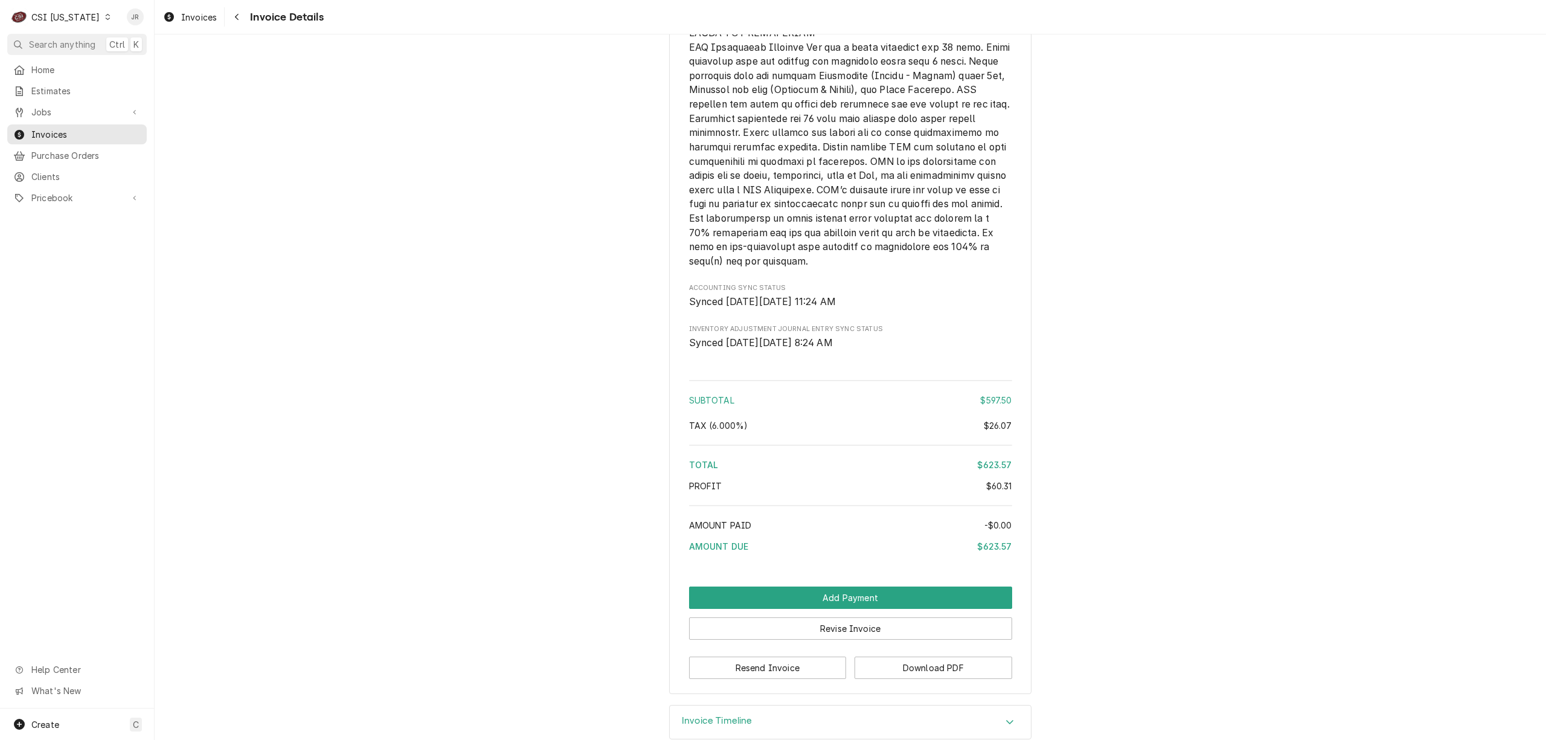
scroll to position [1992, 0]
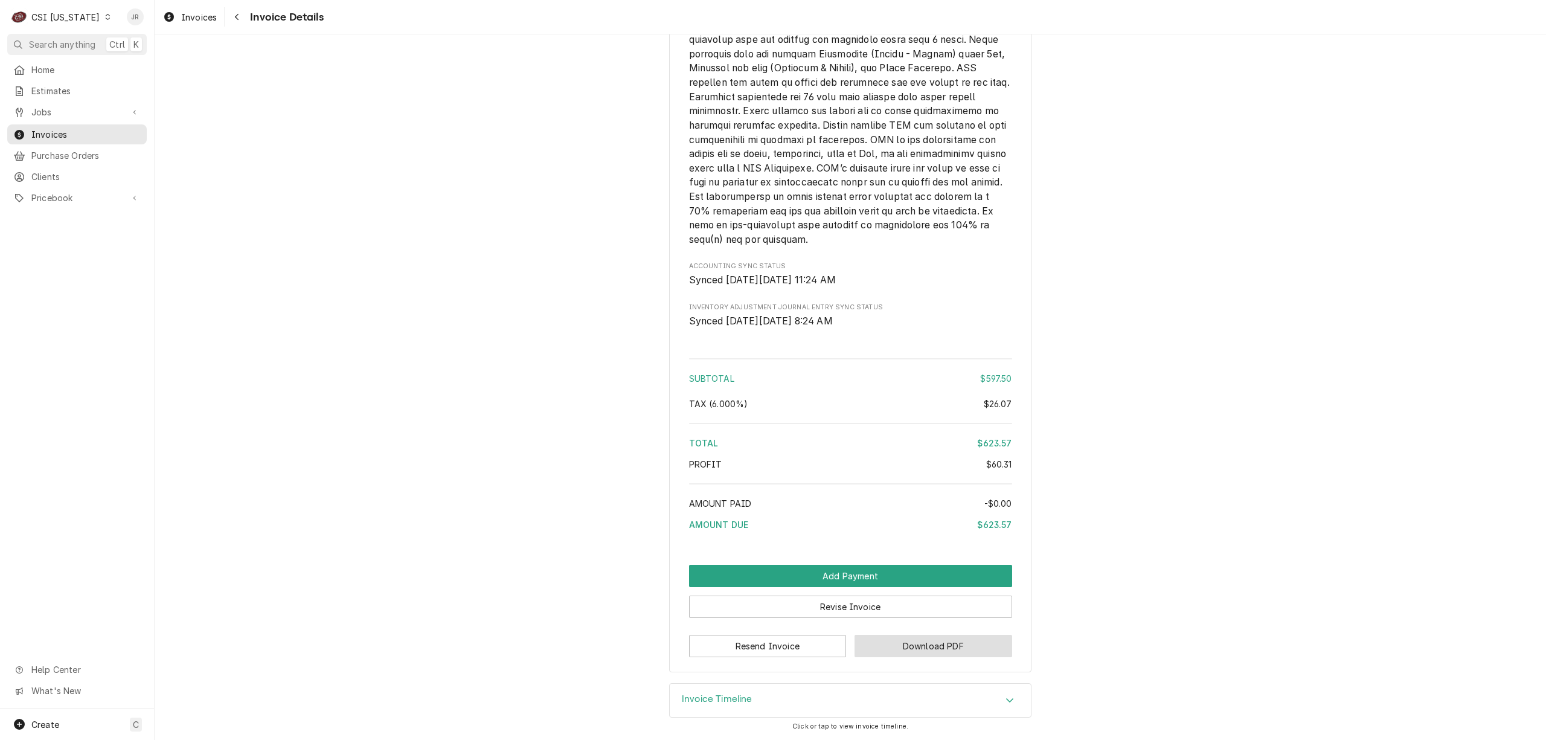
drag, startPoint x: 738, startPoint y: 682, endPoint x: 956, endPoint y: 648, distance: 221.2
click at [740, 683] on div "Invoice Timeline" at bounding box center [850, 700] width 362 height 35
drag, startPoint x: 764, startPoint y: 708, endPoint x: 967, endPoint y: 582, distance: 238.6
click at [770, 705] on div "Invoice Timeline" at bounding box center [850, 700] width 361 height 34
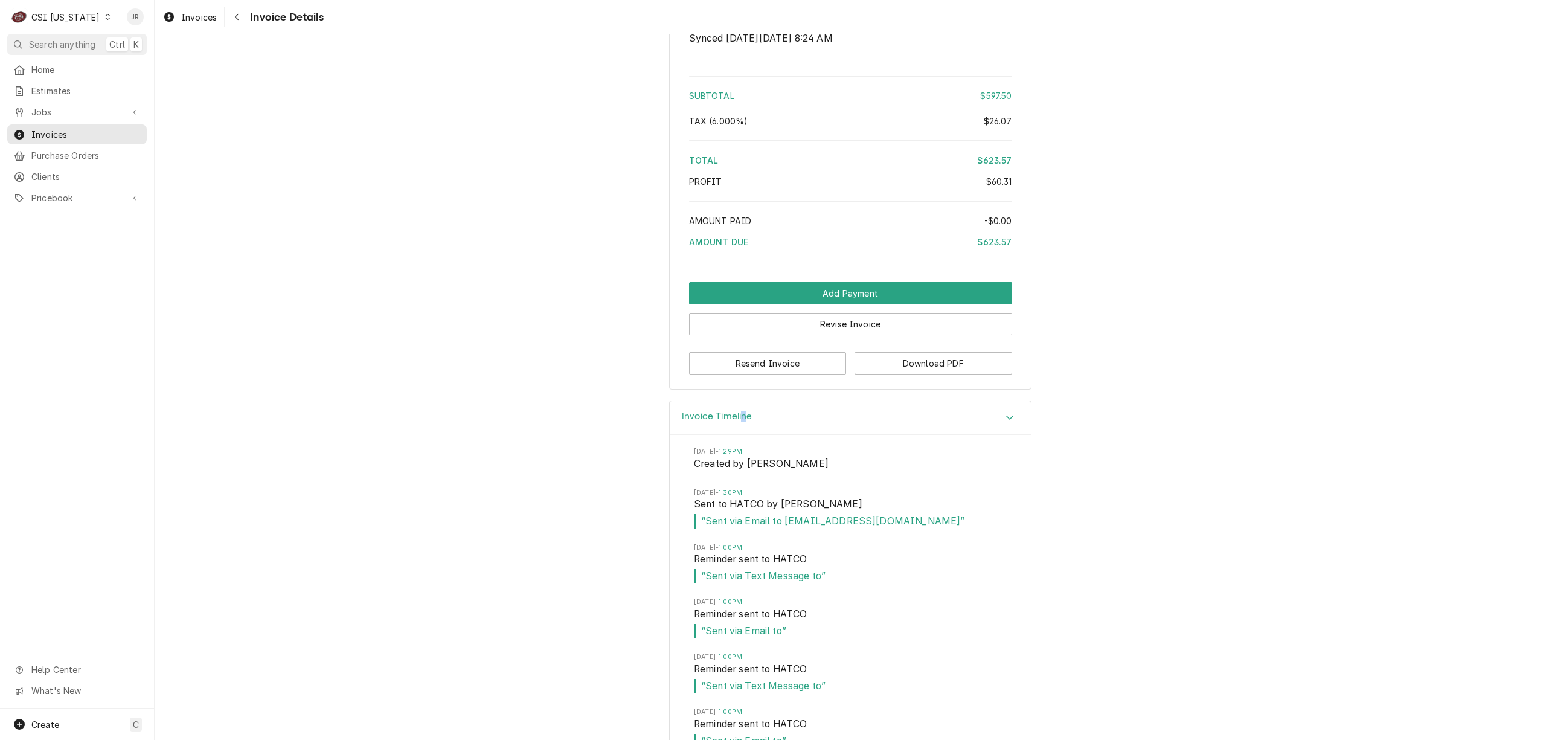
scroll to position [2234, 0]
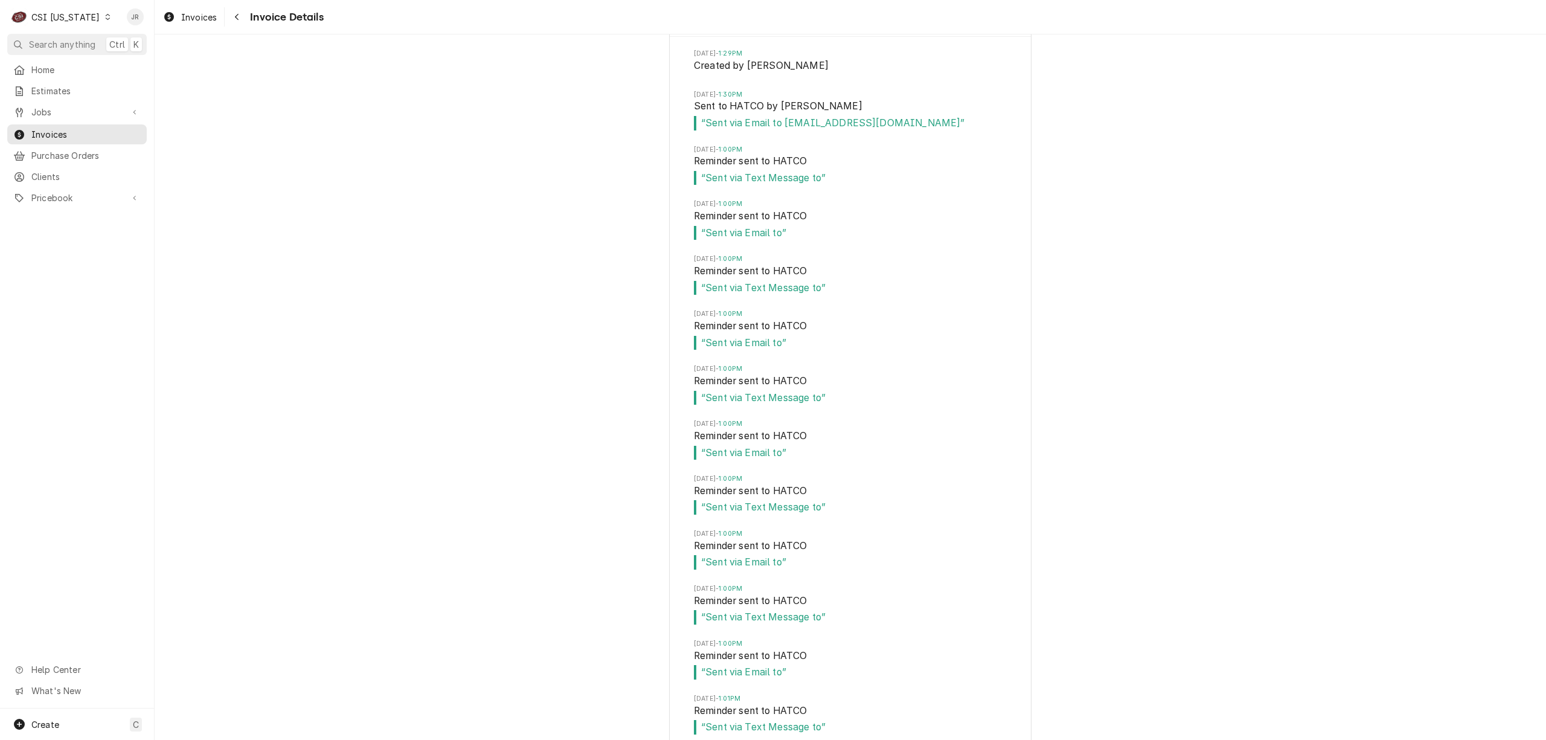
scroll to position [2636, 0]
click at [933, 152] on span "Sun, May 25, 2025 - 1:00PM" at bounding box center [850, 147] width 313 height 10
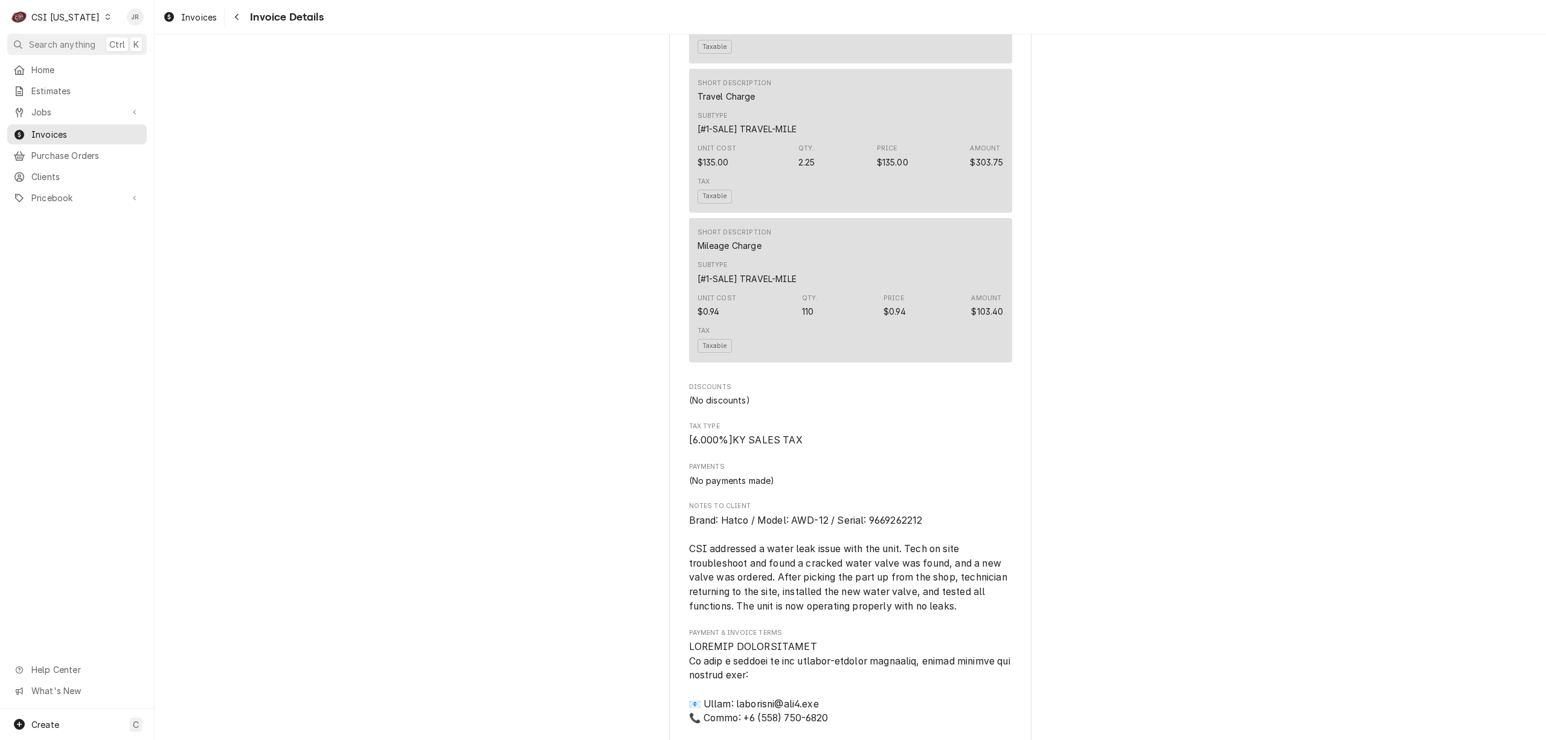
scroll to position [1368, 0]
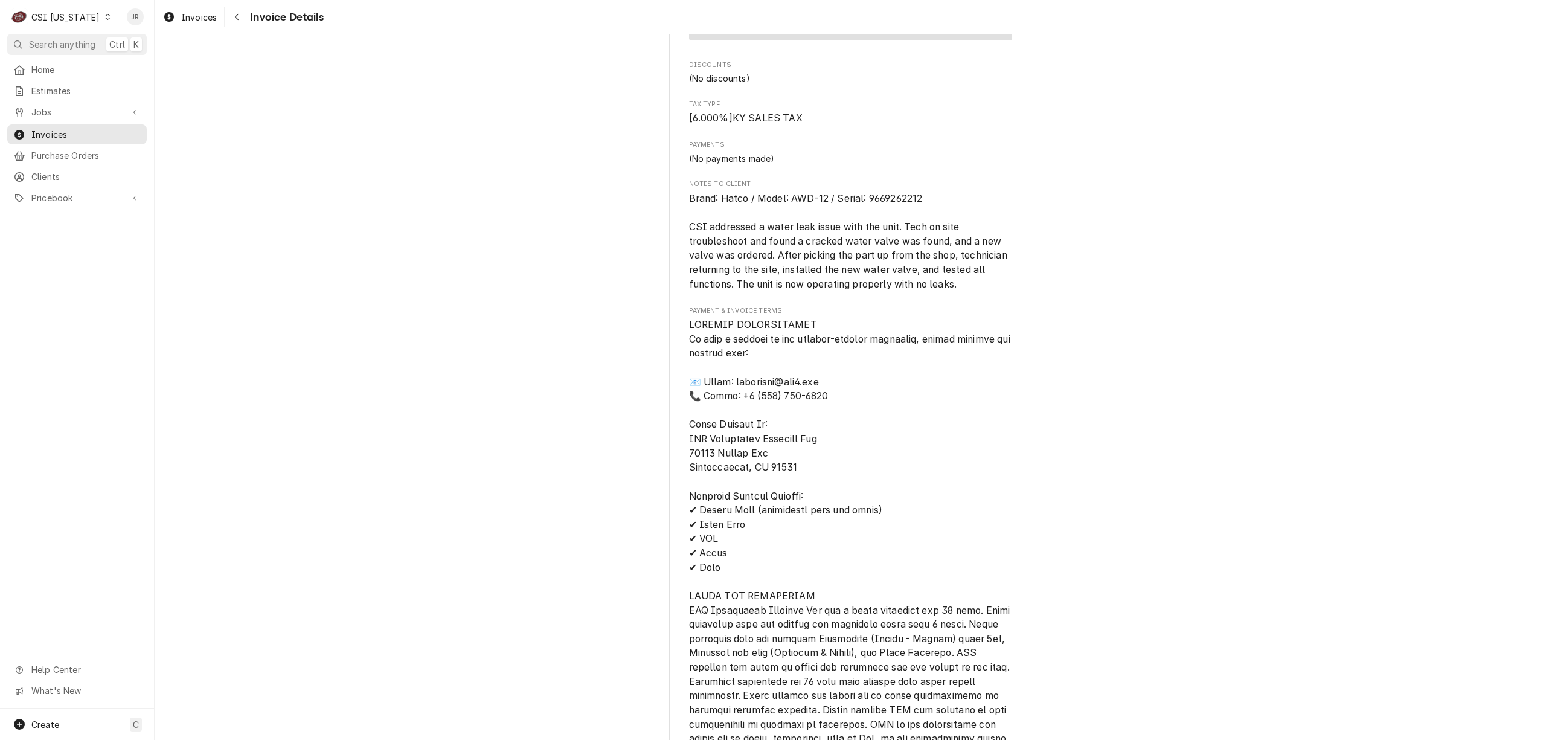
click at [885, 240] on span "Brand: Hatco / Model: AWD-12 / Serial: 9669262212 CSI addressed a water leak is…" at bounding box center [849, 241] width 321 height 97
copy span "9669262212"
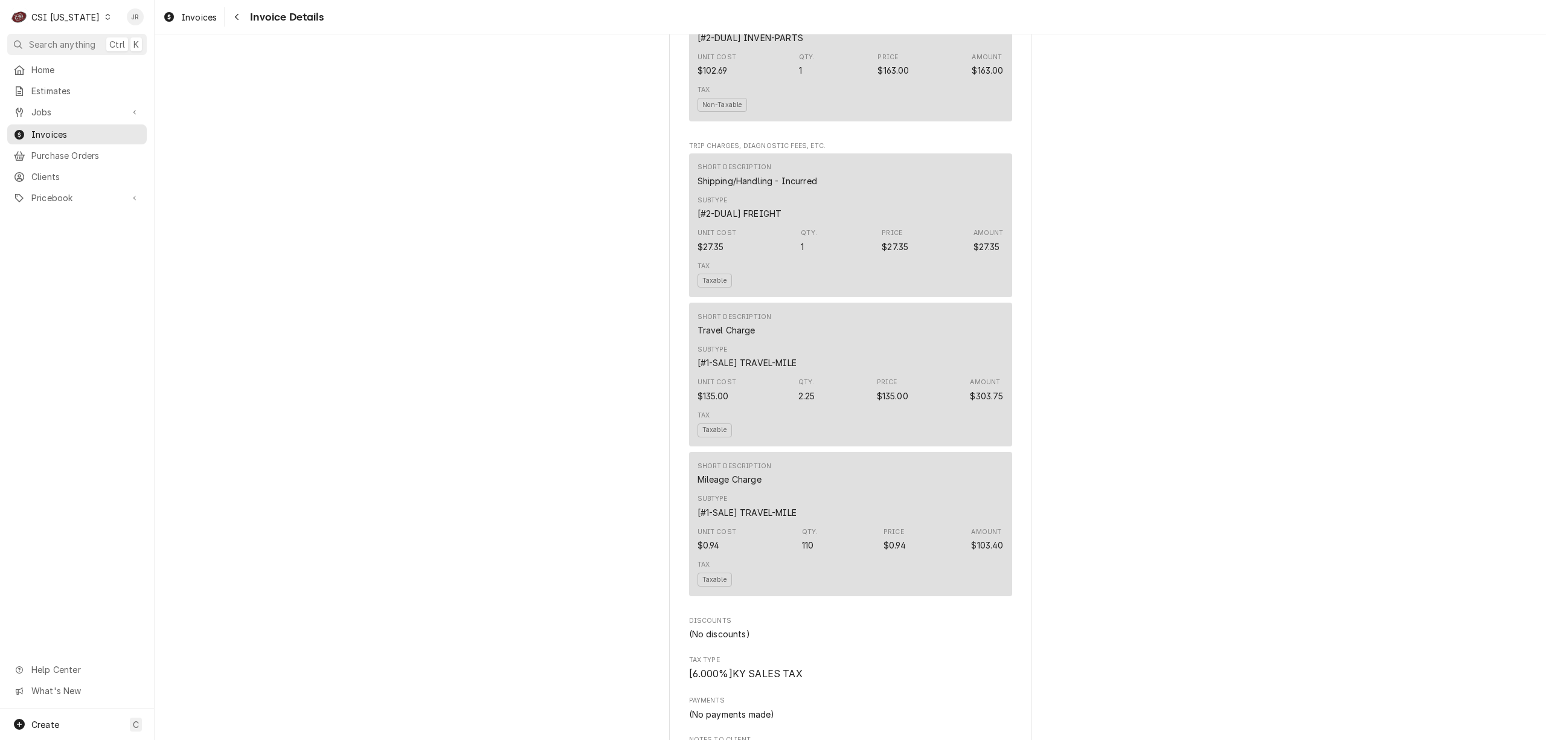
scroll to position [1016, 0]
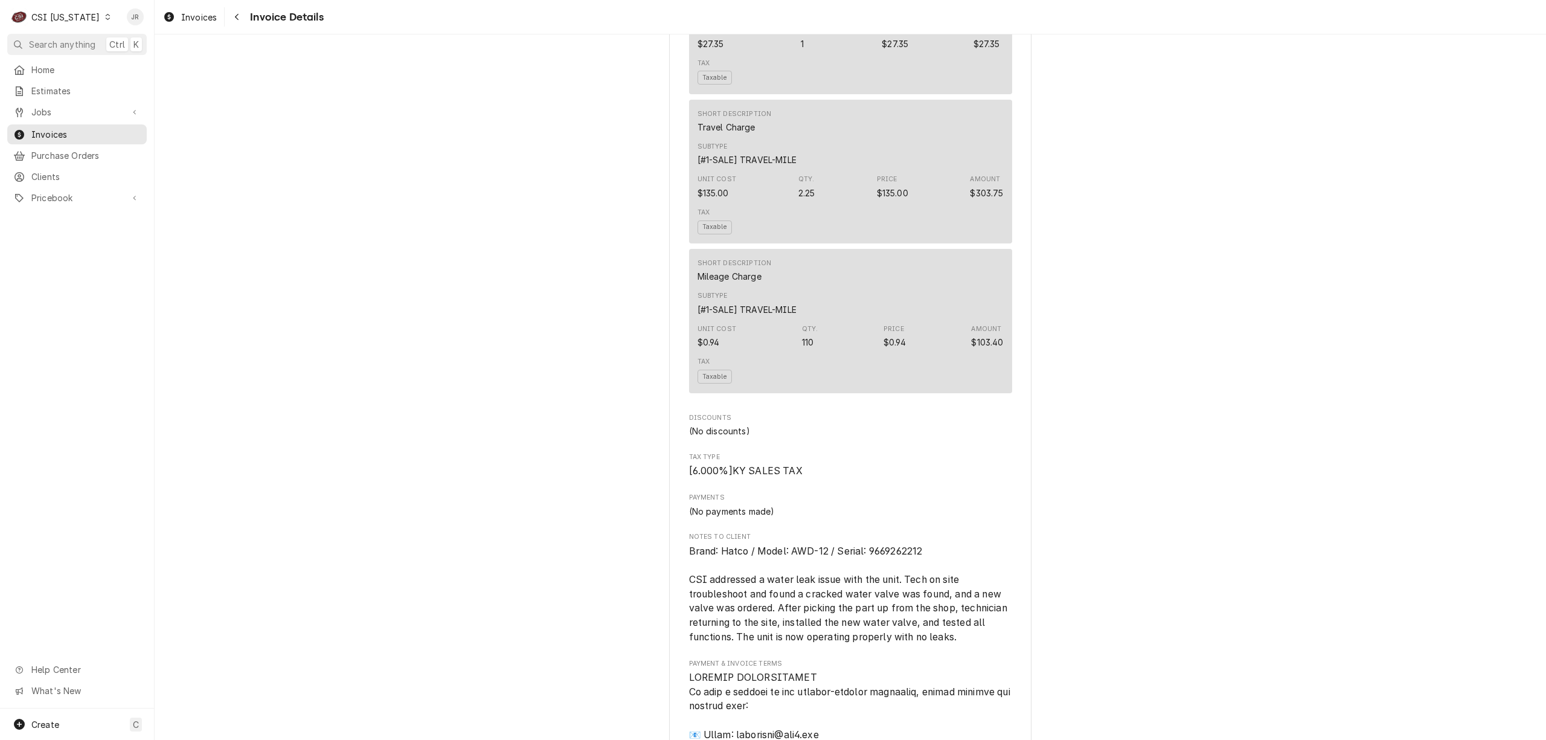
drag, startPoint x: 886, startPoint y: 578, endPoint x: 897, endPoint y: 589, distance: 15.4
click at [886, 542] on span "Notes to Client" at bounding box center [850, 537] width 323 height 10
click at [897, 587] on span "Brand: Hatco / Model: AWD-12 / Serial: 9669262212 CSI addressed a water leak is…" at bounding box center [849, 593] width 321 height 97
copy span "9669262212"
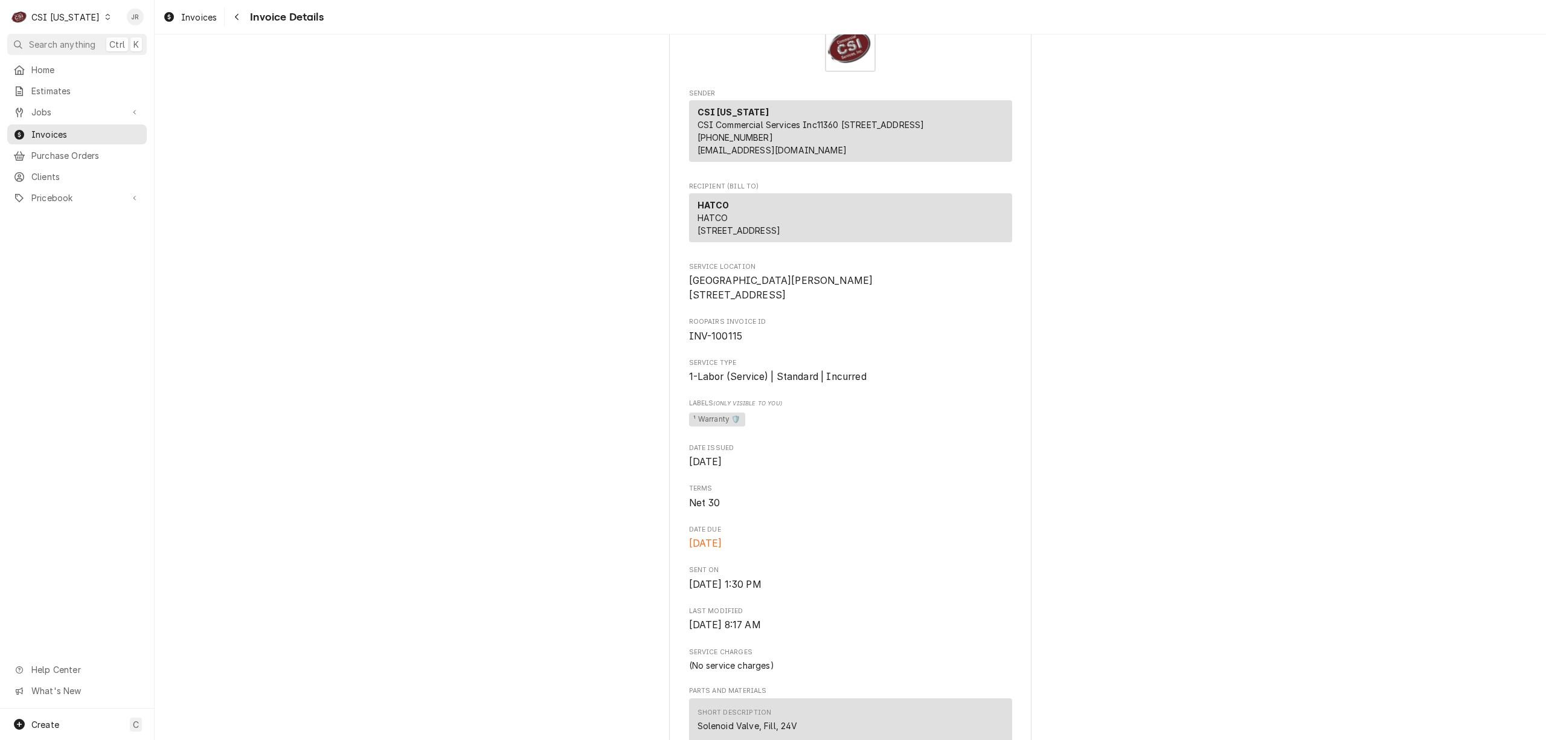
scroll to position [0, 0]
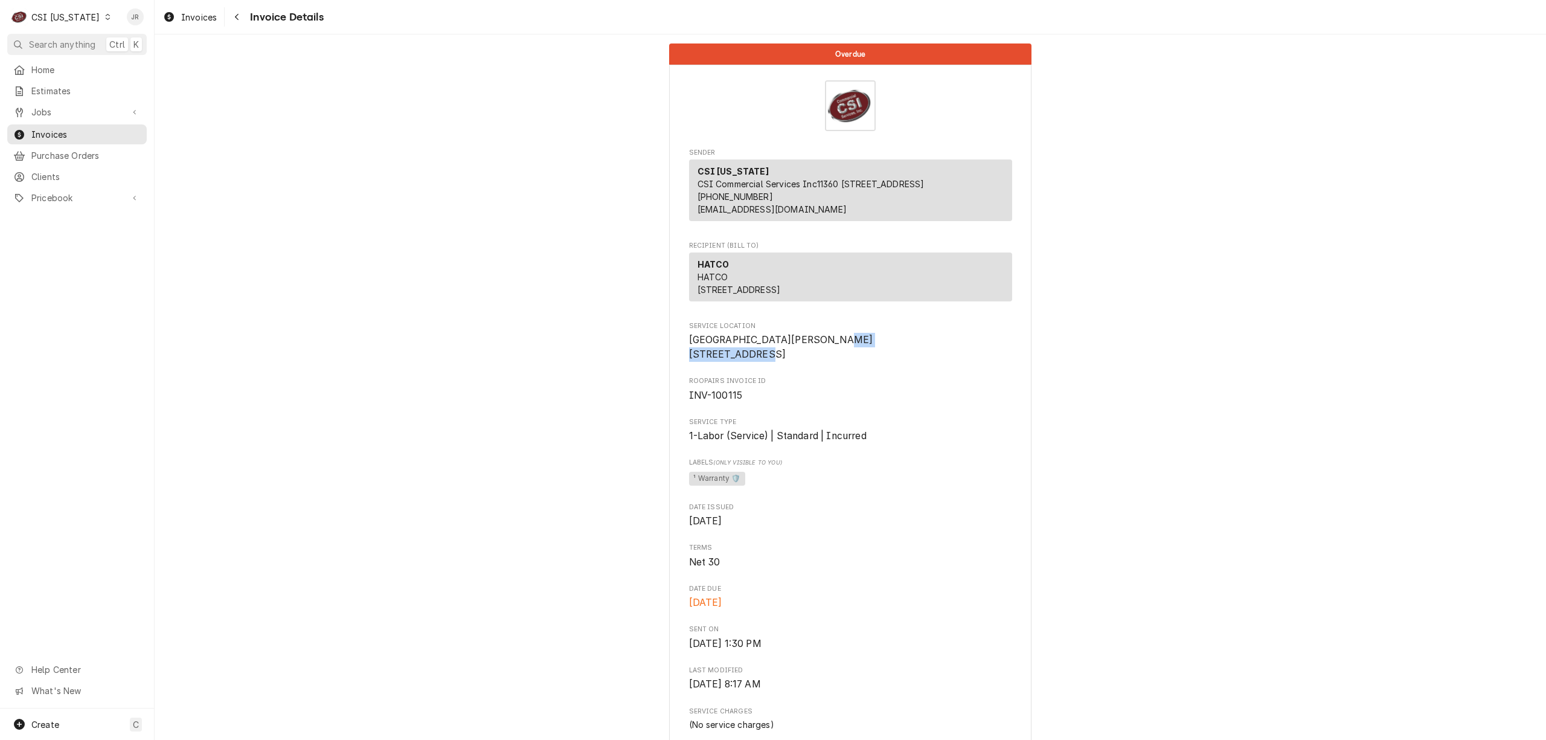
drag, startPoint x: 681, startPoint y: 377, endPoint x: 780, endPoint y: 382, distance: 99.2
copy span "3040 Leichfield Rd"
click at [46, 97] on link "Estimates" at bounding box center [76, 91] width 139 height 20
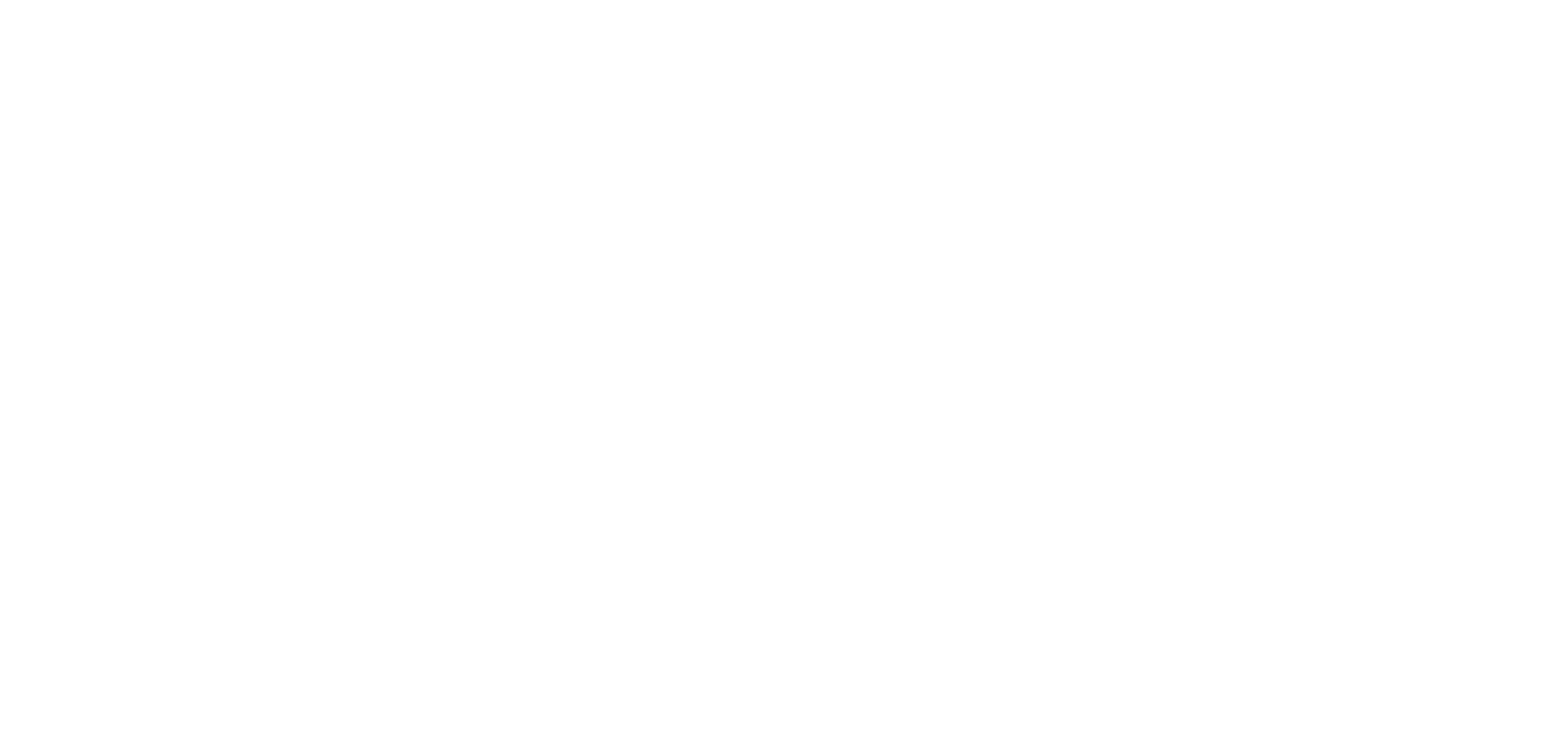
click at [43, 109] on div "Dynamic Content Wrapper" at bounding box center [773, 370] width 1546 height 740
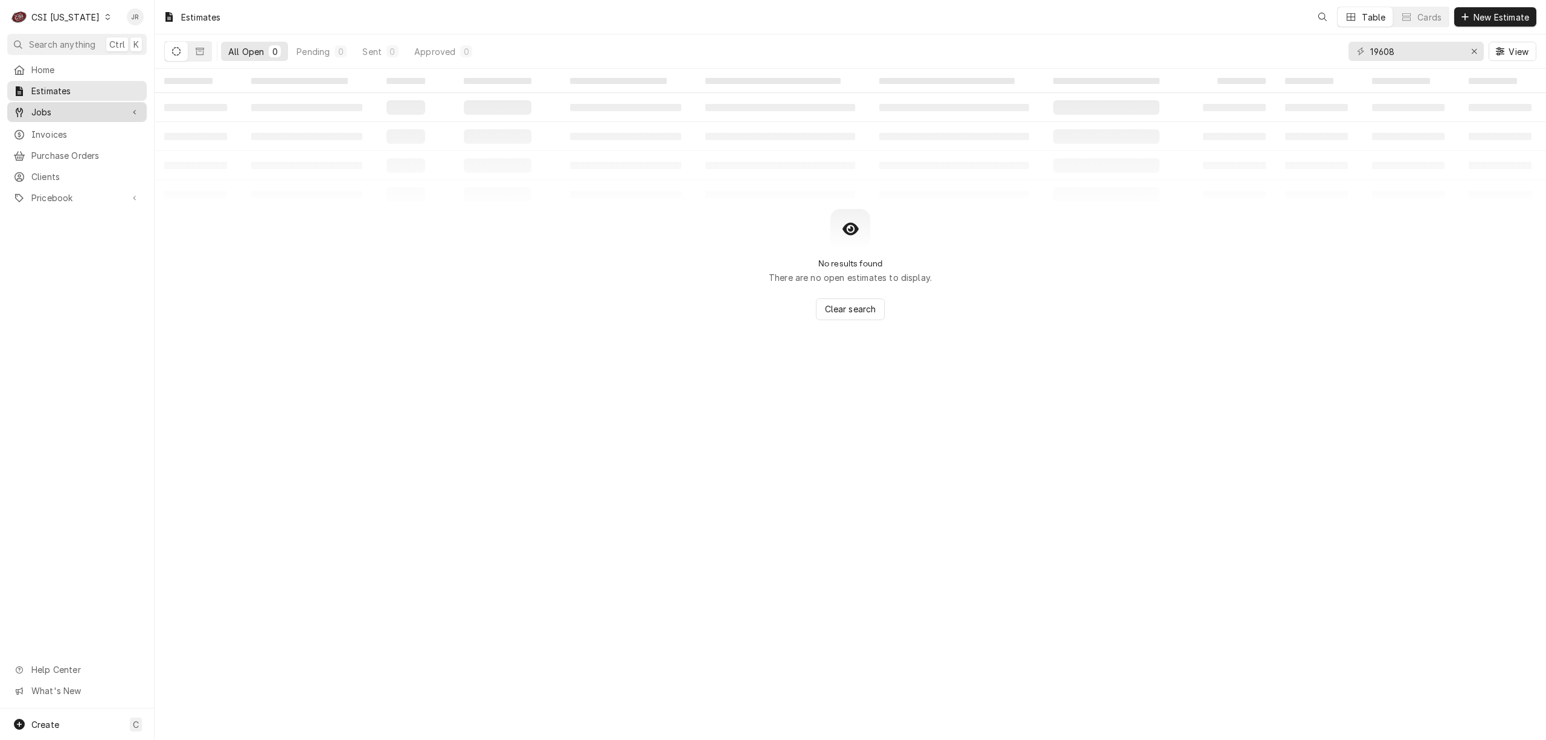
click at [47, 111] on span "Jobs" at bounding box center [76, 112] width 91 height 13
click at [59, 130] on span "Jobs" at bounding box center [85, 133] width 109 height 13
drag, startPoint x: 1420, startPoint y: 51, endPoint x: 1304, endPoint y: 39, distance: 116.6
click at [1304, 39] on div "All Open 0 Pending 0 Scheduled 0 In Progress 0 On Hold 0 Completed 0 42520 View" at bounding box center [850, 51] width 1372 height 34
paste input "[STREET_ADDRESS]"
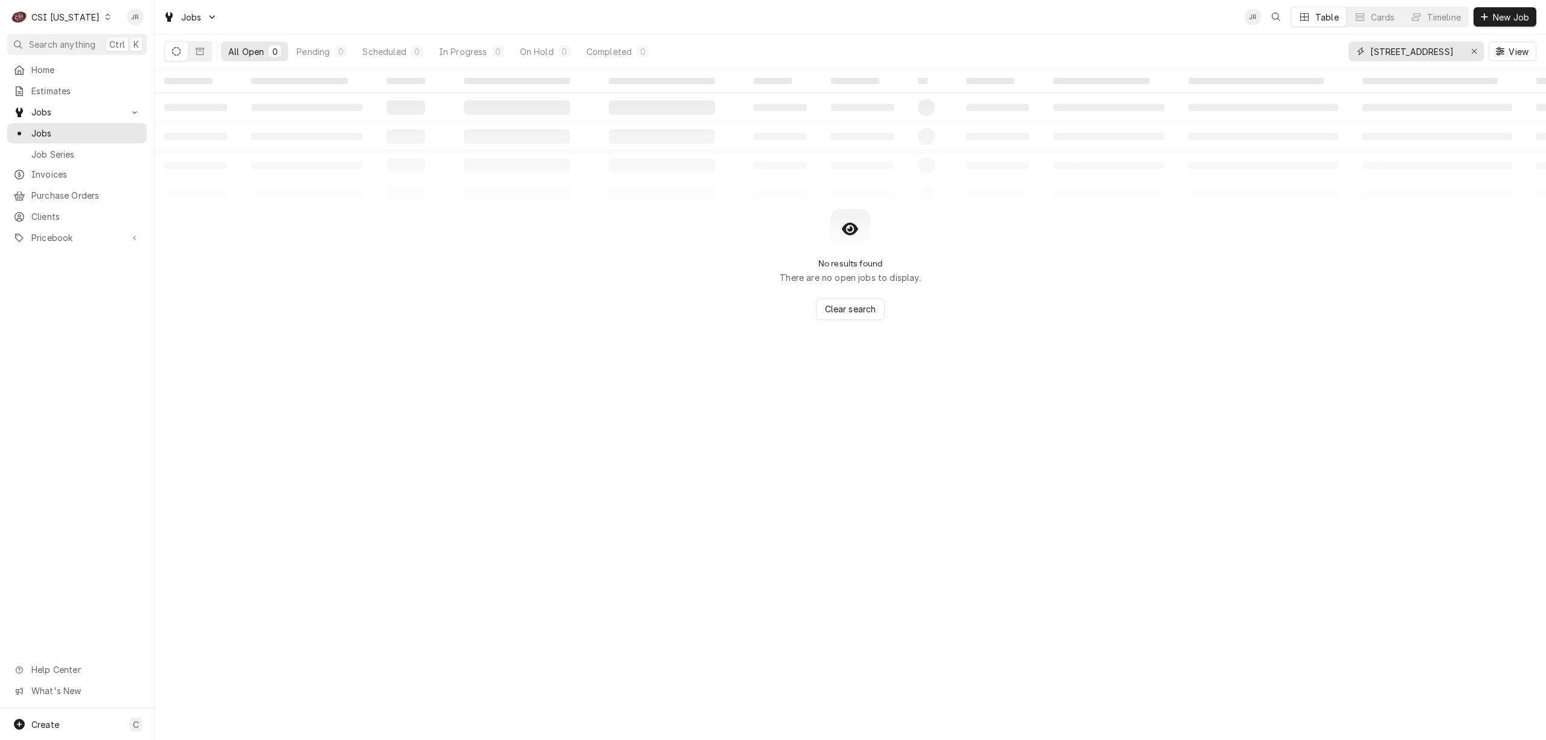
type input "[STREET_ADDRESS]"
click at [196, 47] on icon "Dynamic Content Wrapper" at bounding box center [200, 51] width 8 height 8
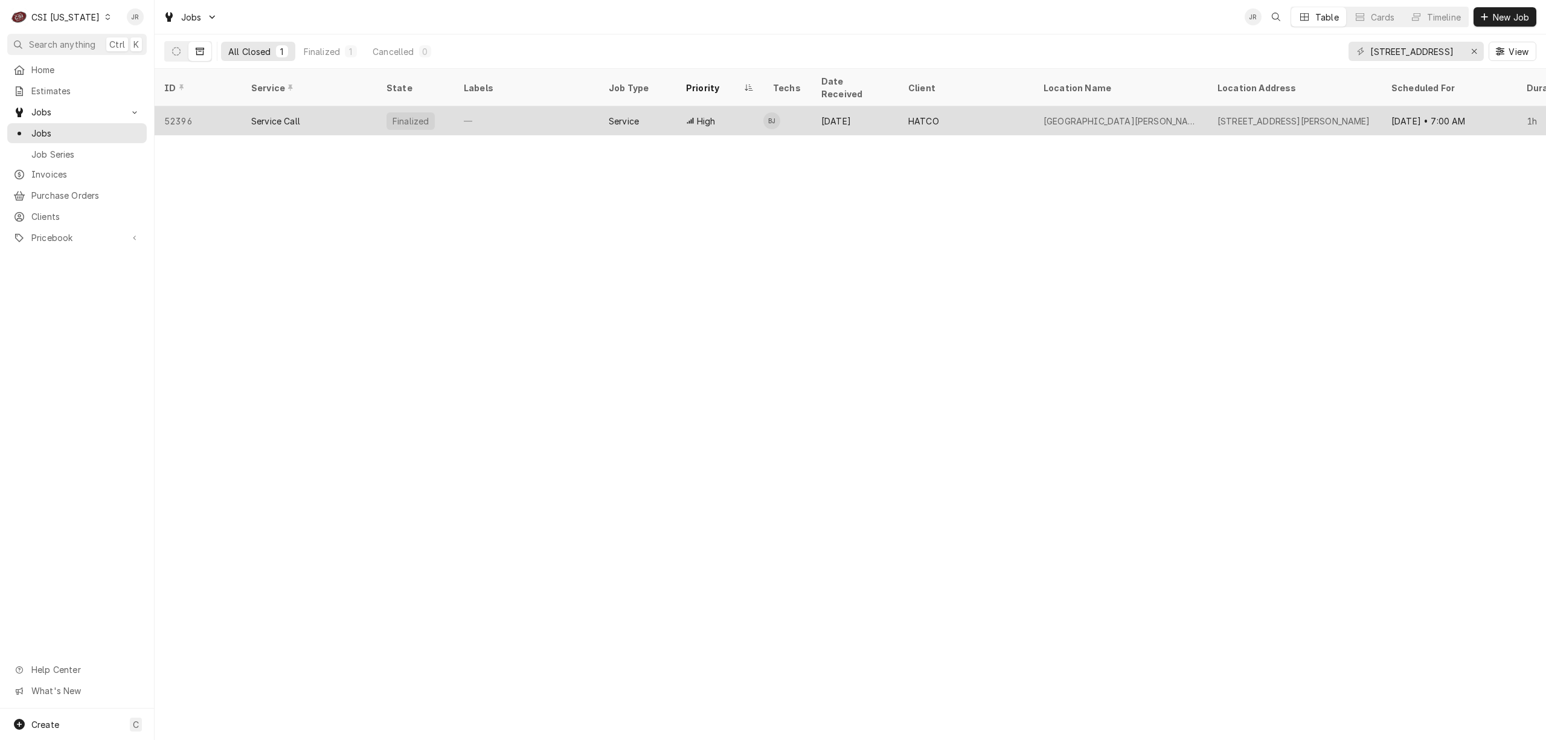
click at [911, 115] on div "HATCO" at bounding box center [923, 121] width 31 height 13
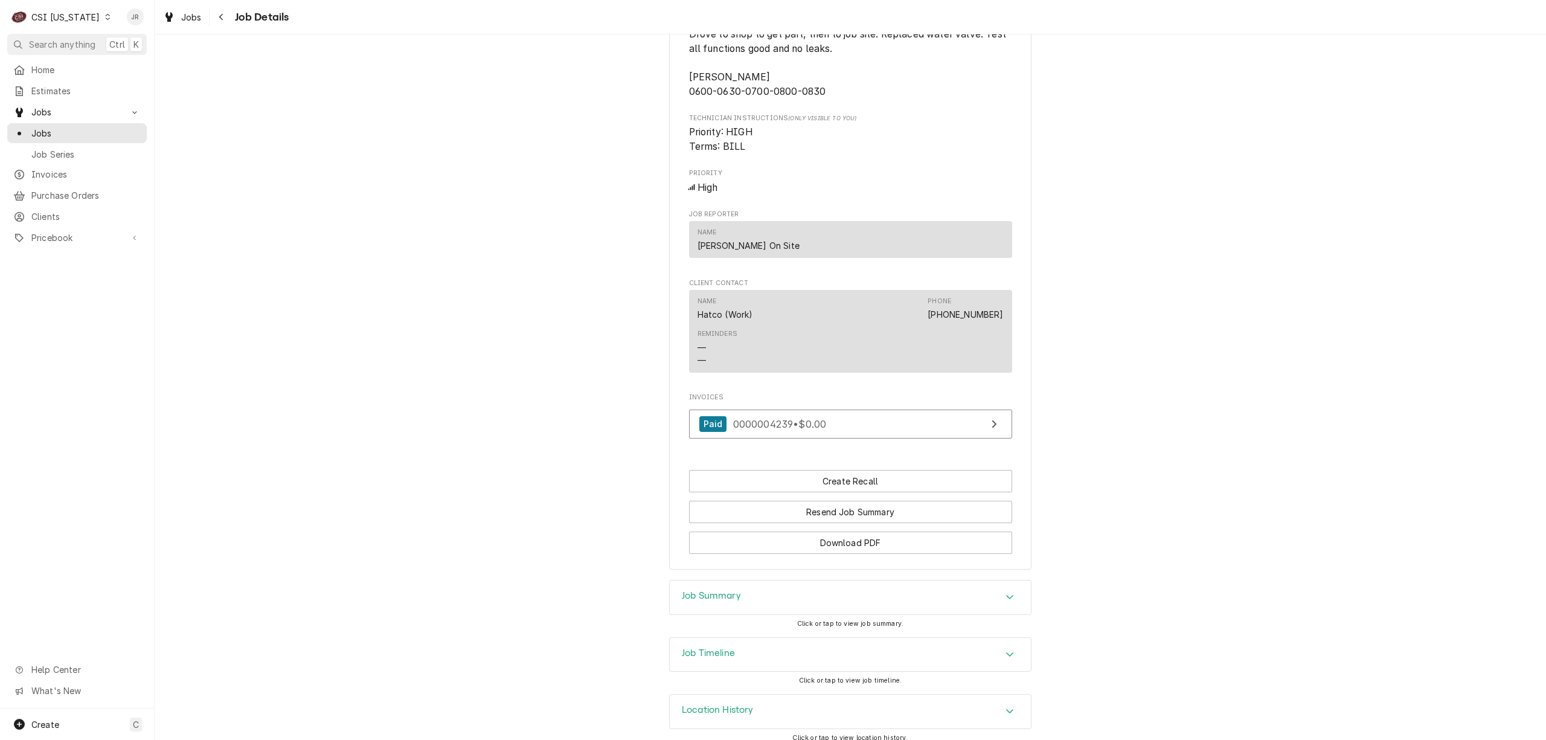
scroll to position [1282, 0]
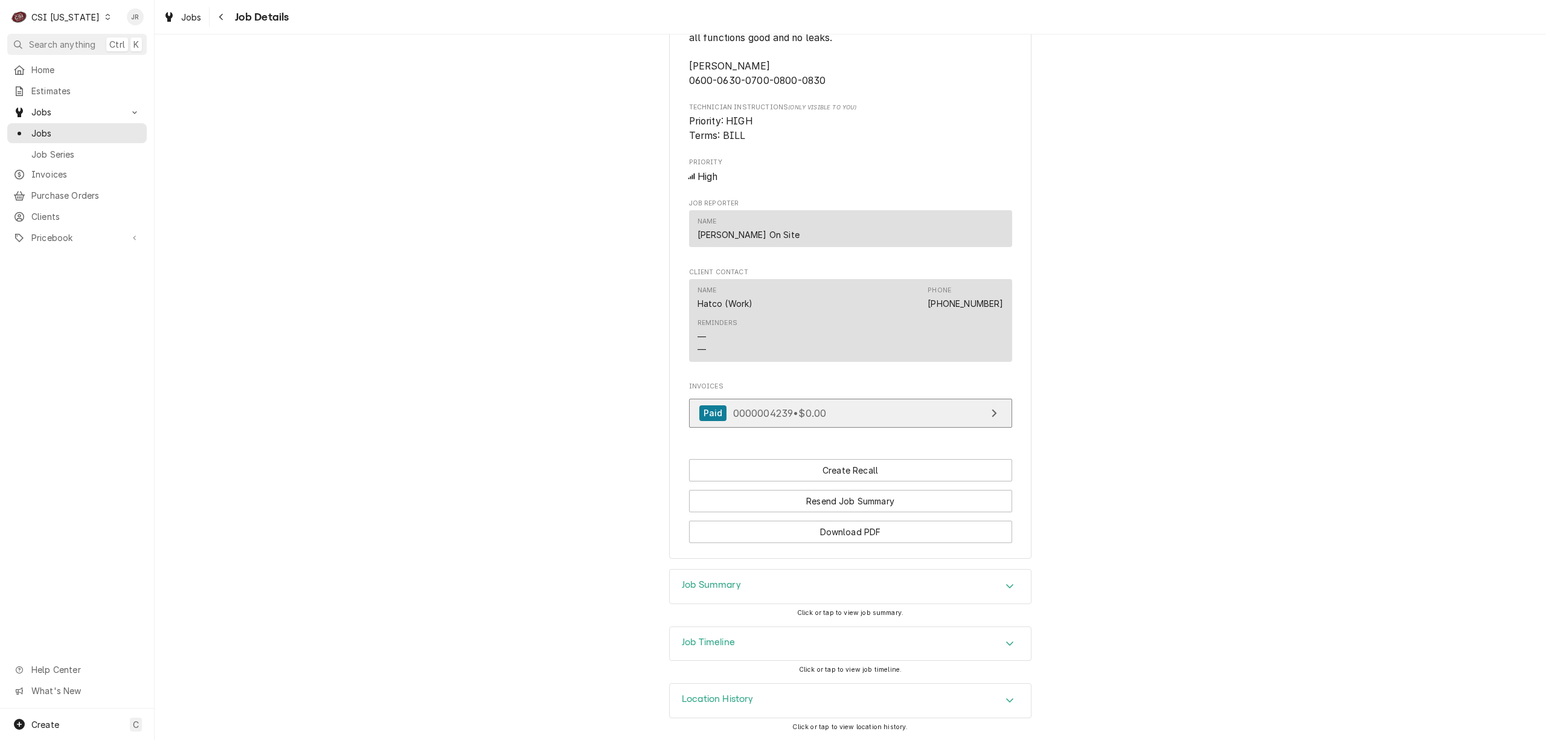
click at [785, 414] on span "0000004239 • $0.00" at bounding box center [780, 412] width 94 height 12
click at [744, 583] on div "Job Summary" at bounding box center [850, 586] width 361 height 34
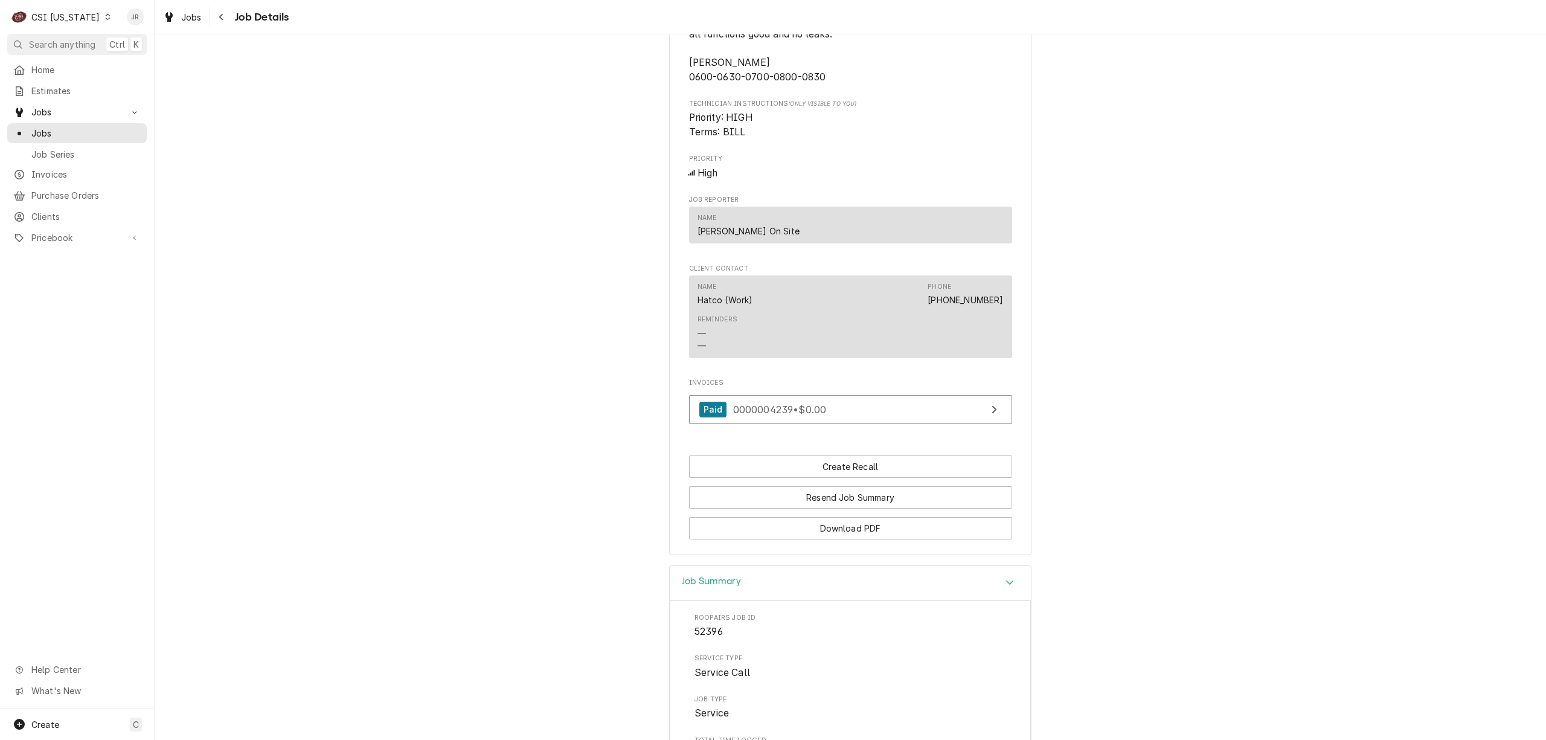
scroll to position [1753, 0]
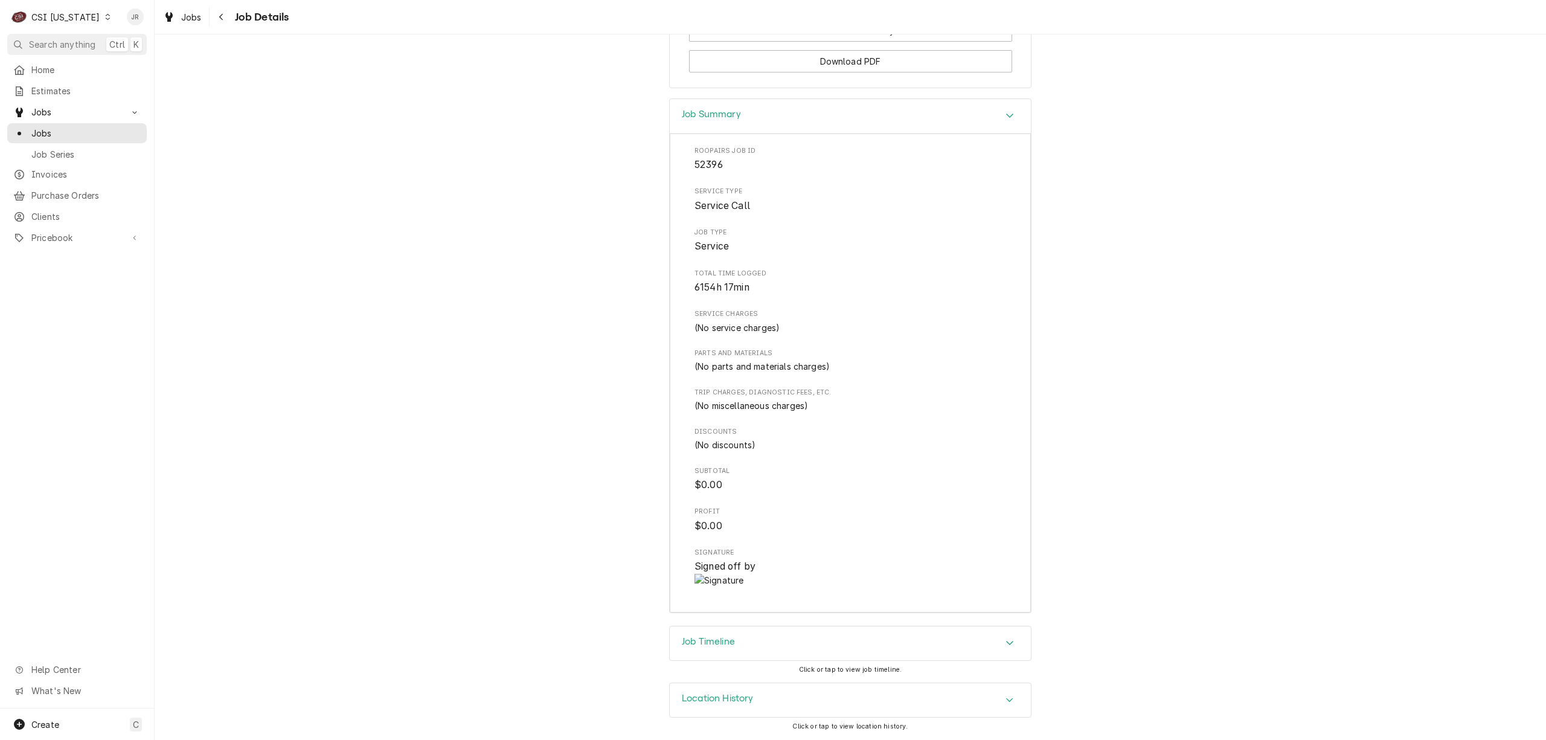
drag, startPoint x: 743, startPoint y: 642, endPoint x: 747, endPoint y: 638, distance: 6.8
click at [745, 638] on div "Job Timeline" at bounding box center [850, 643] width 361 height 34
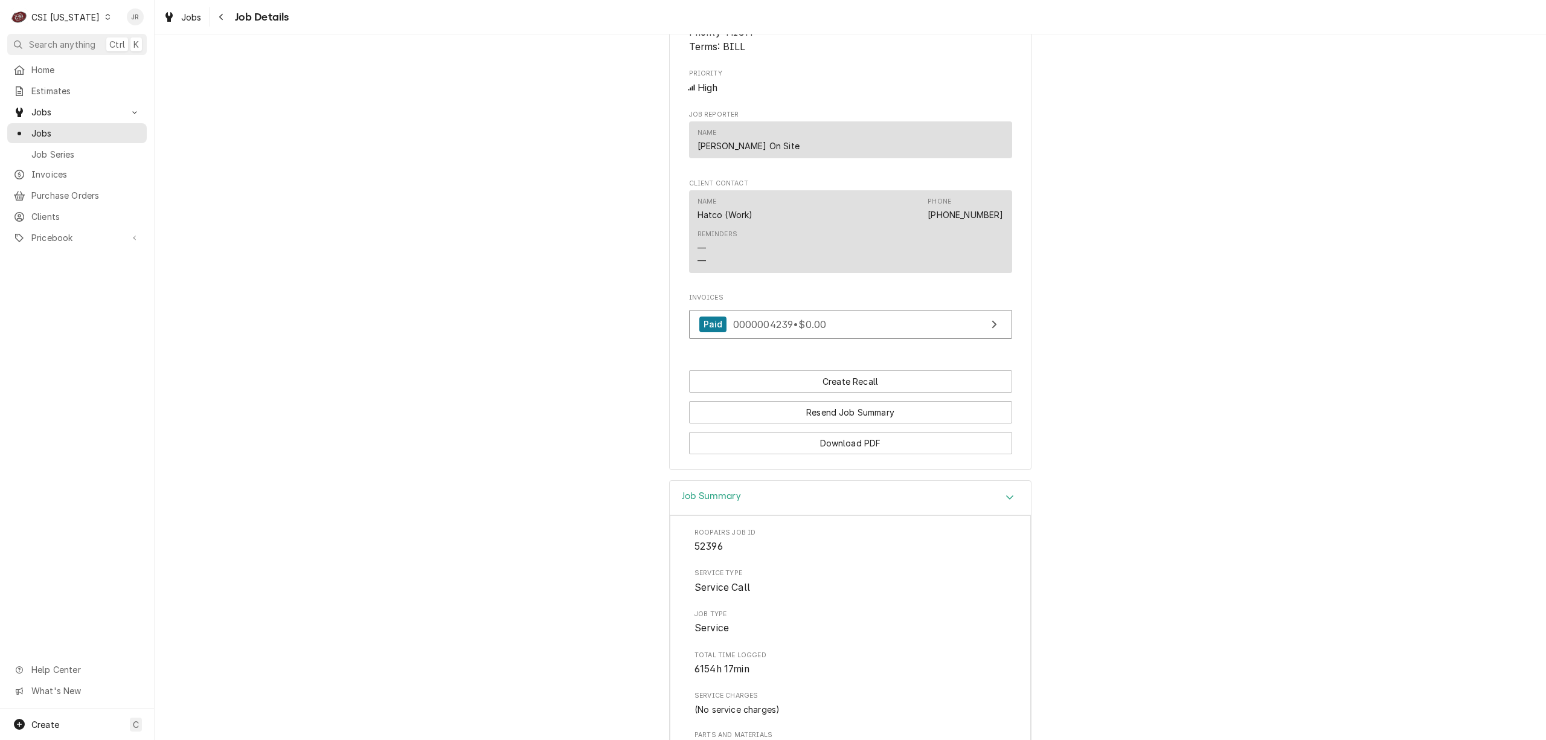
scroll to position [1368, 0]
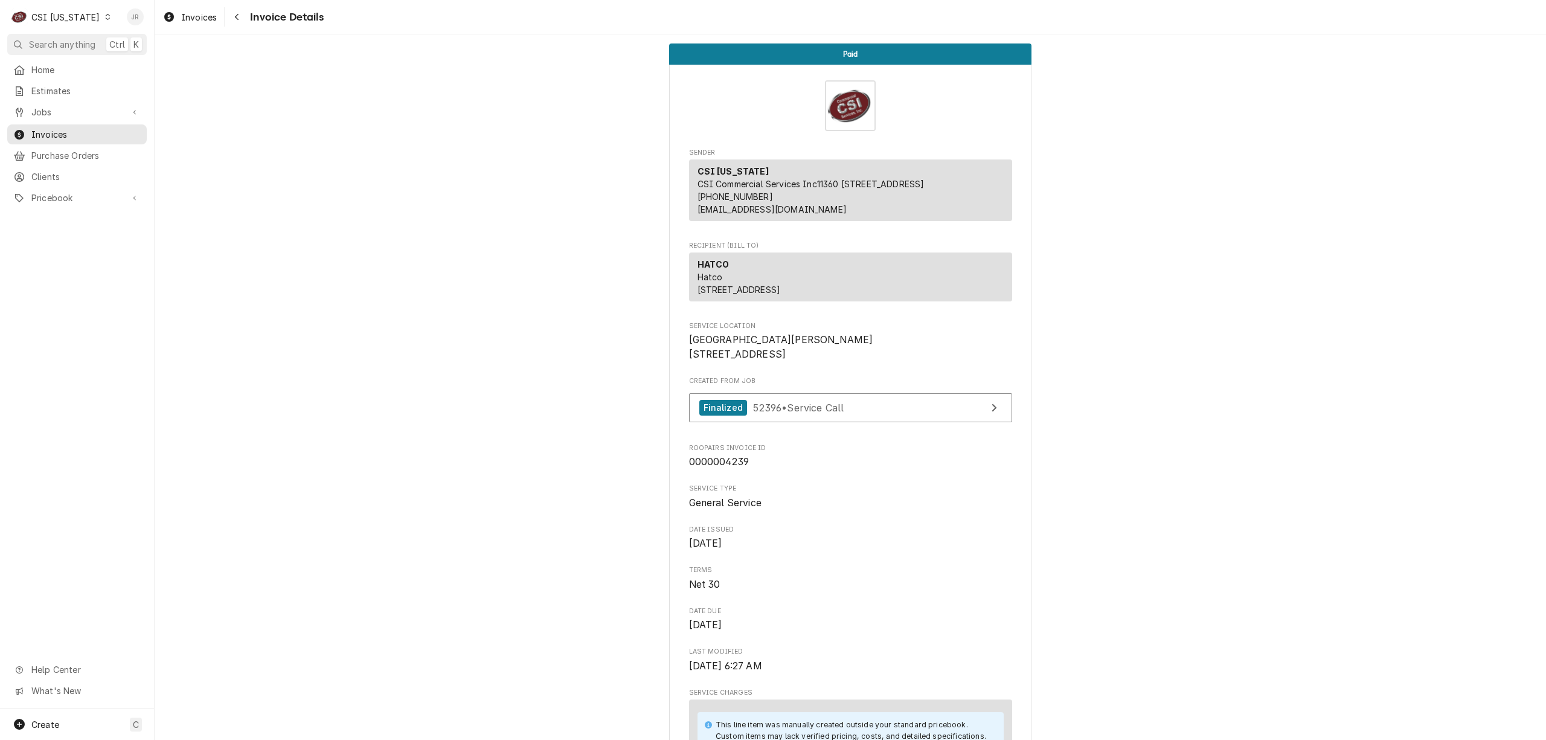
click at [138, 18] on div "Jessica Rentfro's Avatar" at bounding box center [135, 16] width 17 height 17
click at [176, 156] on div "Log Out" at bounding box center [193, 161] width 91 height 13
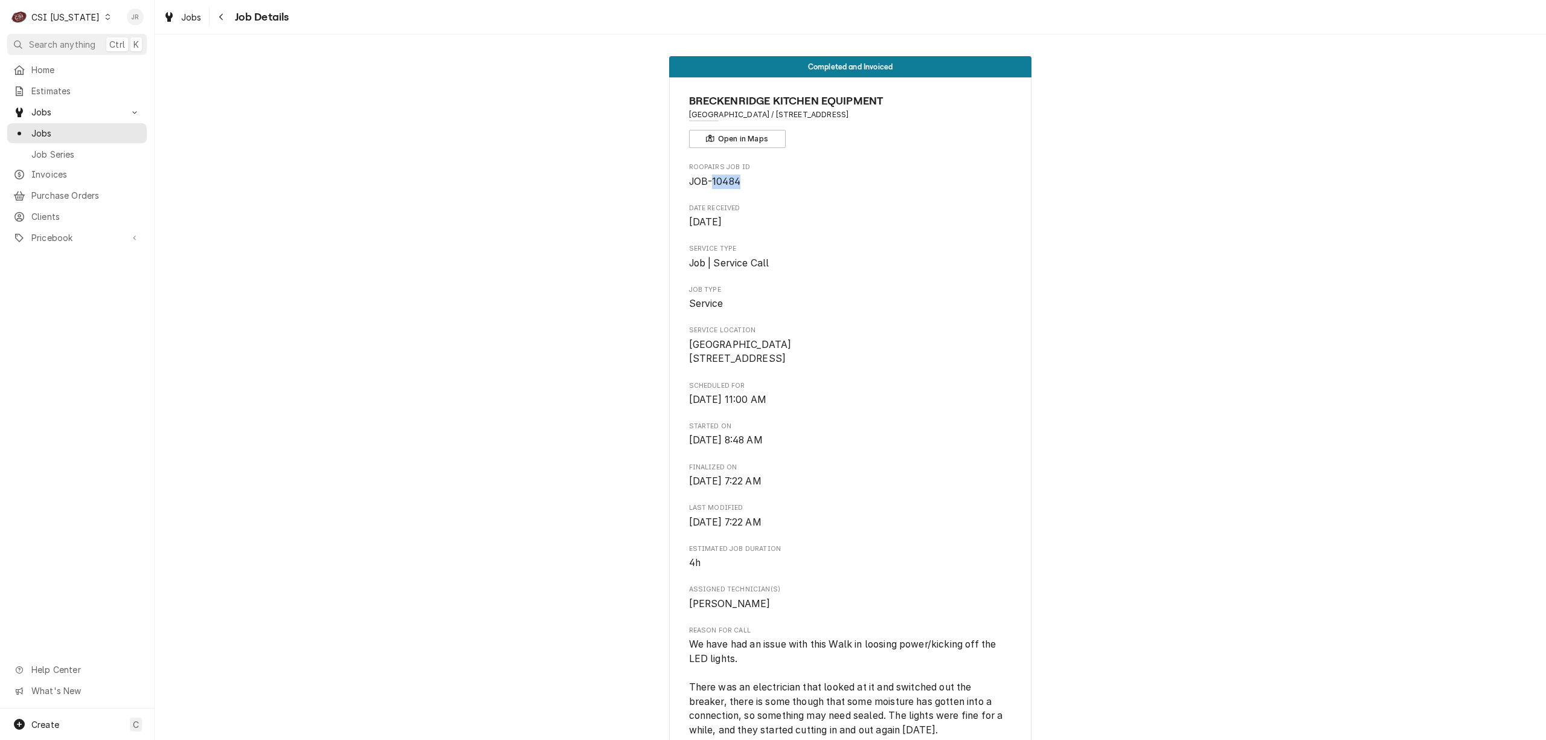
click at [136, 10] on div "Jessica Rentfro's Avatar" at bounding box center [135, 16] width 17 height 17
click at [187, 158] on div "Log Out" at bounding box center [193, 161] width 91 height 13
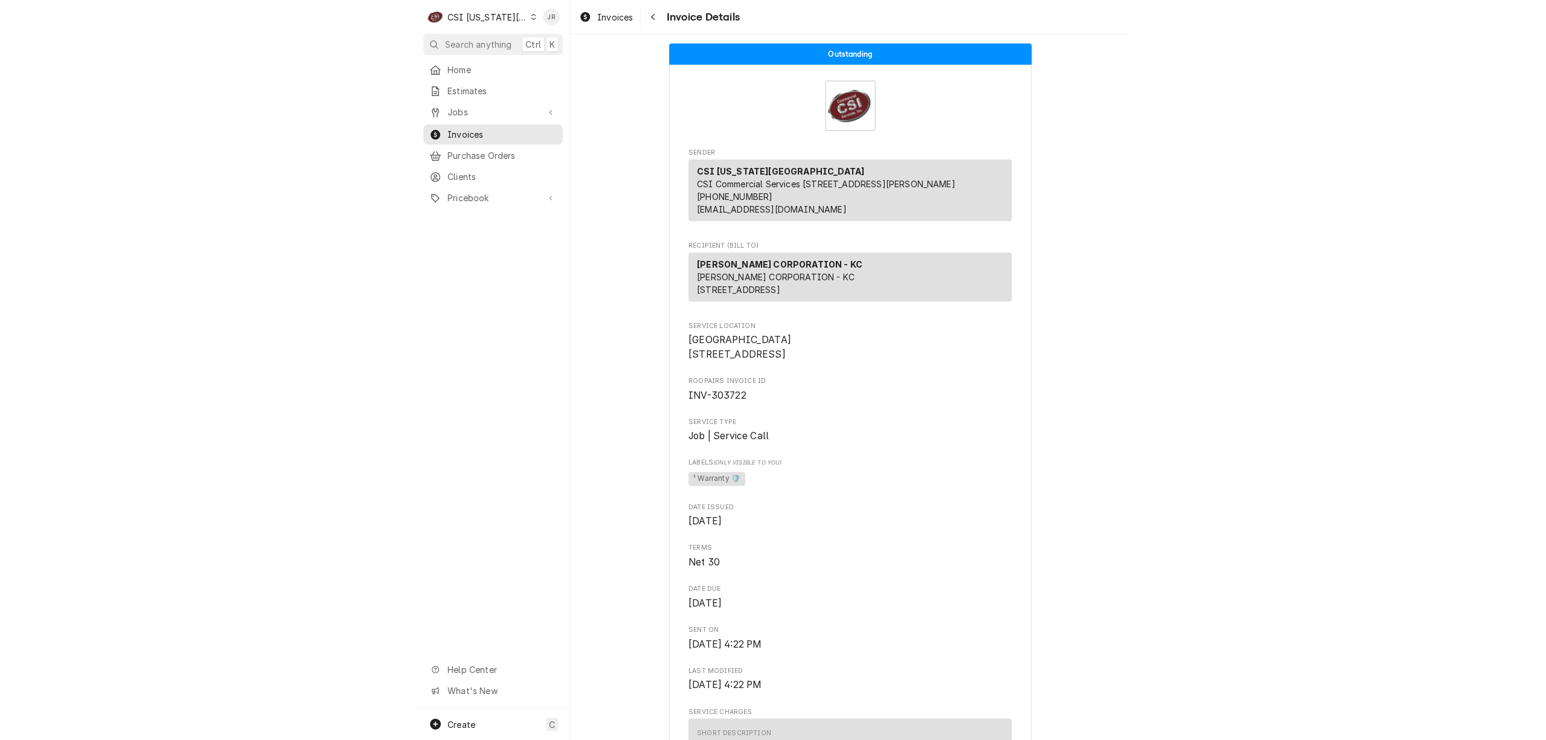
scroll to position [322, 0]
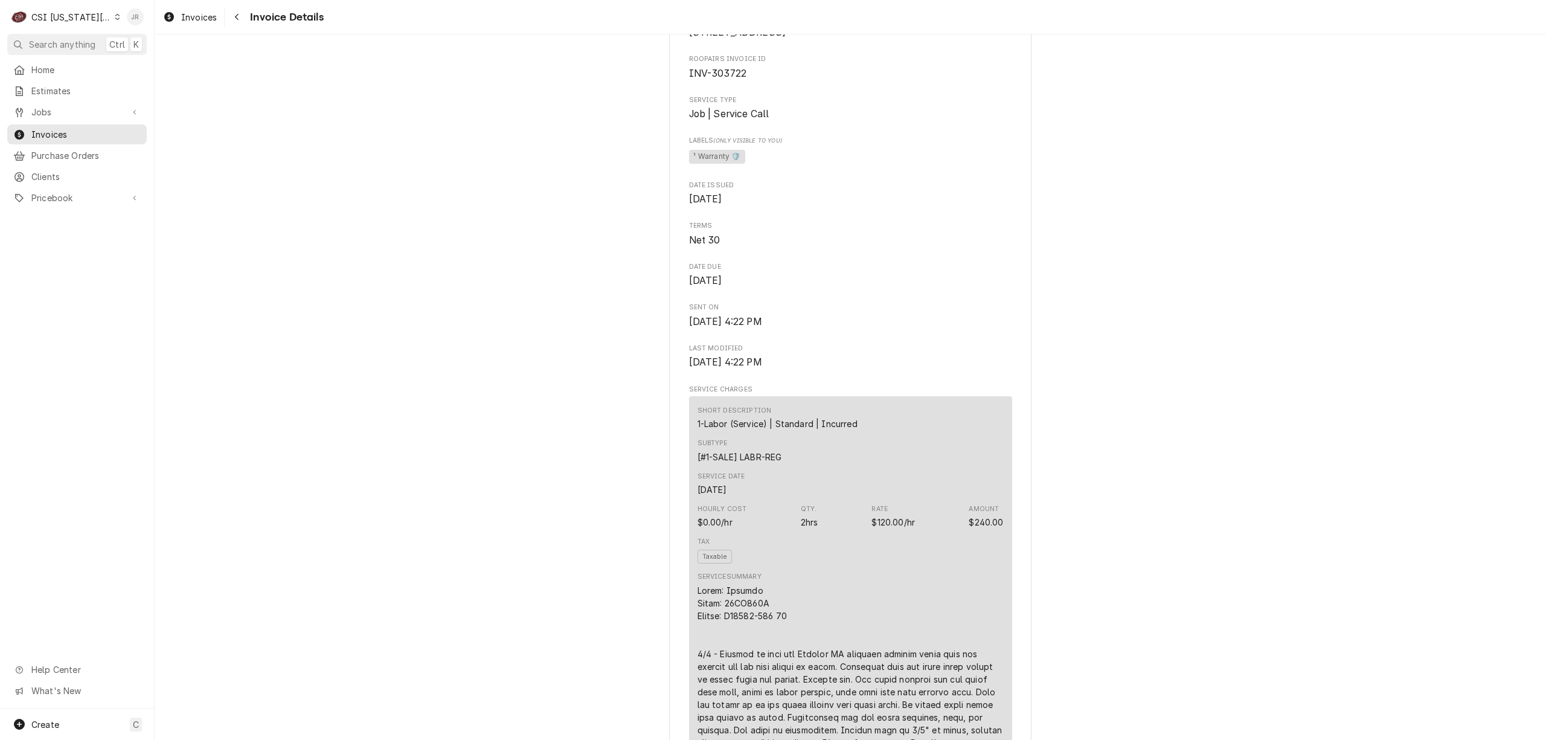
click at [132, 13] on div "Jessica Rentfro's Avatar" at bounding box center [135, 16] width 17 height 17
click at [190, 160] on div "Log Out" at bounding box center [193, 161] width 91 height 13
